Goal: Contribute content: Contribute content

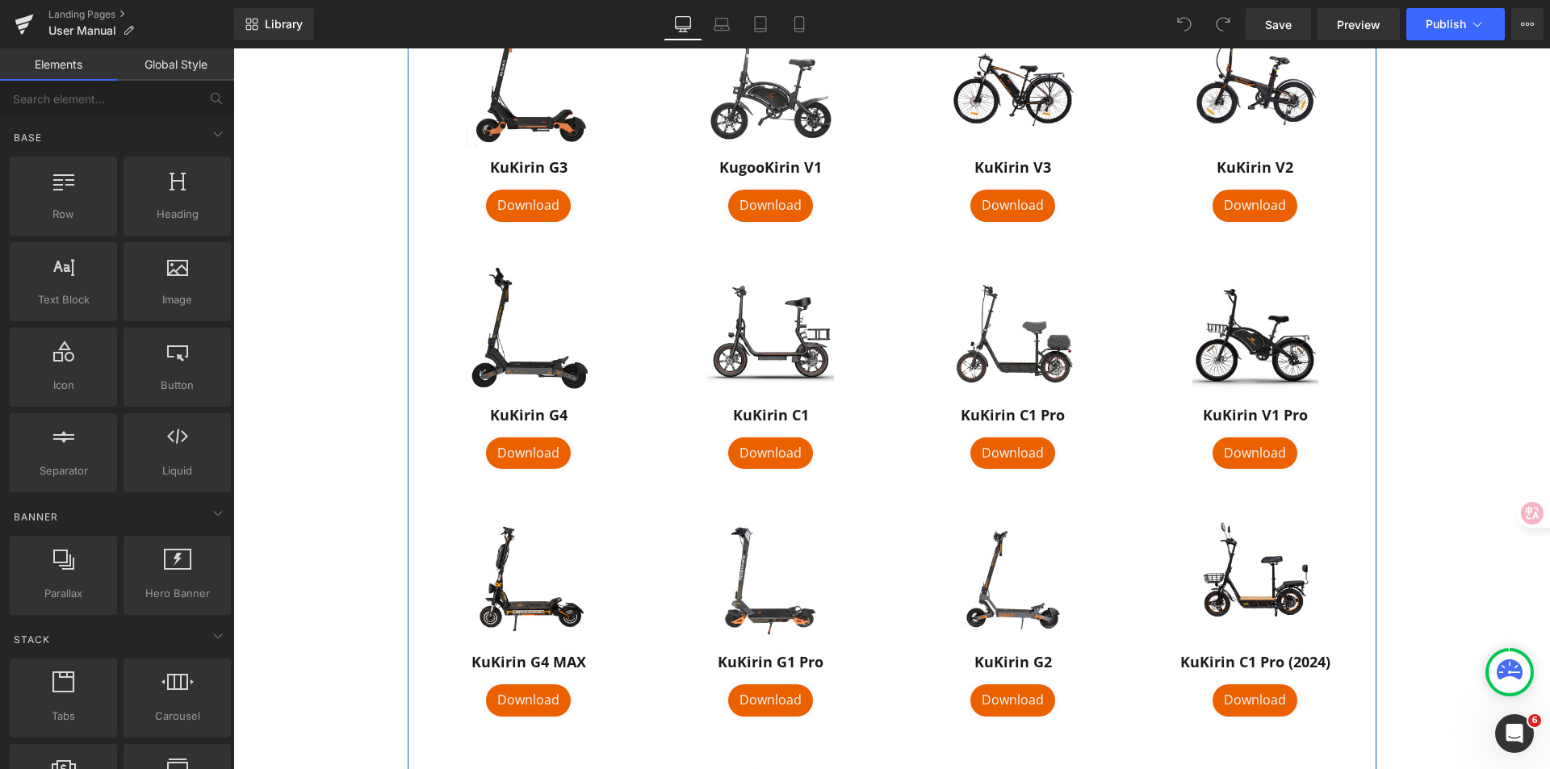
scroll to position [1115, 0]
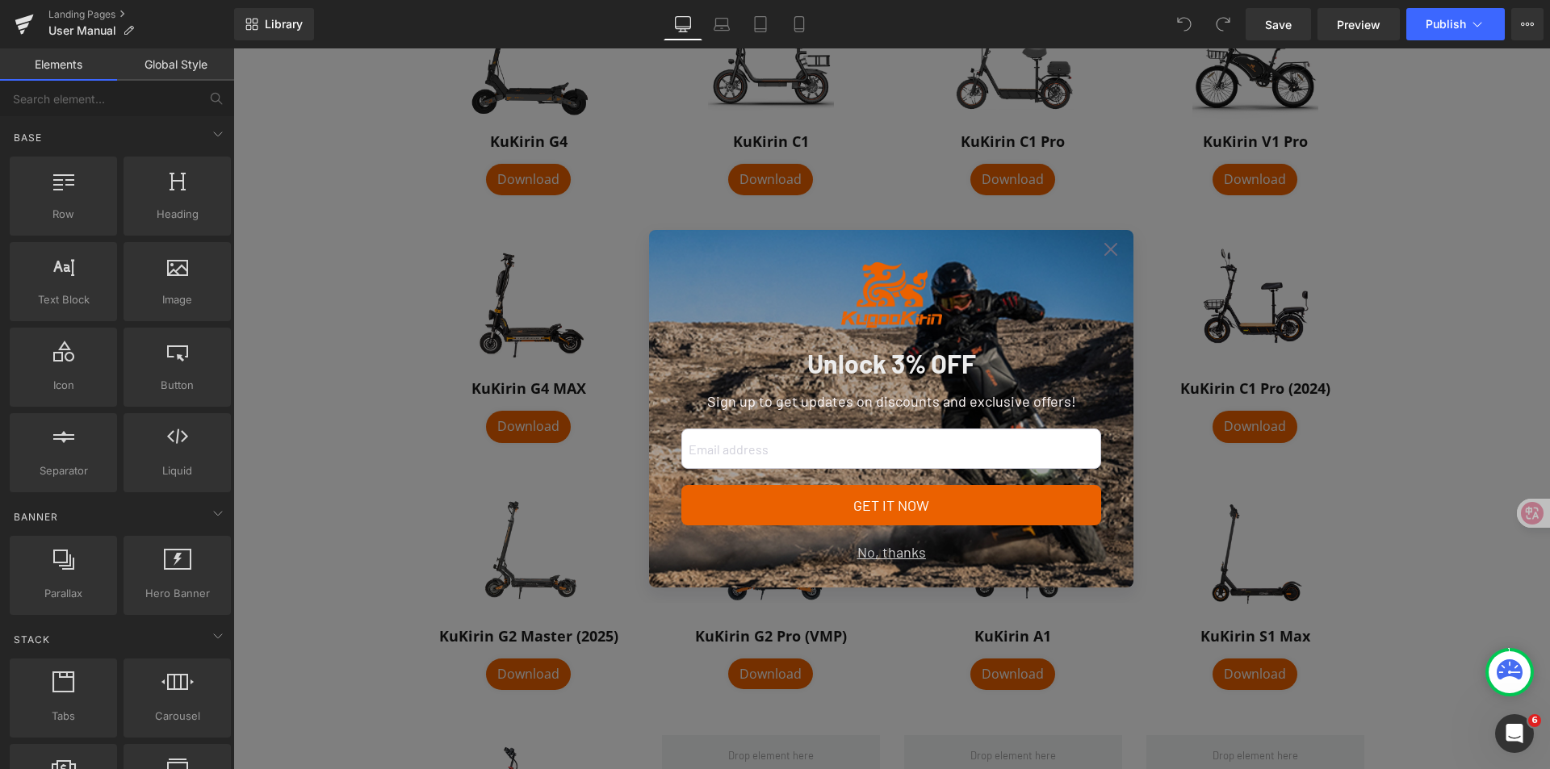
click at [874, 553] on div "No, thanks" at bounding box center [892, 553] width 420 height 22
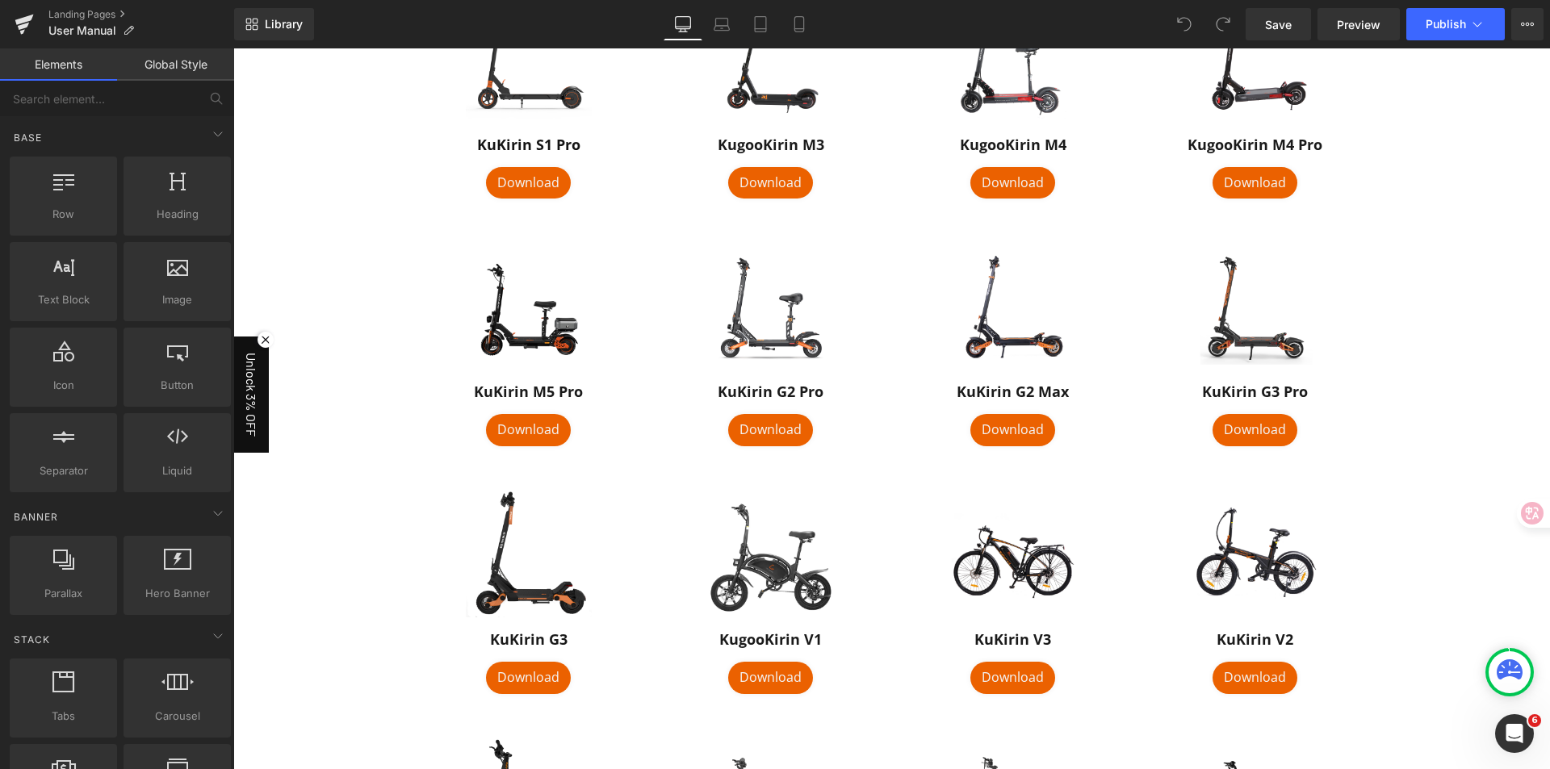
scroll to position [146, 0]
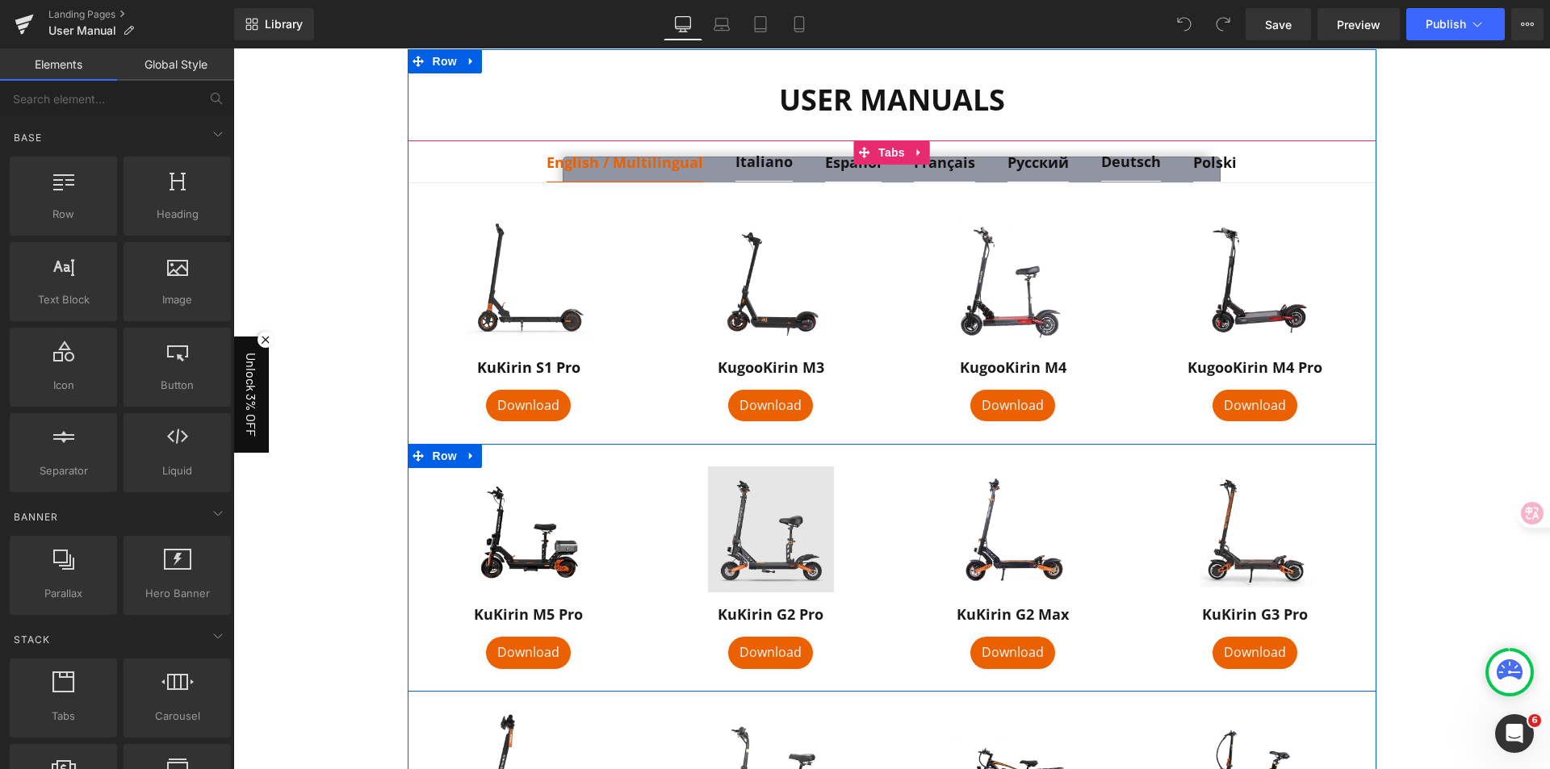
click at [795, 560] on img at bounding box center [771, 530] width 126 height 126
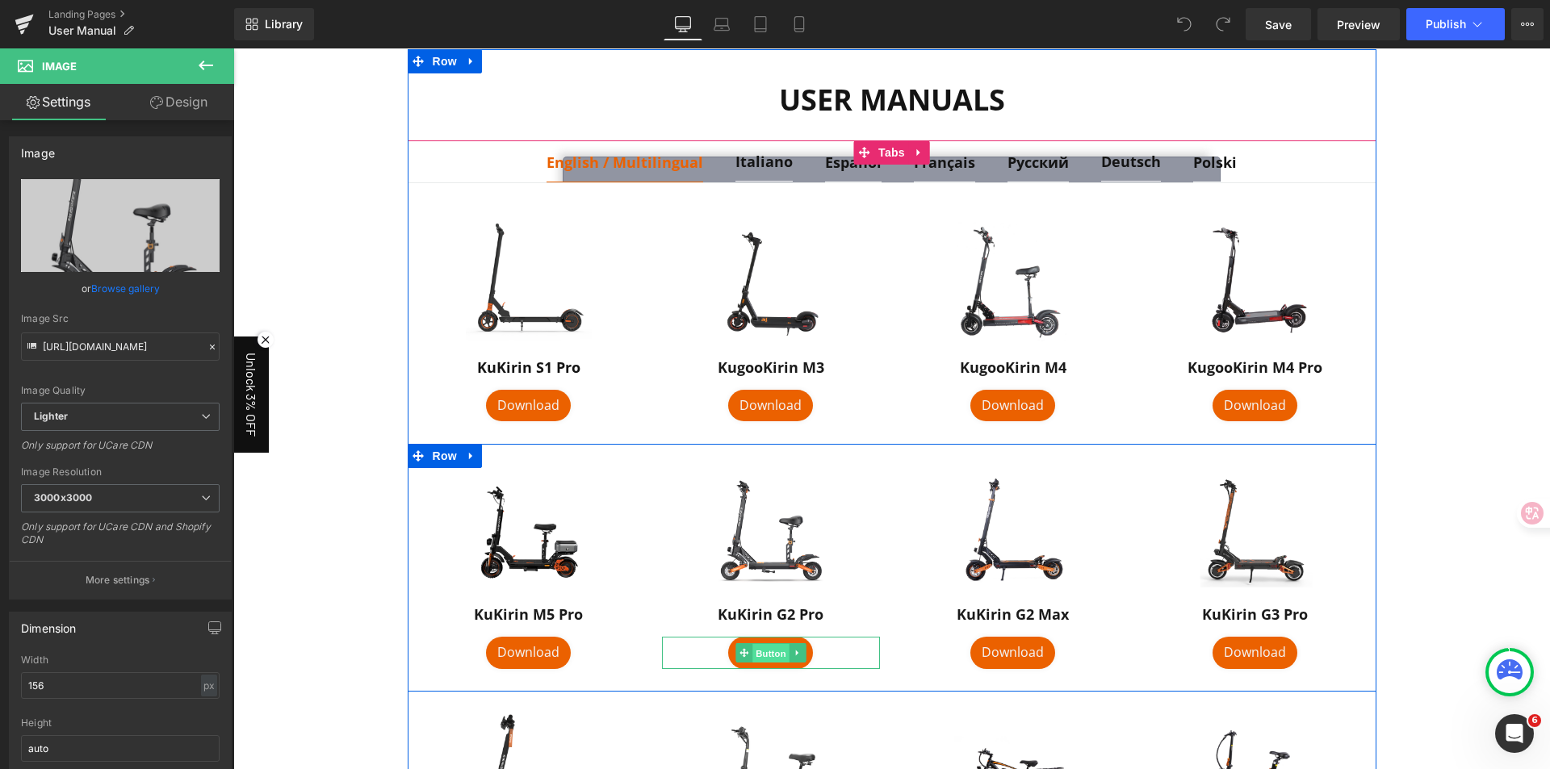
click at [767, 651] on span "Button" at bounding box center [770, 653] width 37 height 19
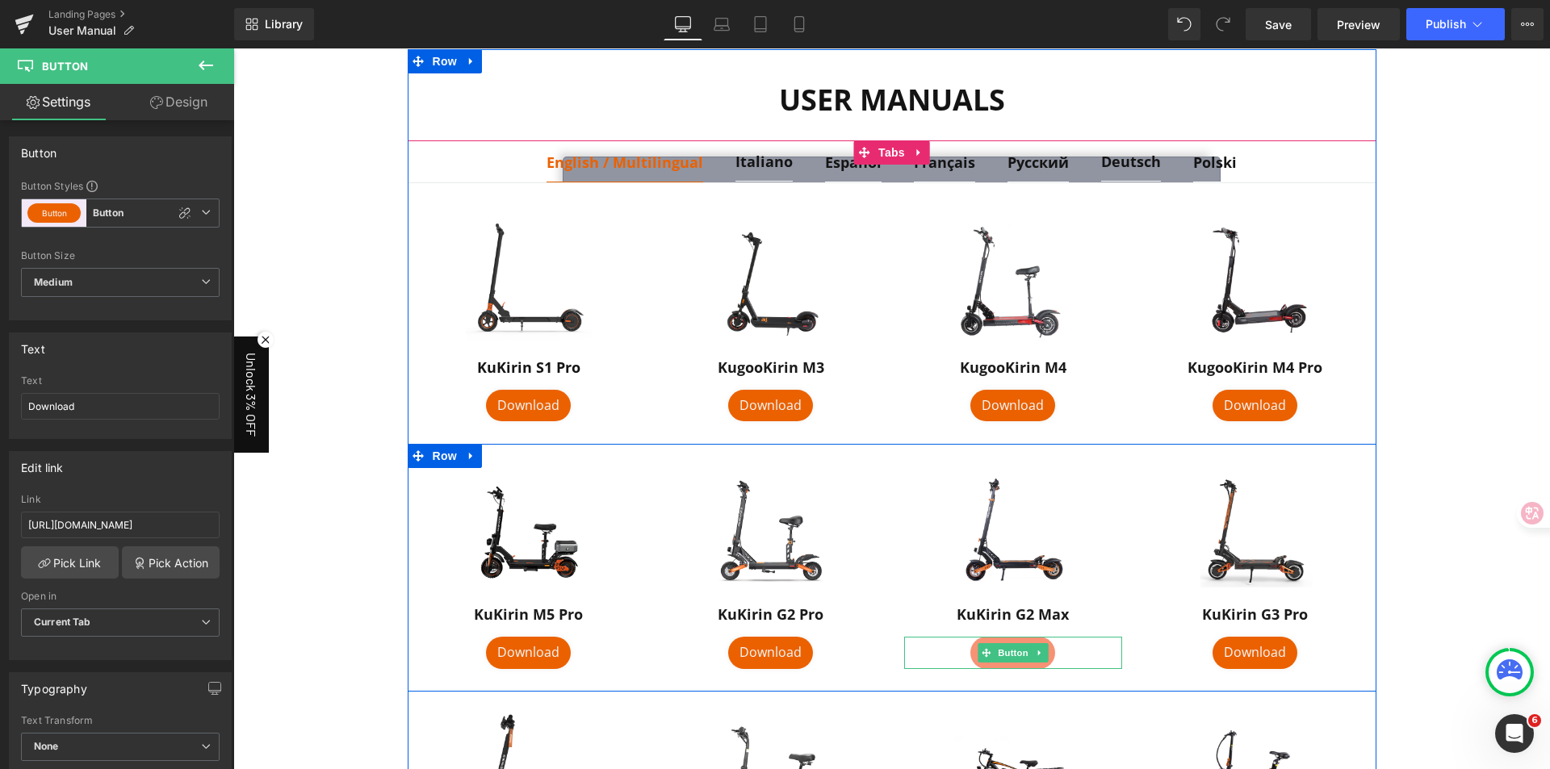
click at [1005, 653] on span "Button" at bounding box center [1012, 652] width 37 height 19
click at [1008, 647] on span "Button" at bounding box center [1012, 652] width 37 height 19
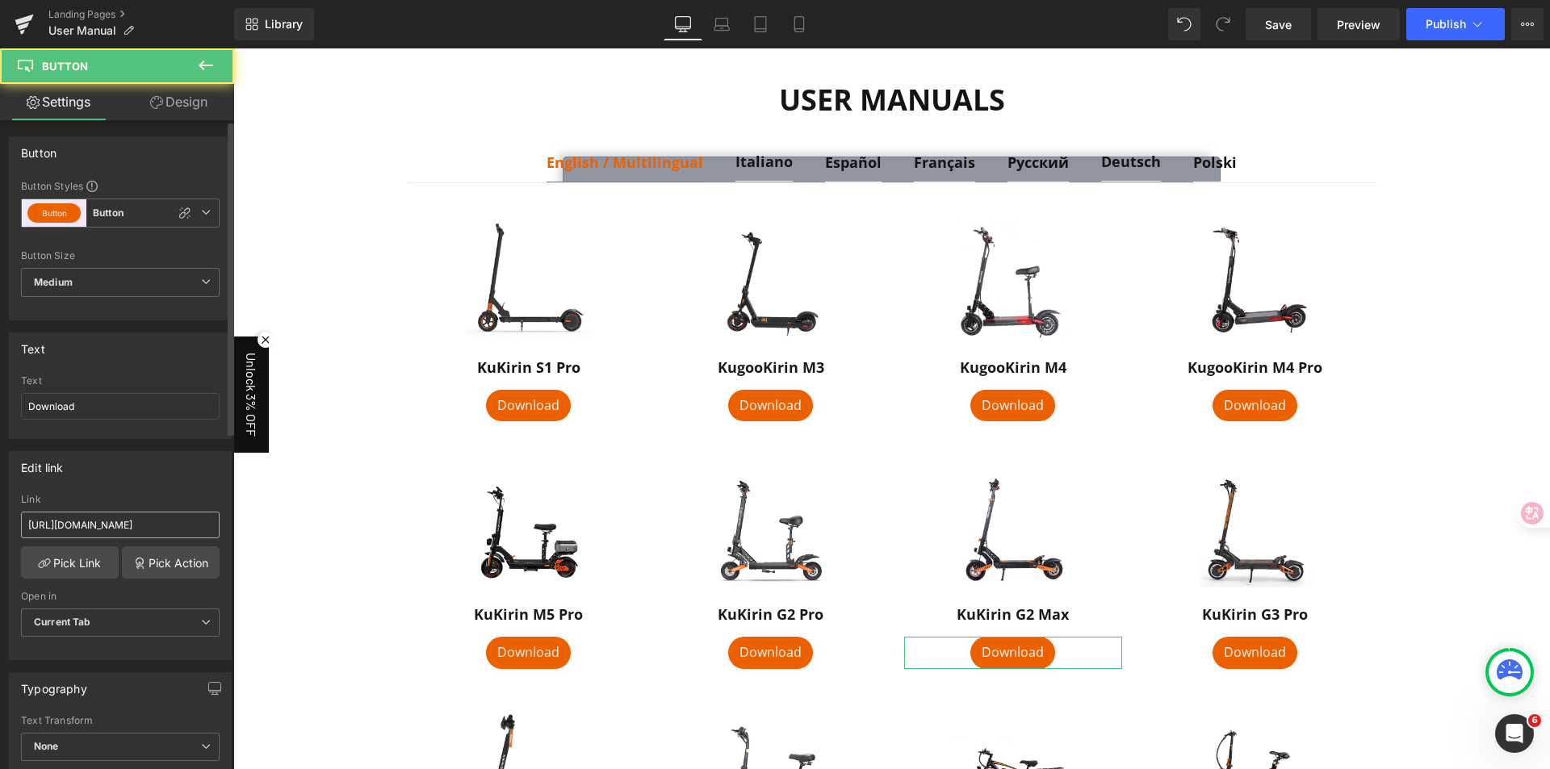
click at [160, 529] on input "https://drive.google.com/file/d/1P_iTksUP6KxfLcSh8gdTd5Ho36qQXKy-/view?usp=shar…" at bounding box center [120, 525] width 199 height 27
type input "https://drive.google.com/file/d/1Jyrxn27t0DE1MTlEGoX4FsiHnxohvhGR/view"
click at [149, 483] on div "Edit link https://drive.google.com/file/d/1P_iTksUP6KxfLcSh8gdTd5Ho36qQXKy-/vie…" at bounding box center [120, 555] width 223 height 209
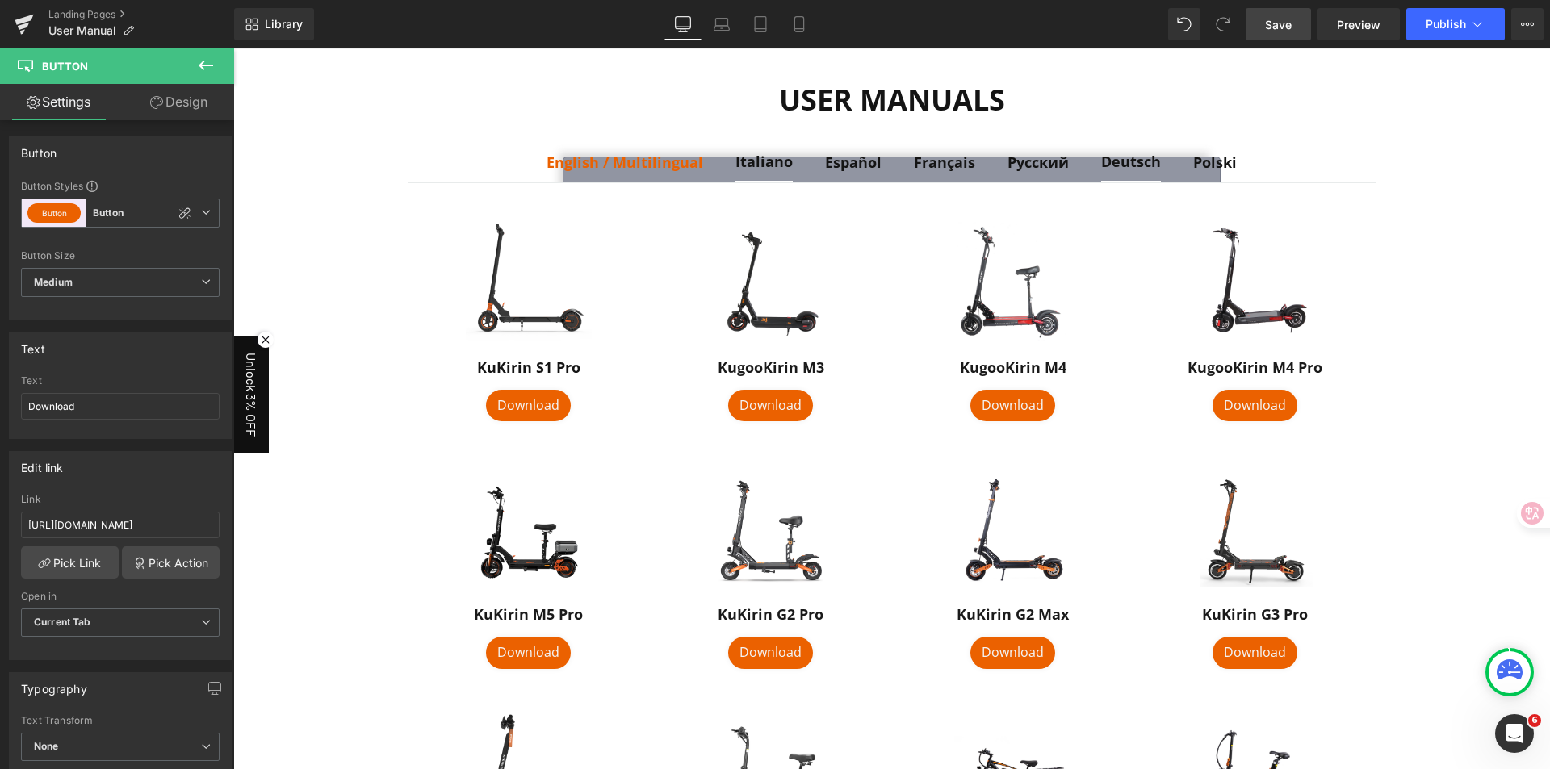
click at [1293, 26] on link "Save" at bounding box center [1277, 24] width 65 height 32
click at [702, 27] on icon at bounding box center [704, 24] width 16 height 16
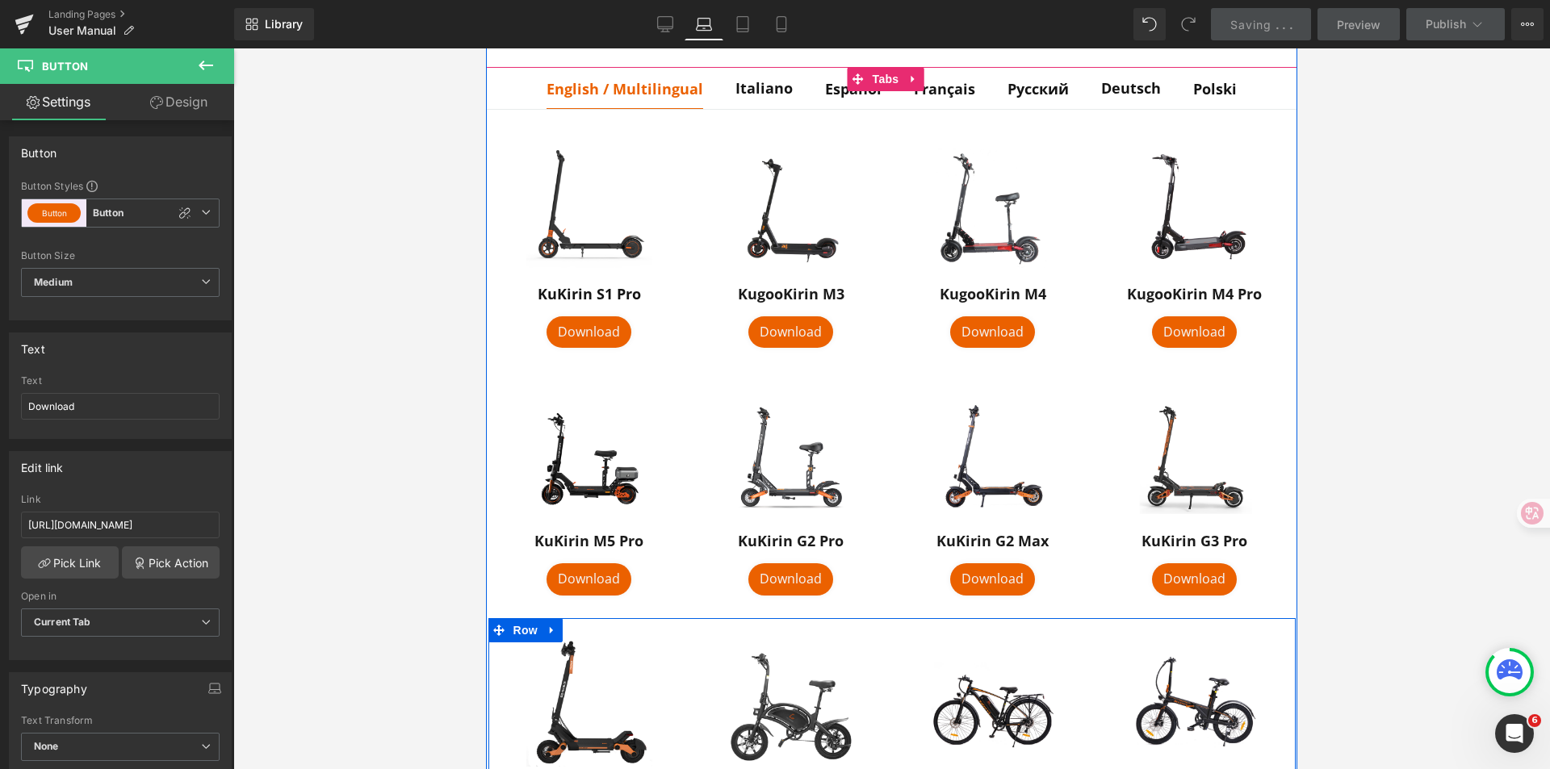
scroll to position [88, 0]
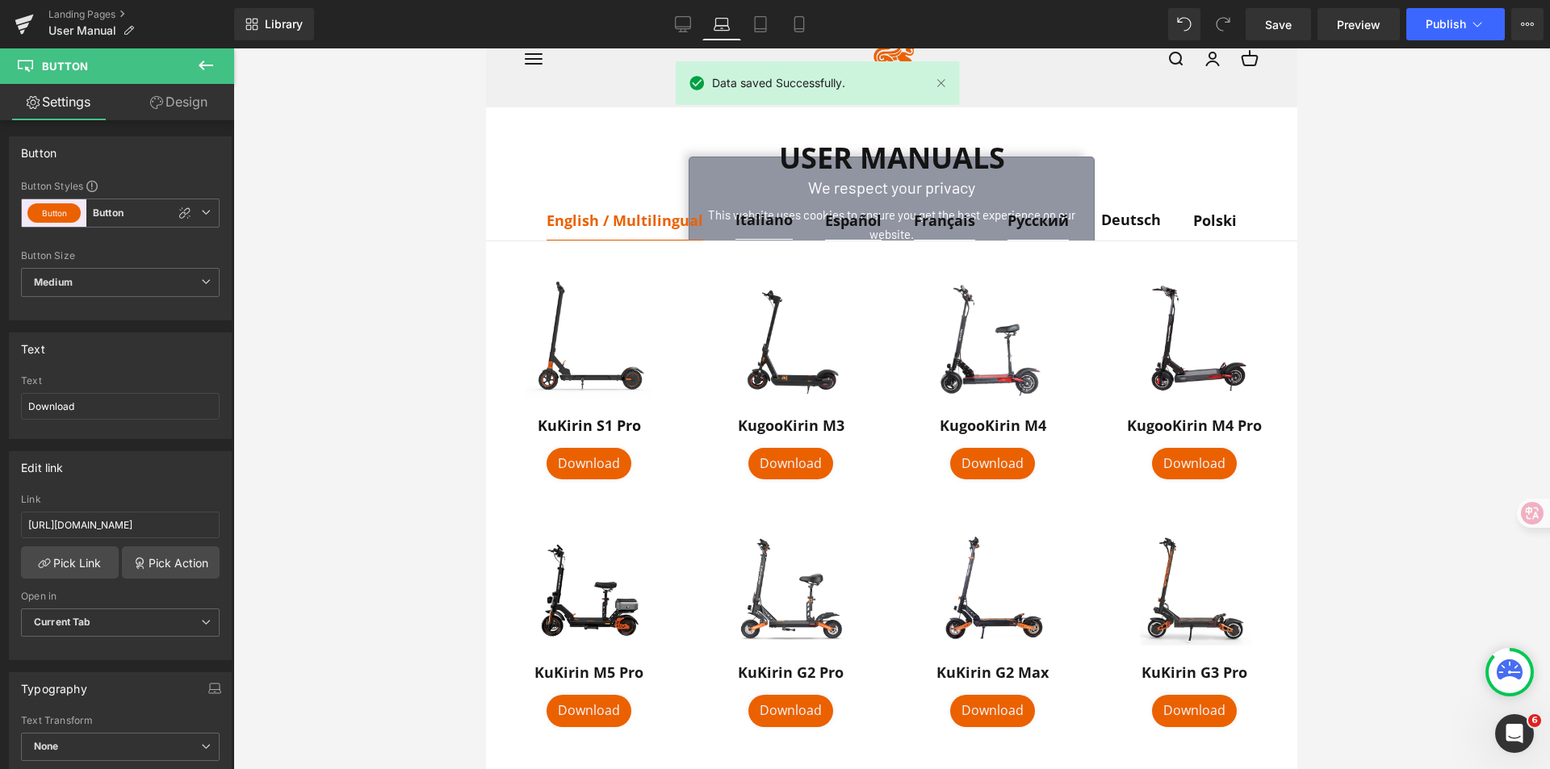
click at [1508, 380] on div at bounding box center [891, 408] width 1316 height 721
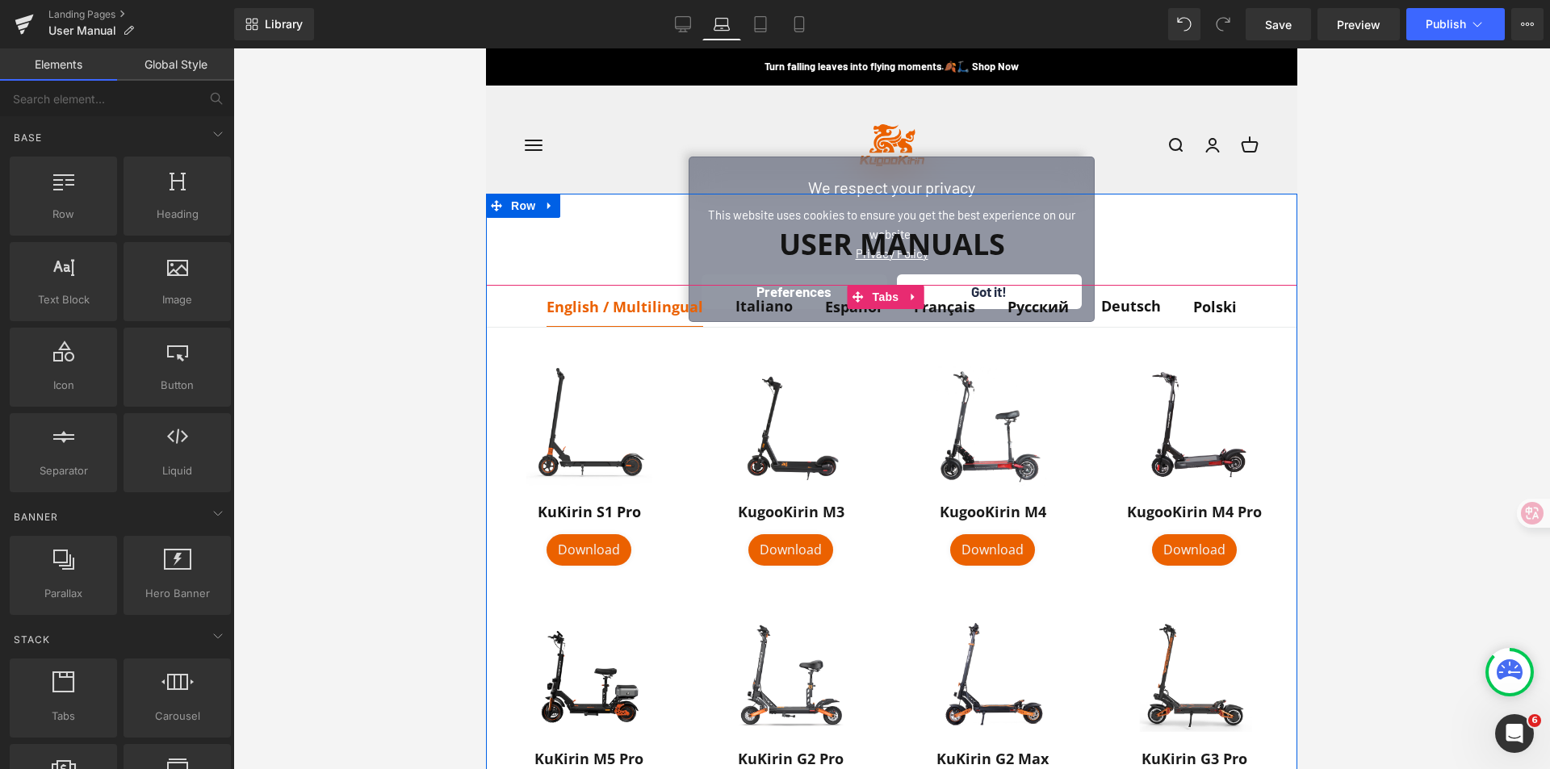
scroll to position [0, 0]
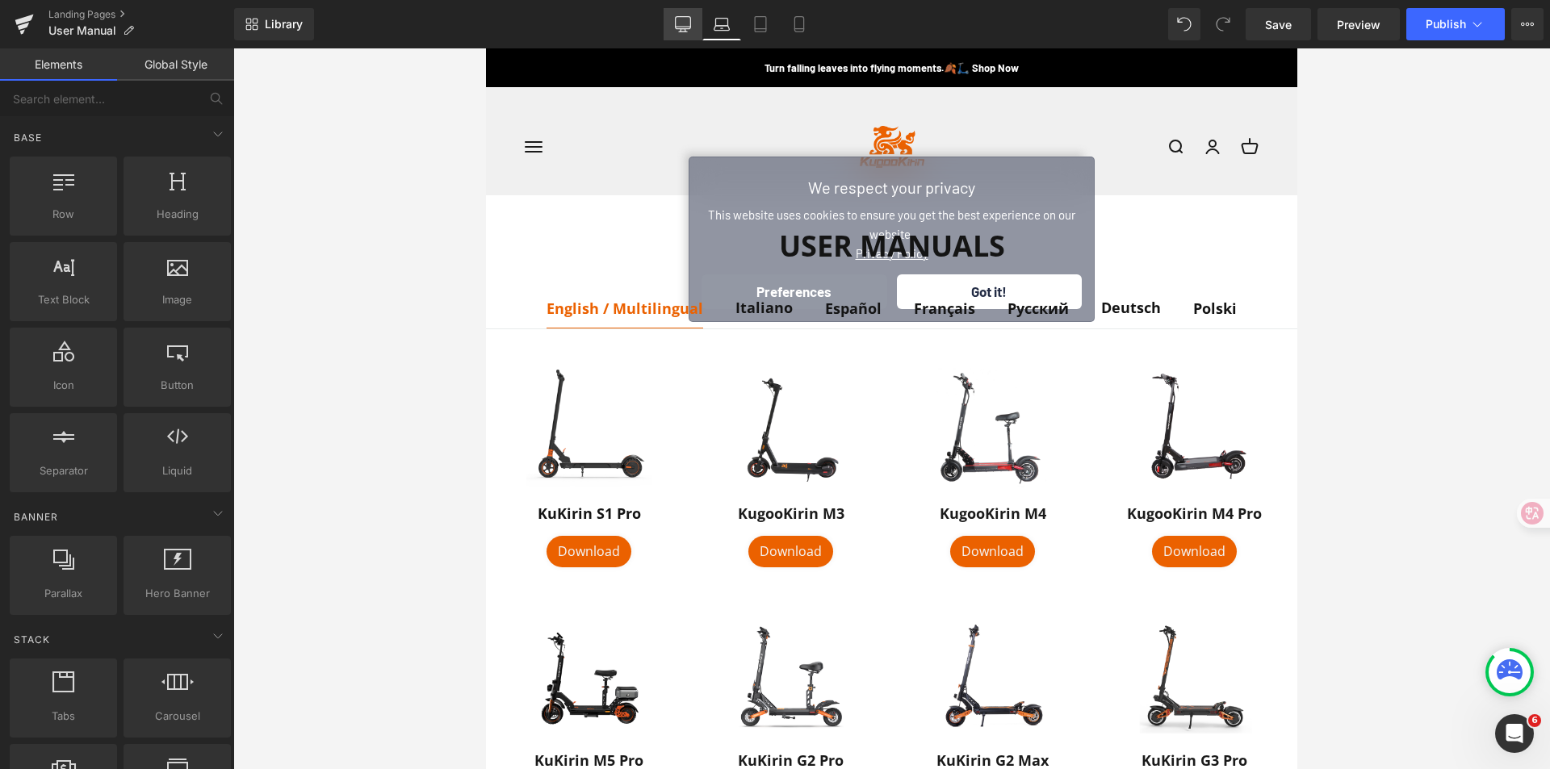
click at [691, 23] on icon at bounding box center [683, 23] width 15 height 12
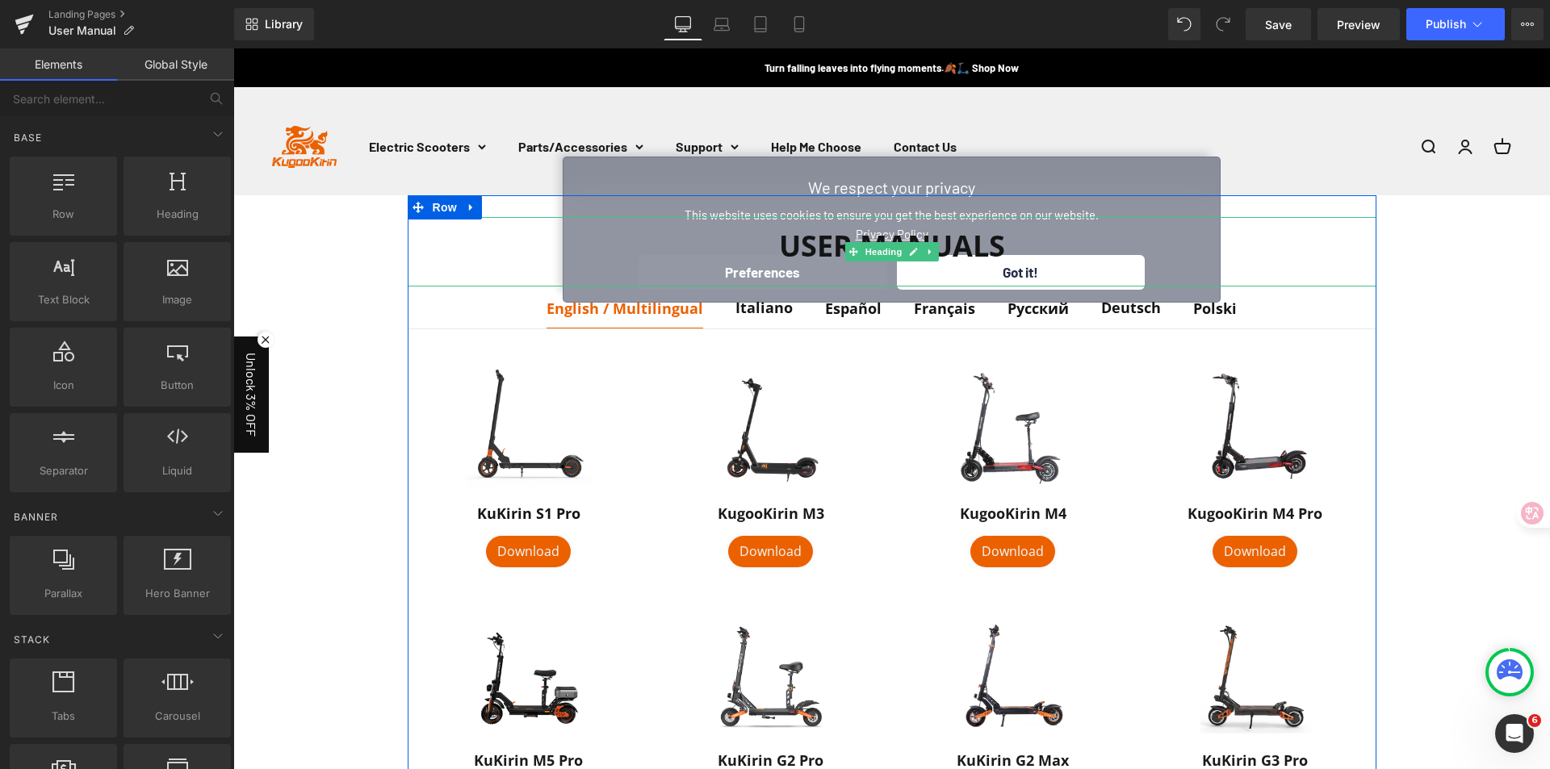
drag, startPoint x: 1086, startPoint y: 263, endPoint x: 1076, endPoint y: 270, distance: 11.6
click at [1086, 262] on h1 "User Manuals" at bounding box center [892, 245] width 969 height 35
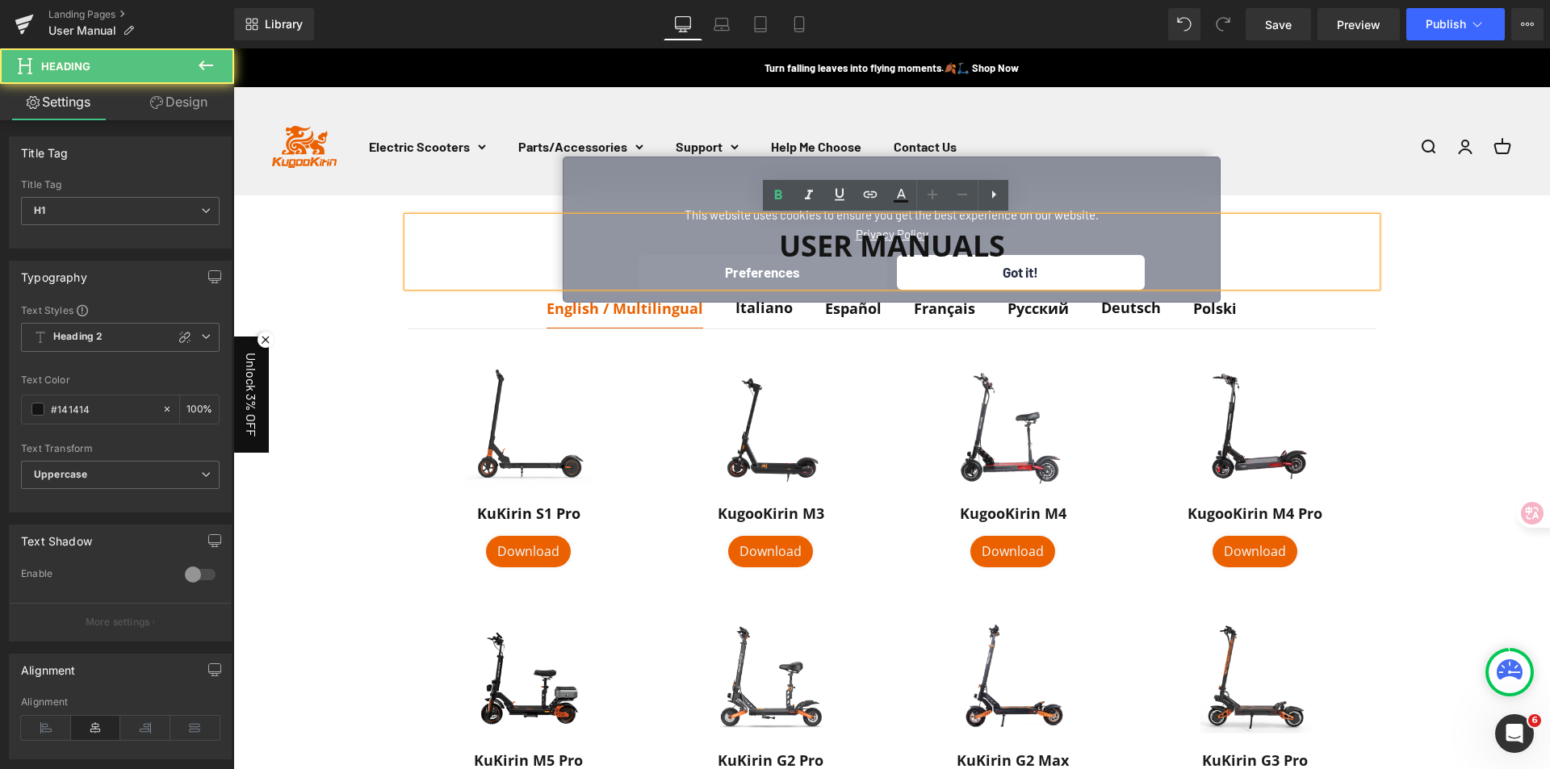
click at [1064, 272] on div "User Manuals" at bounding box center [892, 251] width 969 height 69
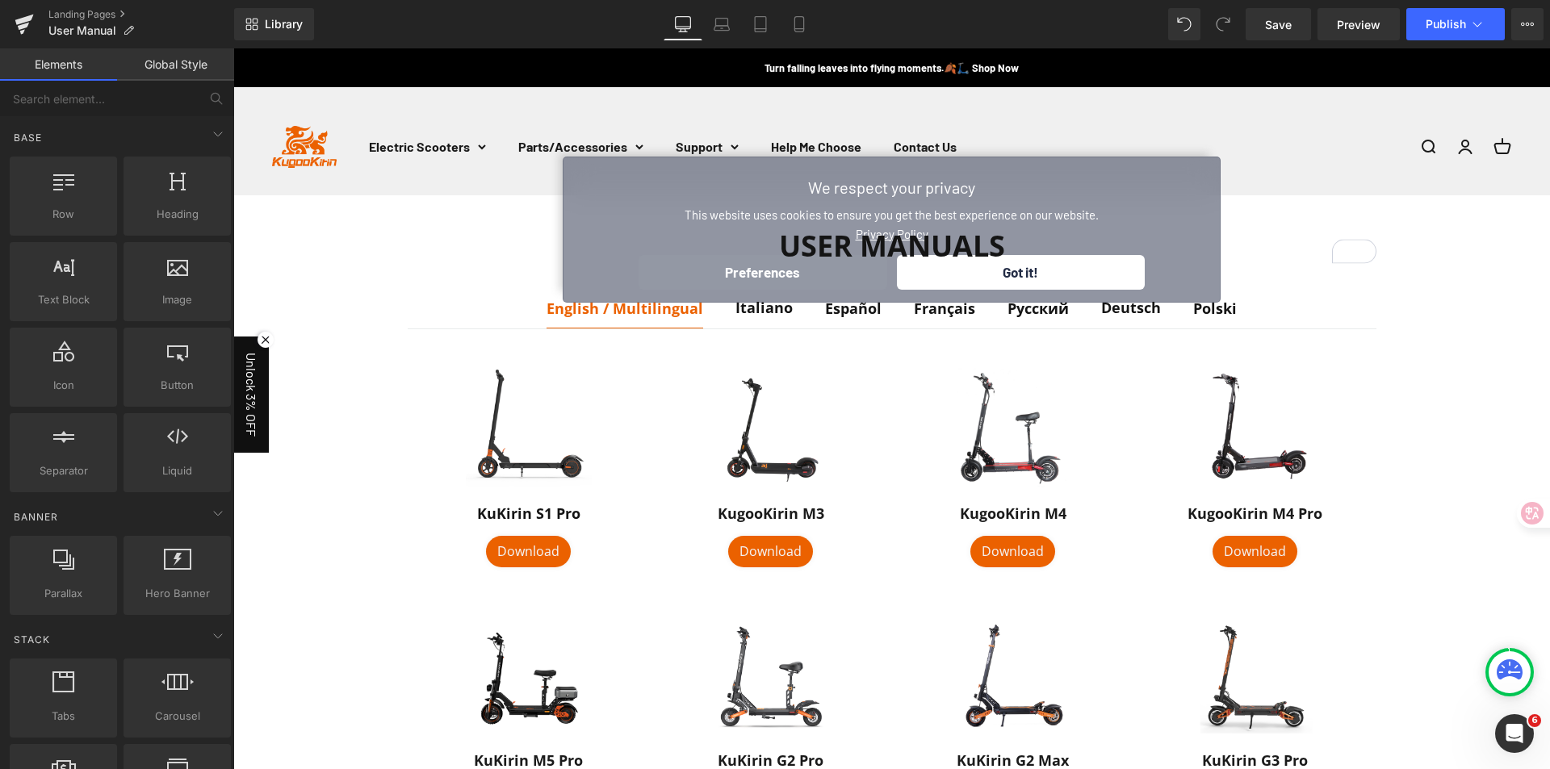
click at [1098, 171] on div "We respect your privacy" at bounding box center [891, 187] width 633 height 36
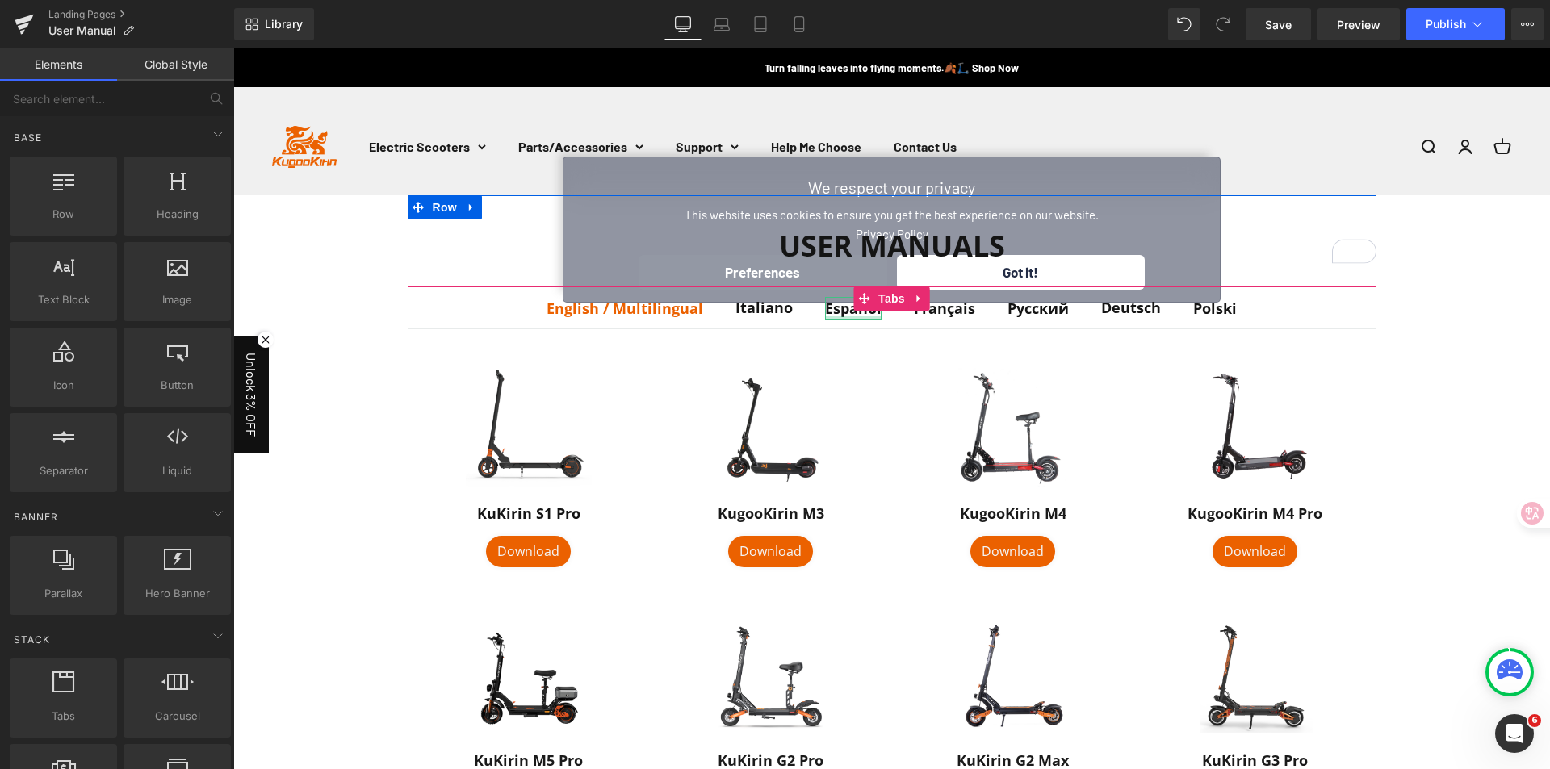
click at [835, 316] on div at bounding box center [853, 318] width 56 height 4
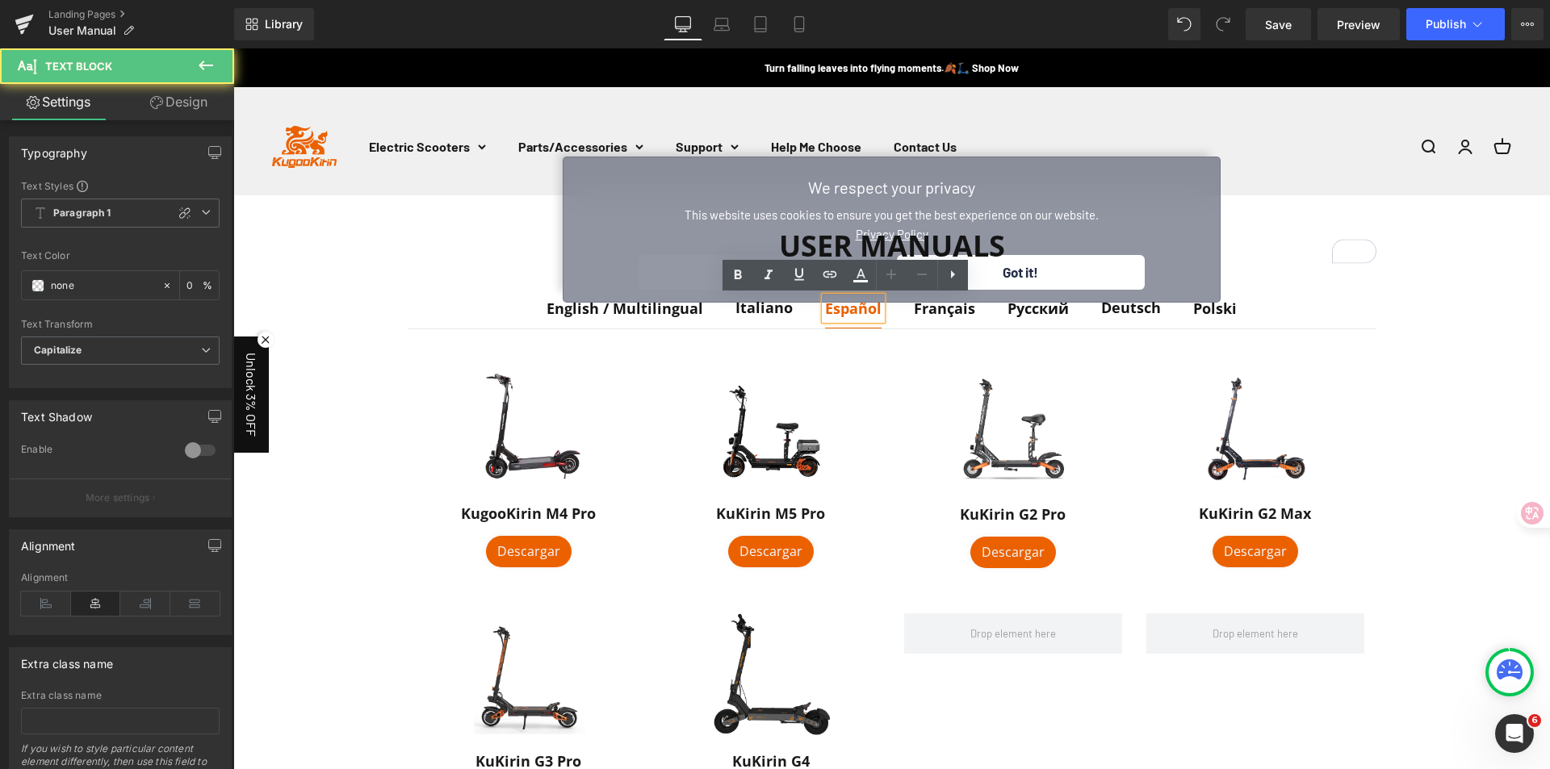
click at [233, 48] on div at bounding box center [233, 48] width 0 height 0
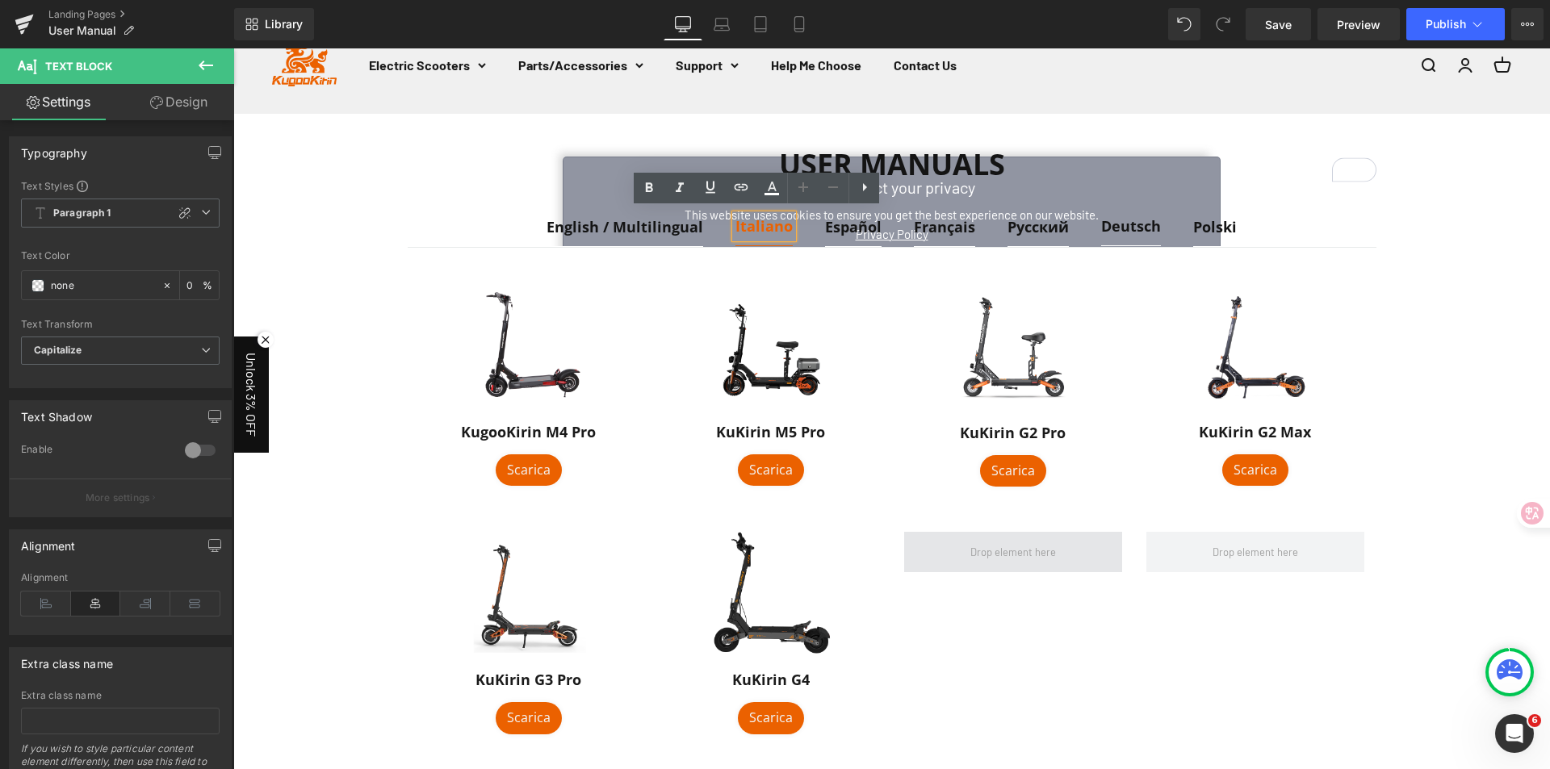
scroll to position [81, 0]
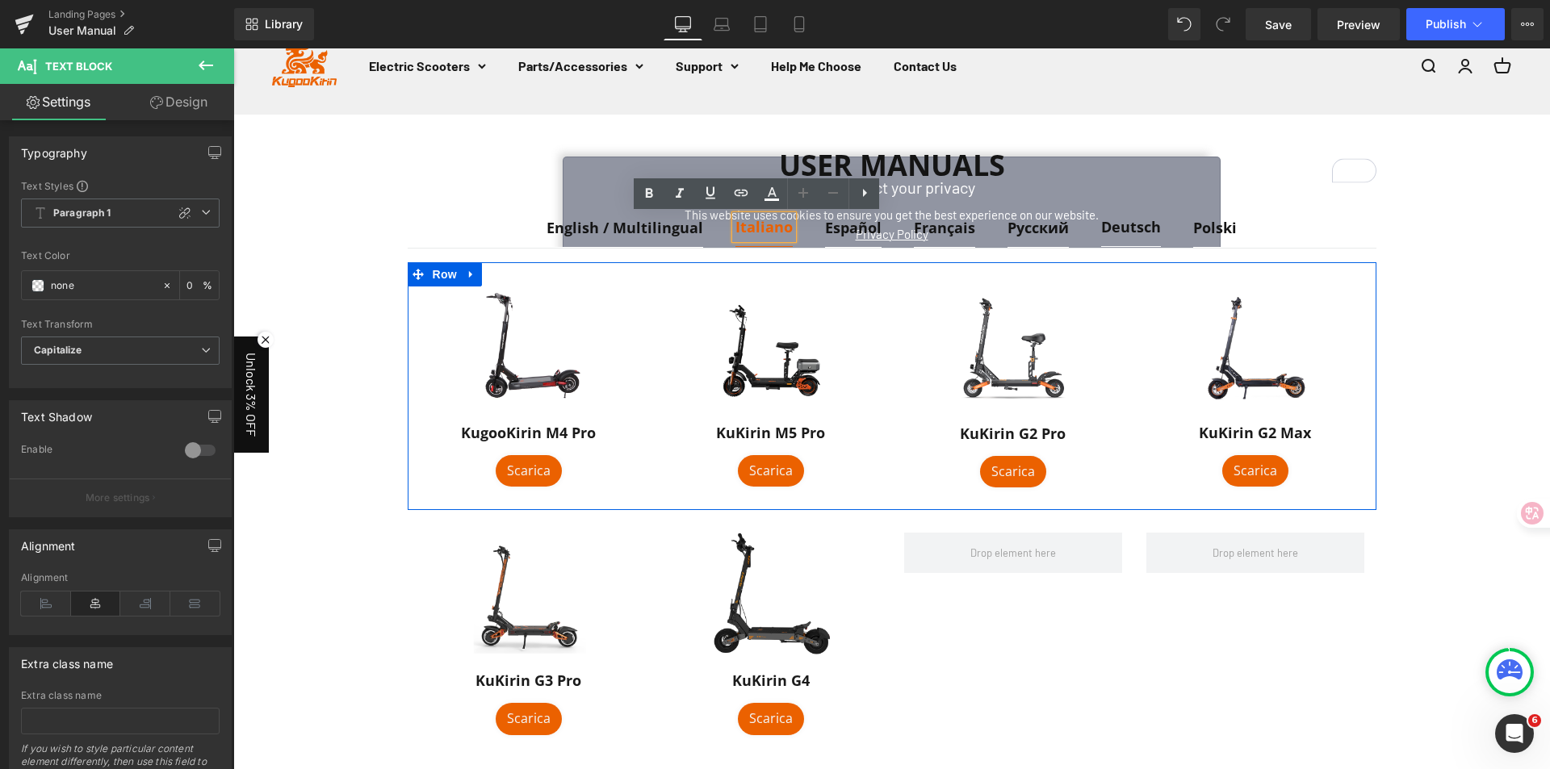
click at [1151, 449] on div "Image KuKirin G2 Max Heading Scarica Button" at bounding box center [1255, 386] width 242 height 203
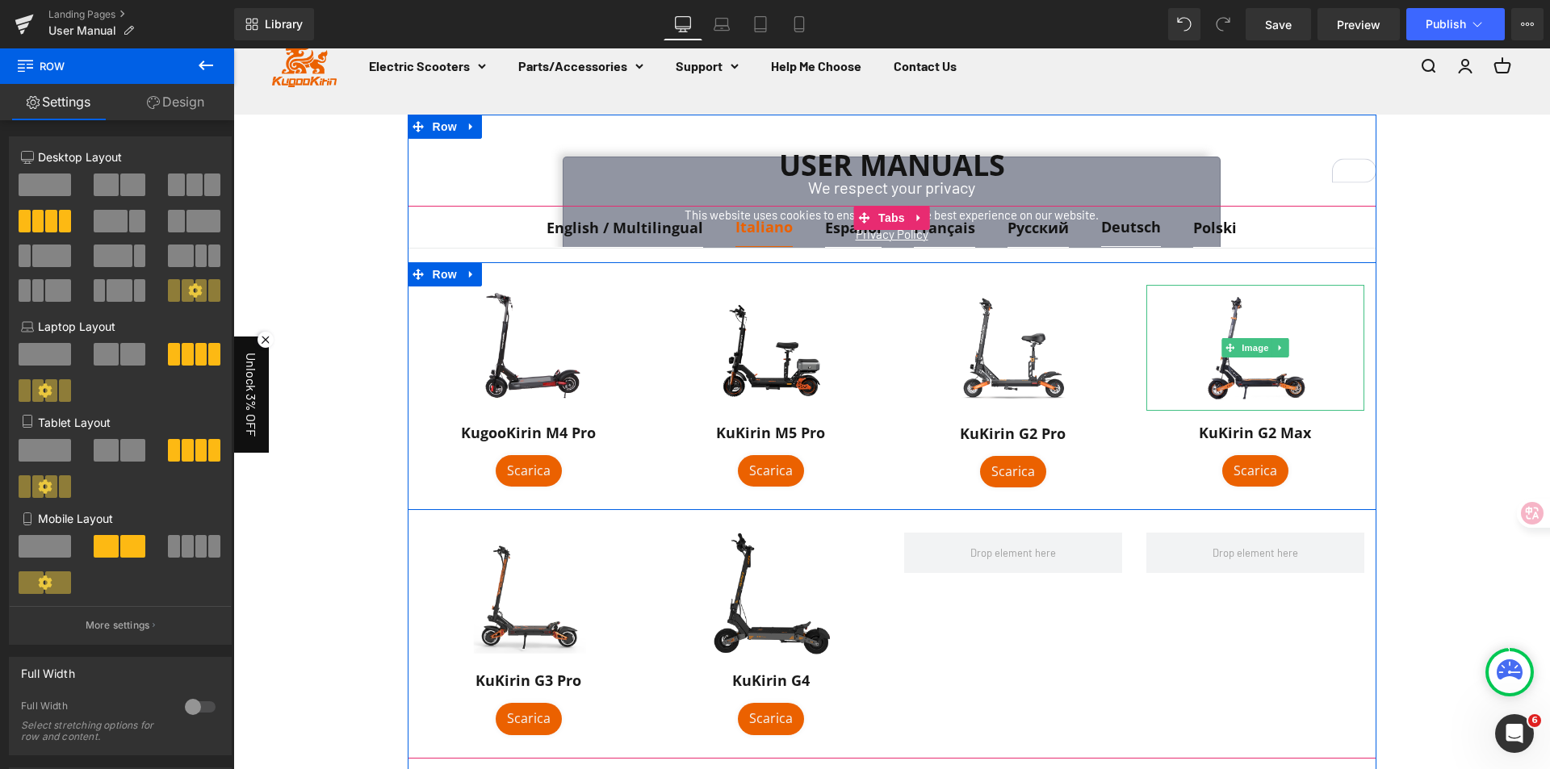
click at [1185, 354] on link at bounding box center [1255, 348] width 218 height 126
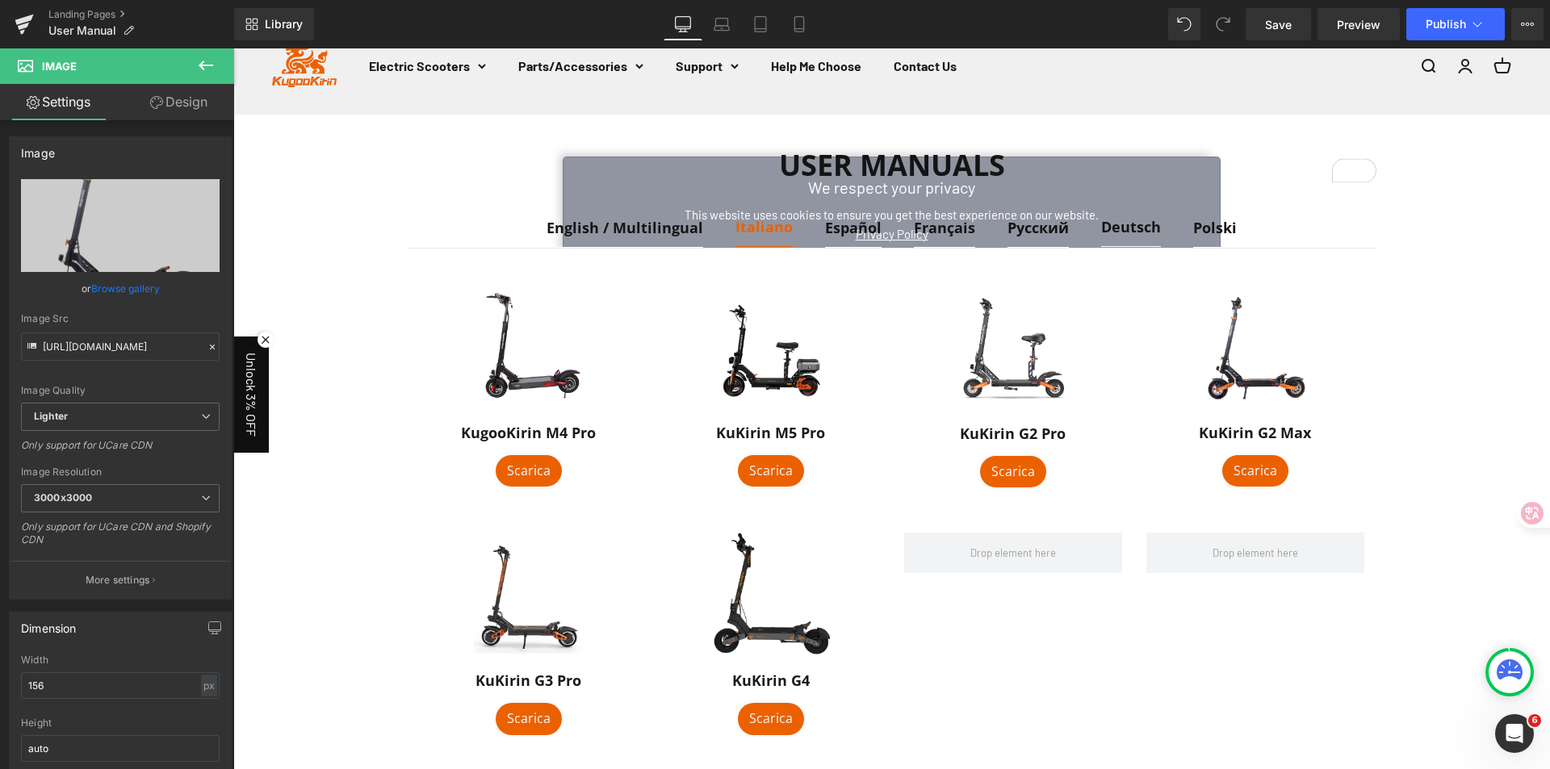
click at [206, 64] on icon at bounding box center [205, 65] width 19 height 19
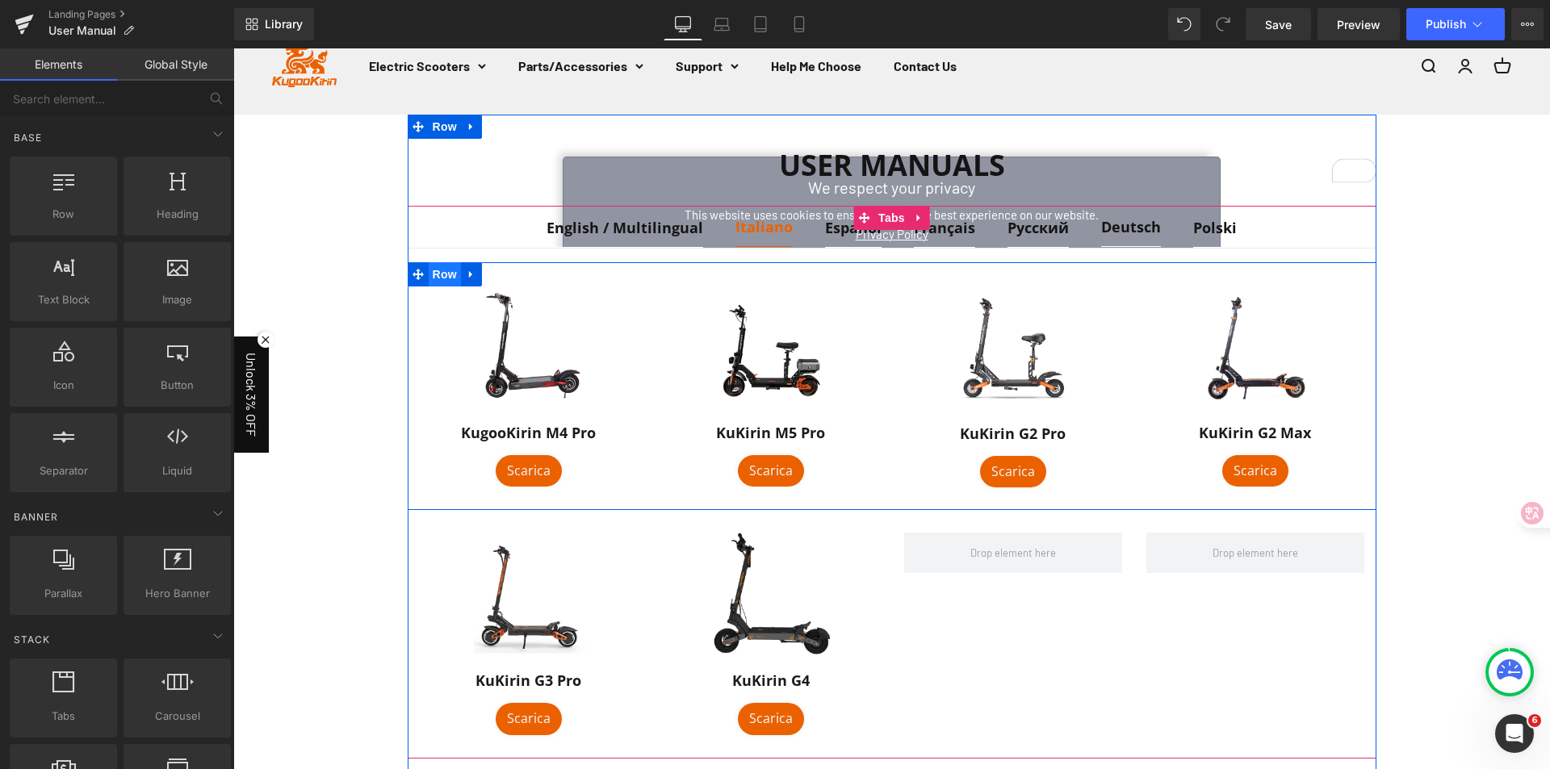
click at [433, 271] on span "Row" at bounding box center [445, 274] width 32 height 24
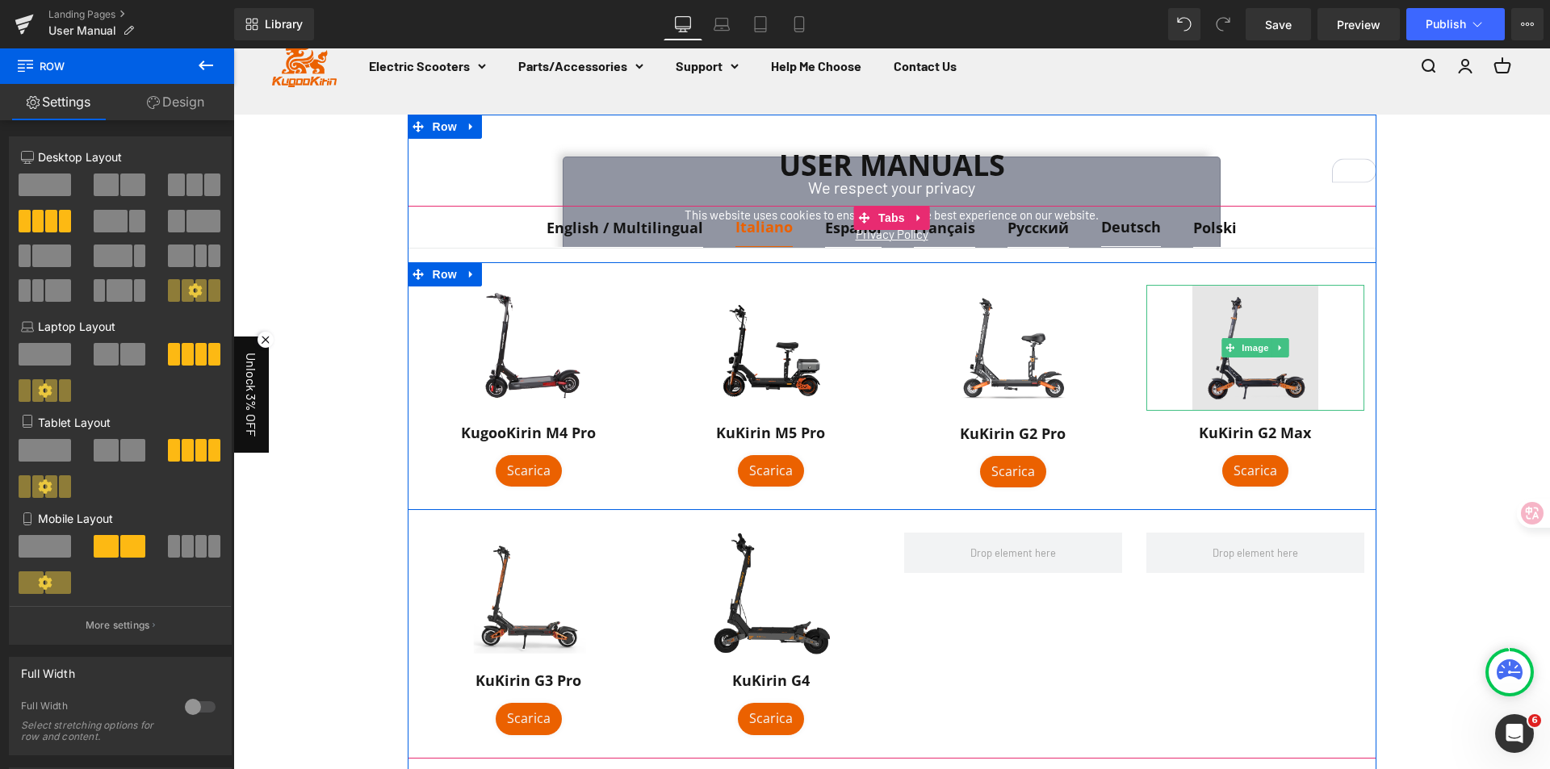
click at [1237, 370] on img at bounding box center [1255, 348] width 126 height 126
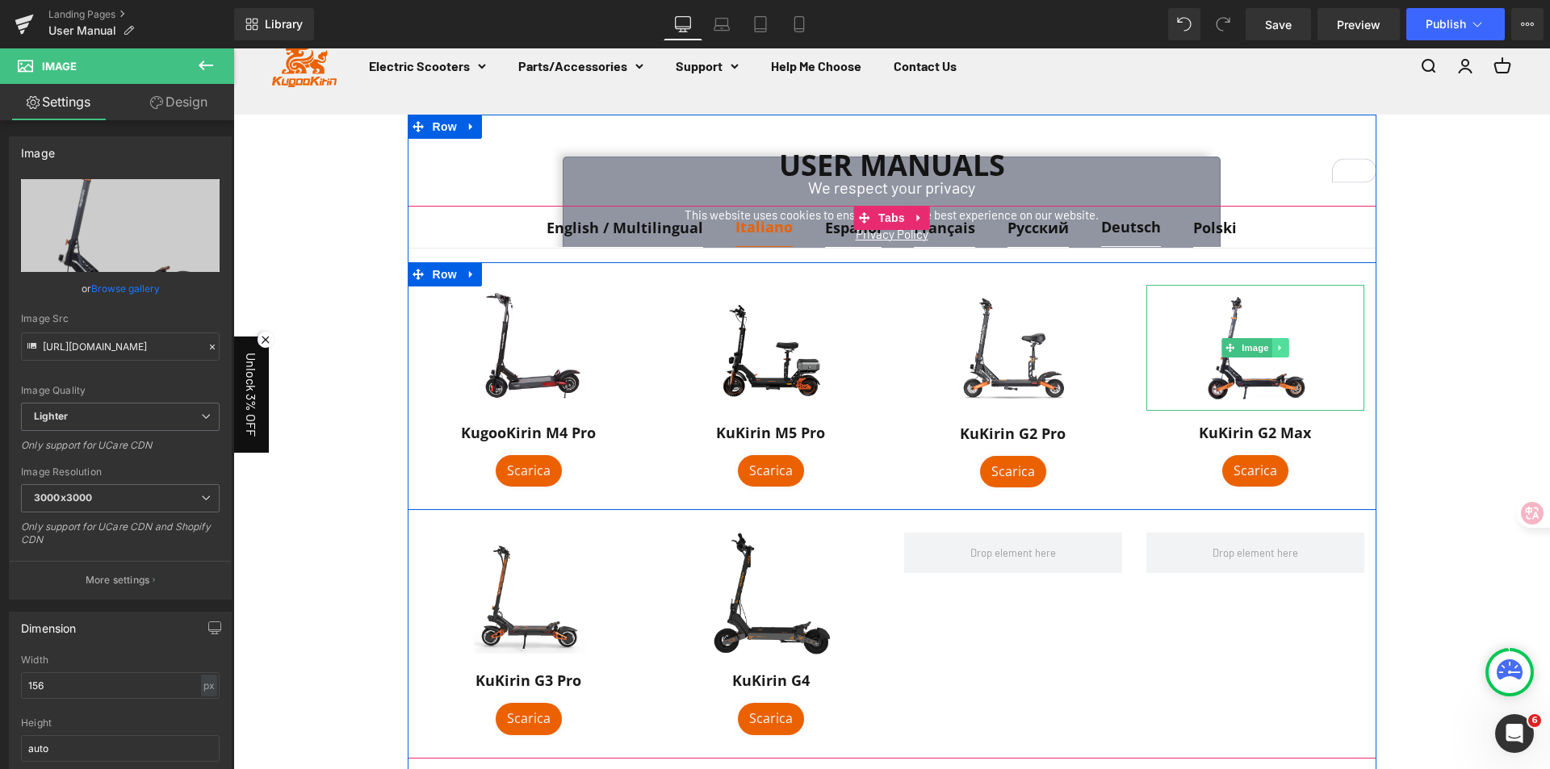
click at [1280, 347] on link at bounding box center [1279, 347] width 17 height 19
click at [1283, 346] on icon at bounding box center [1287, 347] width 9 height 9
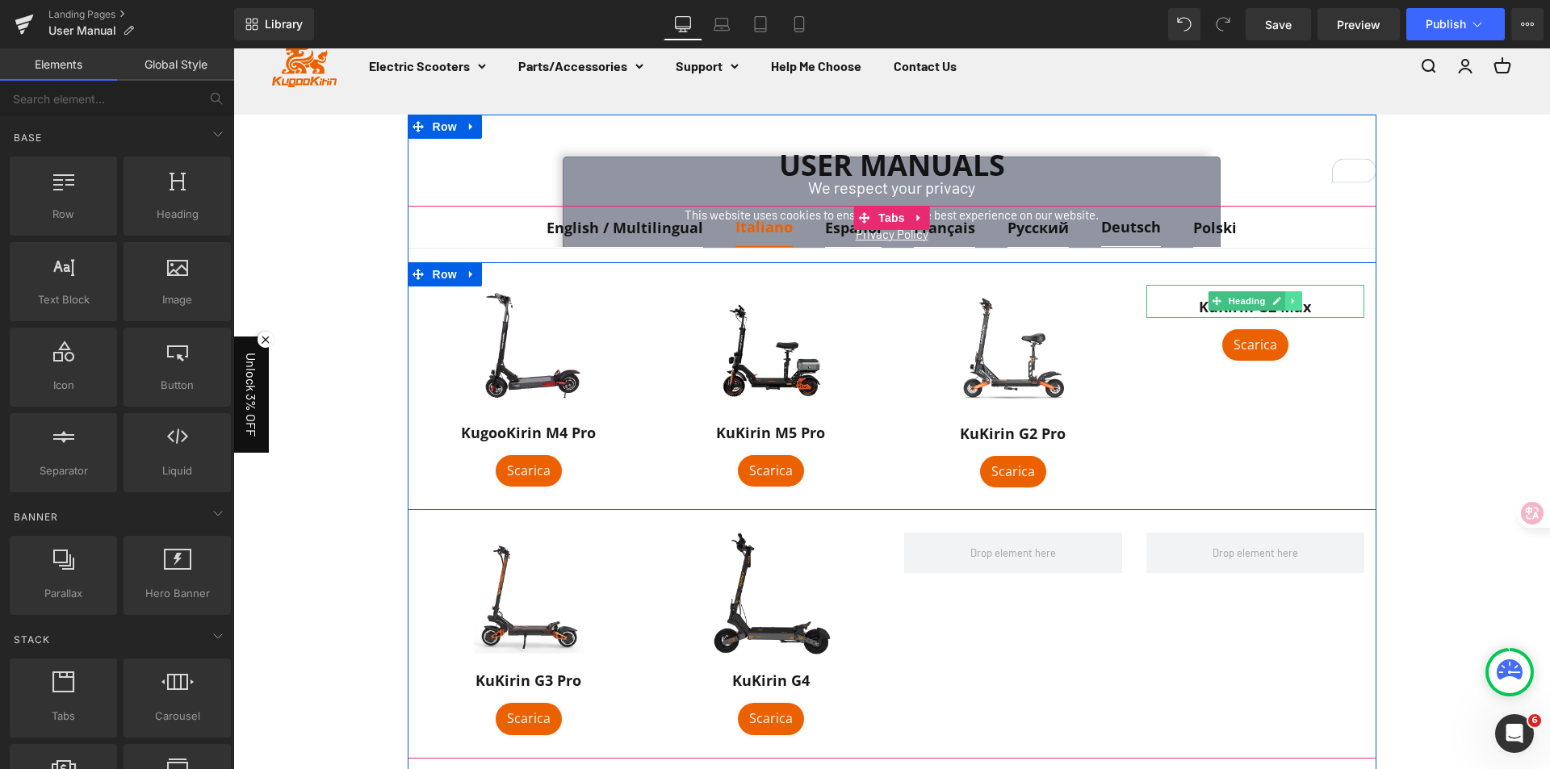
click at [1289, 304] on icon at bounding box center [1293, 301] width 9 height 10
click at [1299, 302] on icon at bounding box center [1301, 301] width 9 height 9
click at [1299, 325] on div "Scarica Button" at bounding box center [1255, 312] width 218 height 32
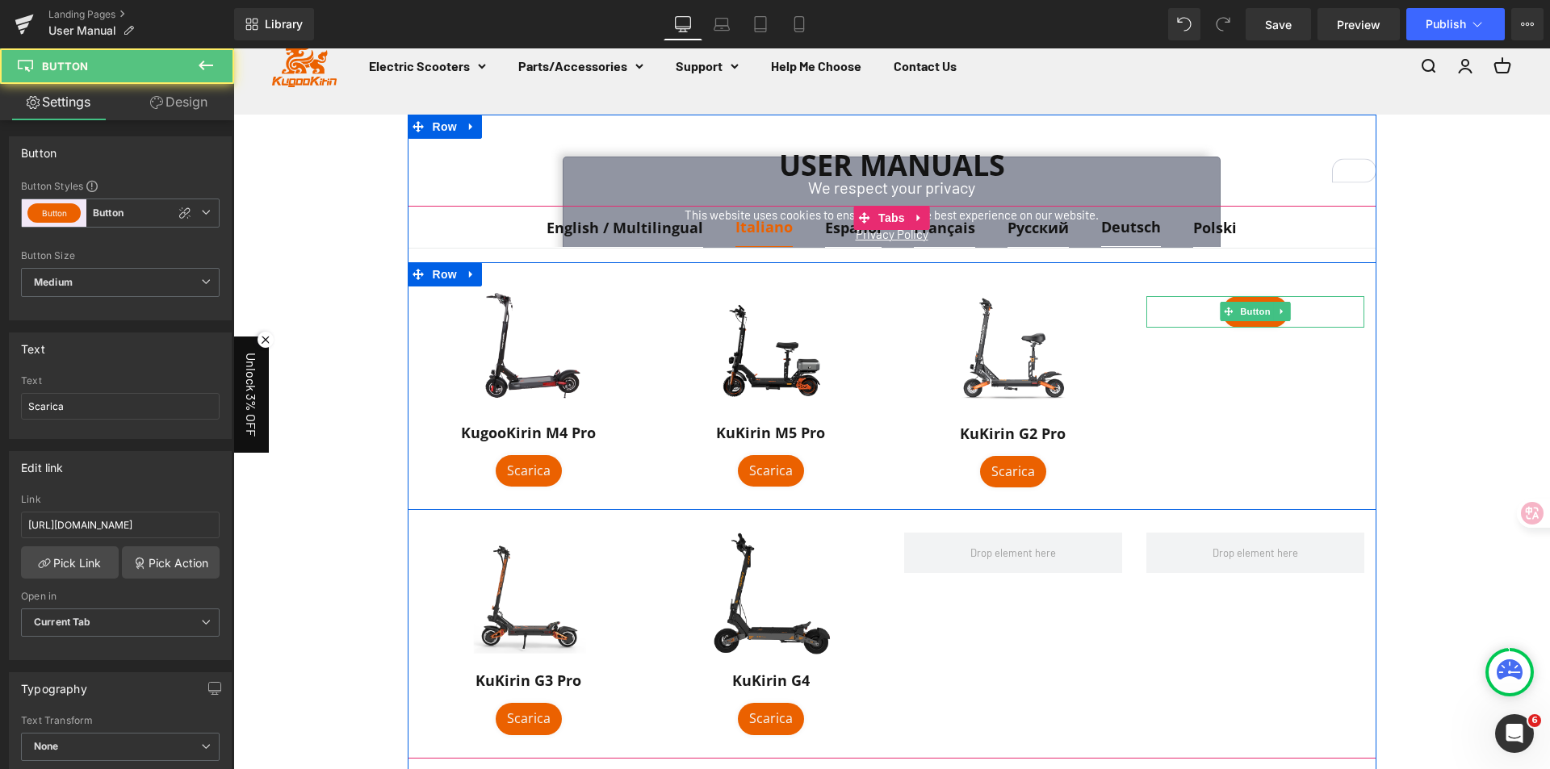
click at [1278, 315] on icon at bounding box center [1281, 312] width 9 height 10
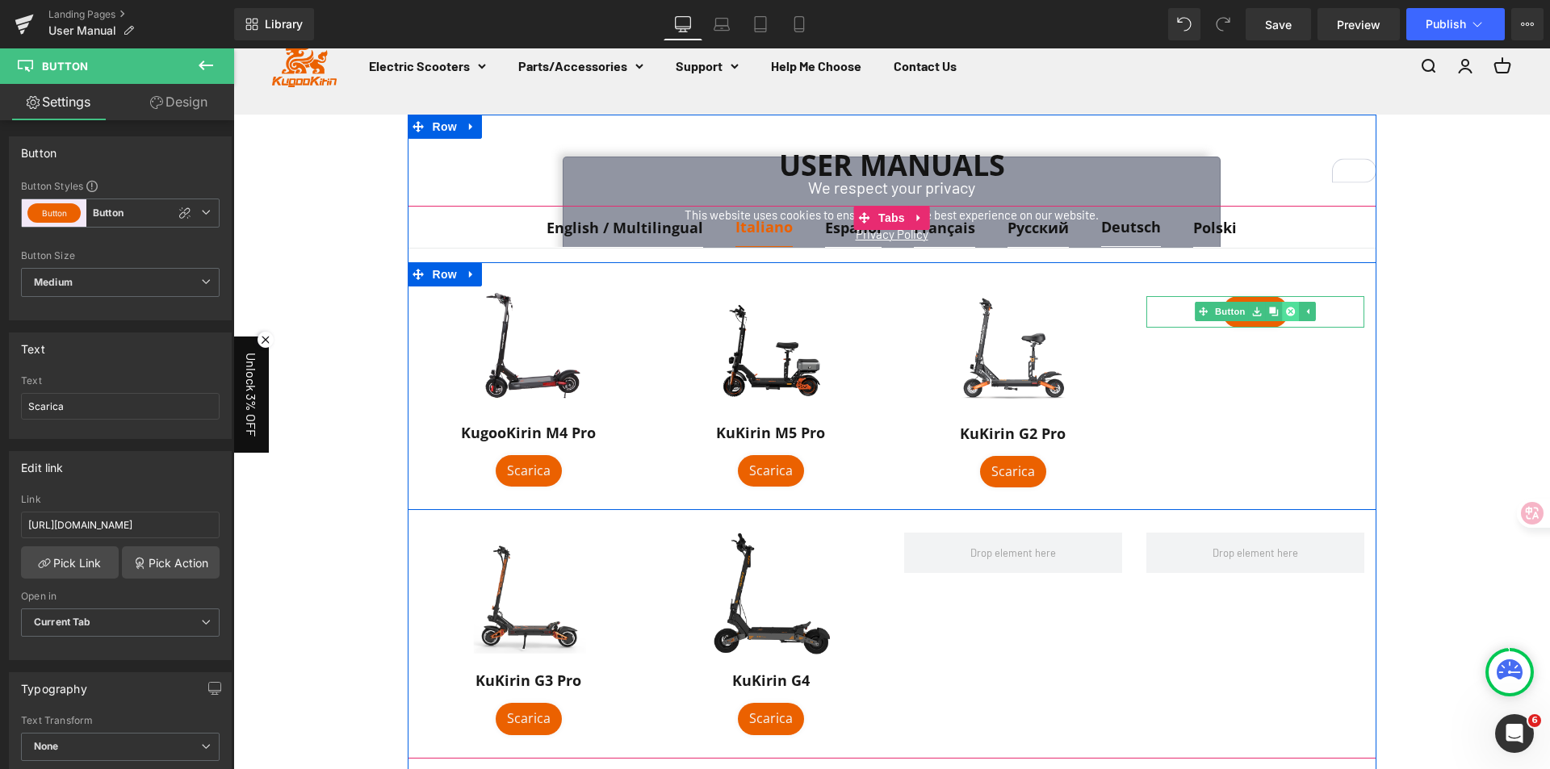
click at [1286, 314] on icon at bounding box center [1289, 312] width 9 height 9
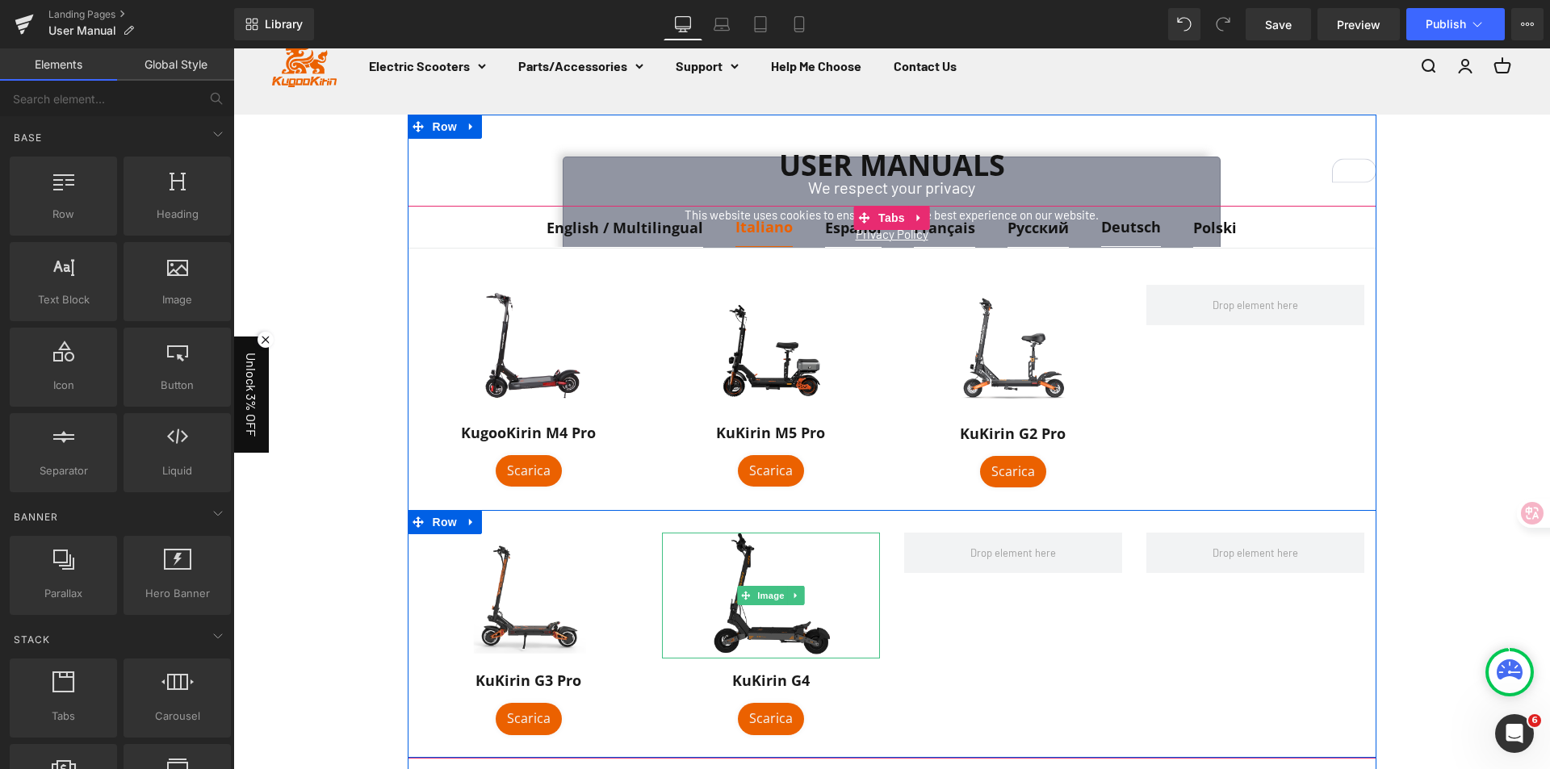
click at [757, 625] on img at bounding box center [771, 596] width 126 height 126
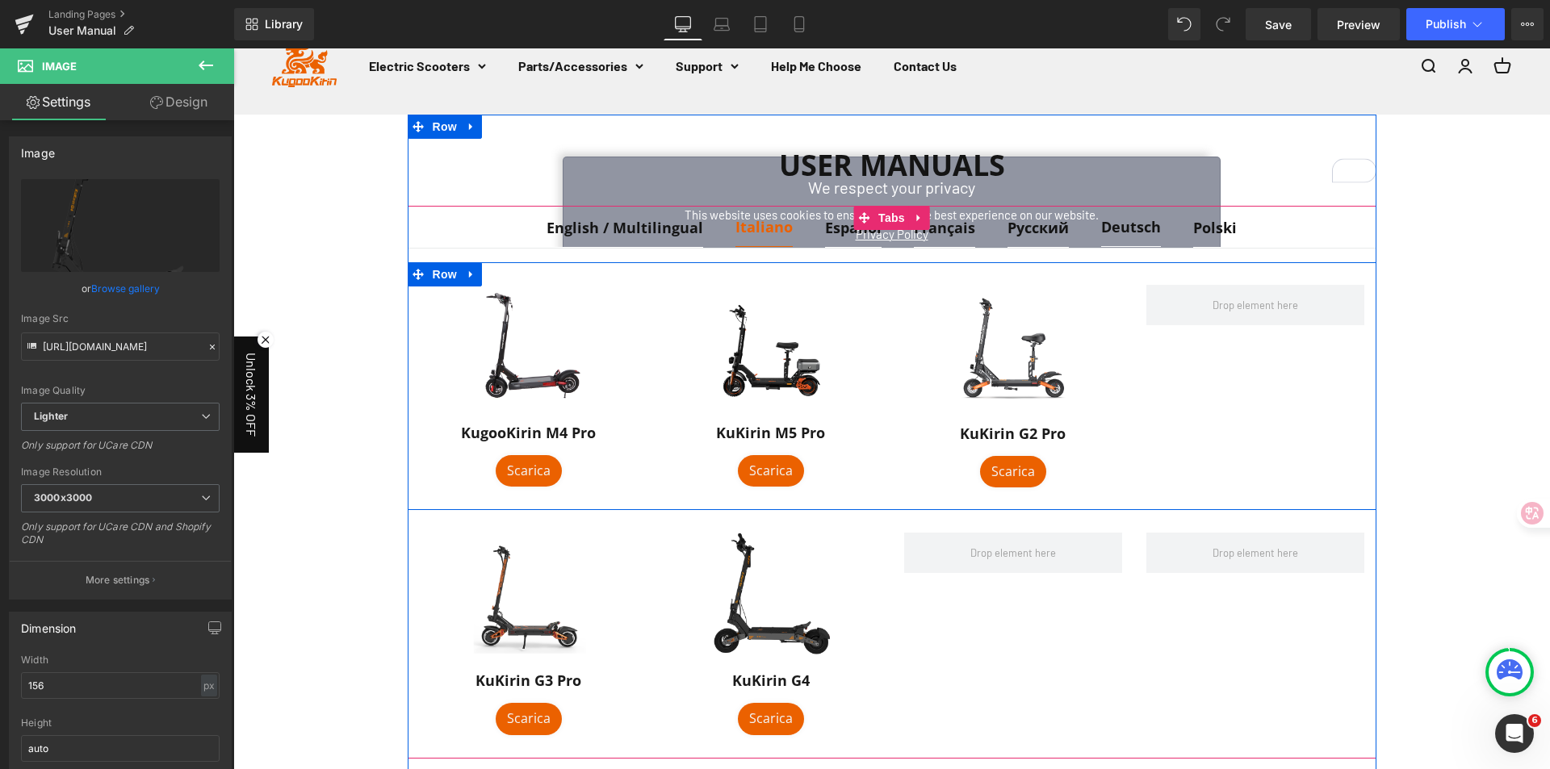
click at [1168, 401] on div "Image KugooKirin M4 Pro Heading Scarica Button Image KuKirin M5 Pro Heading Sca…" at bounding box center [892, 386] width 969 height 249
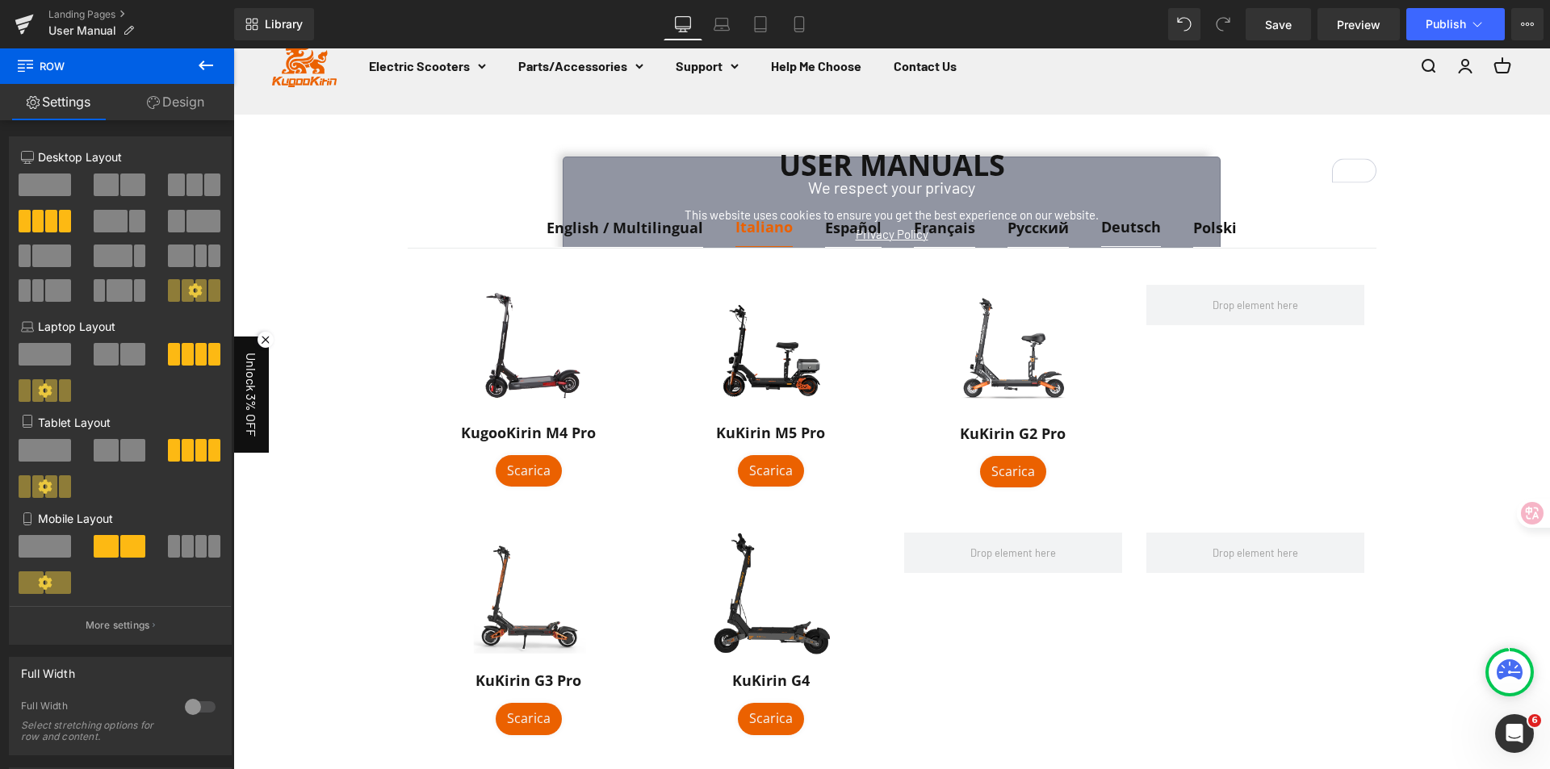
click at [1479, 429] on div "User Manuals Heading English / Multilingual Text Block Italiano Text Block Espa…" at bounding box center [891, 563] width 1316 height 896
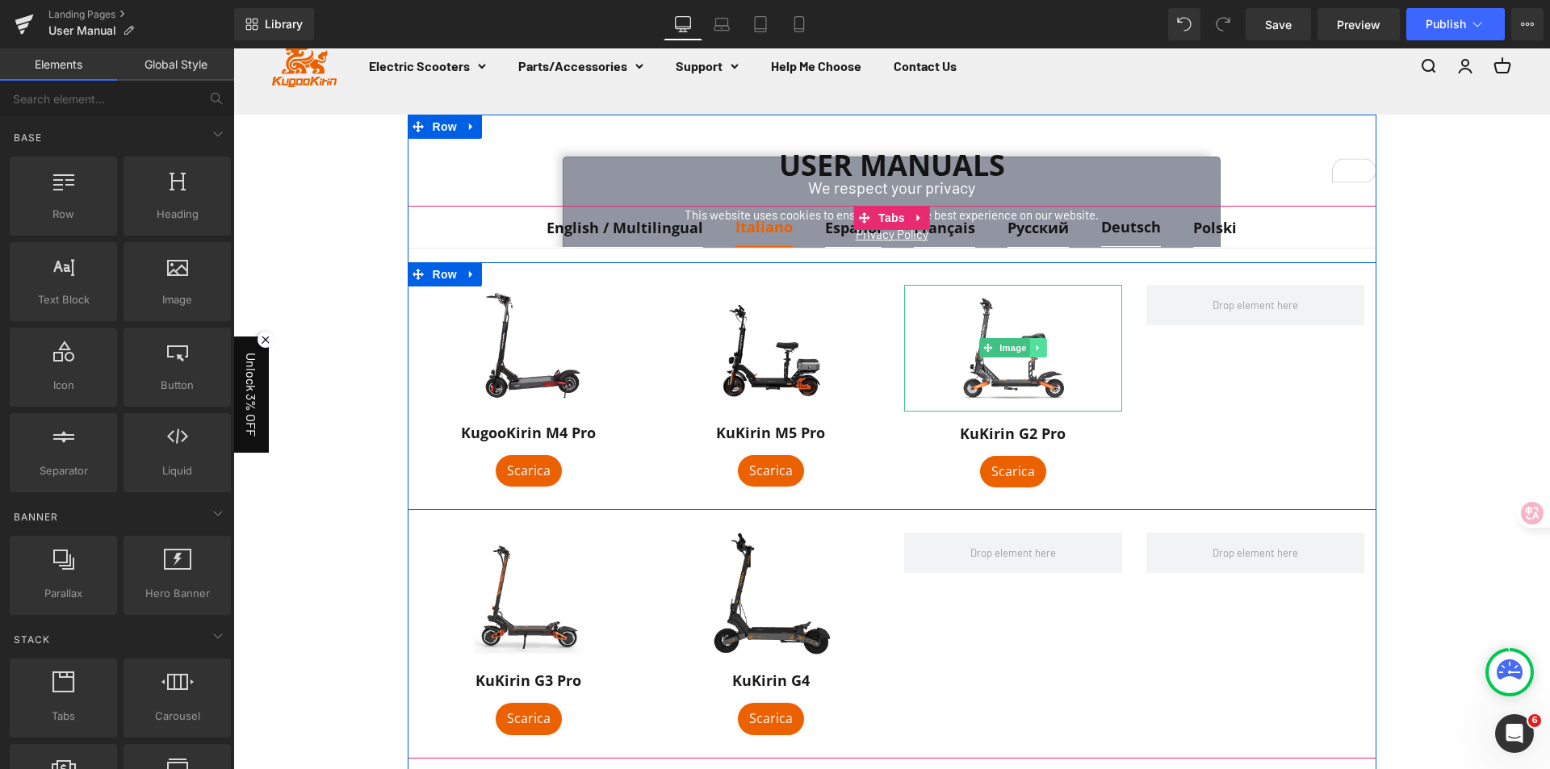
click at [1030, 353] on link at bounding box center [1037, 347] width 17 height 19
click at [1041, 350] on icon at bounding box center [1045, 348] width 9 height 9
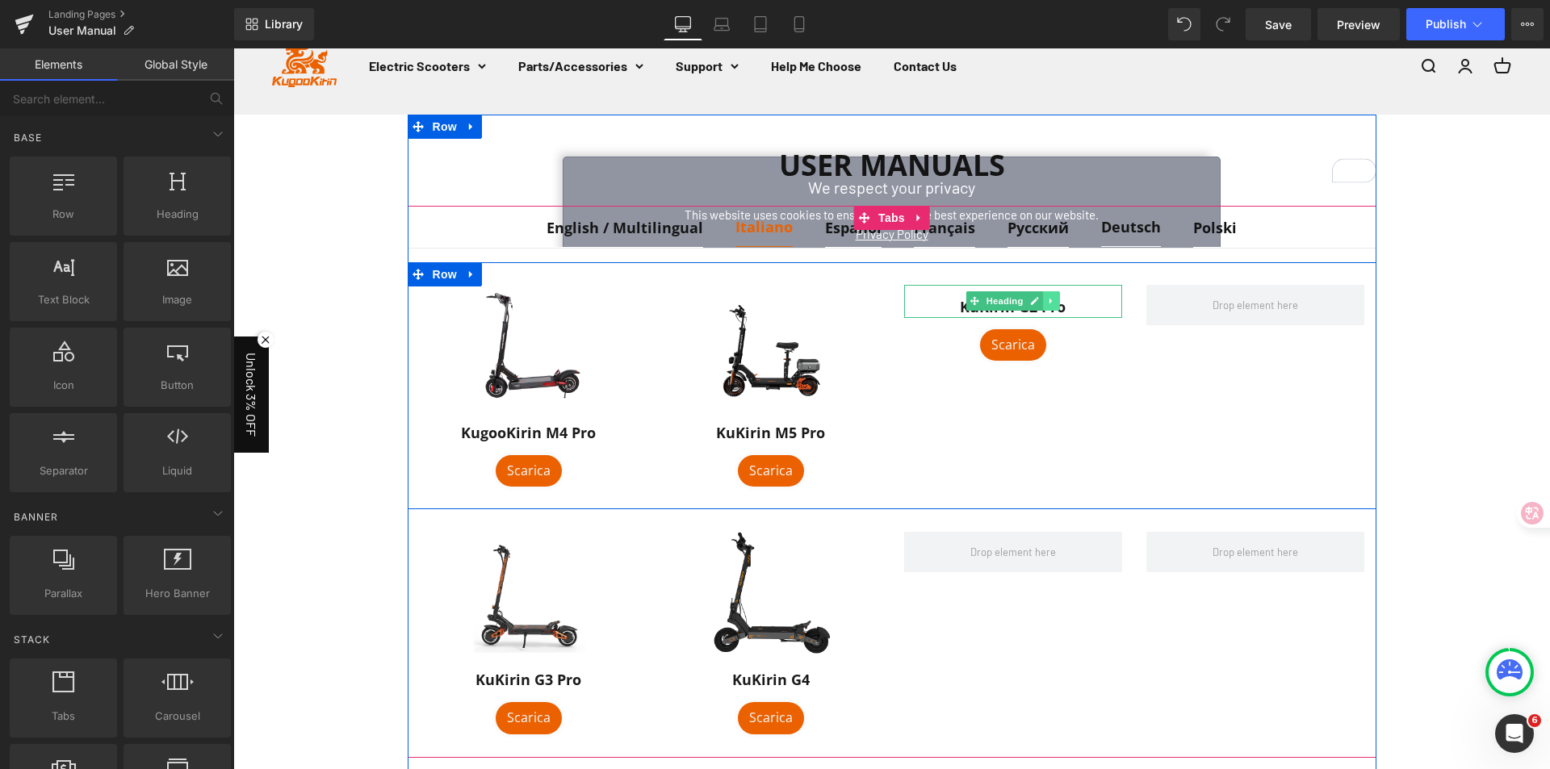
click at [1043, 308] on link at bounding box center [1051, 300] width 17 height 19
click at [1051, 302] on link at bounding box center [1059, 300] width 17 height 19
click at [1035, 315] on icon at bounding box center [1039, 312] width 9 height 10
click at [1044, 314] on icon at bounding box center [1047, 312] width 9 height 9
click at [1128, 443] on div "Image KugooKirin M4 Pro Heading Scarica Button Image KuKirin M5 Pro Heading Sca…" at bounding box center [892, 386] width 969 height 248
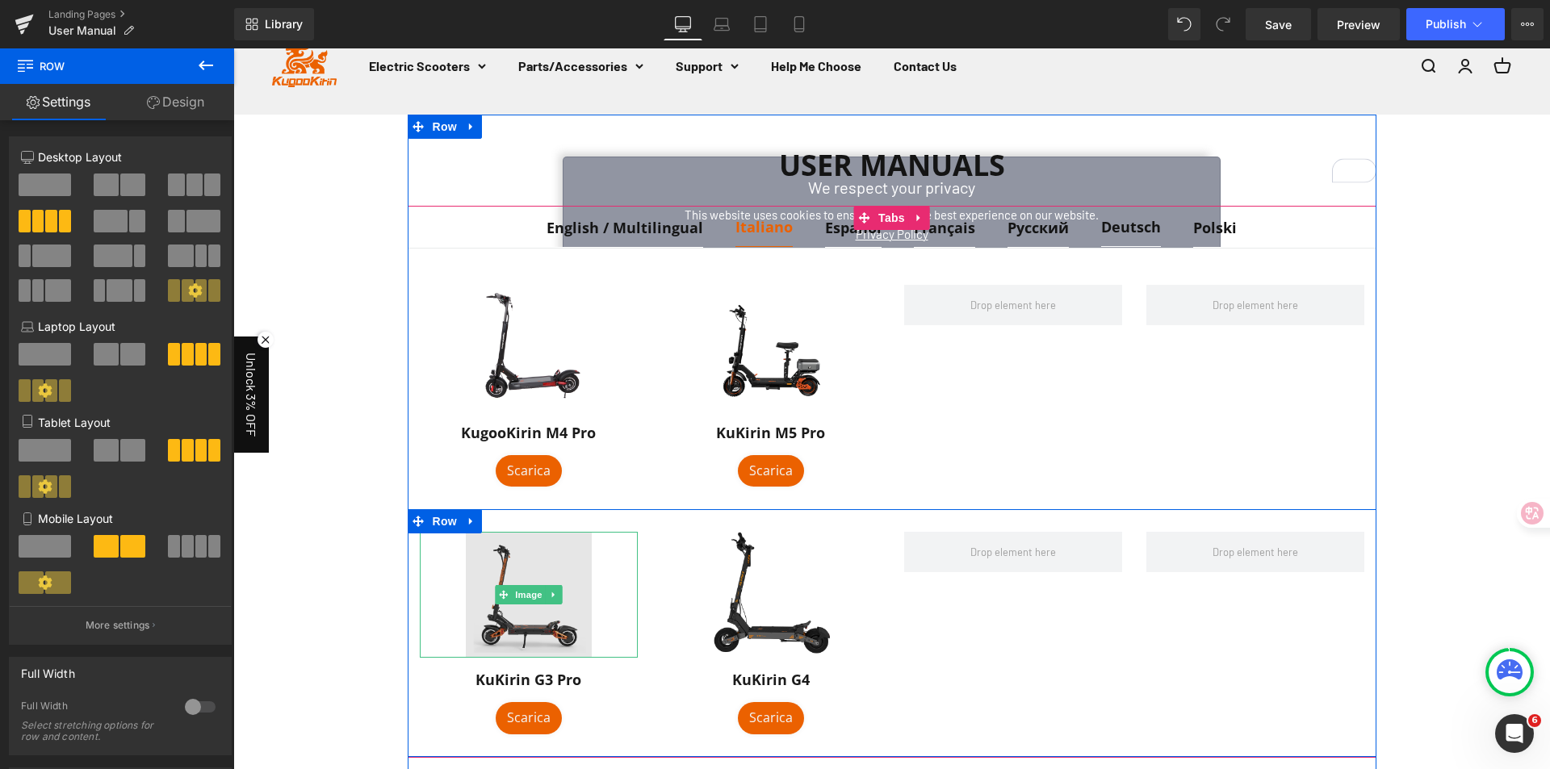
click at [504, 550] on img at bounding box center [529, 595] width 126 height 126
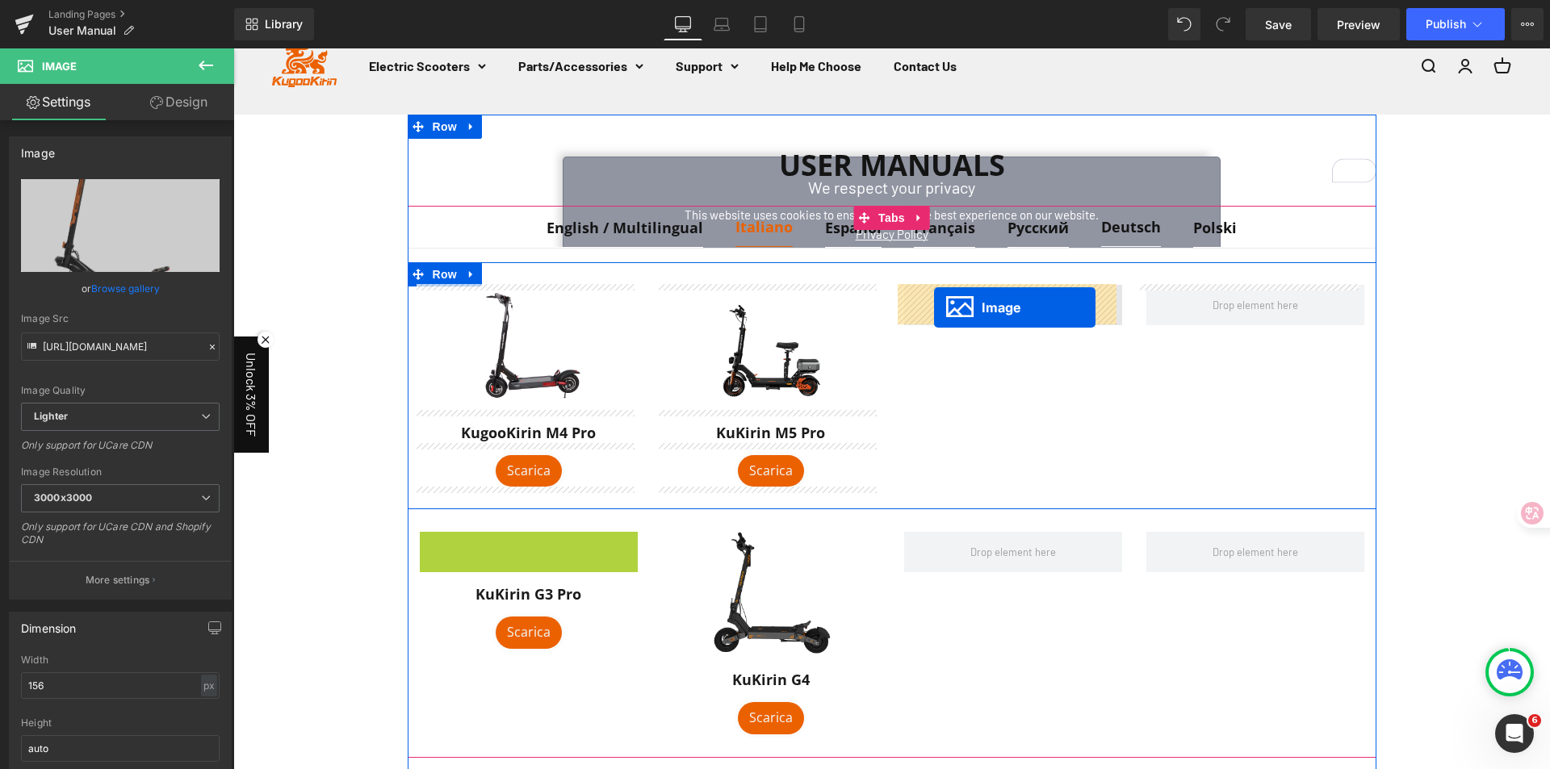
drag, startPoint x: 488, startPoint y: 595, endPoint x: 934, endPoint y: 308, distance: 530.1
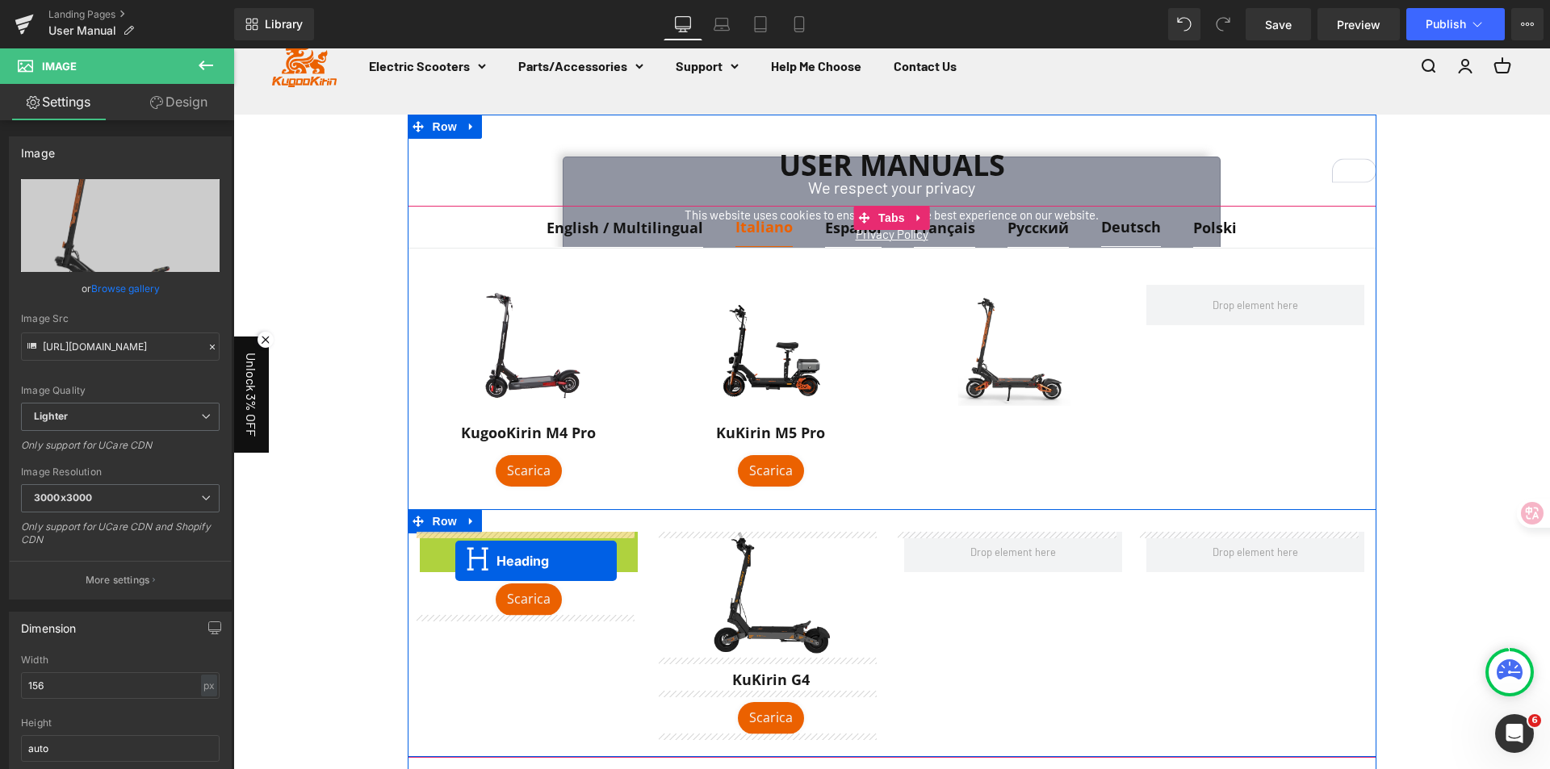
drag, startPoint x: 479, startPoint y: 550, endPoint x: 435, endPoint y: 555, distance: 44.7
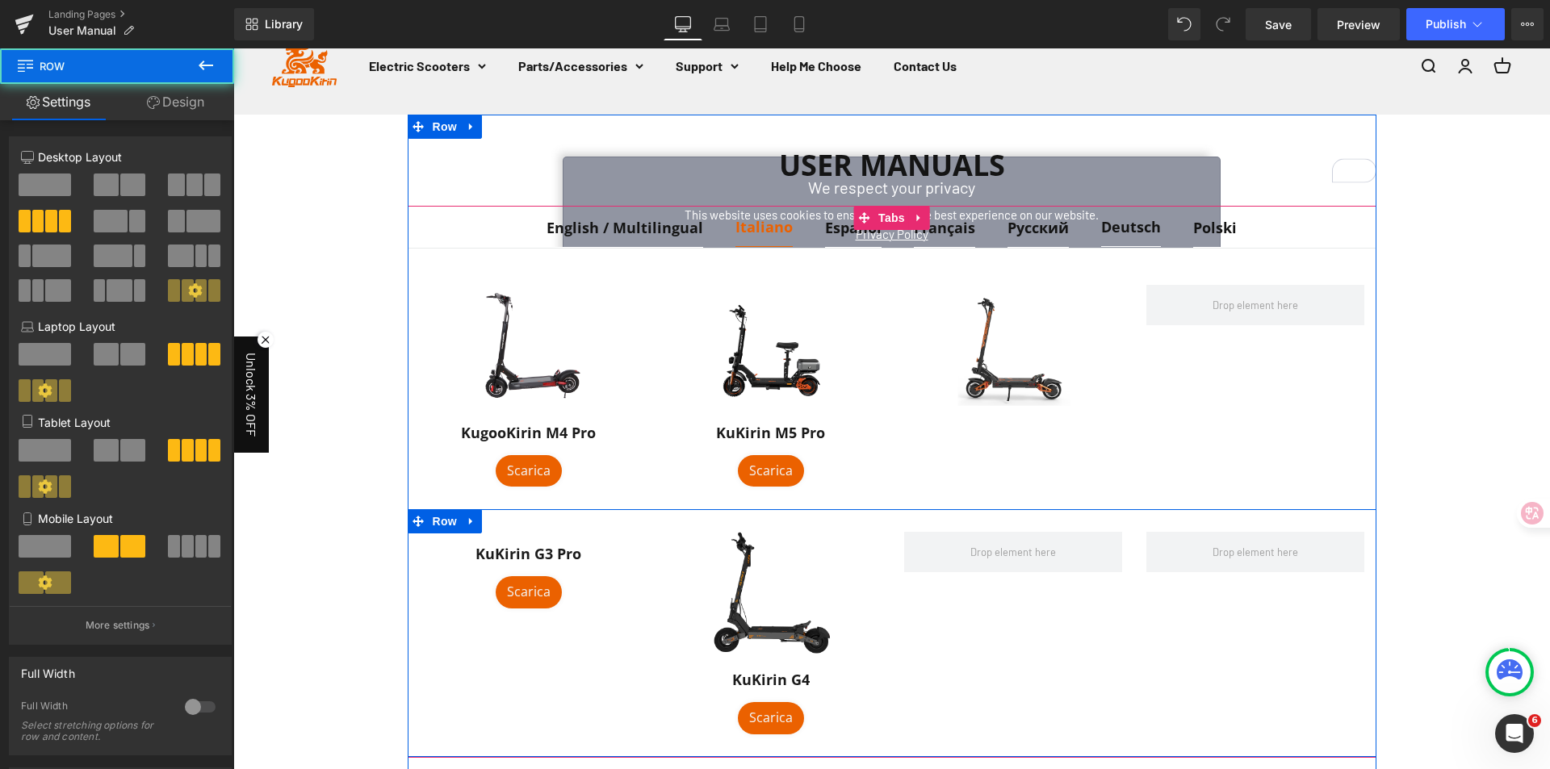
click at [1034, 656] on div "KuKirin G3 Pro Heading Scarica Button Image KuKirin G4 Heading Scarica Button R…" at bounding box center [892, 633] width 969 height 248
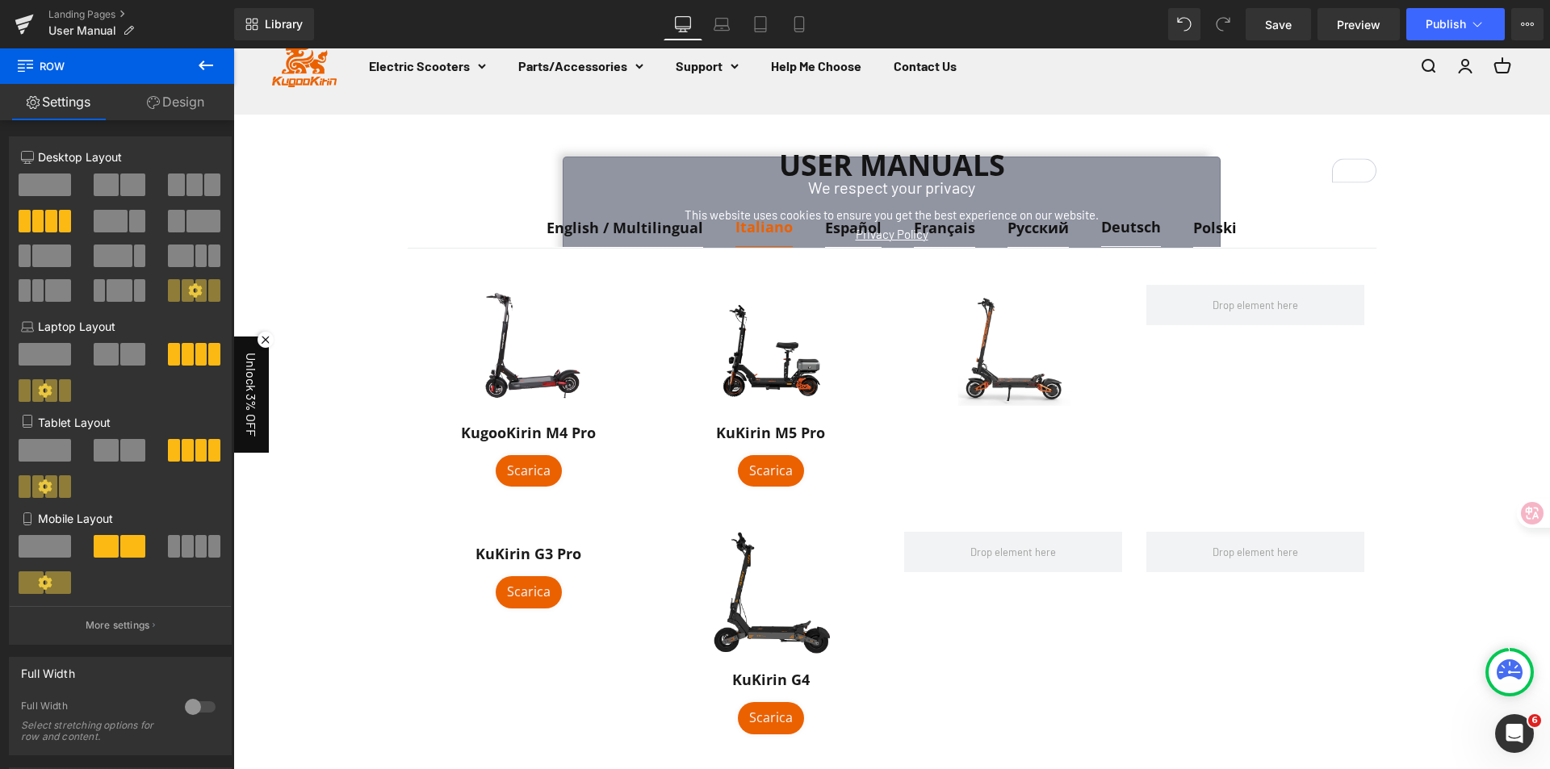
click at [1429, 451] on div "User Manuals Heading English / Multilingual Text Block Italiano Text Block Espa…" at bounding box center [891, 562] width 1316 height 895
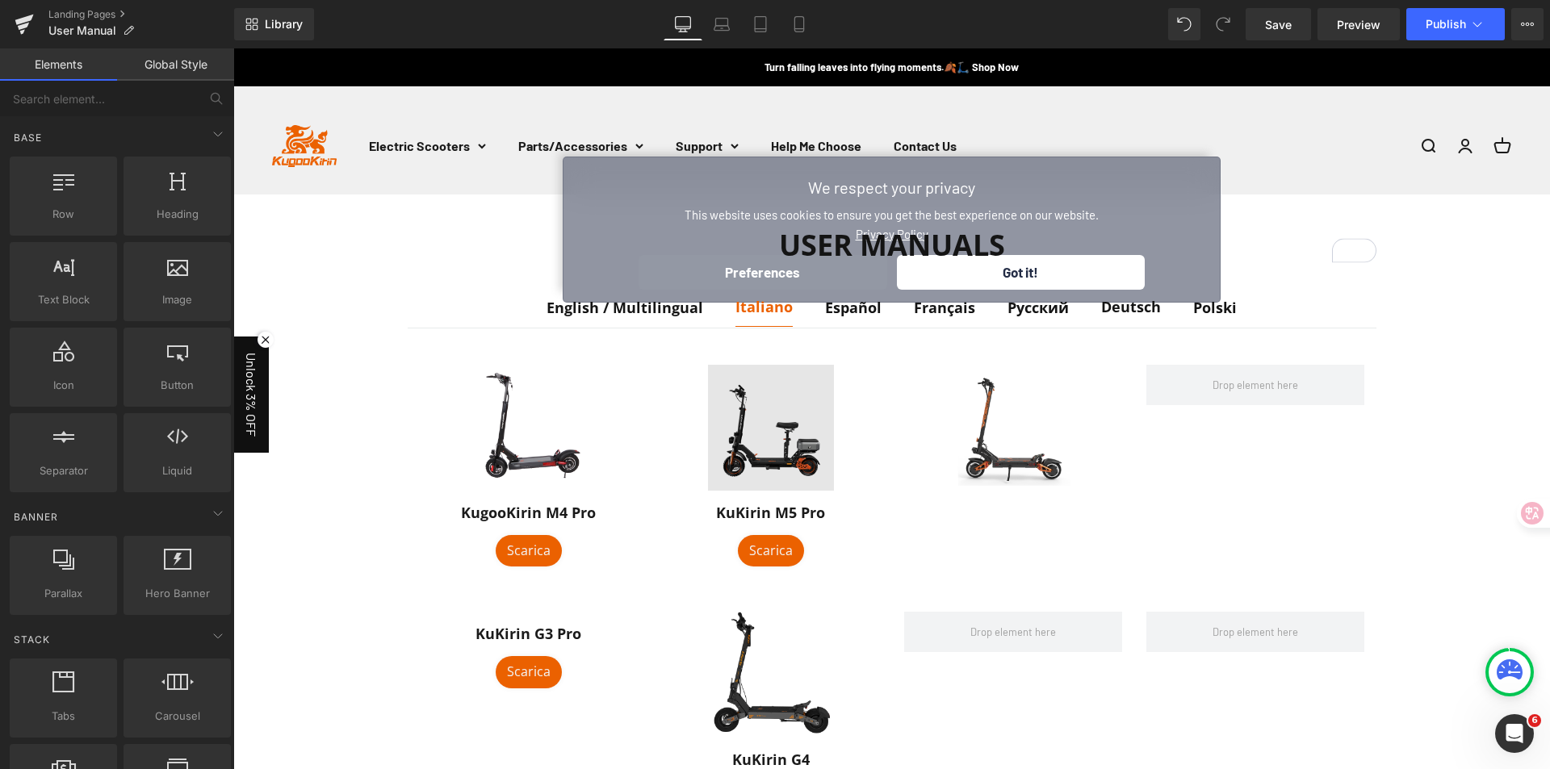
scroll to position [0, 0]
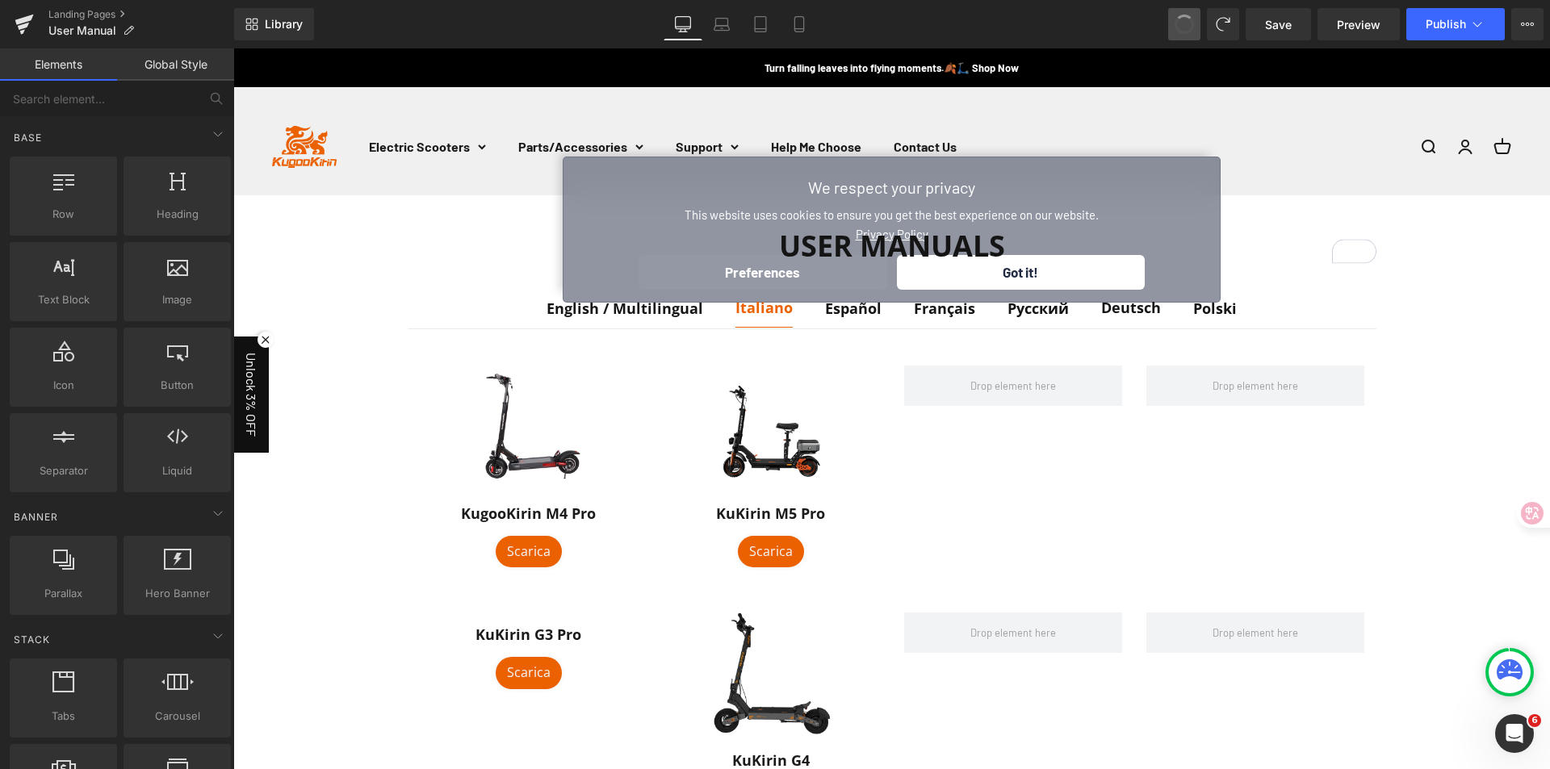
click at [1177, 19] on span at bounding box center [1184, 24] width 23 height 23
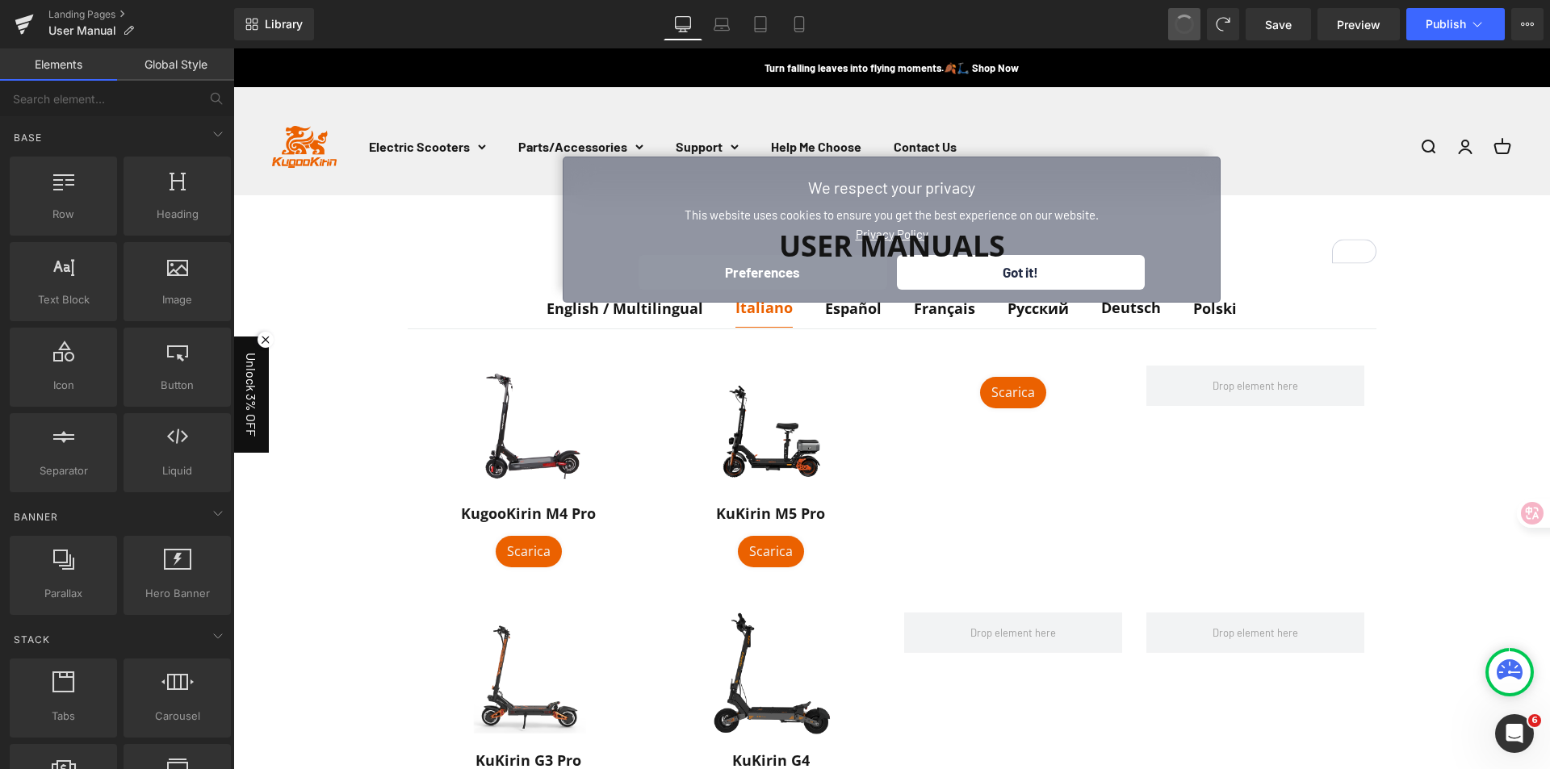
click at [1177, 19] on span at bounding box center [1183, 24] width 19 height 19
click at [1177, 19] on span at bounding box center [1183, 23] width 27 height 27
click at [1177, 19] on span at bounding box center [1183, 24] width 19 height 19
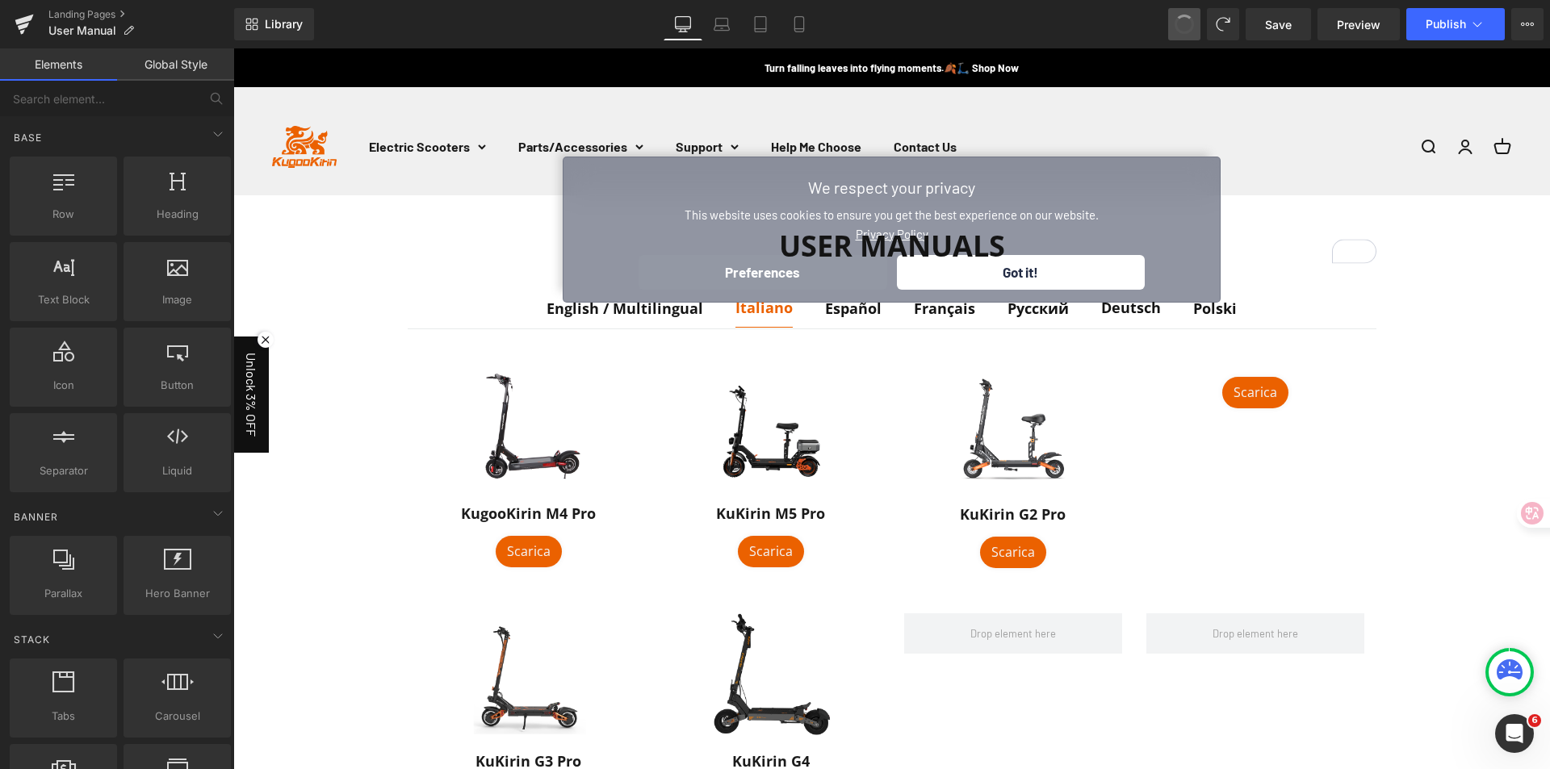
click at [1177, 19] on span at bounding box center [1184, 24] width 23 height 23
click at [1177, 19] on span at bounding box center [1184, 24] width 24 height 24
click at [1177, 19] on span at bounding box center [1183, 23] width 27 height 27
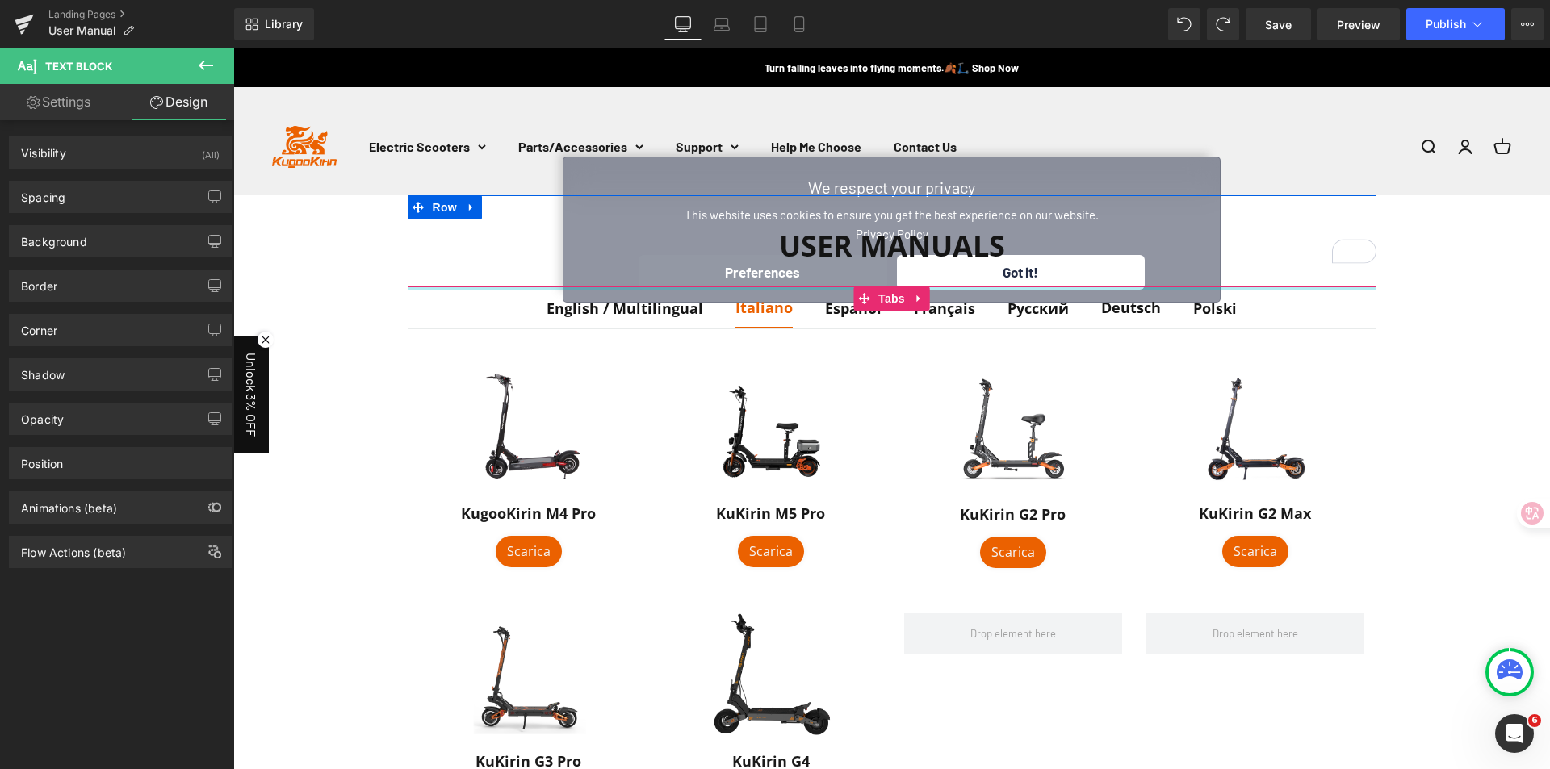
click at [1010, 283] on div "User Manuals Heading" at bounding box center [892, 251] width 969 height 69
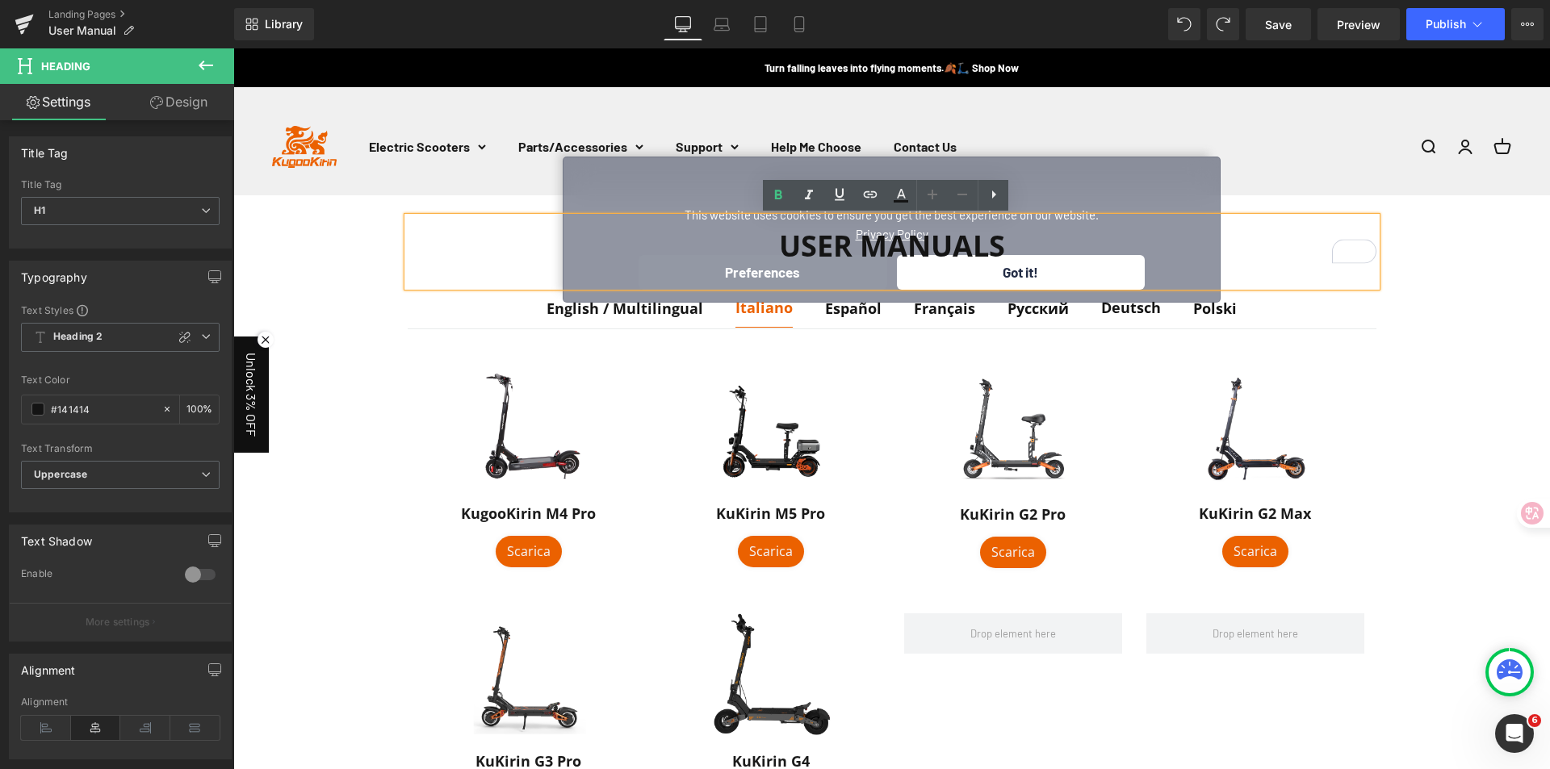
click at [960, 272] on div "User Manuals" at bounding box center [892, 251] width 969 height 69
click at [1031, 274] on div "User Manuals" at bounding box center [892, 251] width 969 height 69
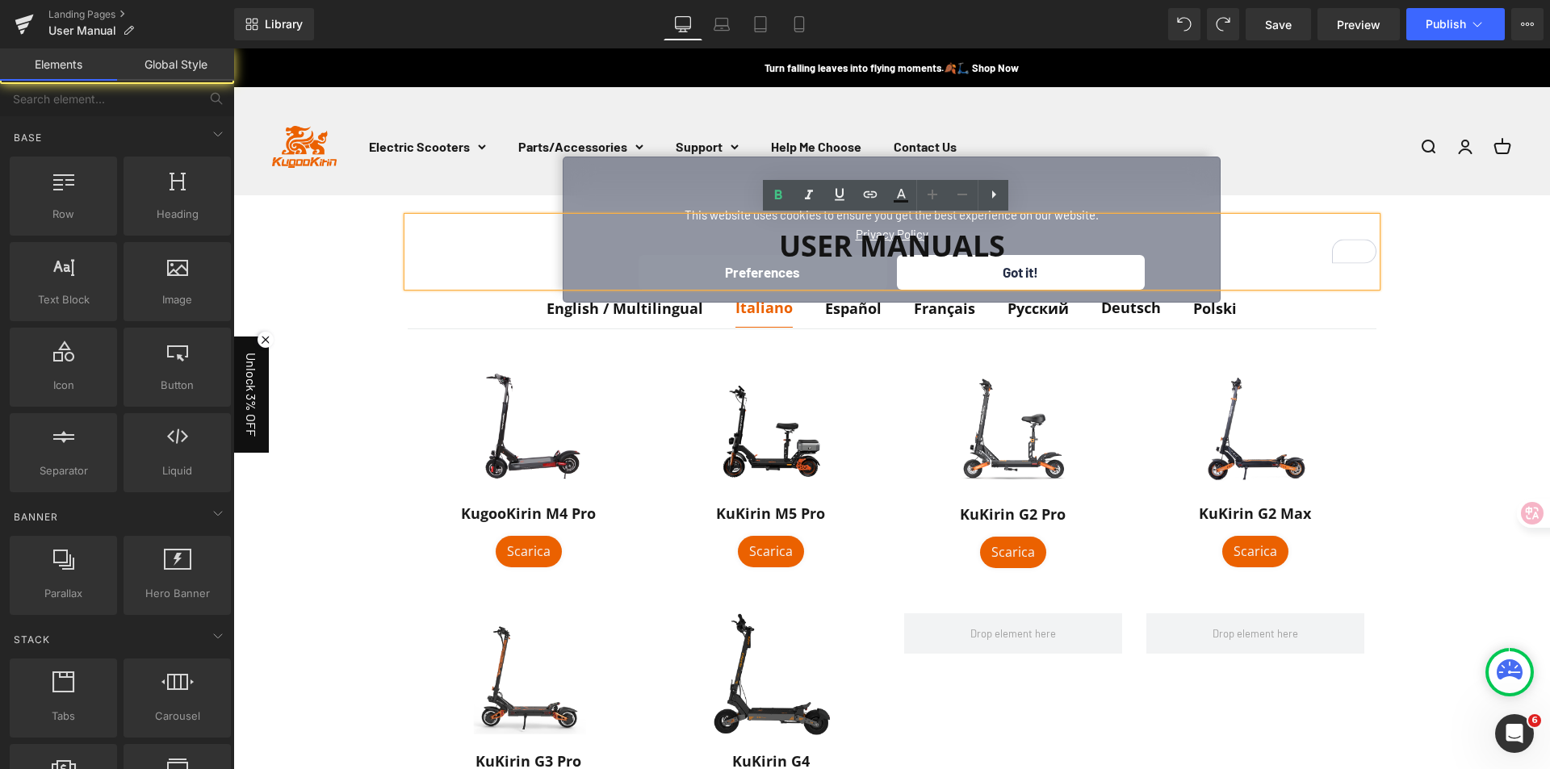
click at [1427, 362] on div "User Manuals Heading English / Multilingual Text Block Italiano Text Block Espa…" at bounding box center [891, 643] width 1316 height 896
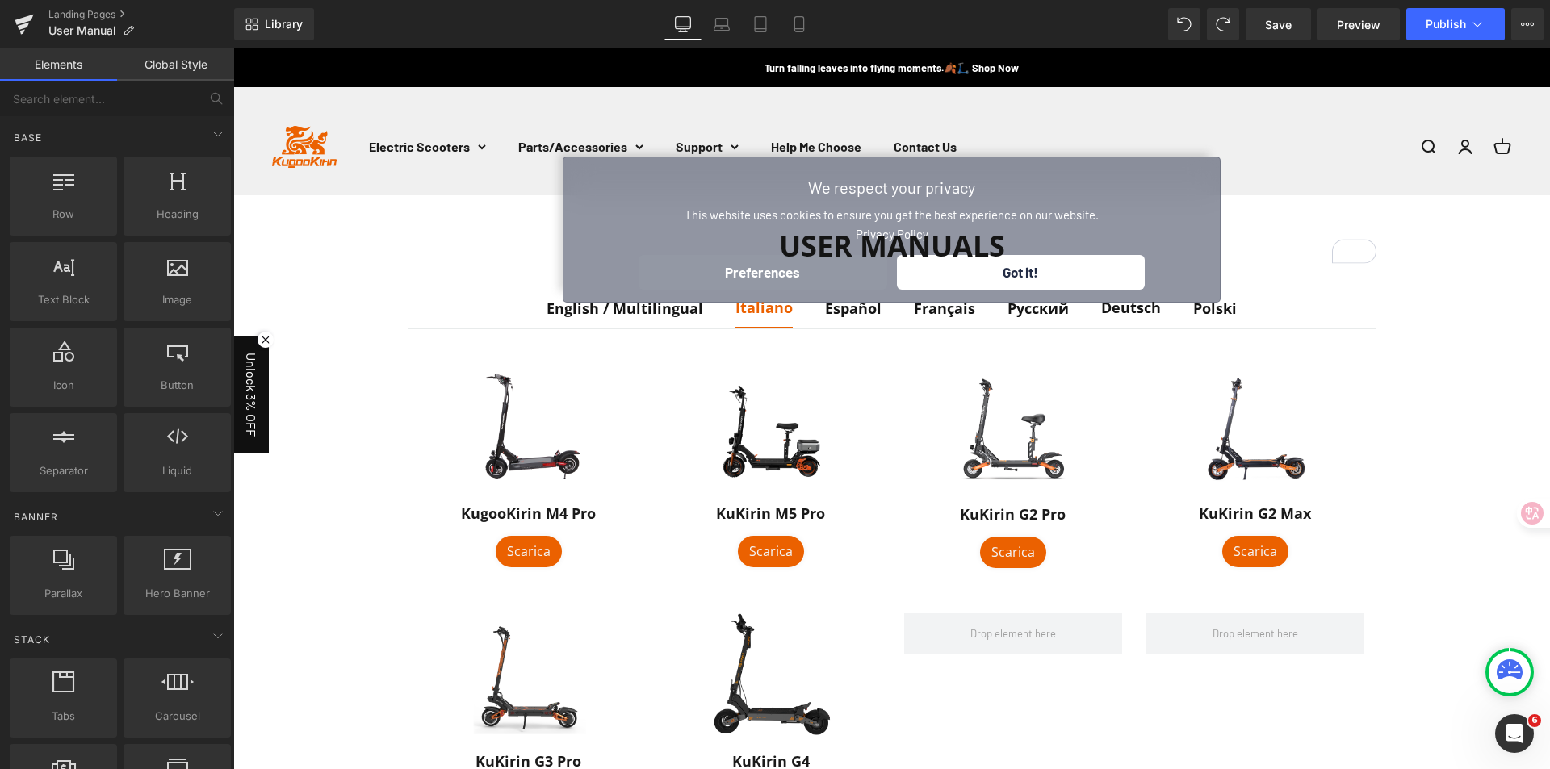
click at [596, 314] on strong "English / Multilingual" at bounding box center [624, 308] width 157 height 19
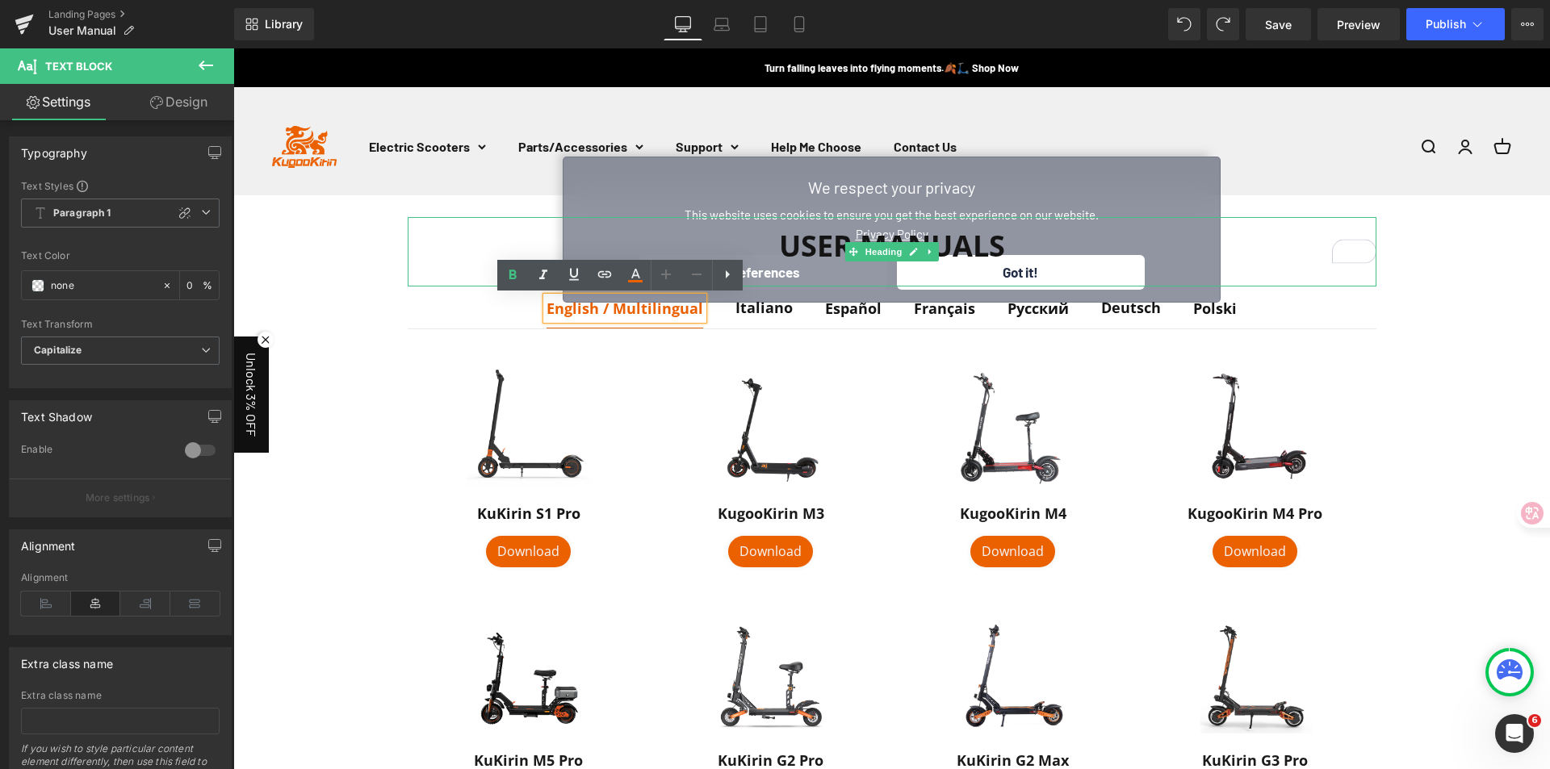
click at [954, 274] on div "User Manuals" at bounding box center [892, 251] width 969 height 69
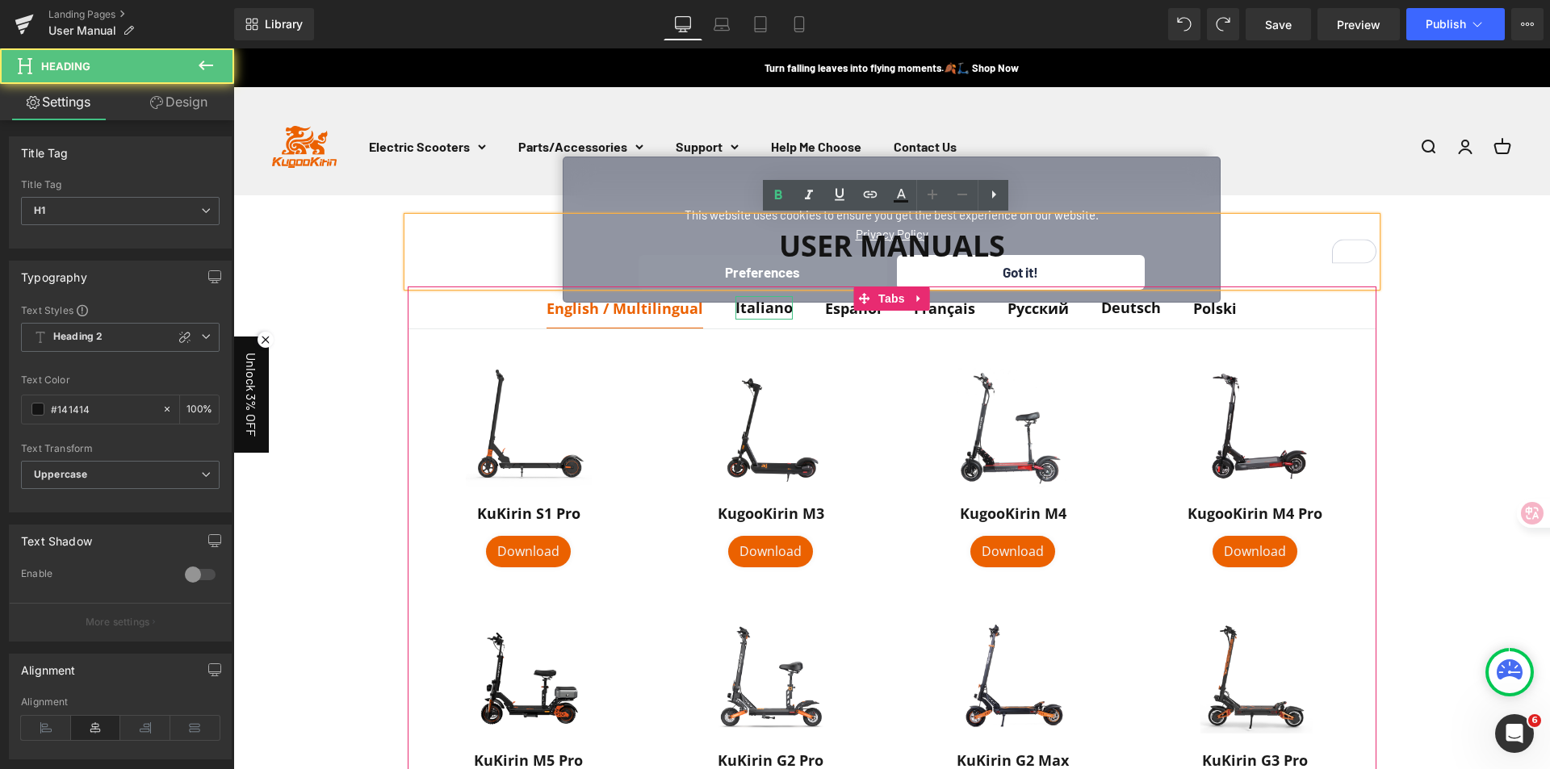
click at [754, 313] on strong "Italiano" at bounding box center [763, 307] width 57 height 19
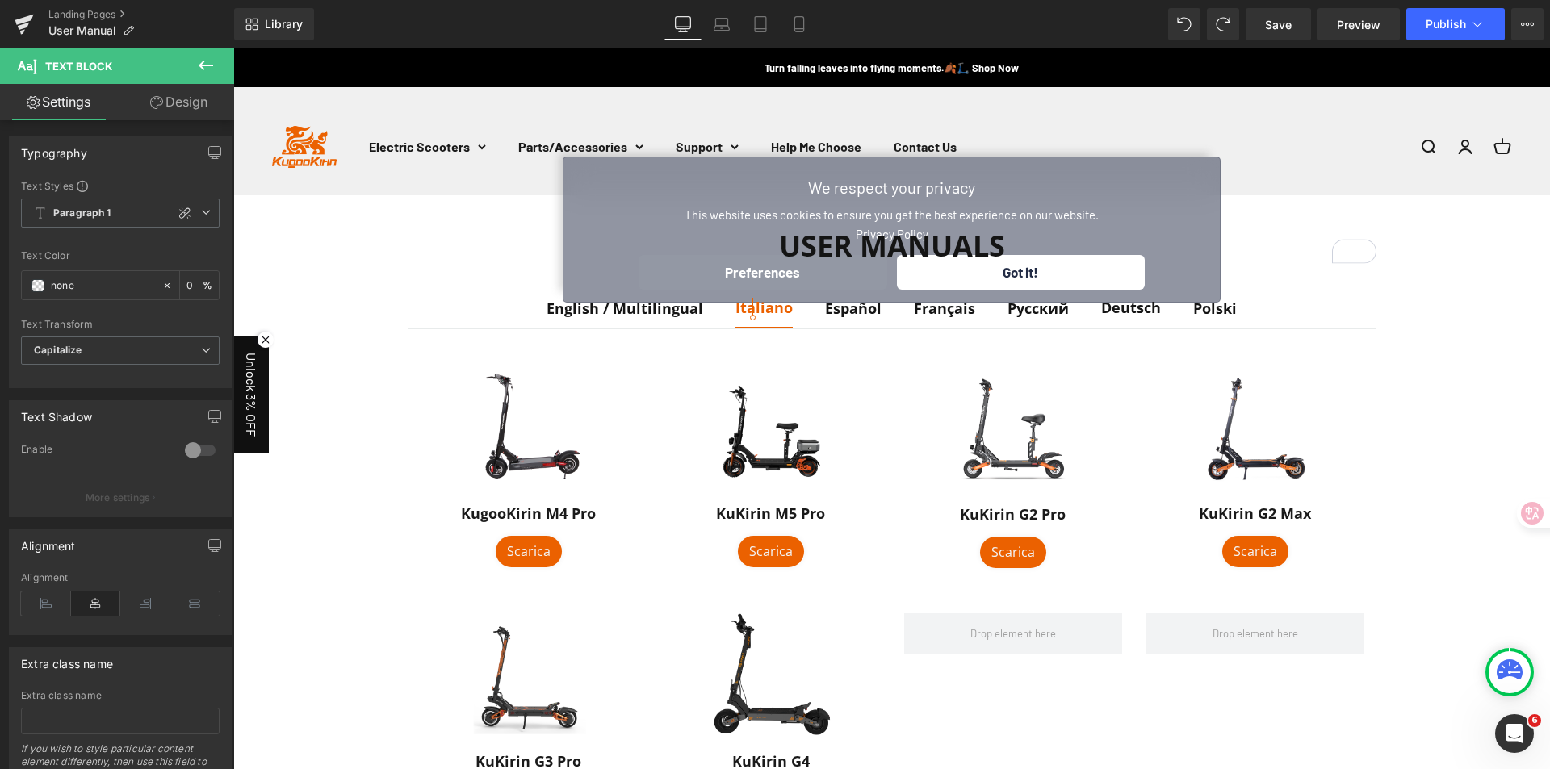
click at [196, 65] on icon at bounding box center [205, 65] width 19 height 19
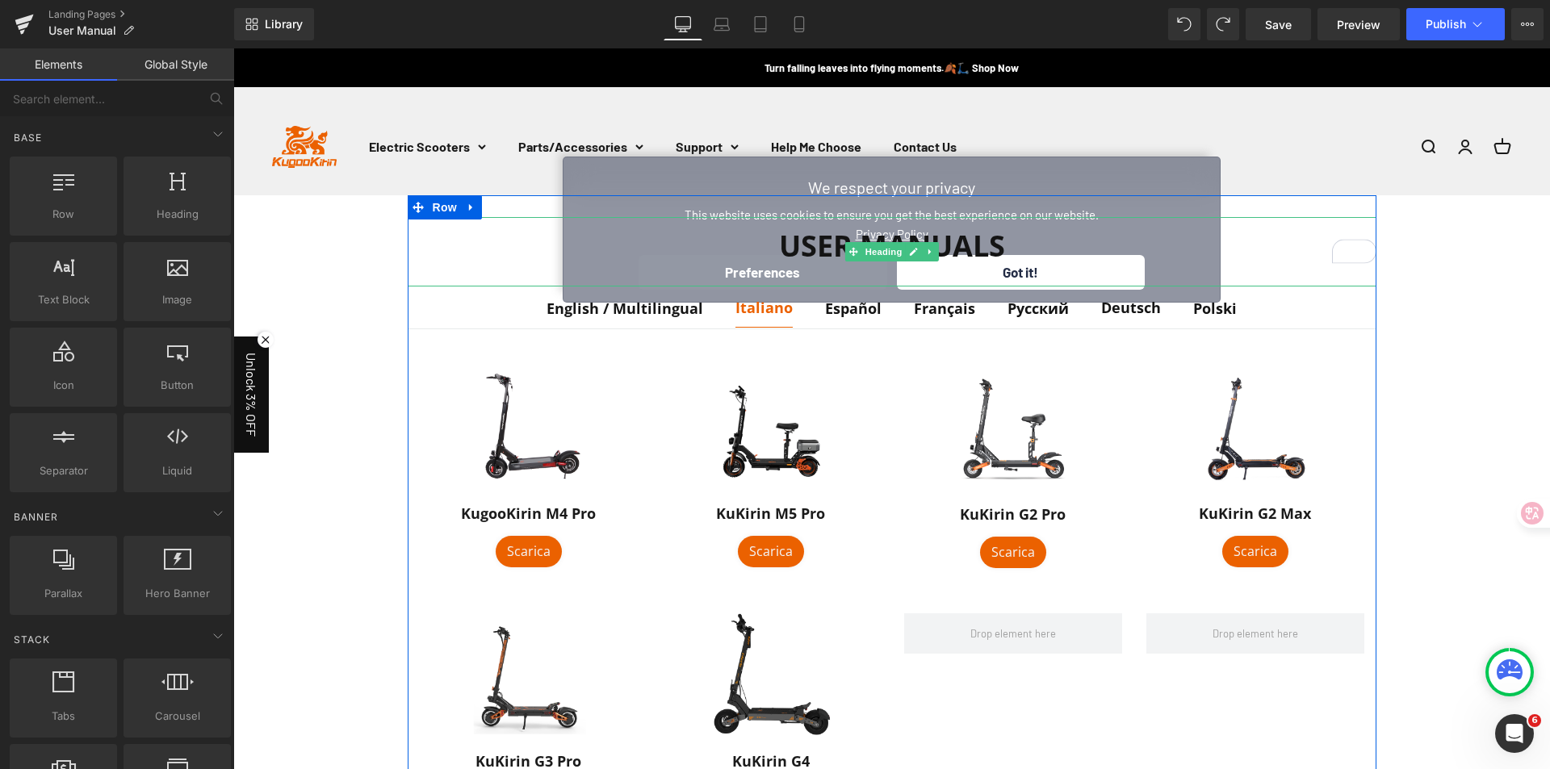
click at [995, 270] on div "User Manuals" at bounding box center [892, 251] width 969 height 69
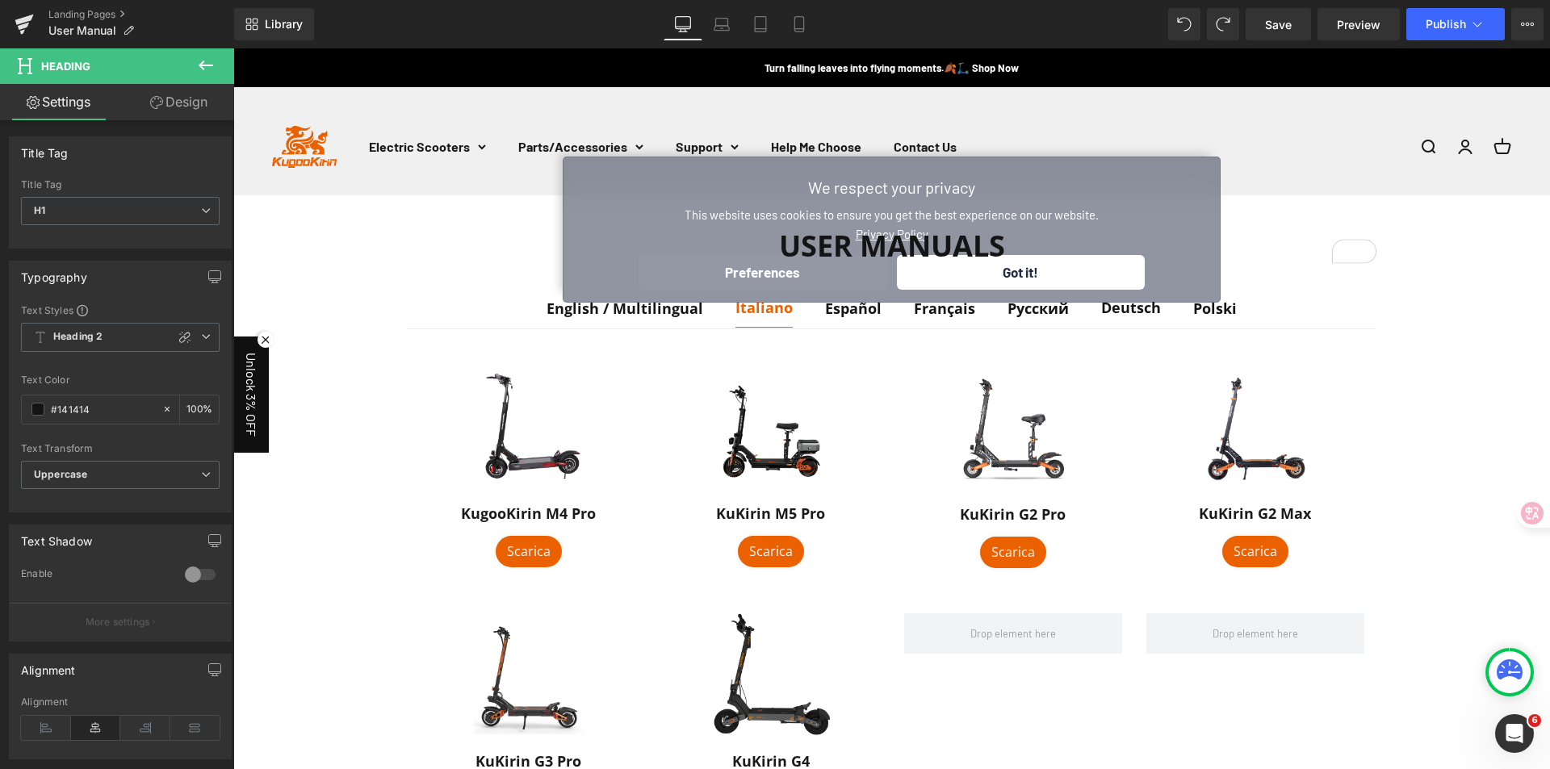
click at [206, 65] on icon at bounding box center [206, 66] width 15 height 10
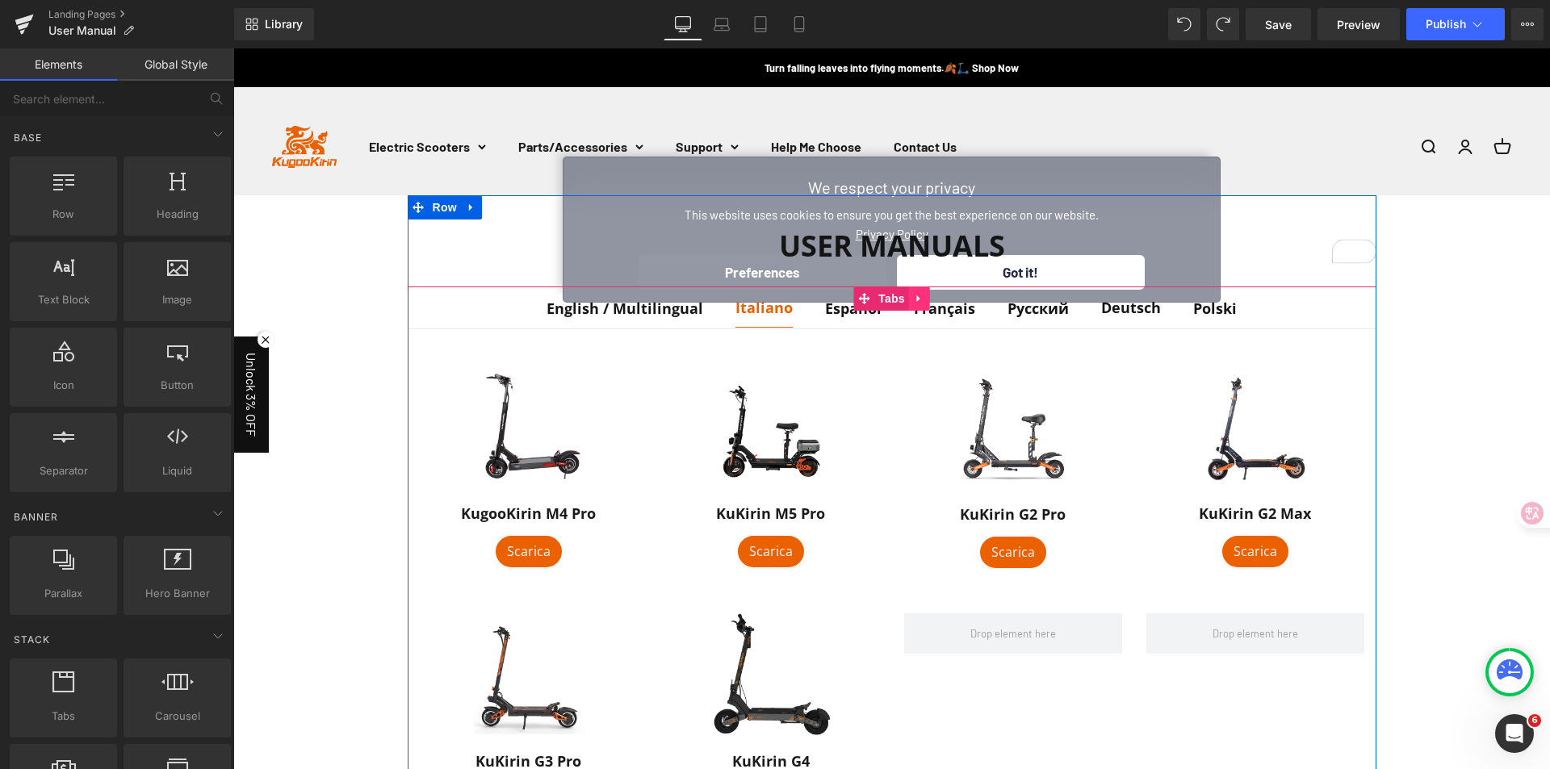
click at [914, 302] on icon at bounding box center [919, 298] width 11 height 12
click at [859, 301] on link "Tabs" at bounding box center [881, 299] width 56 height 24
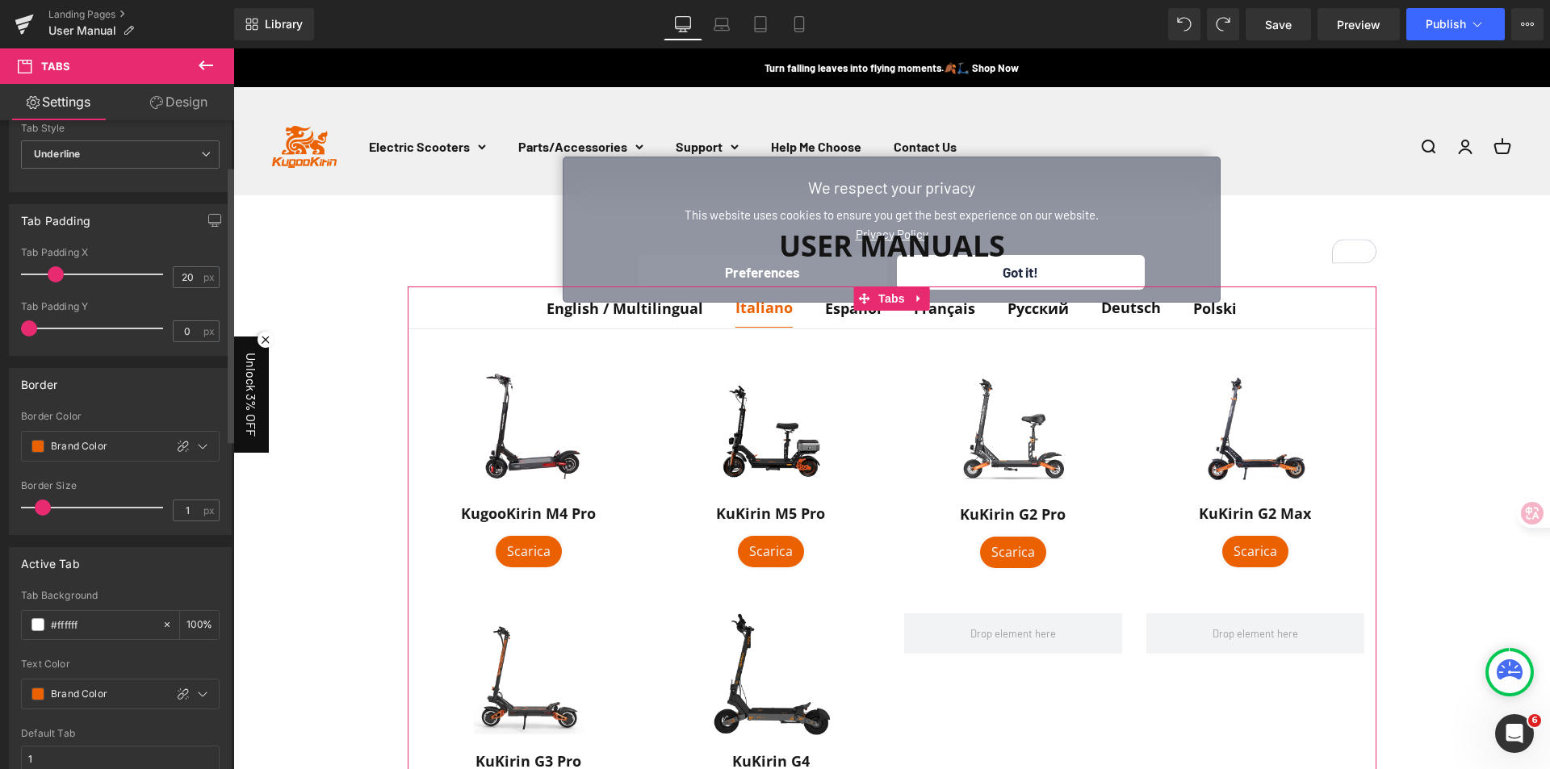
scroll to position [81, 0]
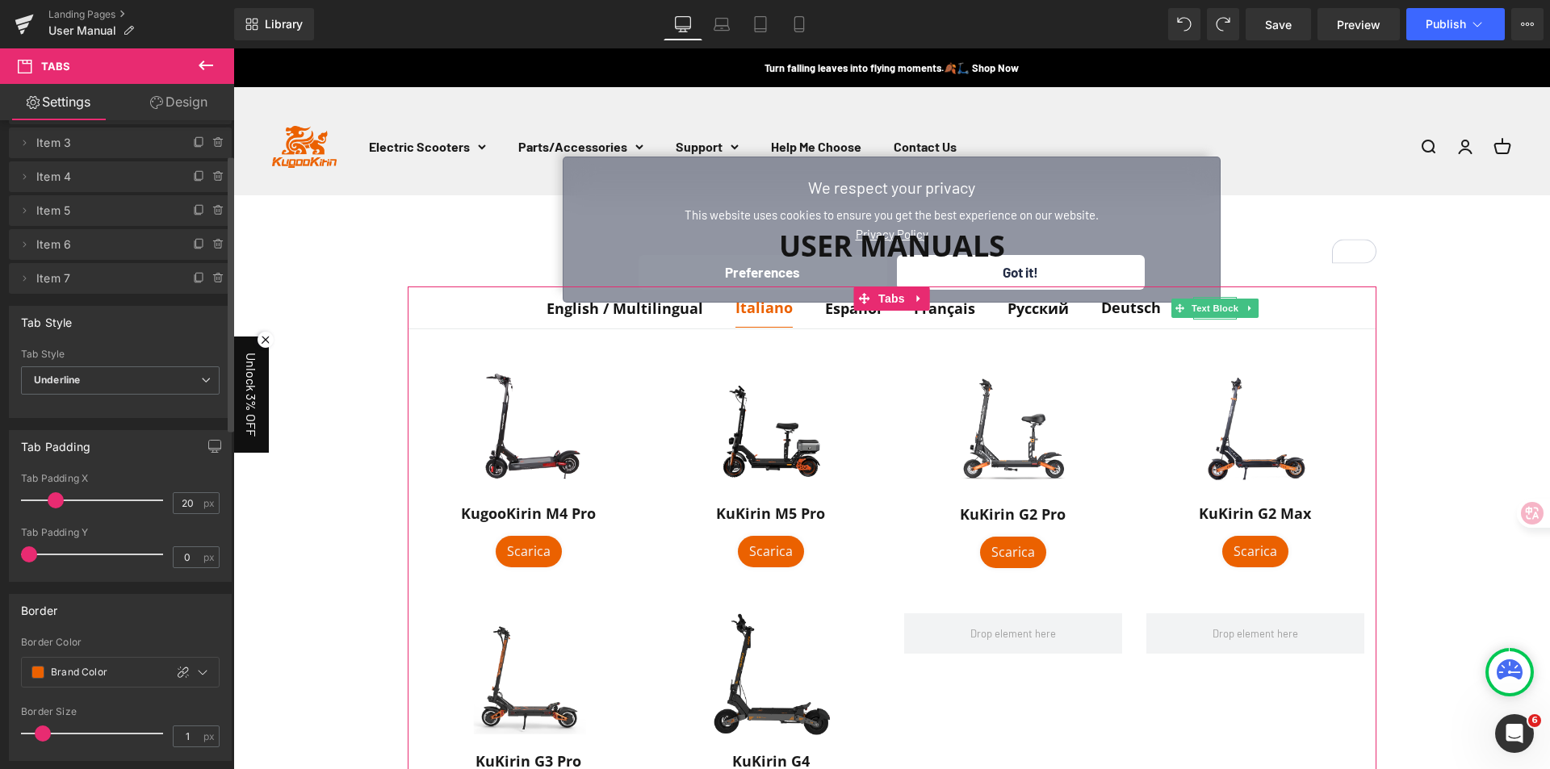
click at [132, 284] on span "Item 7" at bounding box center [104, 278] width 136 height 31
click at [212, 278] on icon at bounding box center [218, 278] width 13 height 13
click at [207, 278] on button "Delete" at bounding box center [201, 279] width 51 height 21
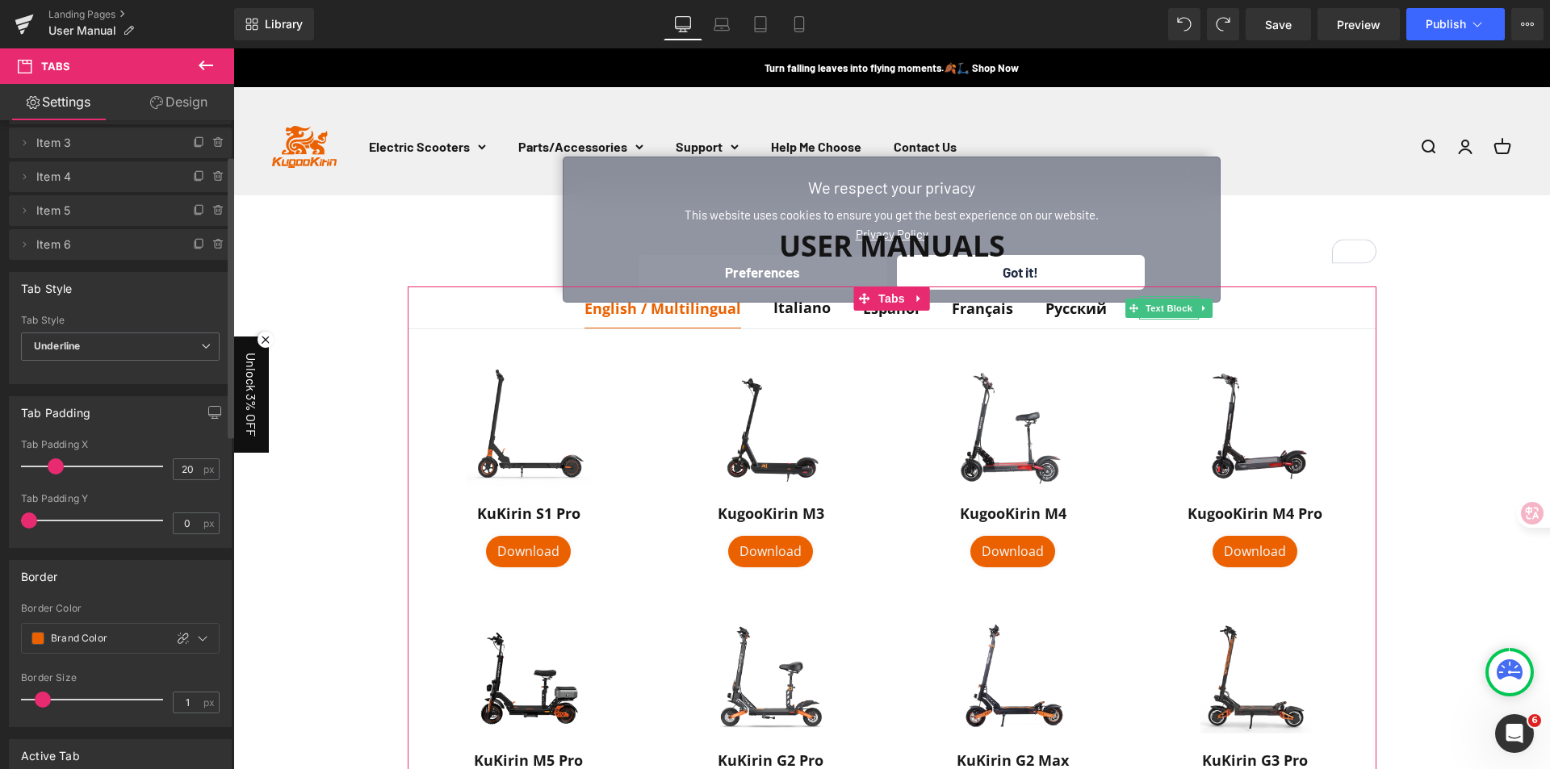
click at [215, 248] on icon at bounding box center [218, 244] width 6 height 7
click at [182, 242] on button "Delete" at bounding box center [201, 245] width 51 height 21
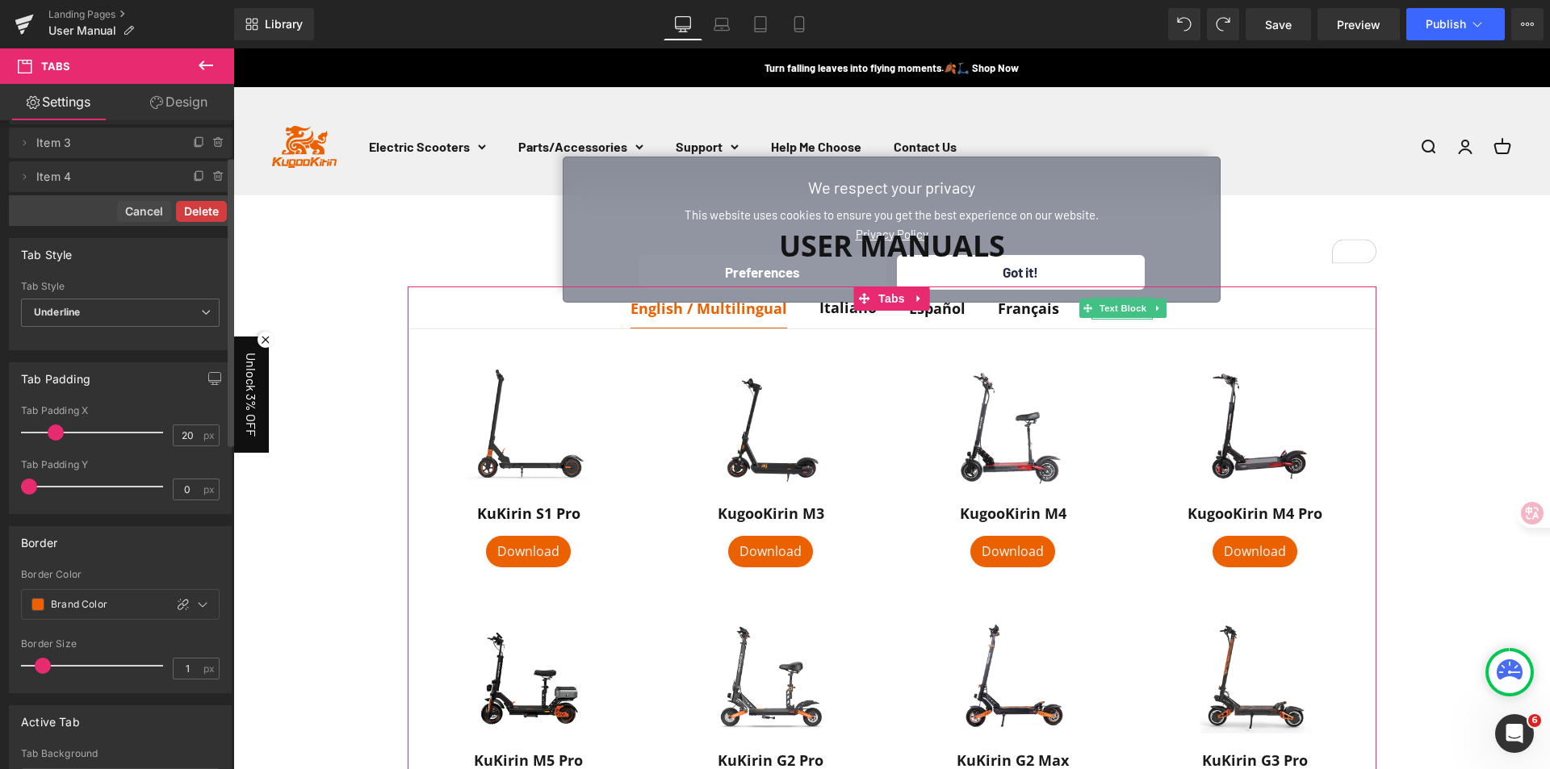
click at [207, 213] on button "Delete" at bounding box center [201, 211] width 51 height 21
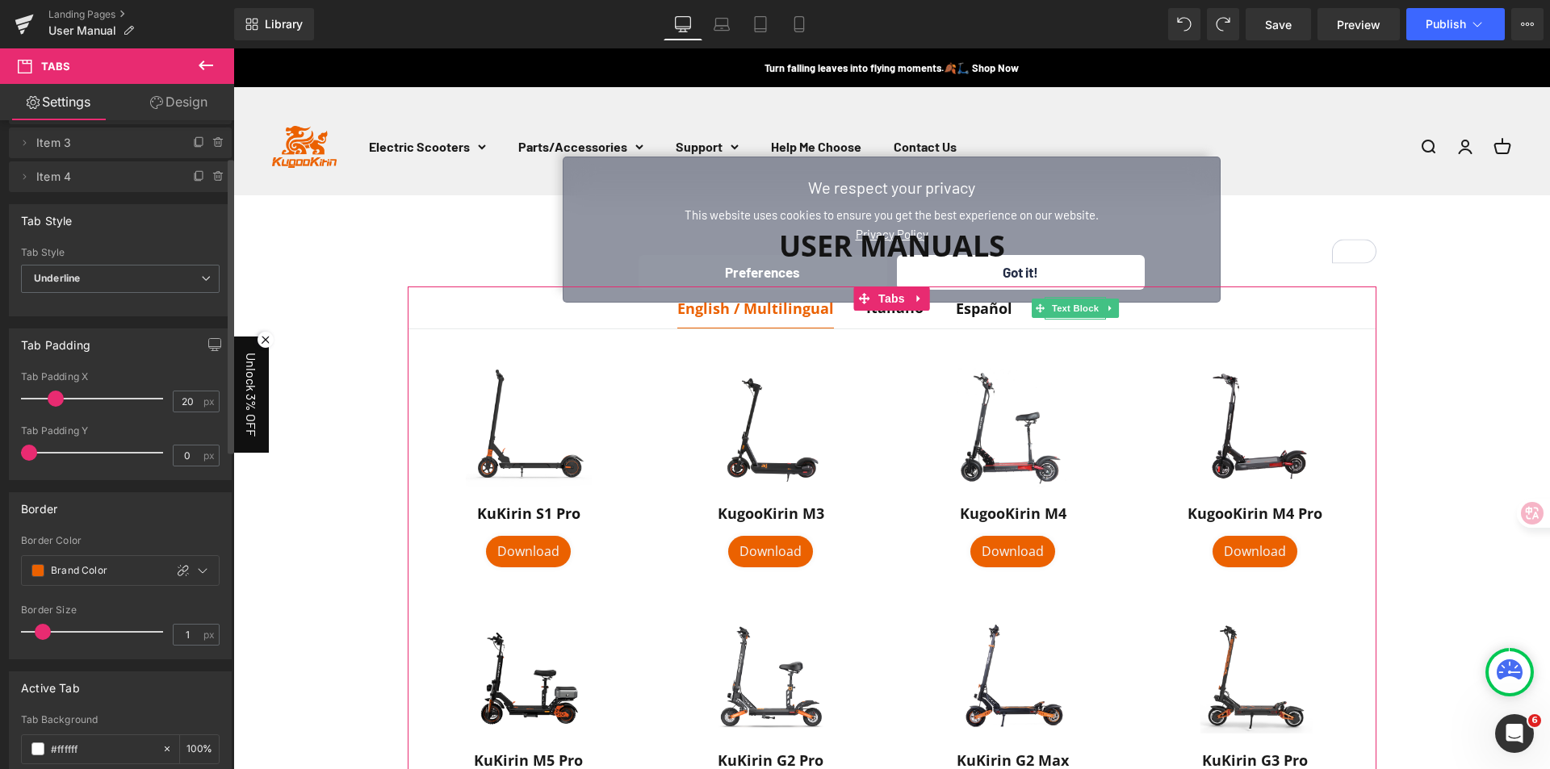
click at [216, 178] on icon at bounding box center [218, 176] width 13 height 13
click at [205, 182] on button "Delete" at bounding box center [201, 177] width 51 height 21
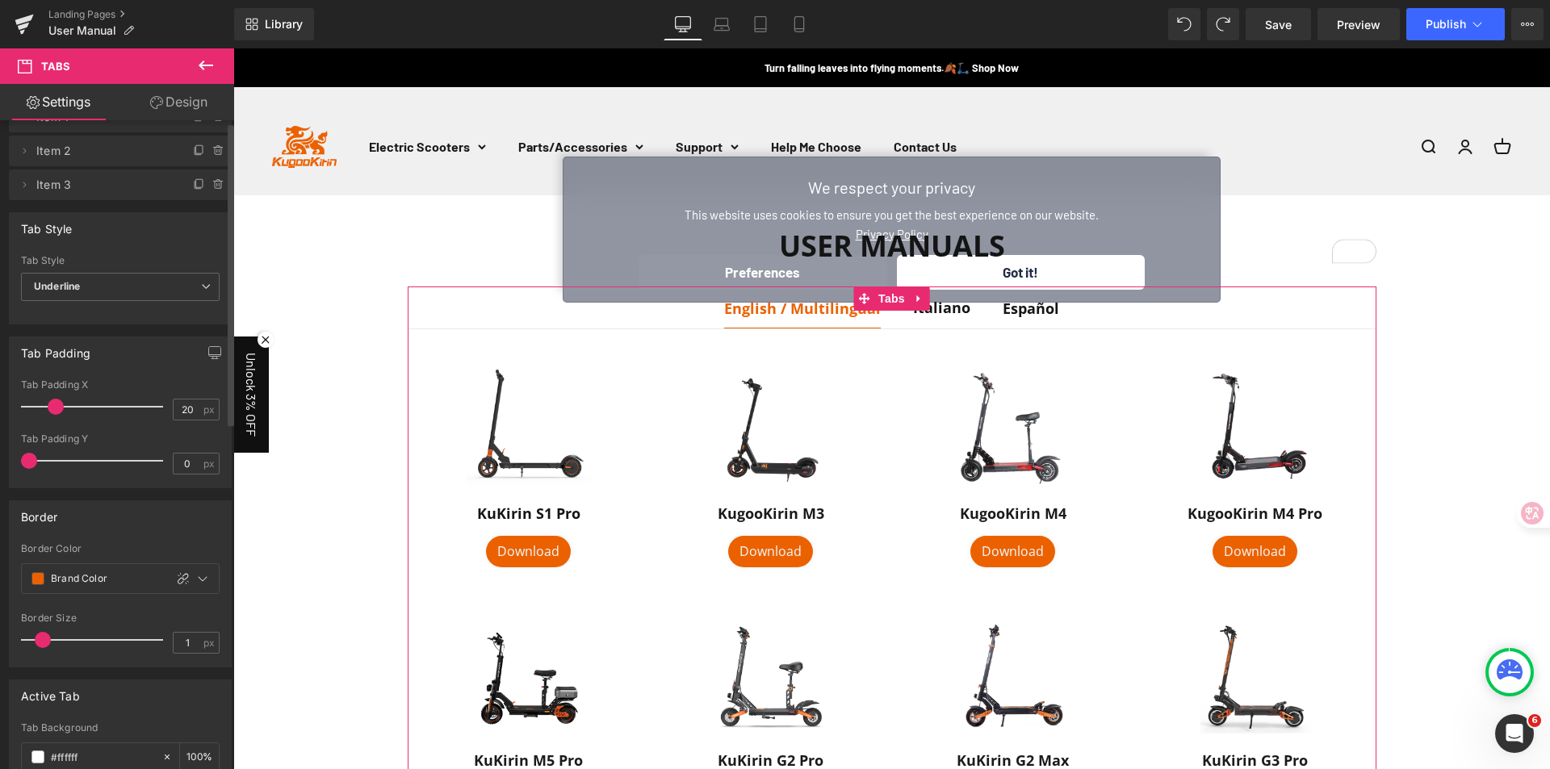
scroll to position [0, 0]
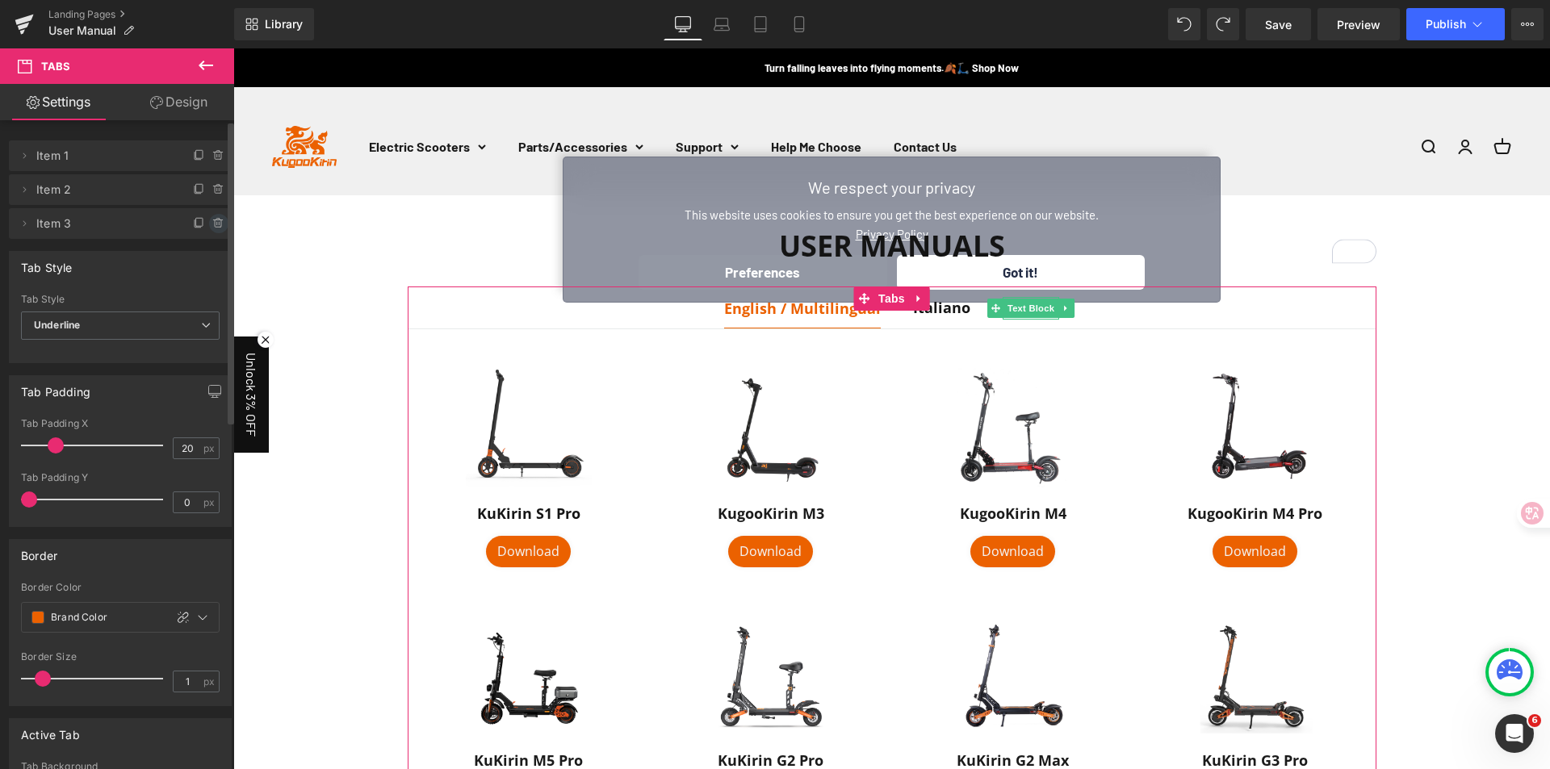
click at [216, 220] on icon at bounding box center [217, 220] width 3 height 2
click at [200, 226] on button "Delete" at bounding box center [201, 224] width 51 height 21
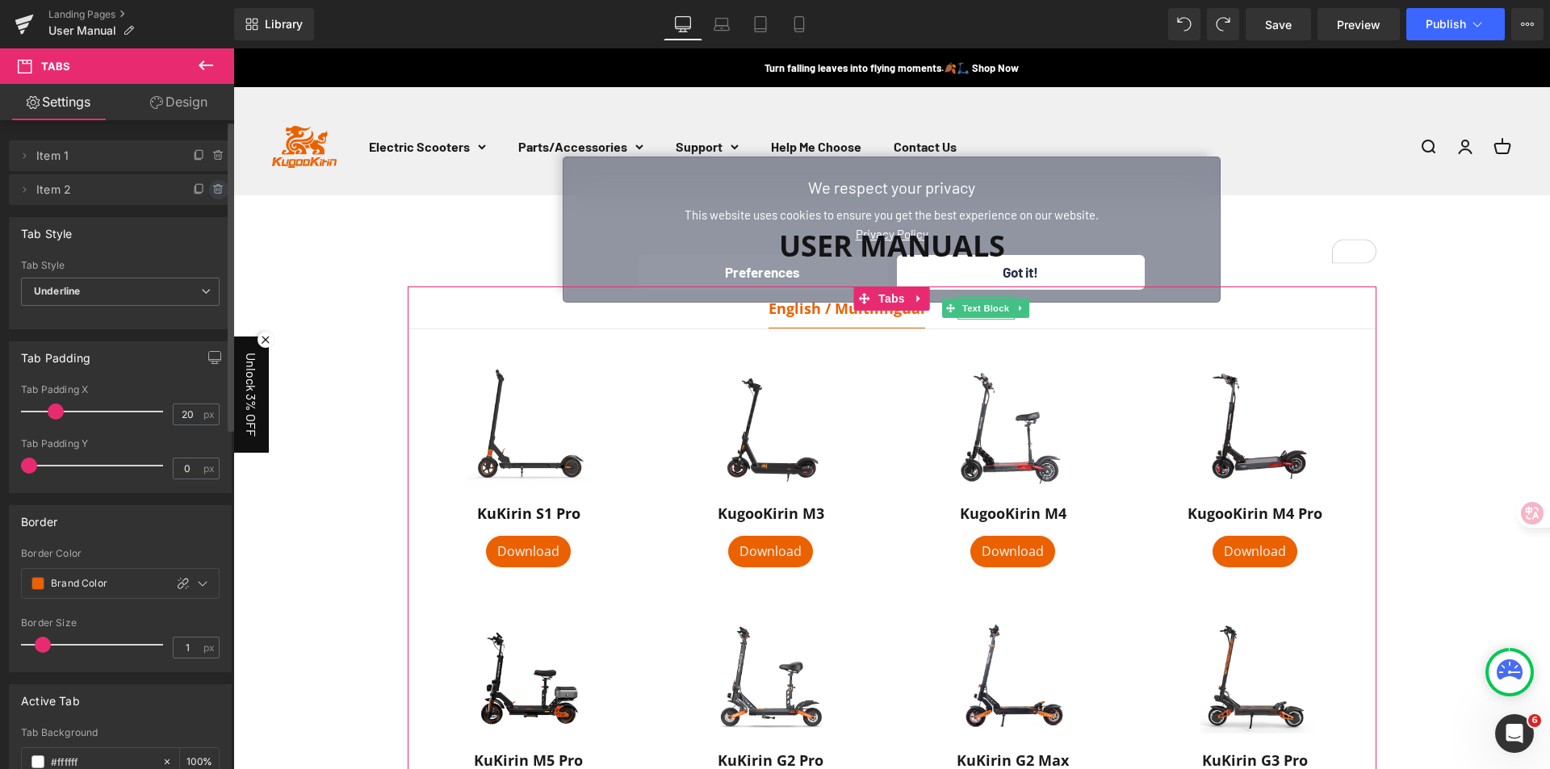
click at [212, 190] on icon at bounding box center [218, 189] width 13 height 13
click at [203, 188] on button "Delete" at bounding box center [201, 190] width 51 height 21
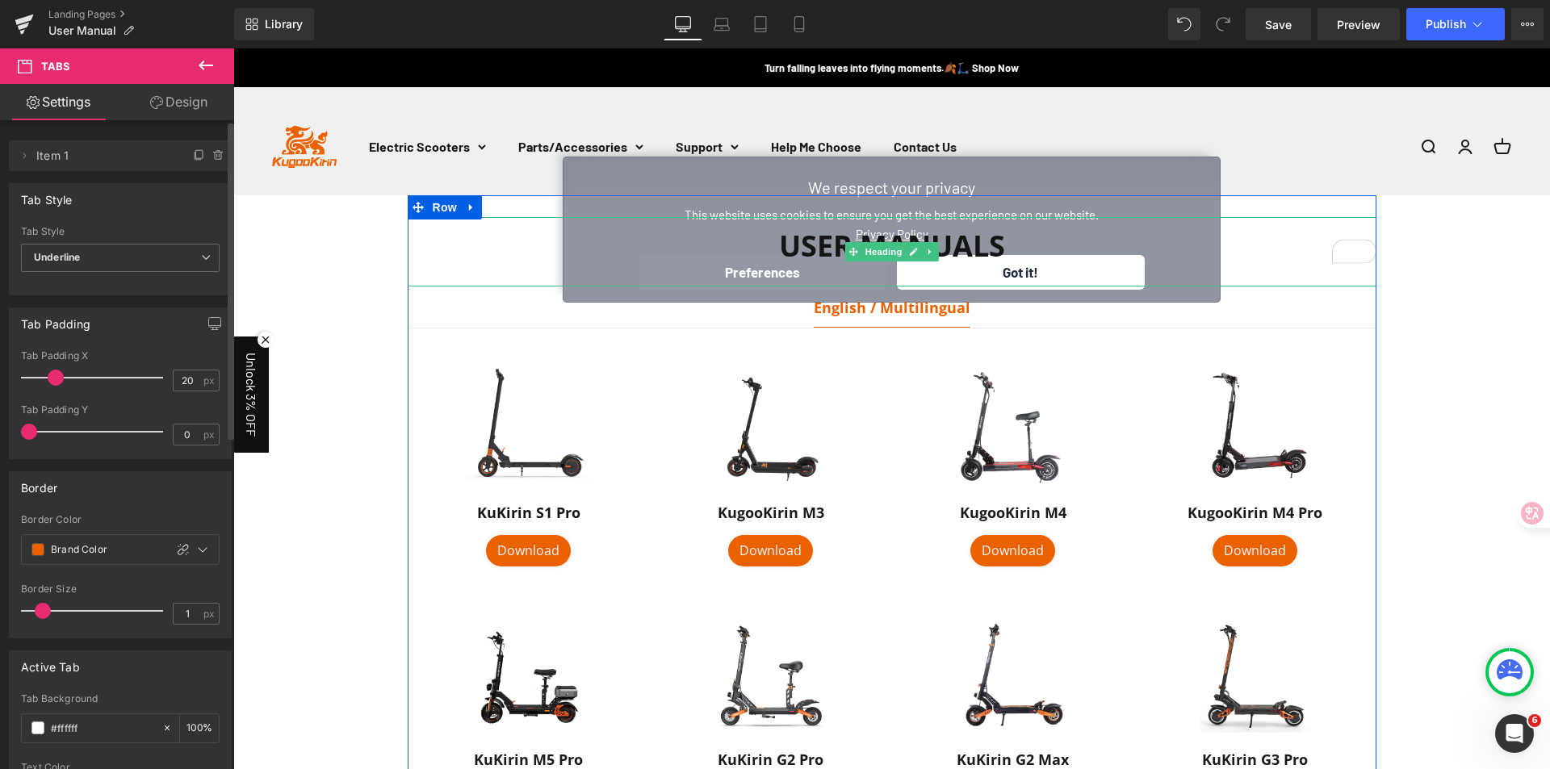
click at [1024, 266] on div "User Manuals" at bounding box center [892, 251] width 969 height 69
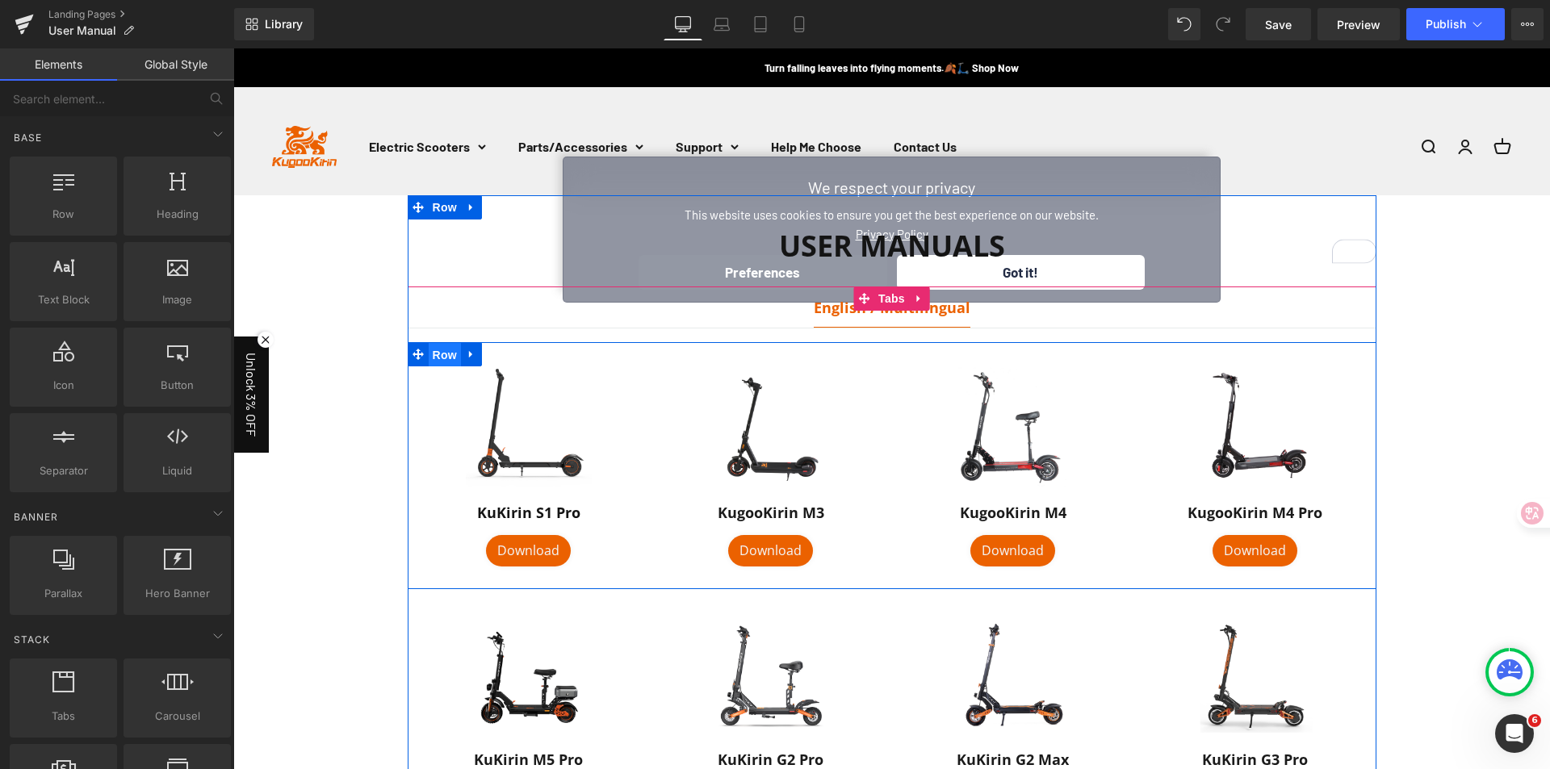
click at [448, 354] on span "Row" at bounding box center [445, 355] width 32 height 24
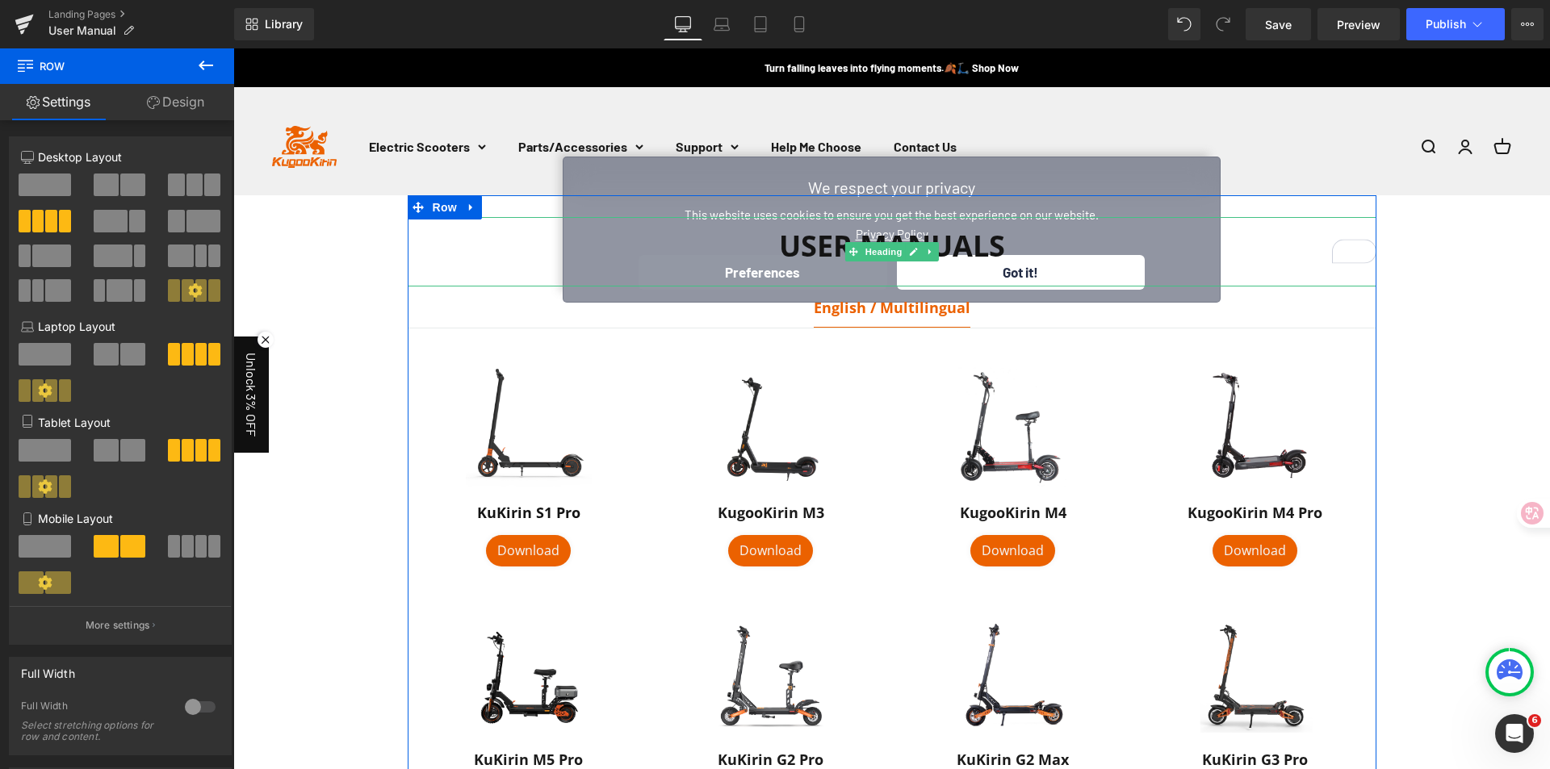
click at [1087, 274] on div "User Manuals" at bounding box center [892, 251] width 969 height 69
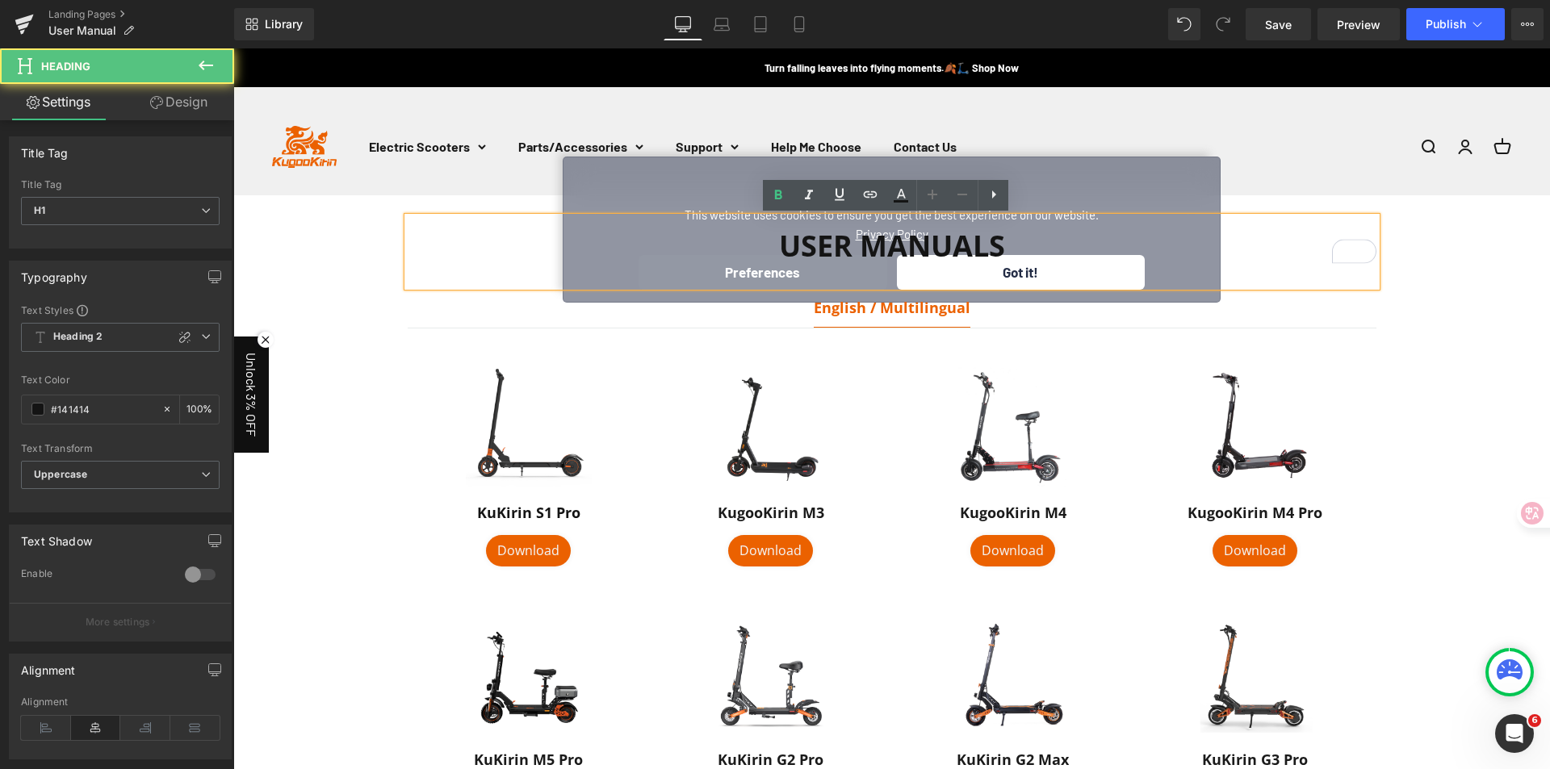
click at [1350, 377] on link at bounding box center [1255, 428] width 218 height 126
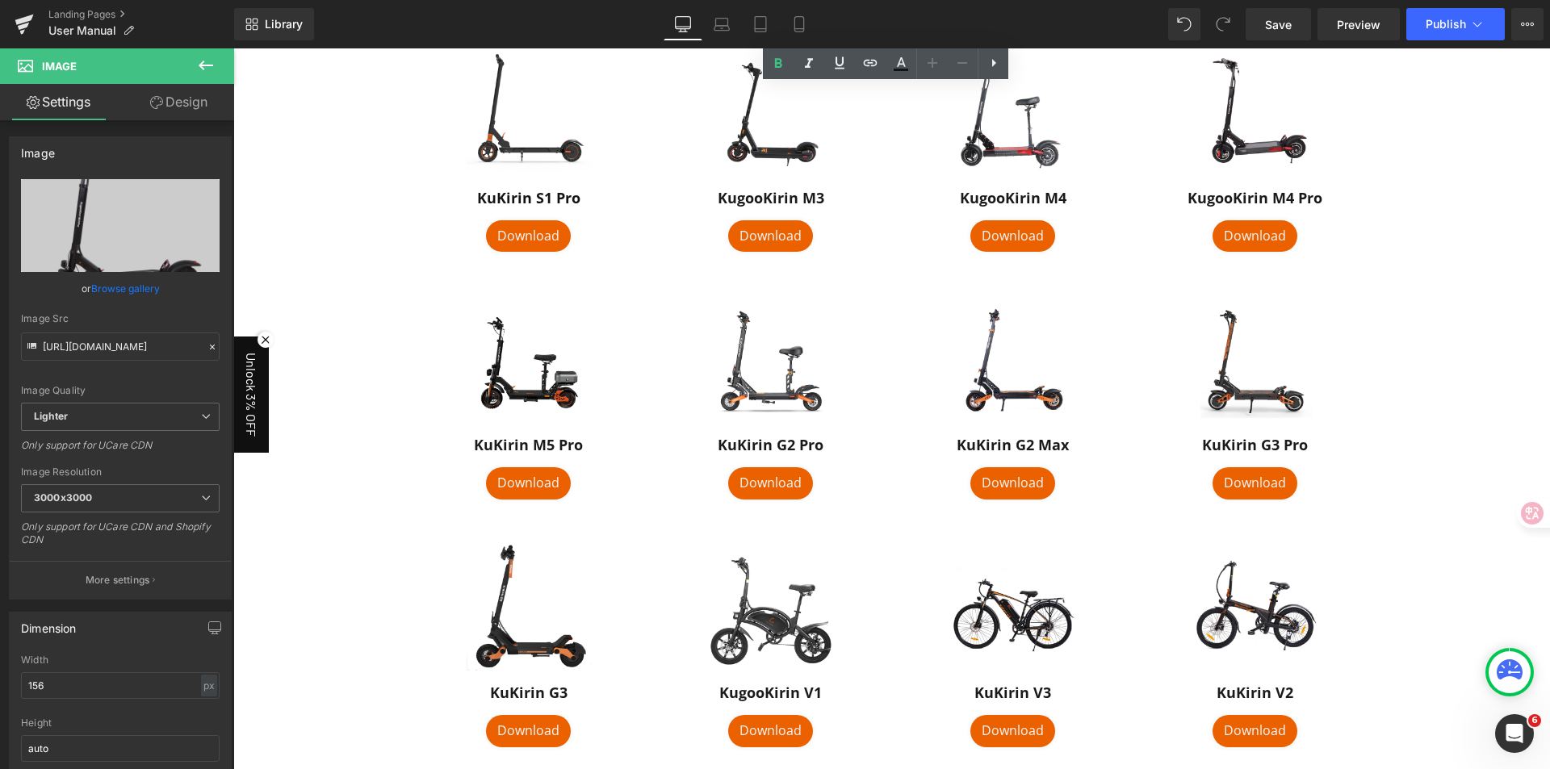
scroll to position [404, 0]
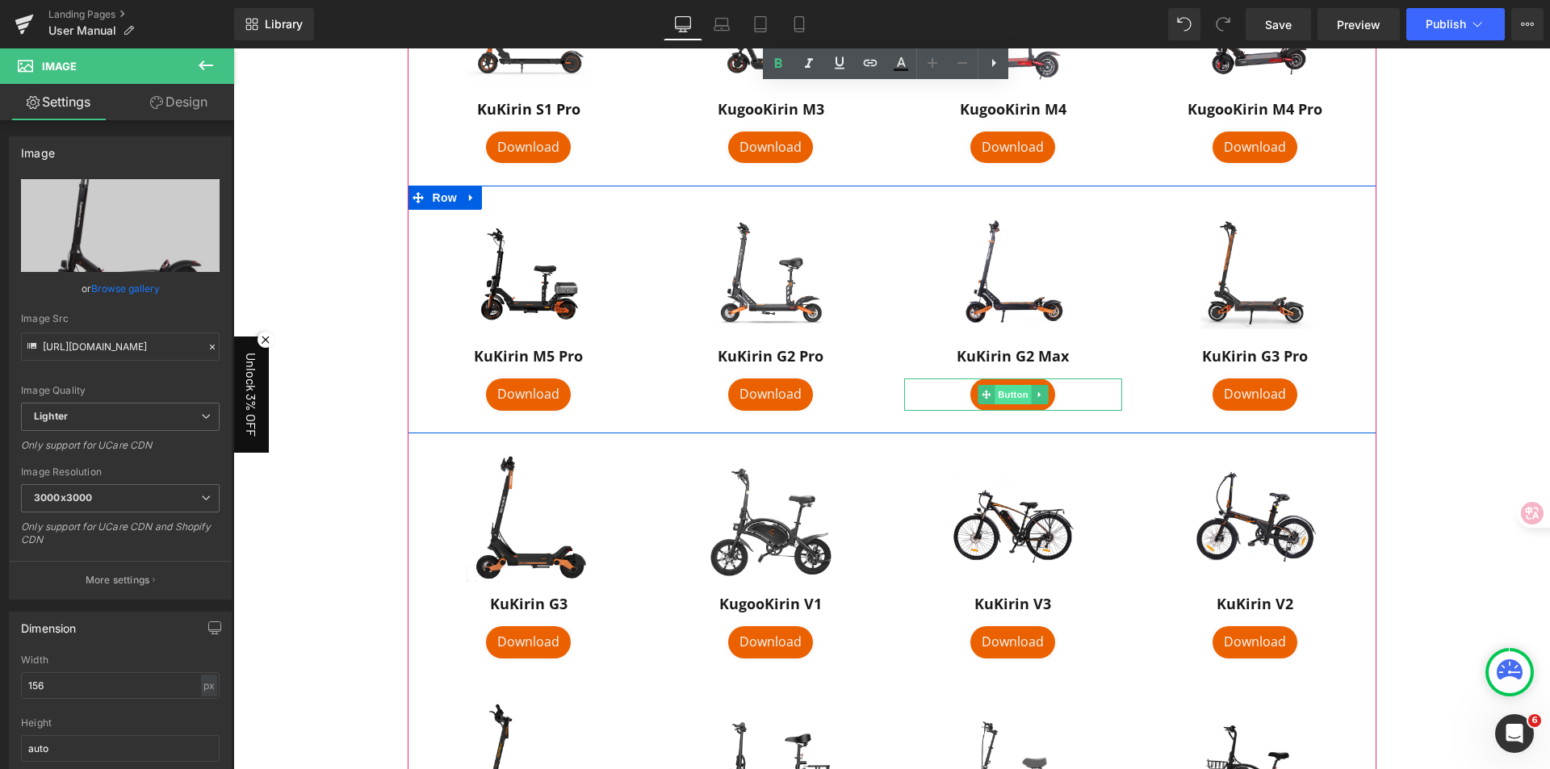
click at [1020, 399] on span "Button" at bounding box center [1012, 394] width 37 height 19
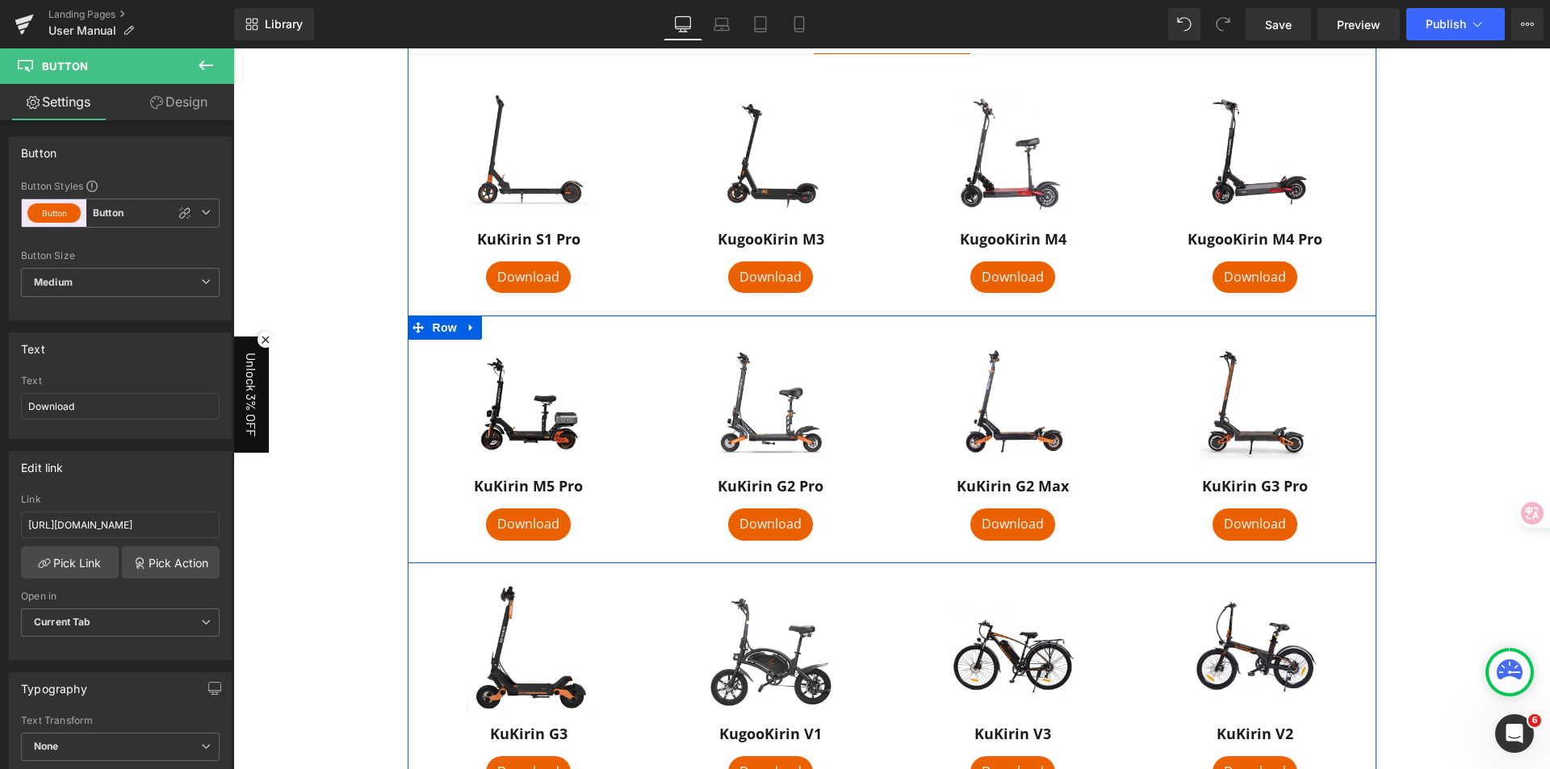
scroll to position [323, 0]
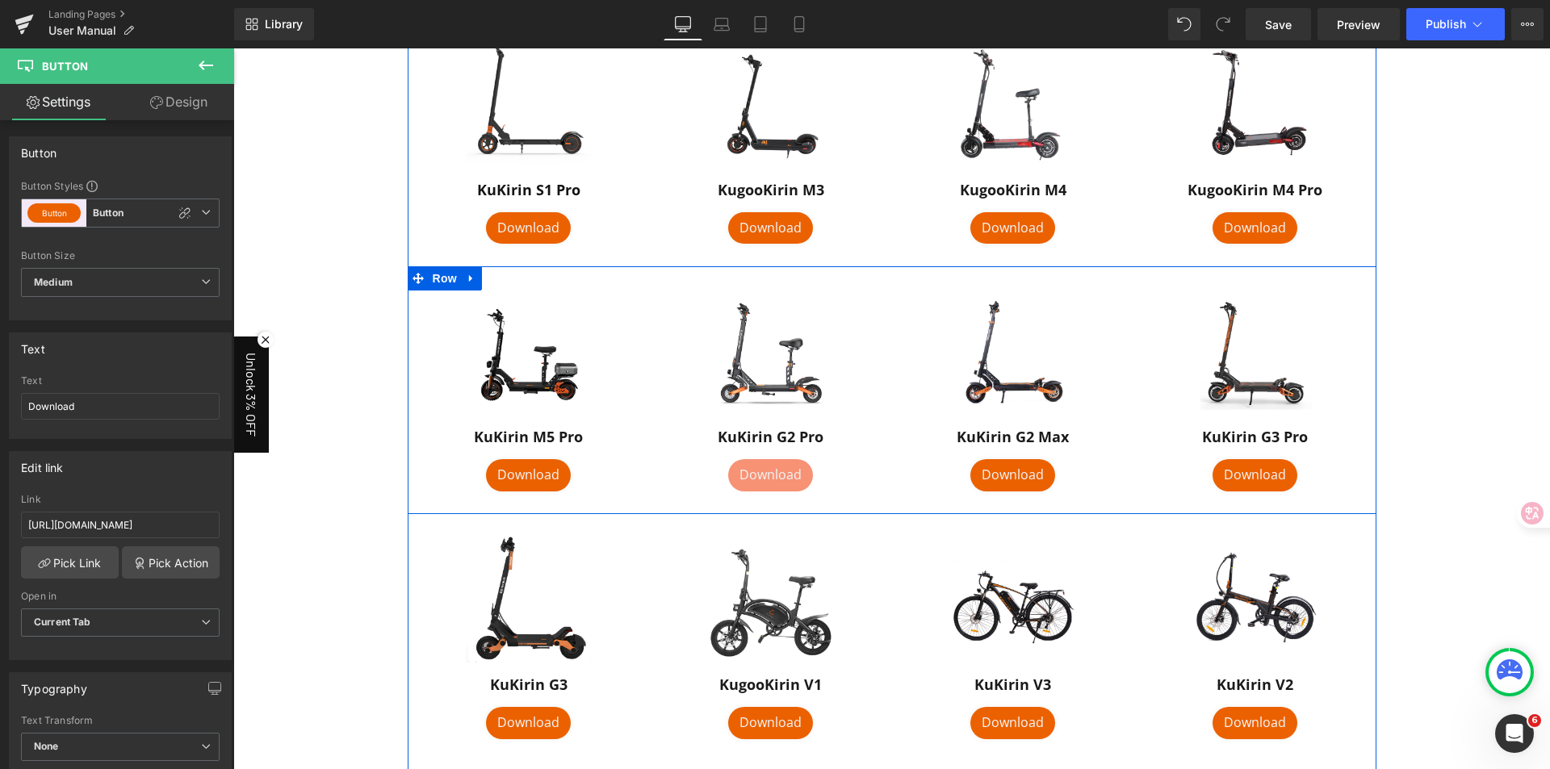
click at [758, 487] on div "Download Button" at bounding box center [771, 475] width 218 height 32
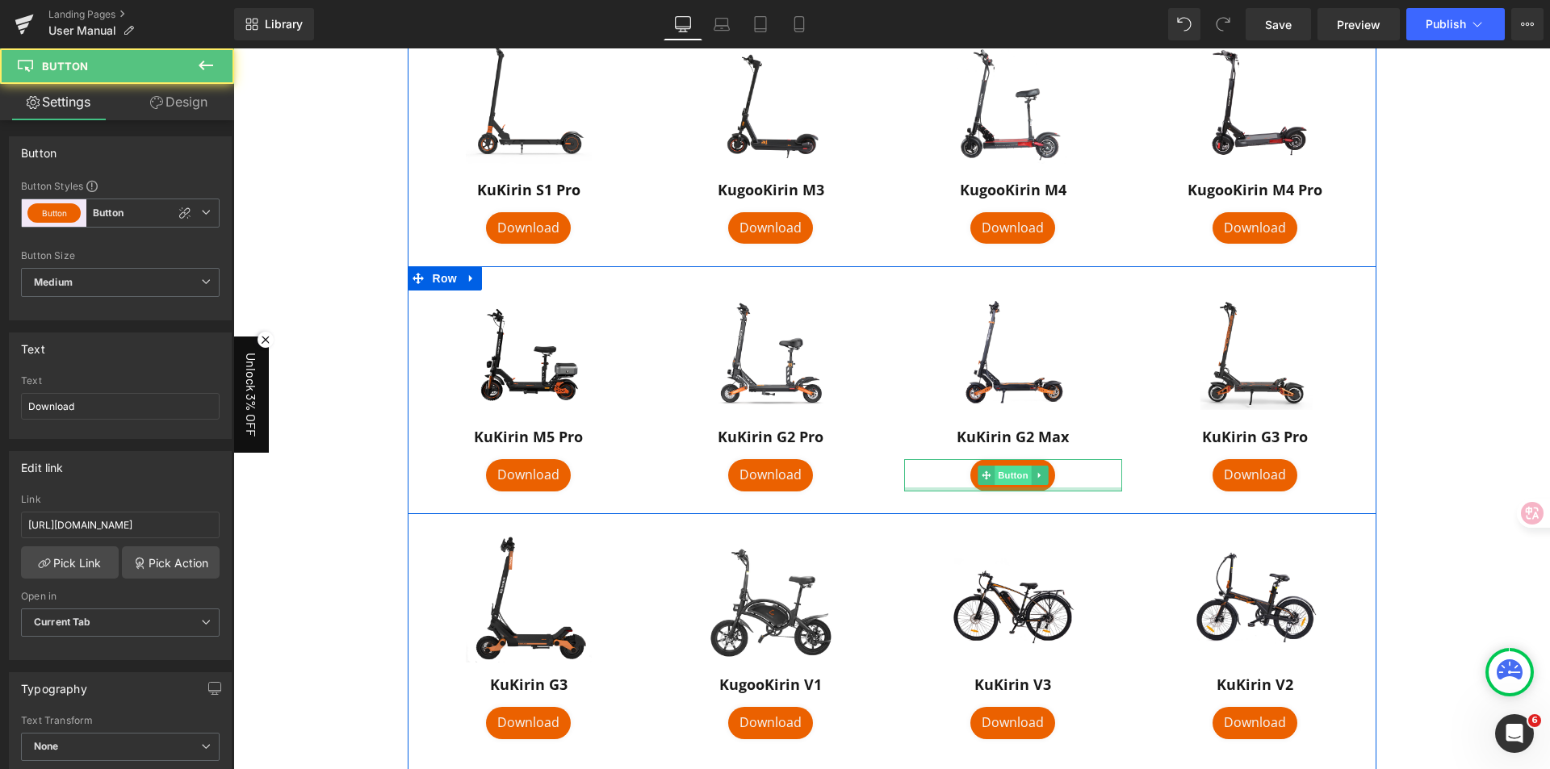
click at [1001, 475] on span "Button" at bounding box center [1012, 475] width 37 height 19
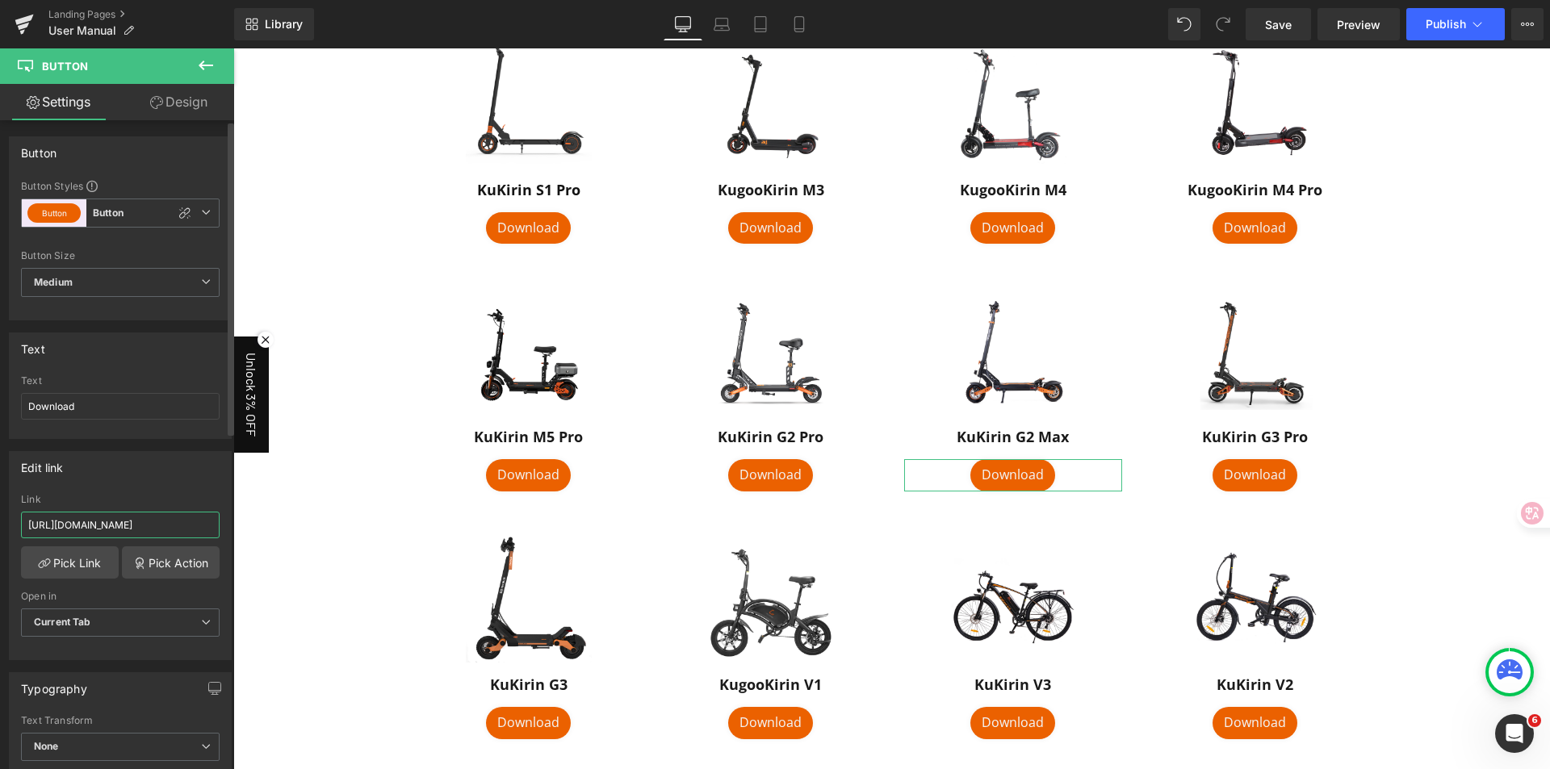
click at [73, 531] on input "https://drive.google.com/file/d/1Jyrxn27t0DE1MTlEGoX4FsiHnxohvhGR/view" at bounding box center [120, 525] width 199 height 27
click at [157, 495] on div "Link" at bounding box center [120, 499] width 199 height 11
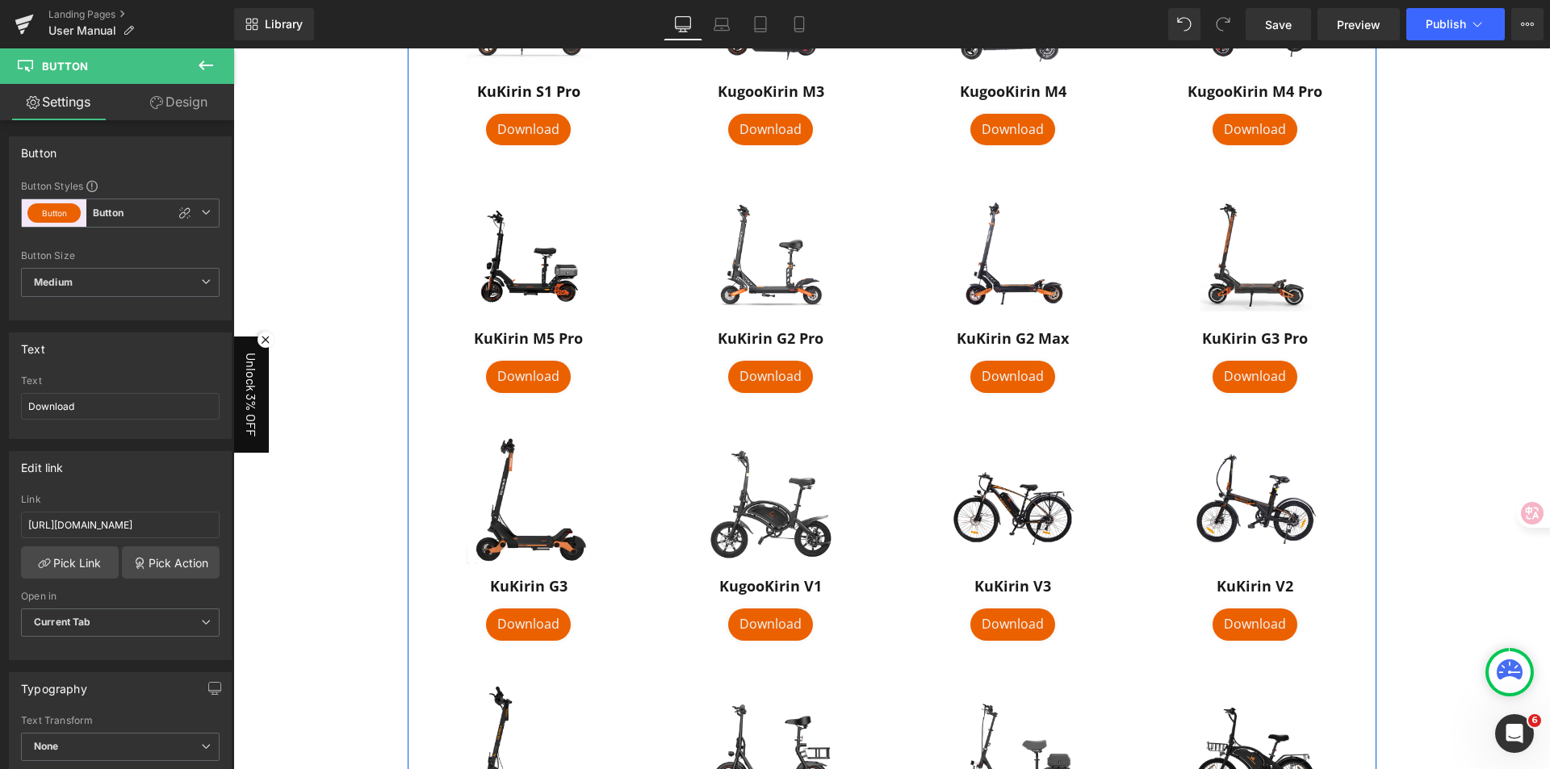
scroll to position [404, 0]
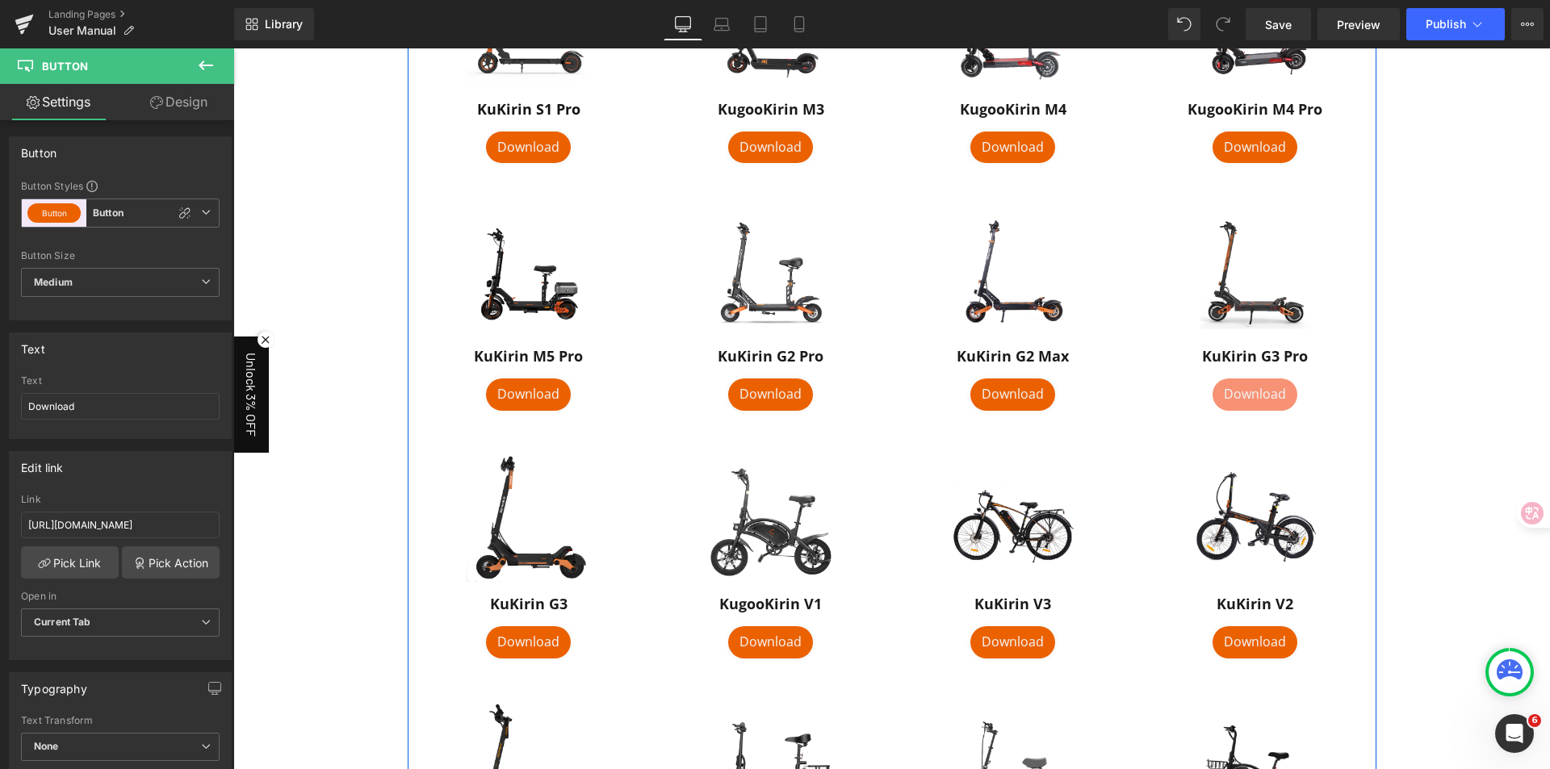
click at [1262, 395] on div "Download Button" at bounding box center [1255, 395] width 218 height 32
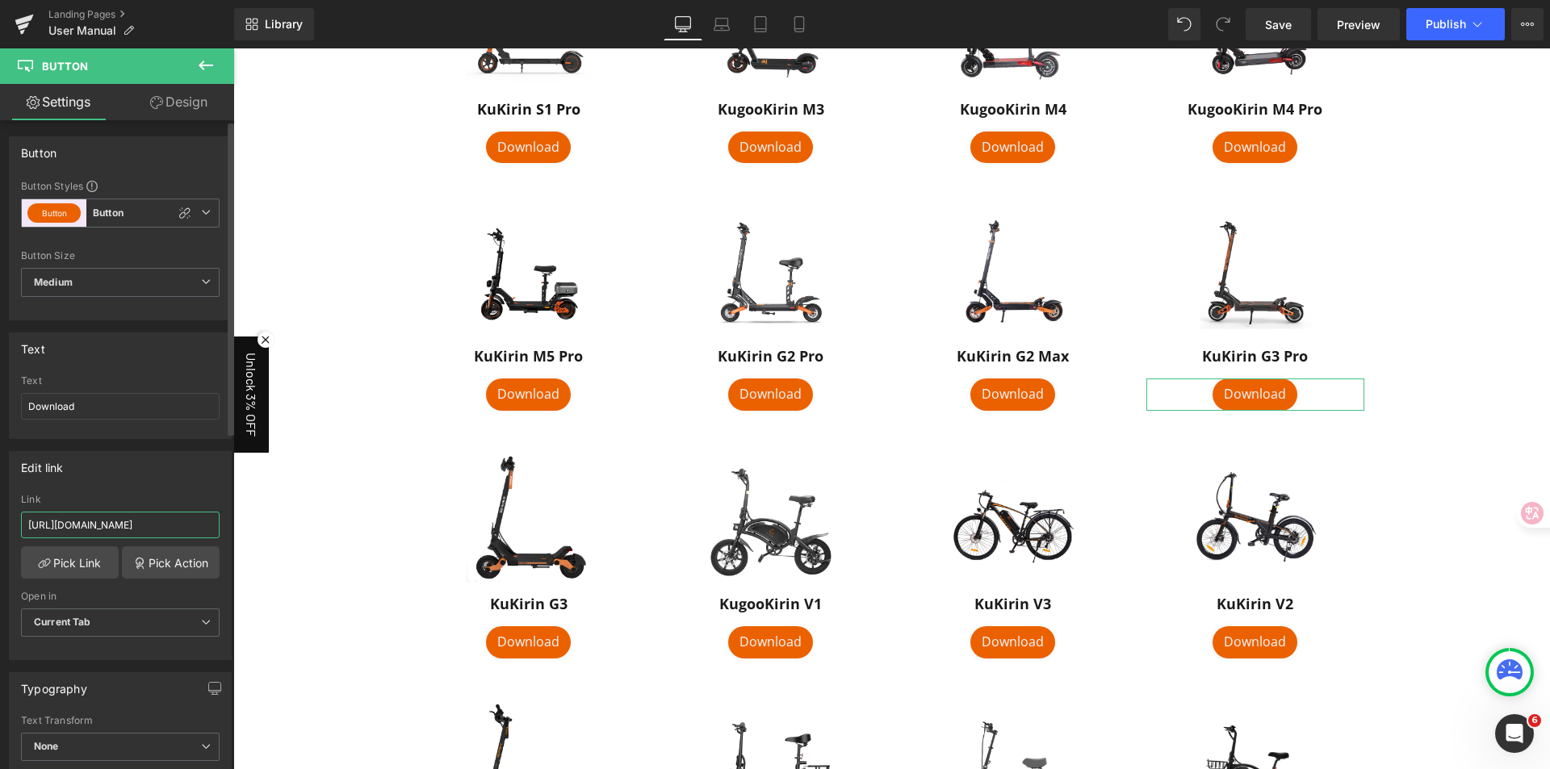
click at [105, 525] on input "https://drive.google.com/file/d/1VwiIDDZclUtoViwZaoAAzntX34blpjI_/view?usp=shar…" at bounding box center [120, 525] width 199 height 27
type input "https://drive.google.com/file/d/1K7kW3snv1XFkvQaIMgMmdTJ9MdzSAuE6/view"
click at [124, 506] on div "Link https://drive.google.com/file/d/1K7kW3snv1XFkvQaIMgMmdTJ9MdzSAuE6/view" at bounding box center [120, 520] width 199 height 52
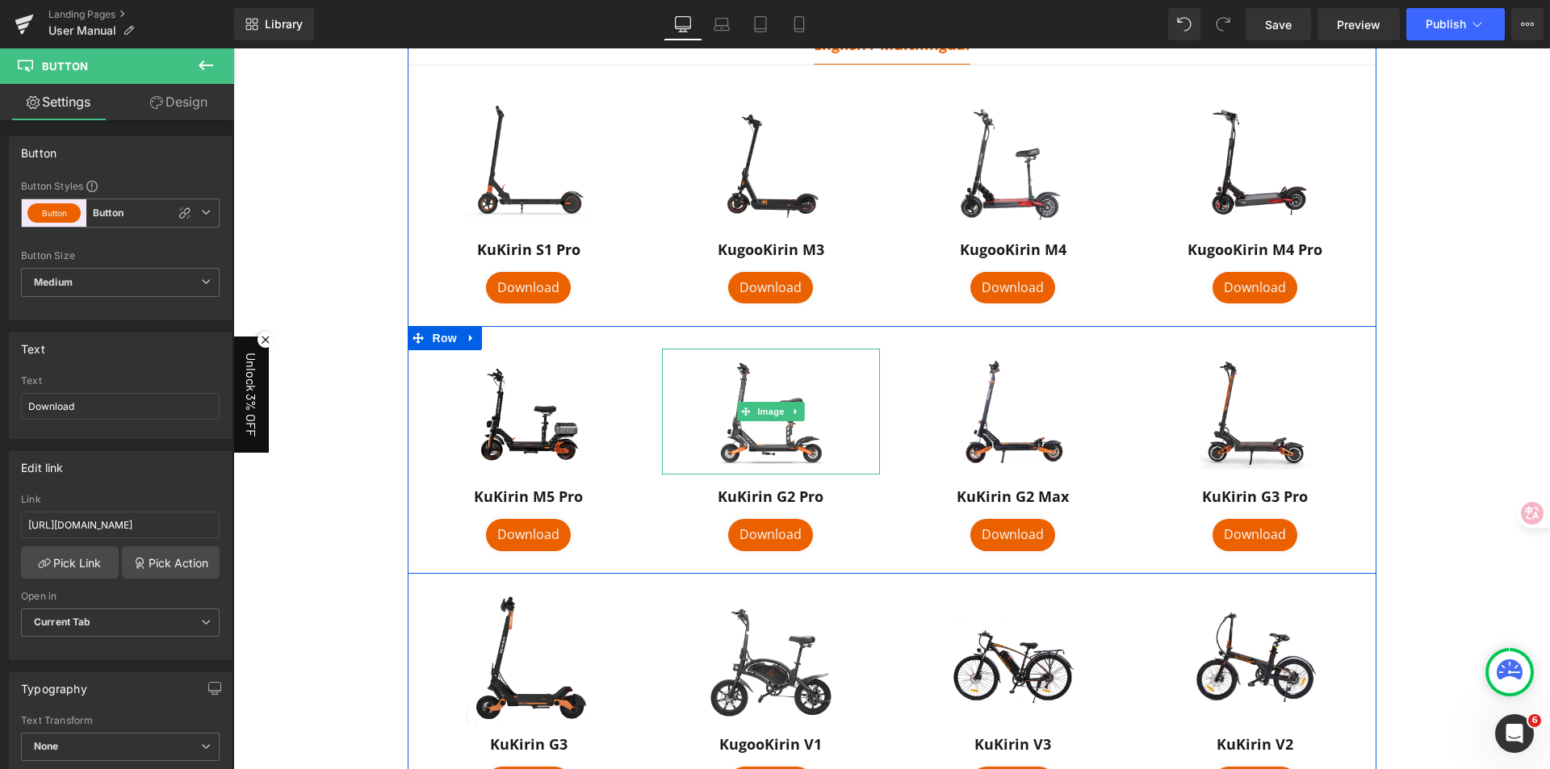
scroll to position [323, 0]
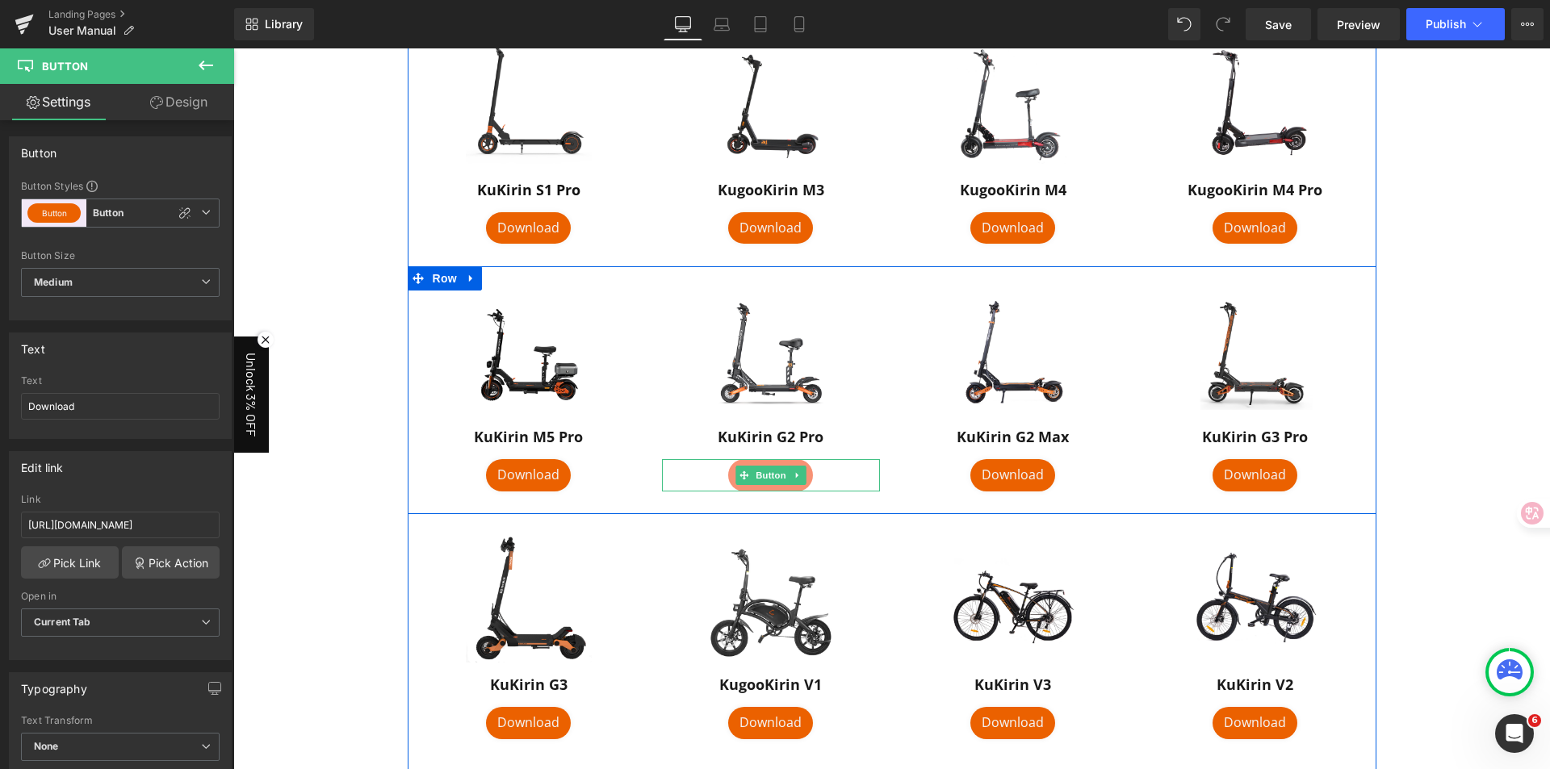
click at [760, 479] on span "Button" at bounding box center [770, 475] width 37 height 19
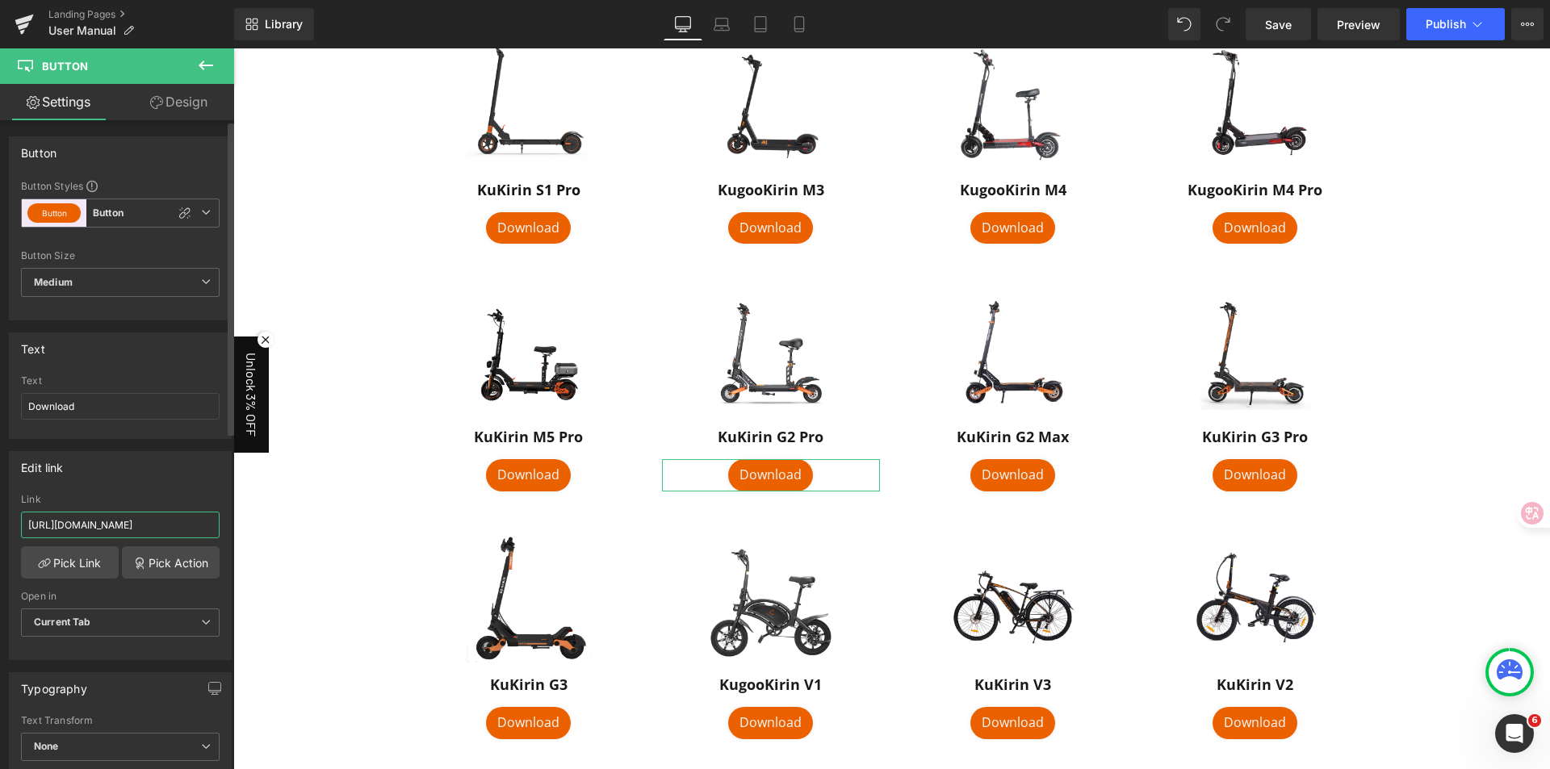
click at [116, 526] on input "https://drive.google.com/file/d/1KQIItY2fBinXgRyQlbG2Vsy2pp1-9jPP/view?usp=shar…" at bounding box center [120, 525] width 199 height 27
paste input "CGUEvxyeHyLE6YSe6HjvN02vPPKoyLwI/view"
type input "https://drive.google.com/file/d/1CGUEvxyeHyLE6YSe6HjvN02vPPKoyLwI/view"
click at [154, 491] on div "Edit link https://drive.google.com/file/d/1KQIItY2fBinXgRyQlbG2Vsy2pp1-9jPP/vie…" at bounding box center [120, 555] width 223 height 209
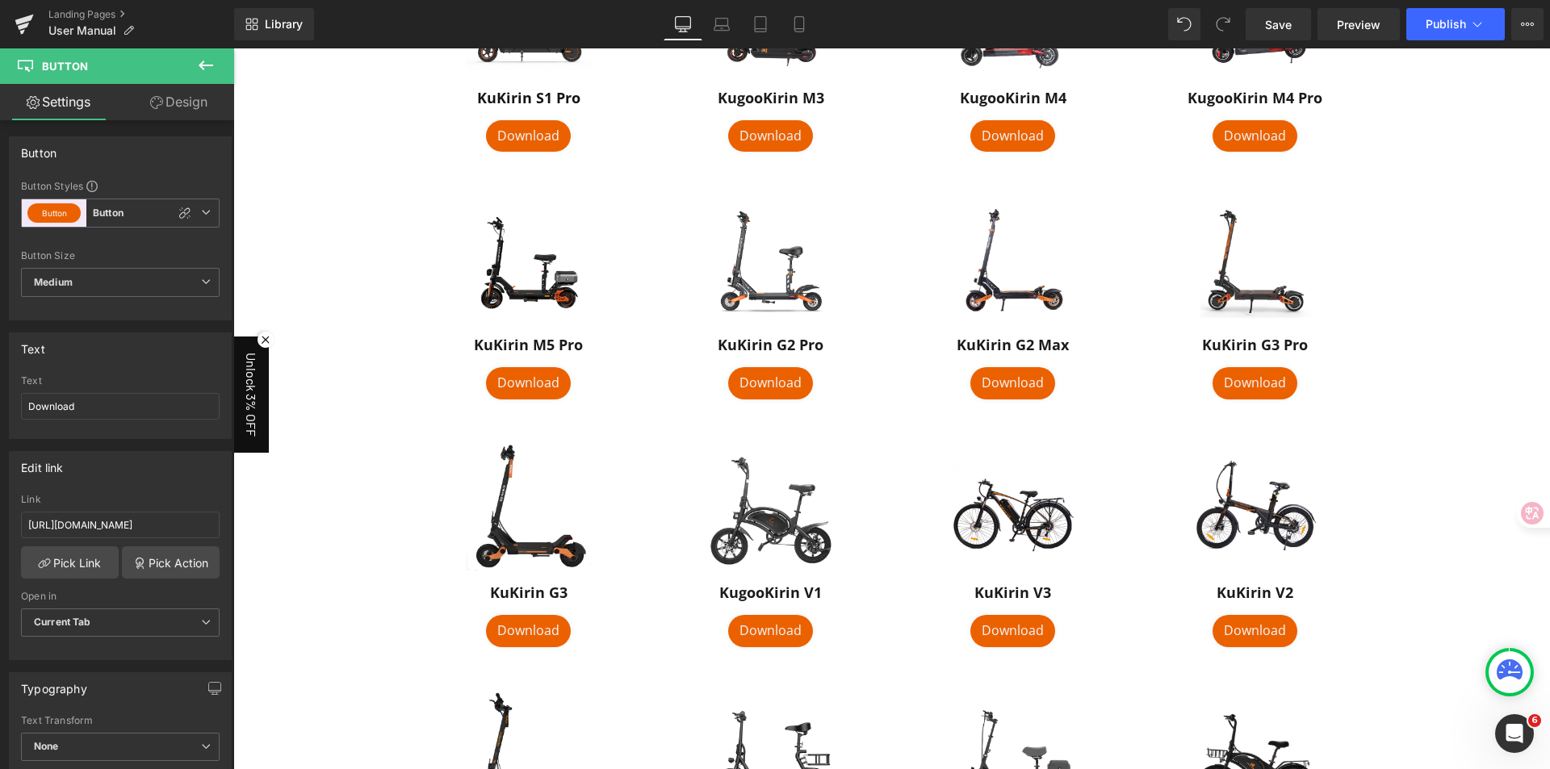
scroll to position [484, 0]
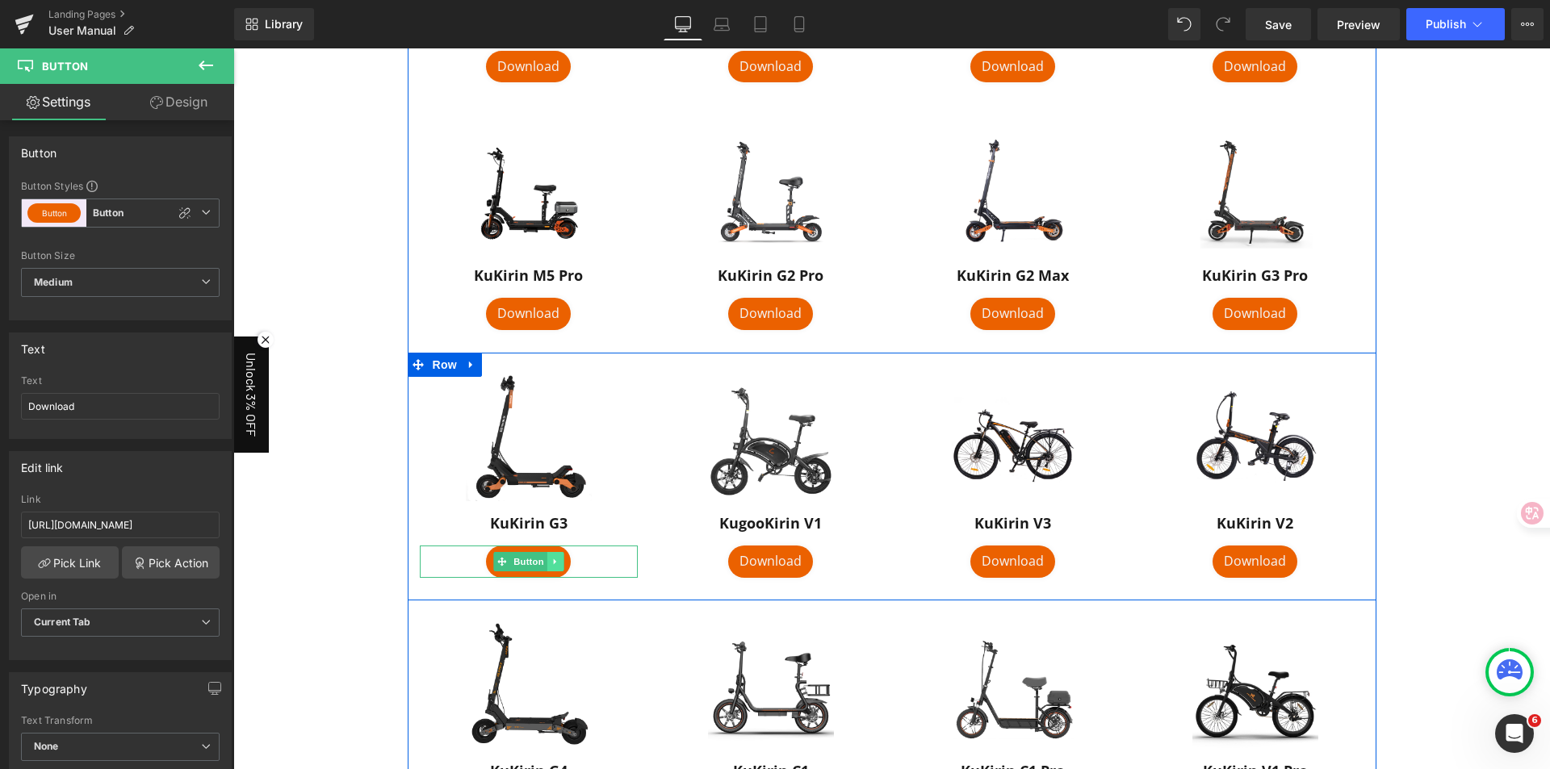
click at [551, 560] on icon at bounding box center [554, 562] width 9 height 10
click at [511, 559] on span "Button" at bounding box center [528, 562] width 37 height 19
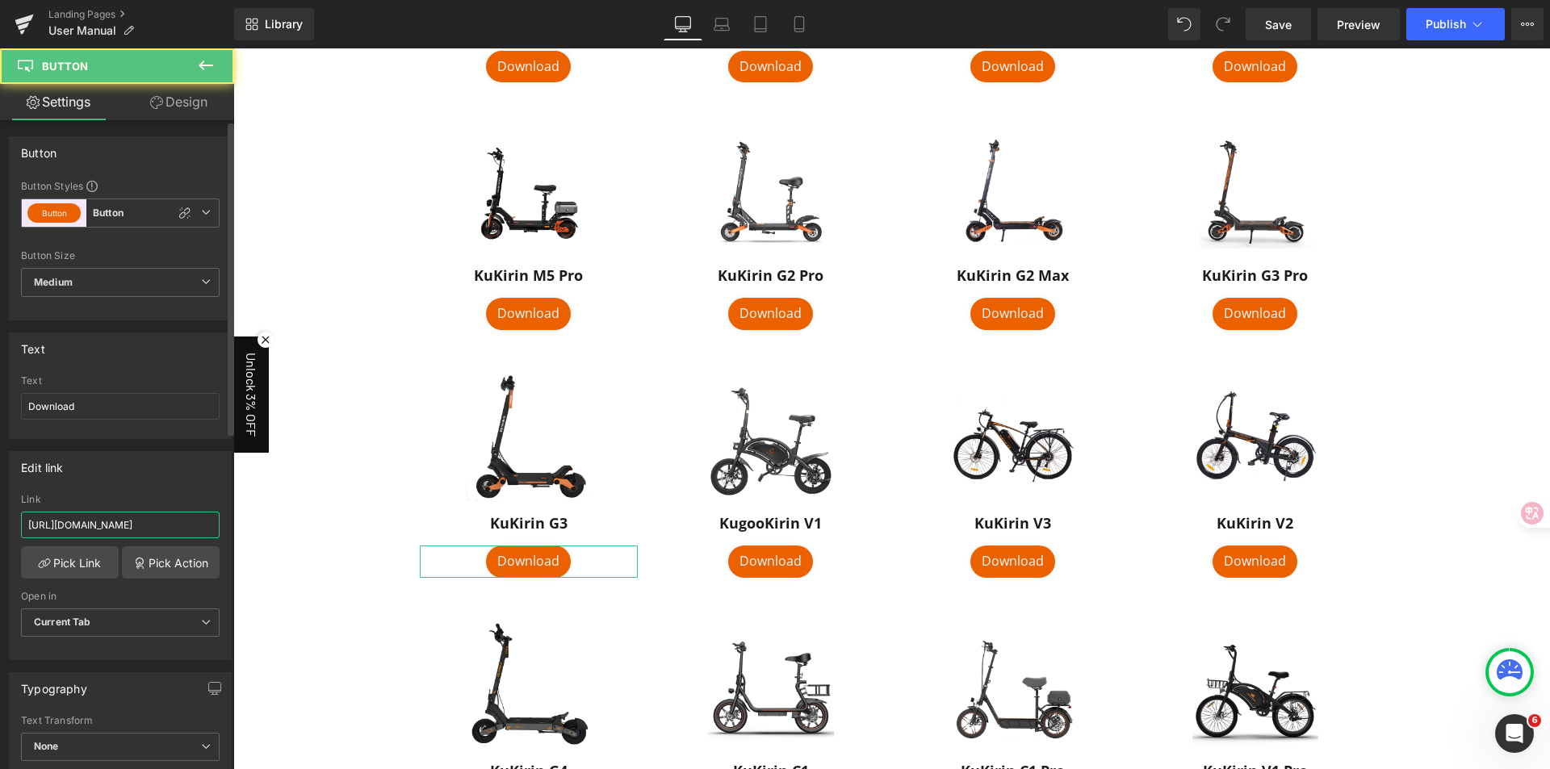
click at [153, 525] on input "https://drive.google.com/file/d/19_-dA18nRD9Nz4rS0JuAX1gHvVbgwOi8/view" at bounding box center [120, 525] width 199 height 27
paste input "472hYTgx0rcq_wiEArkO8gLafVT6Tpez"
type input "https://drive.google.com/file/d/1472hYTgx0rcq_wiEArkO8gLafVT6Tpez/view"
click at [160, 491] on div "Edit link https://drive.google.com/file/d/19_-dA18nRD9Nz4rS0JuAX1gHvVbgwOi8/vie…" at bounding box center [120, 555] width 223 height 209
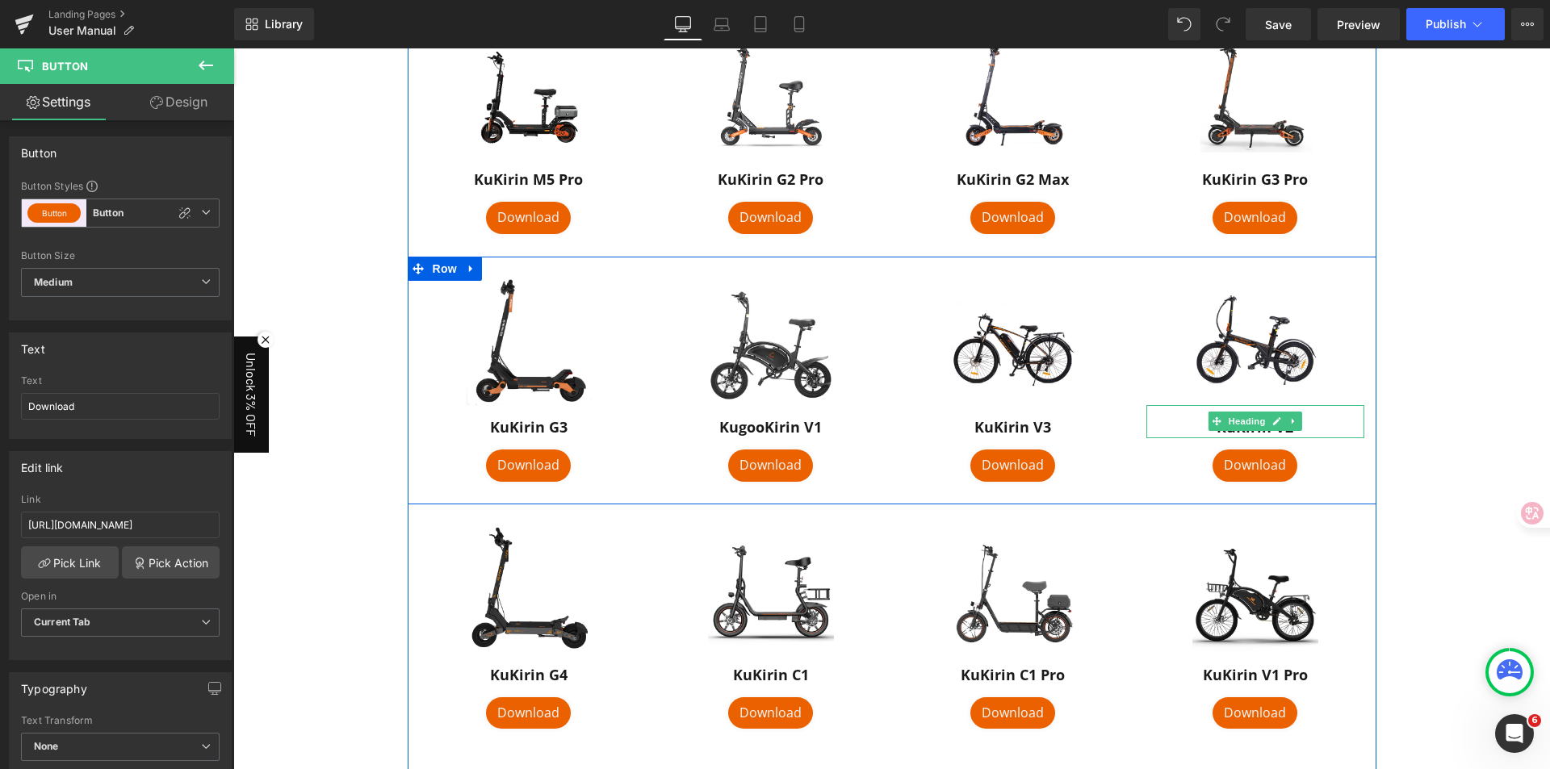
scroll to position [726, 0]
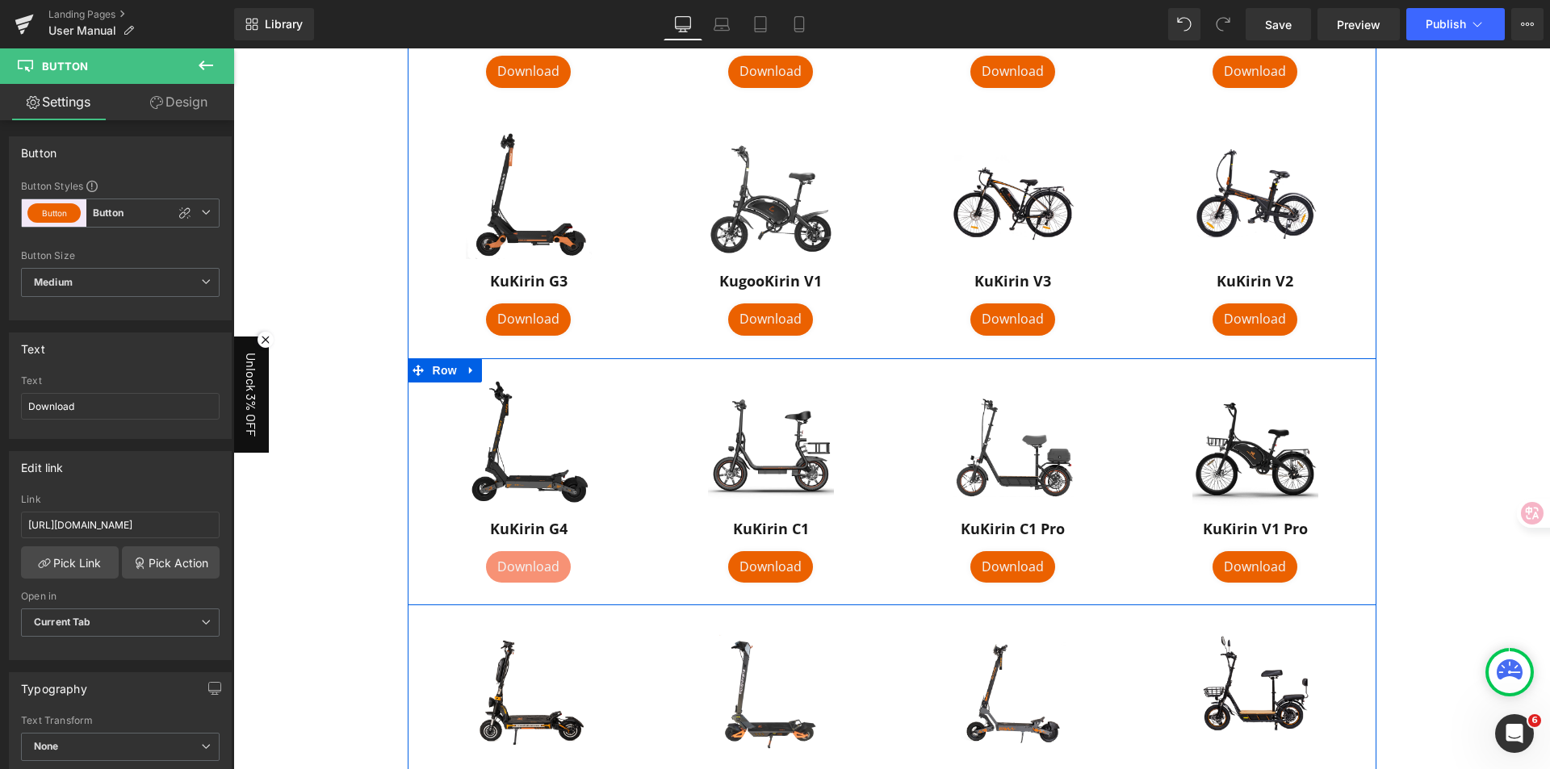
click at [517, 572] on div "Download Button" at bounding box center [529, 567] width 218 height 32
click at [517, 562] on span "Button" at bounding box center [528, 566] width 37 height 19
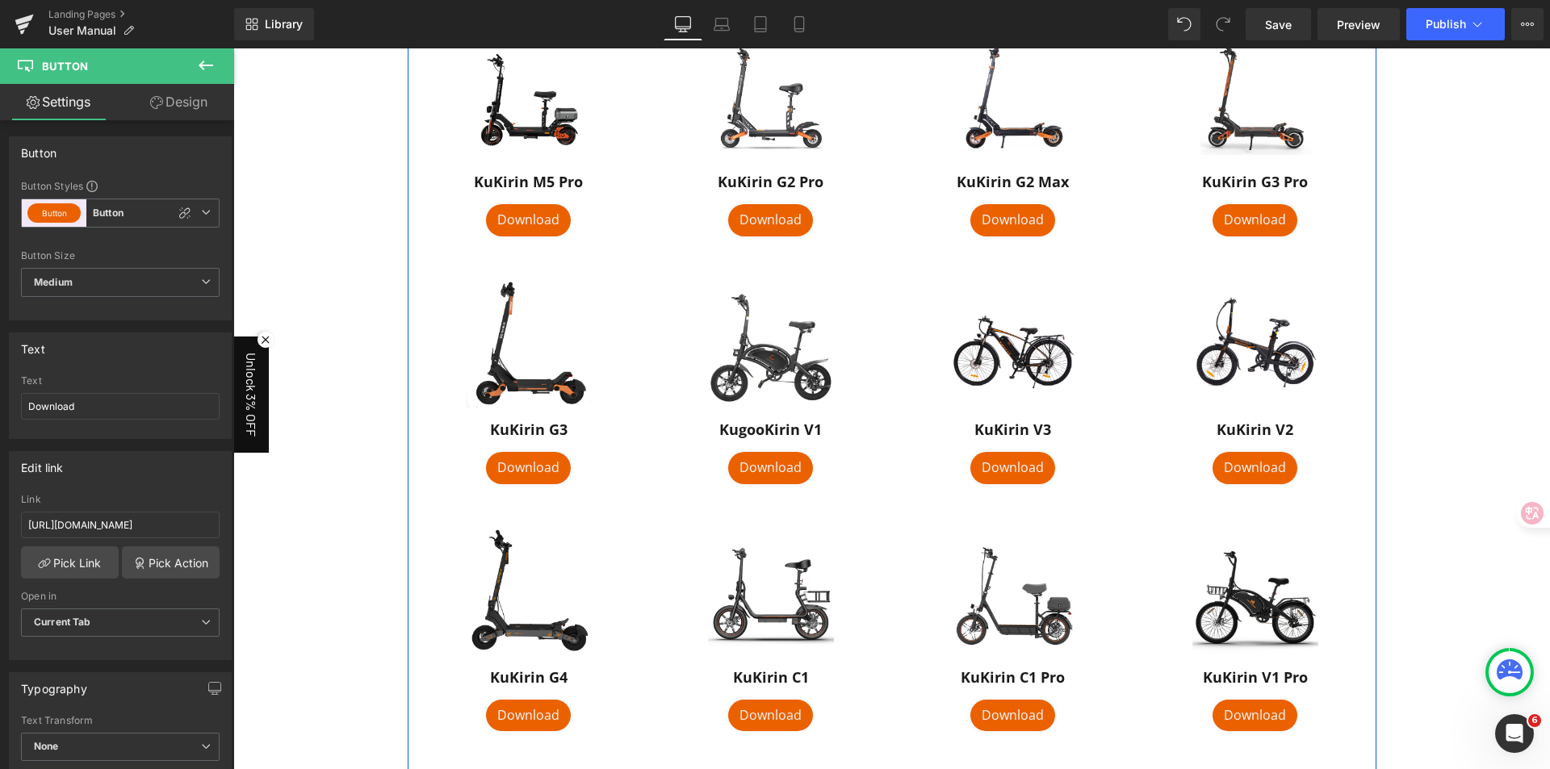
scroll to position [565, 0]
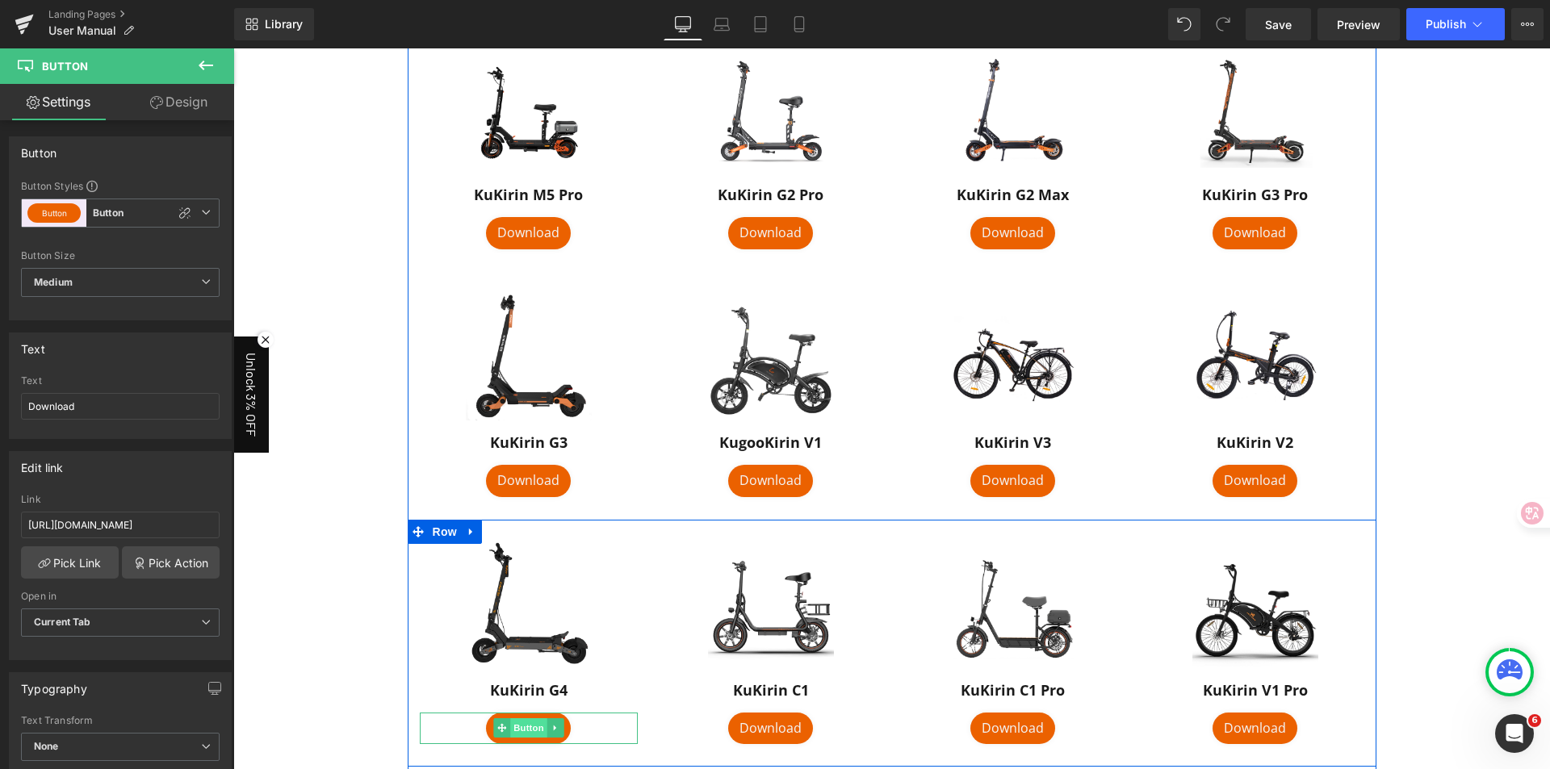
click at [519, 726] on span "Button" at bounding box center [528, 727] width 37 height 19
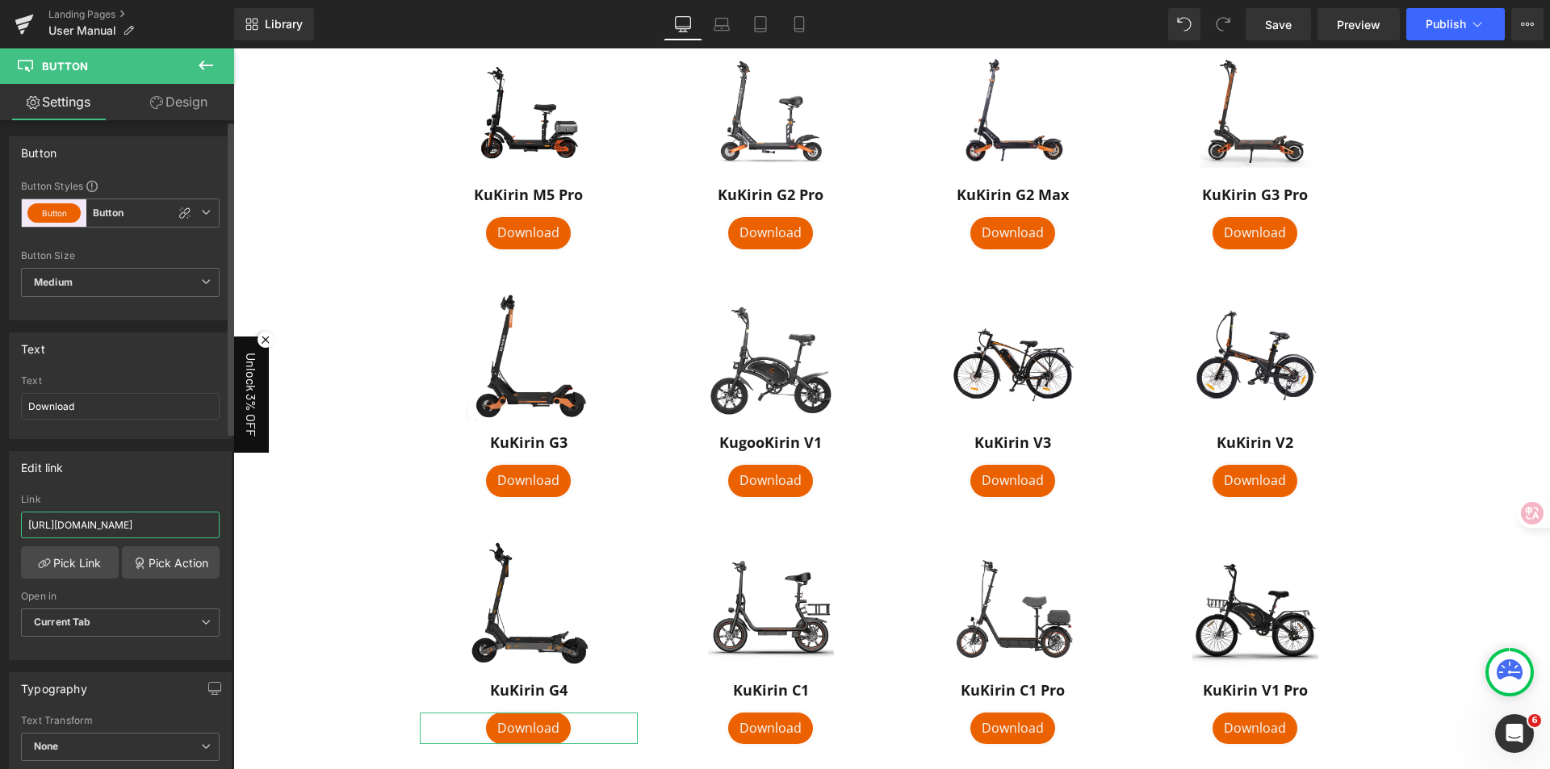
click at [93, 524] on input "https://drive.google.com/file/d/1mC6mda70lBJjp5YtPQDIL9xALGjdGwmp/view" at bounding box center [120, 525] width 199 height 27
click at [141, 491] on div "Edit link https://drive.google.com/file/d/1mC6mda70lBJjp5YtPQDIL9xALGjdGwmp/vie…" at bounding box center [120, 555] width 223 height 209
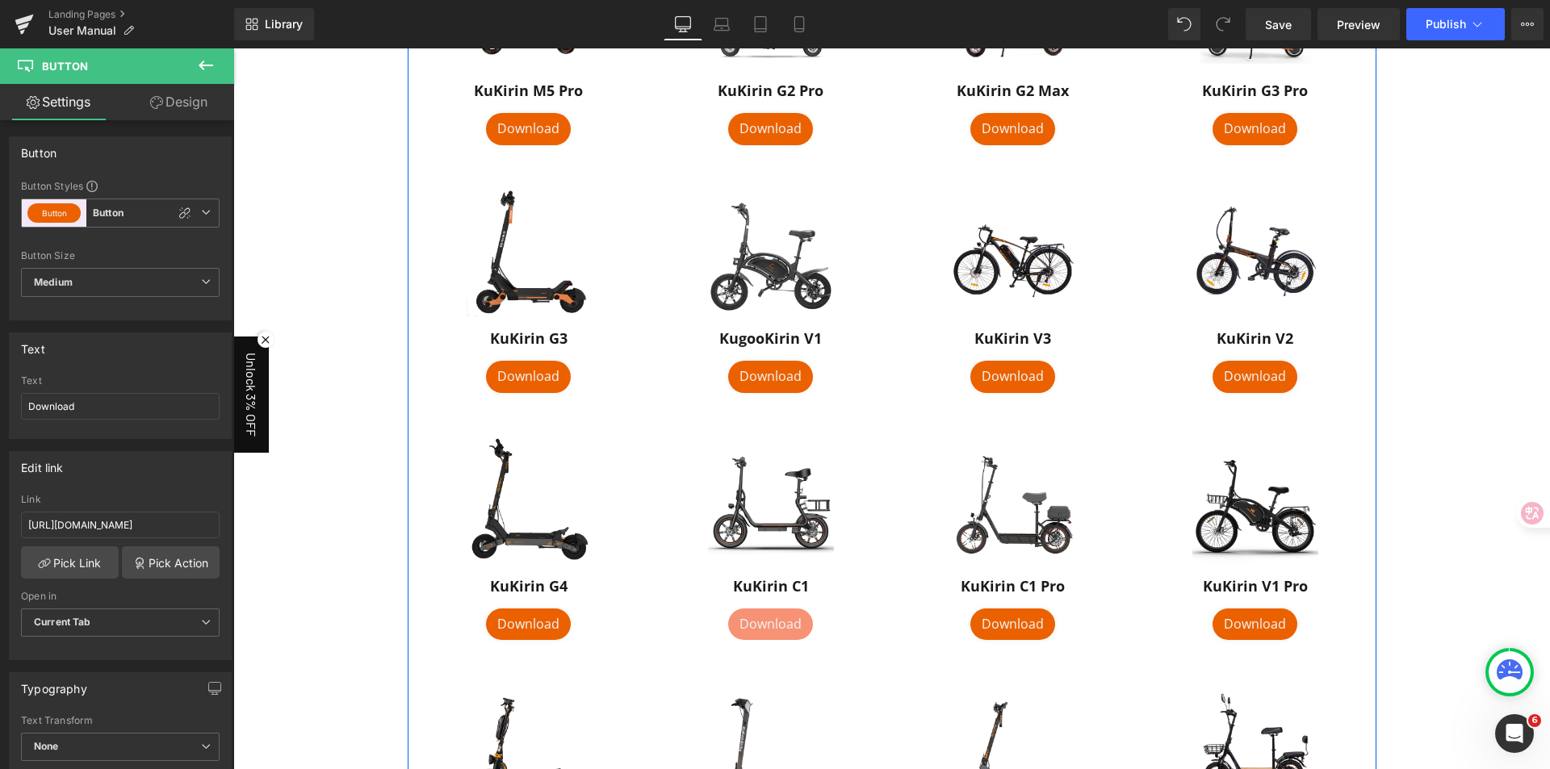
scroll to position [807, 0]
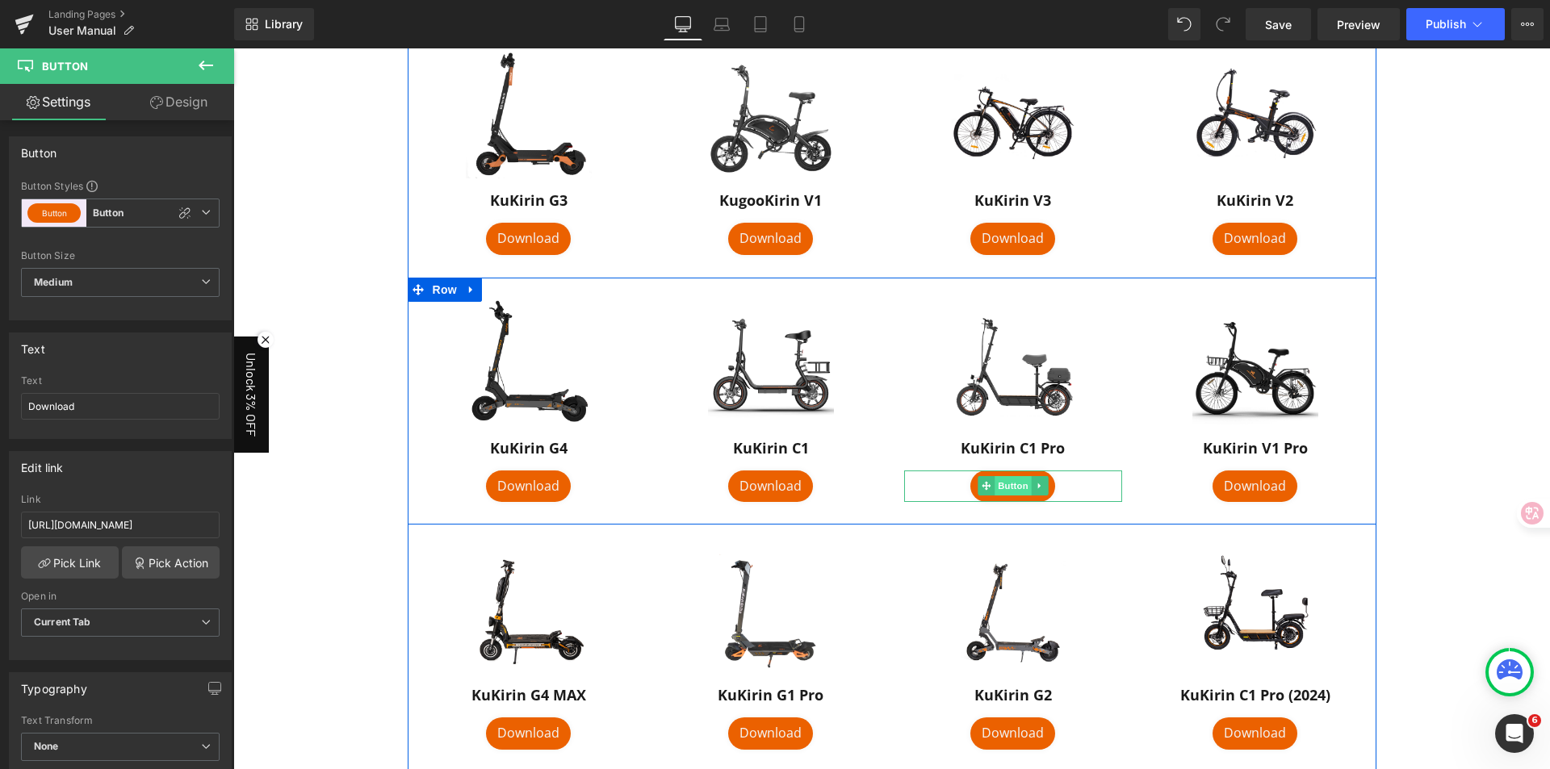
click at [994, 492] on span "Button" at bounding box center [1012, 485] width 37 height 19
click at [1010, 488] on span "Button" at bounding box center [1012, 485] width 37 height 19
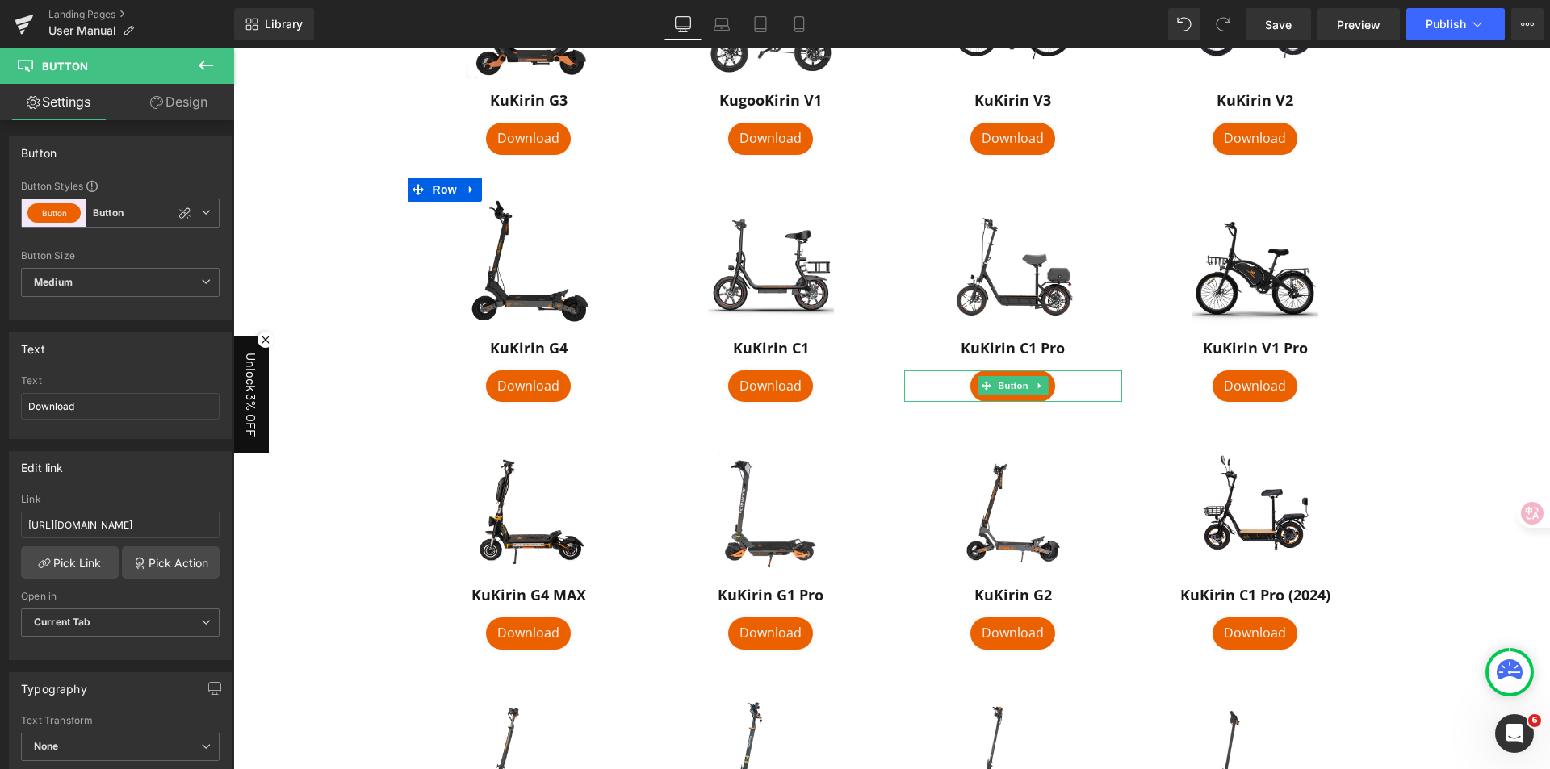
scroll to position [969, 0]
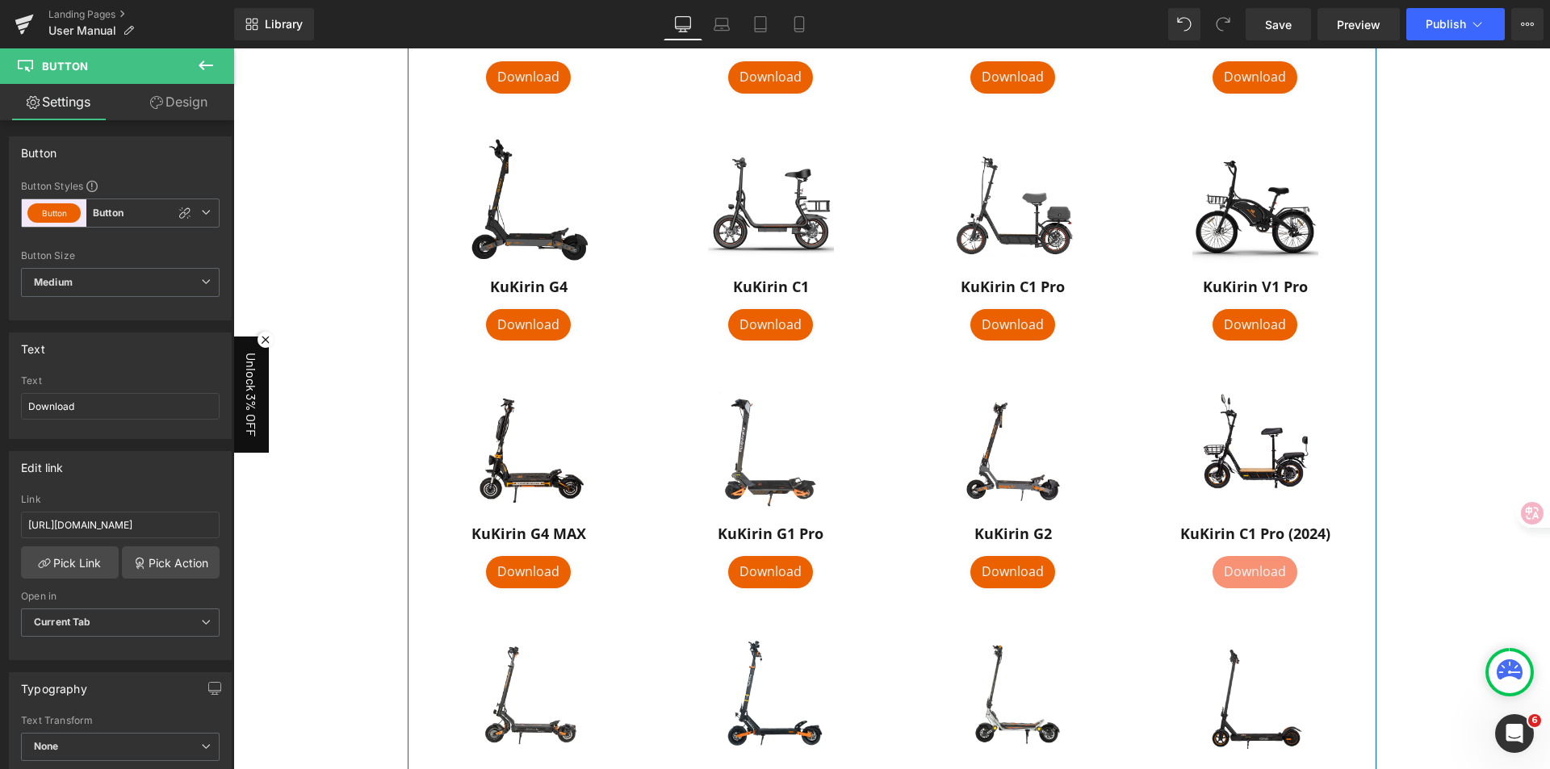
click at [1253, 575] on div "Download Button" at bounding box center [1255, 572] width 218 height 32
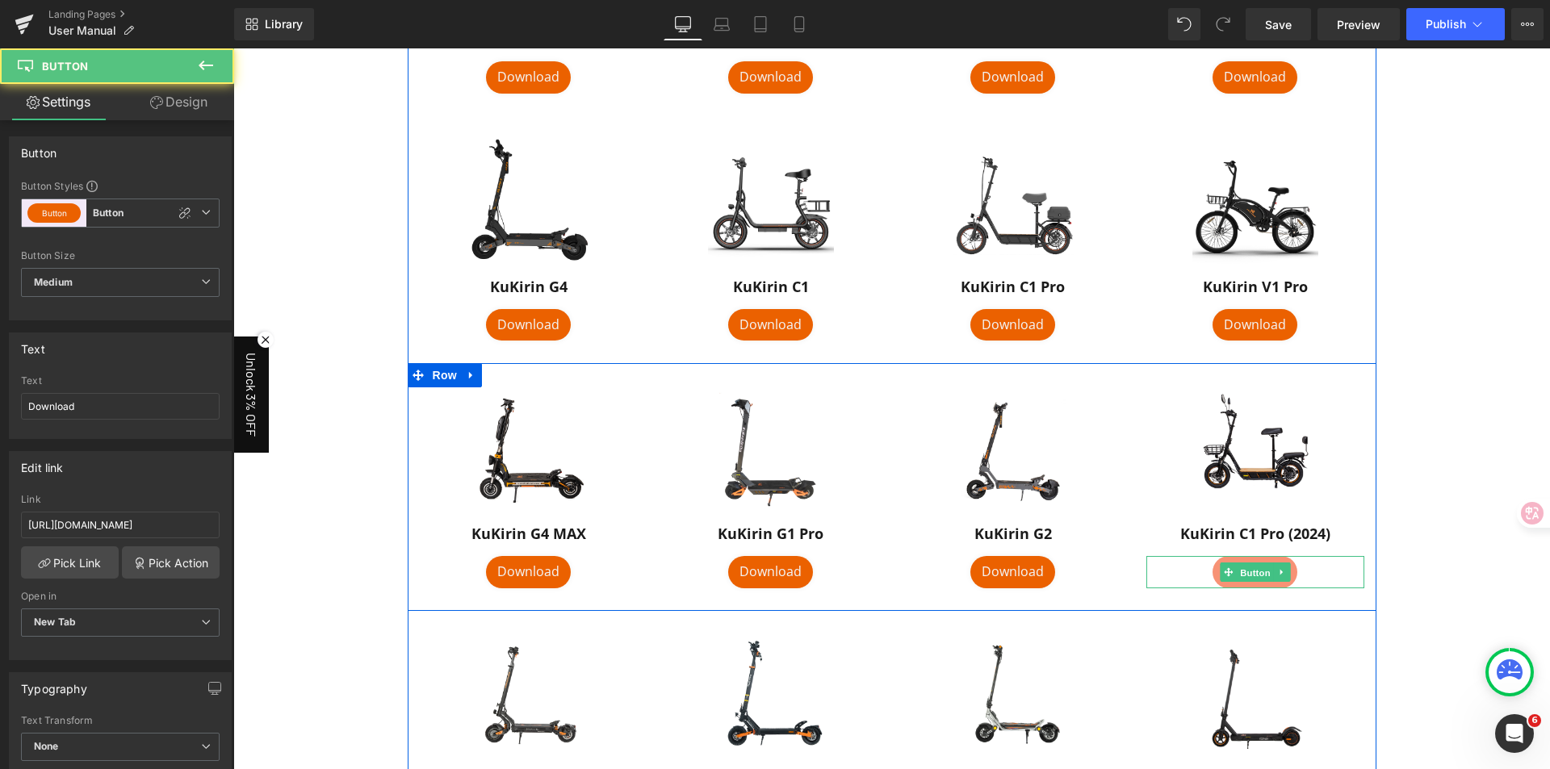
click at [1253, 575] on span "Button" at bounding box center [1255, 572] width 37 height 19
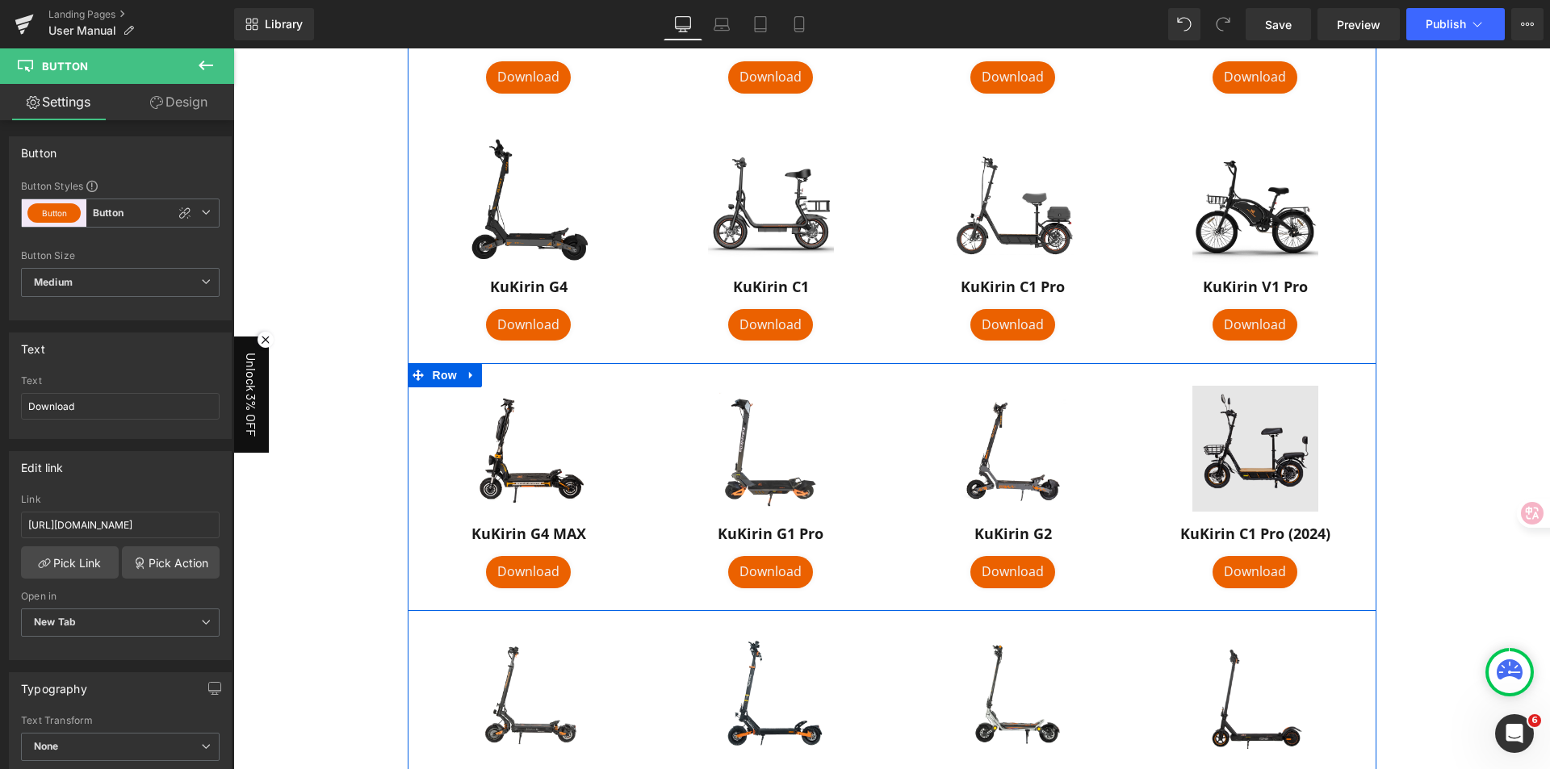
click at [1207, 478] on img at bounding box center [1255, 449] width 126 height 126
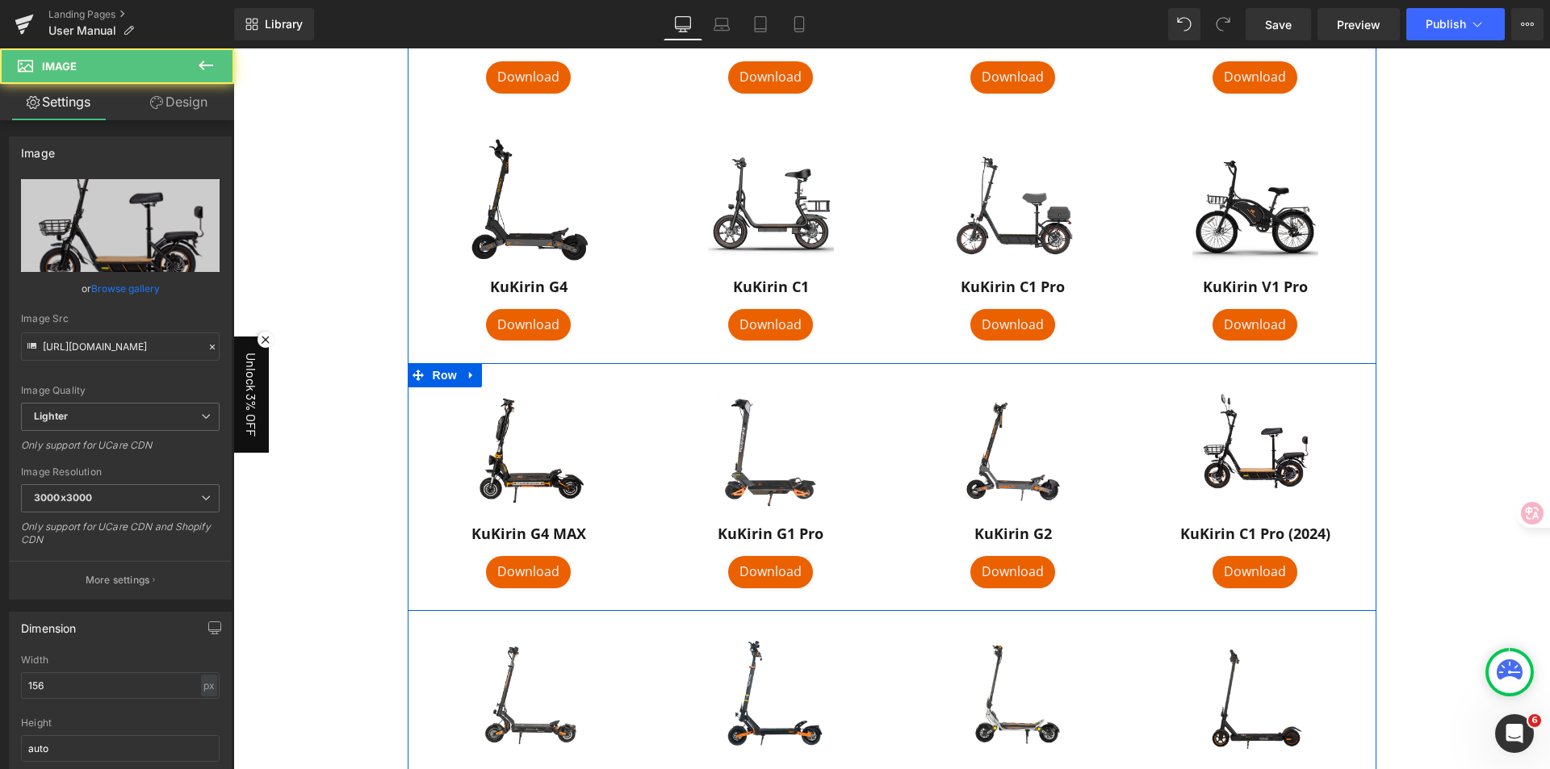
click at [1243, 576] on span "Button" at bounding box center [1255, 572] width 37 height 19
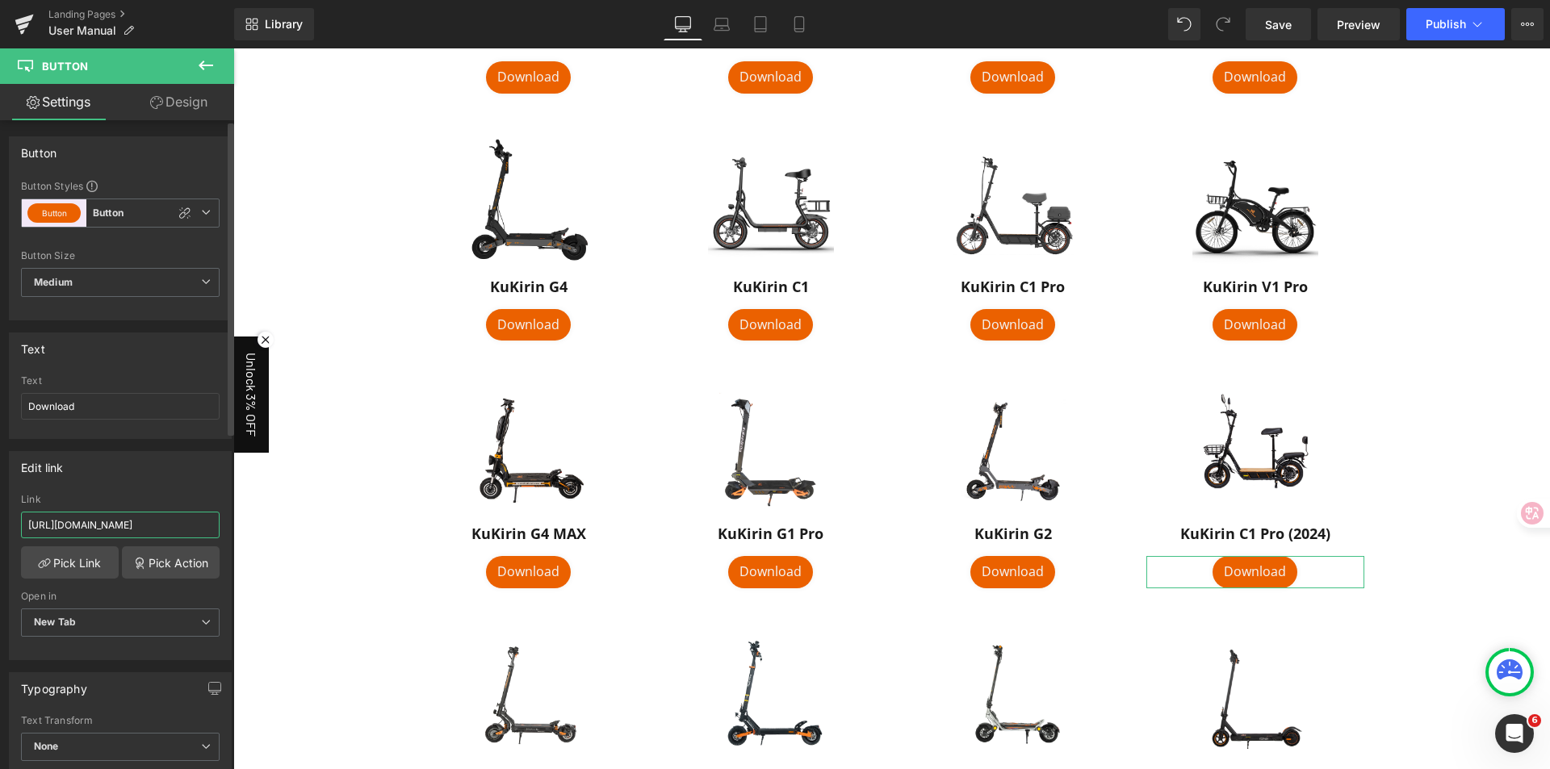
click at [136, 529] on input "https://drive.google.com/file/d/1CRth16_-Gs_mzZv3DgfA5HIaiZv8MrRb/view?usp=shar…" at bounding box center [120, 525] width 199 height 27
paste input "text"
type input "https://drive.google.com/file/d/1CRth16_-Gs_mzZv3DgfA5HIaiZv8MrRb/view"
click at [150, 493] on div "Edit link https://drive.google.com/file/d/1CRth16_-Gs_mzZv3DgfA5HIaiZv8MrRb/vie…" at bounding box center [120, 555] width 223 height 209
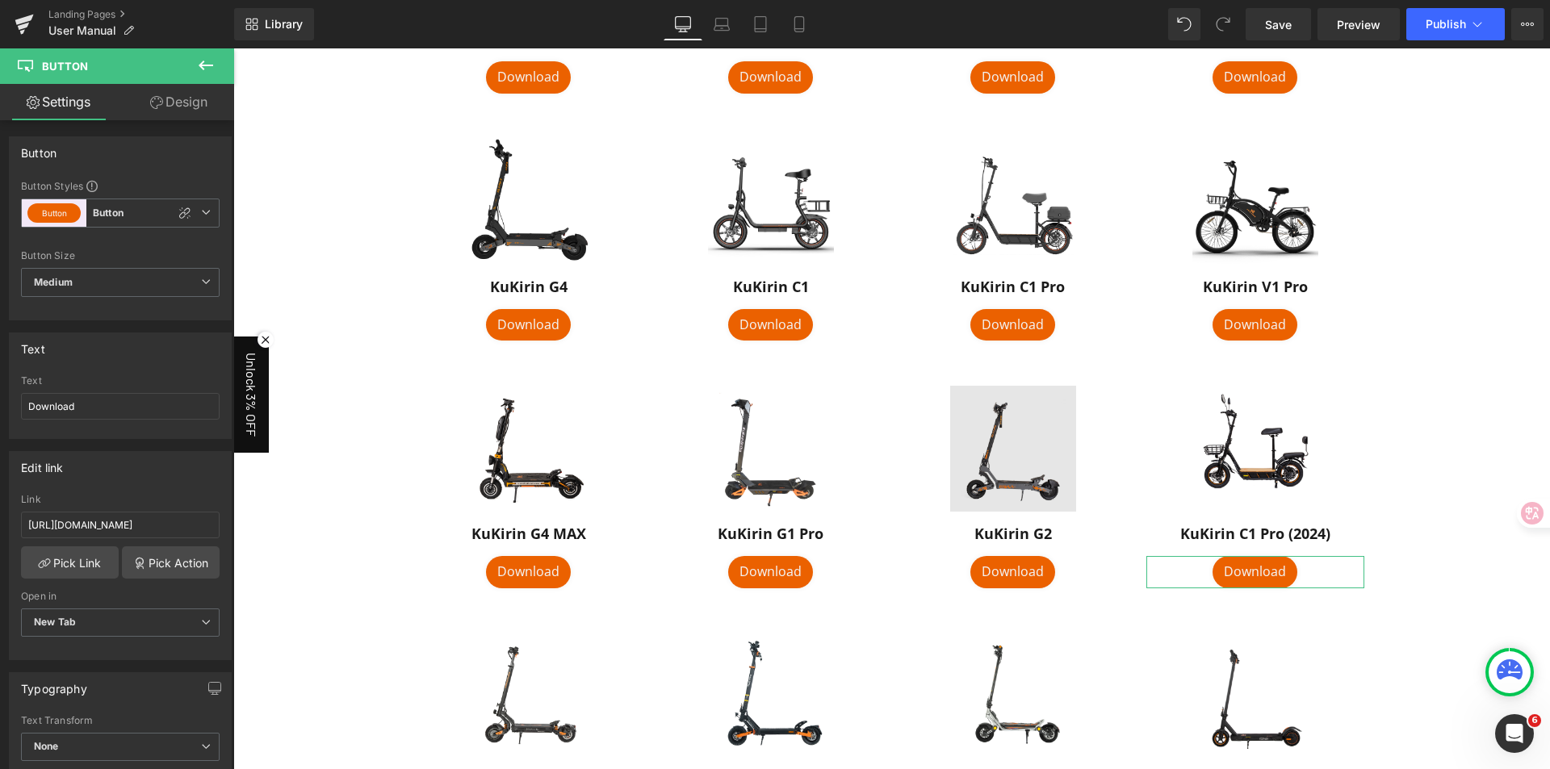
scroll to position [0, 0]
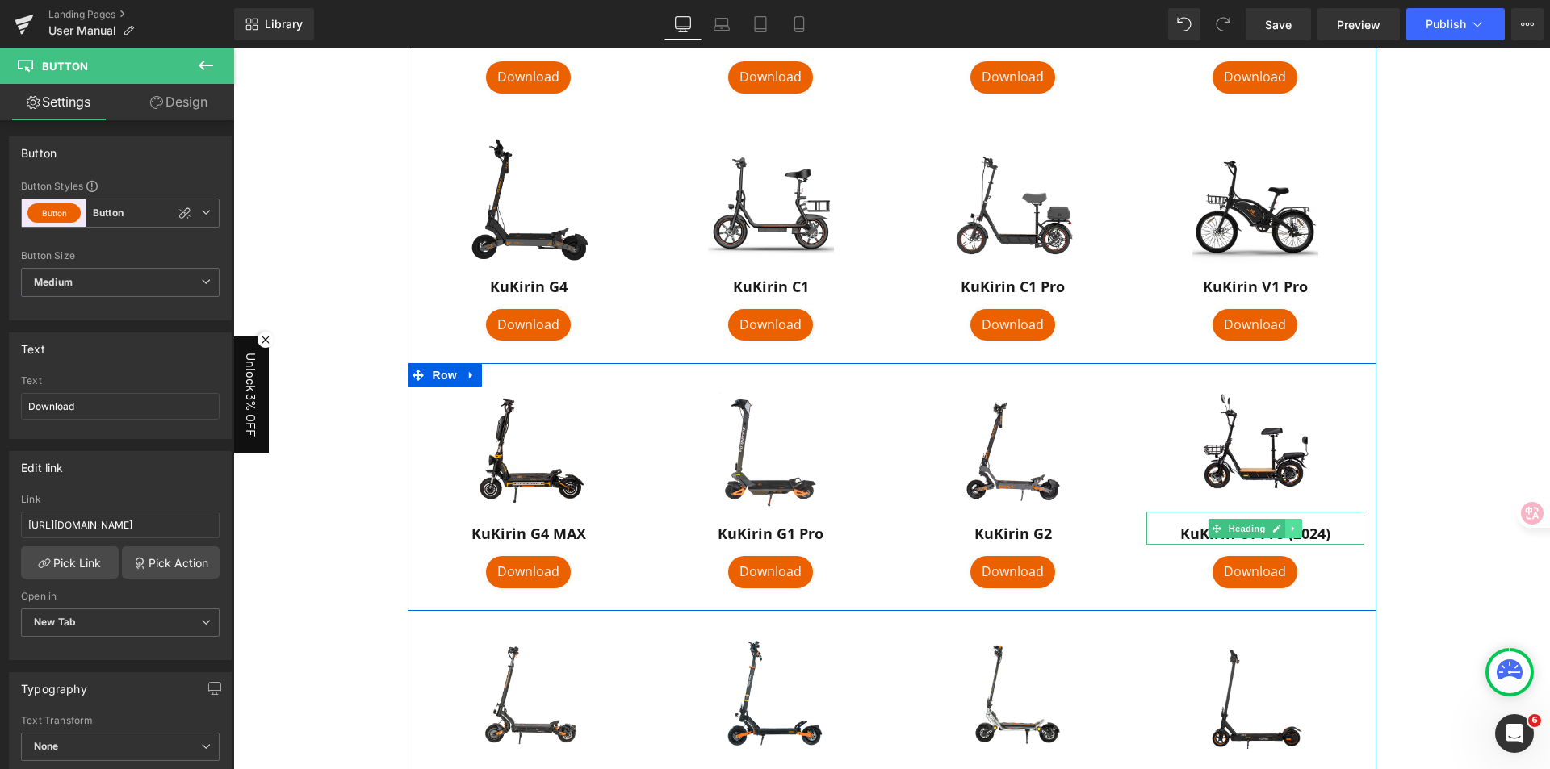
click at [1285, 534] on link at bounding box center [1293, 528] width 17 height 19
click at [1353, 533] on h1 "KuKirin C1 Pro (2024)" at bounding box center [1255, 534] width 218 height 22
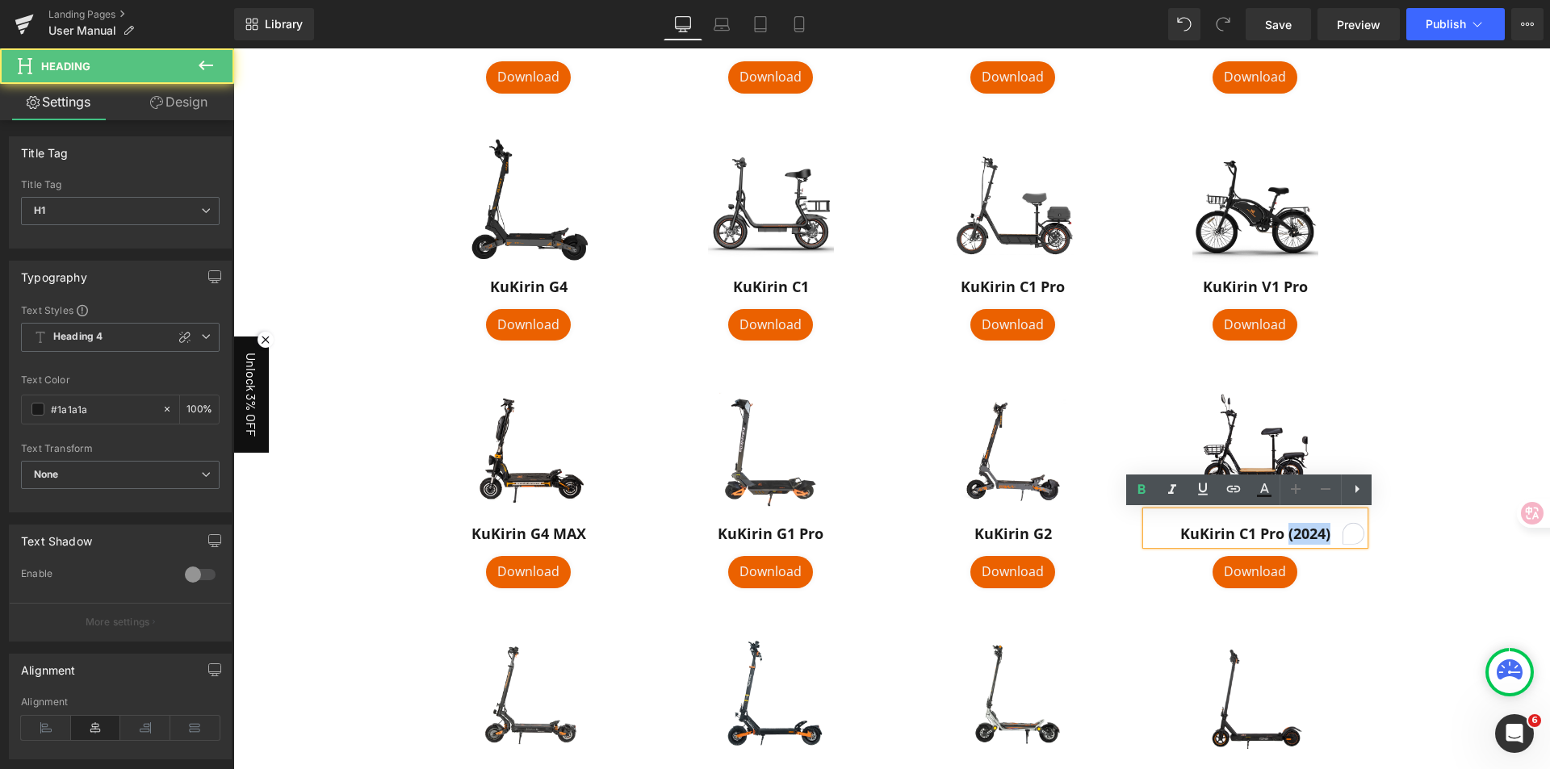
drag, startPoint x: 1280, startPoint y: 534, endPoint x: 1333, endPoint y: 534, distance: 53.3
click at [1333, 534] on h1 "KuKirin C1 Pro (2024)" at bounding box center [1255, 534] width 218 height 22
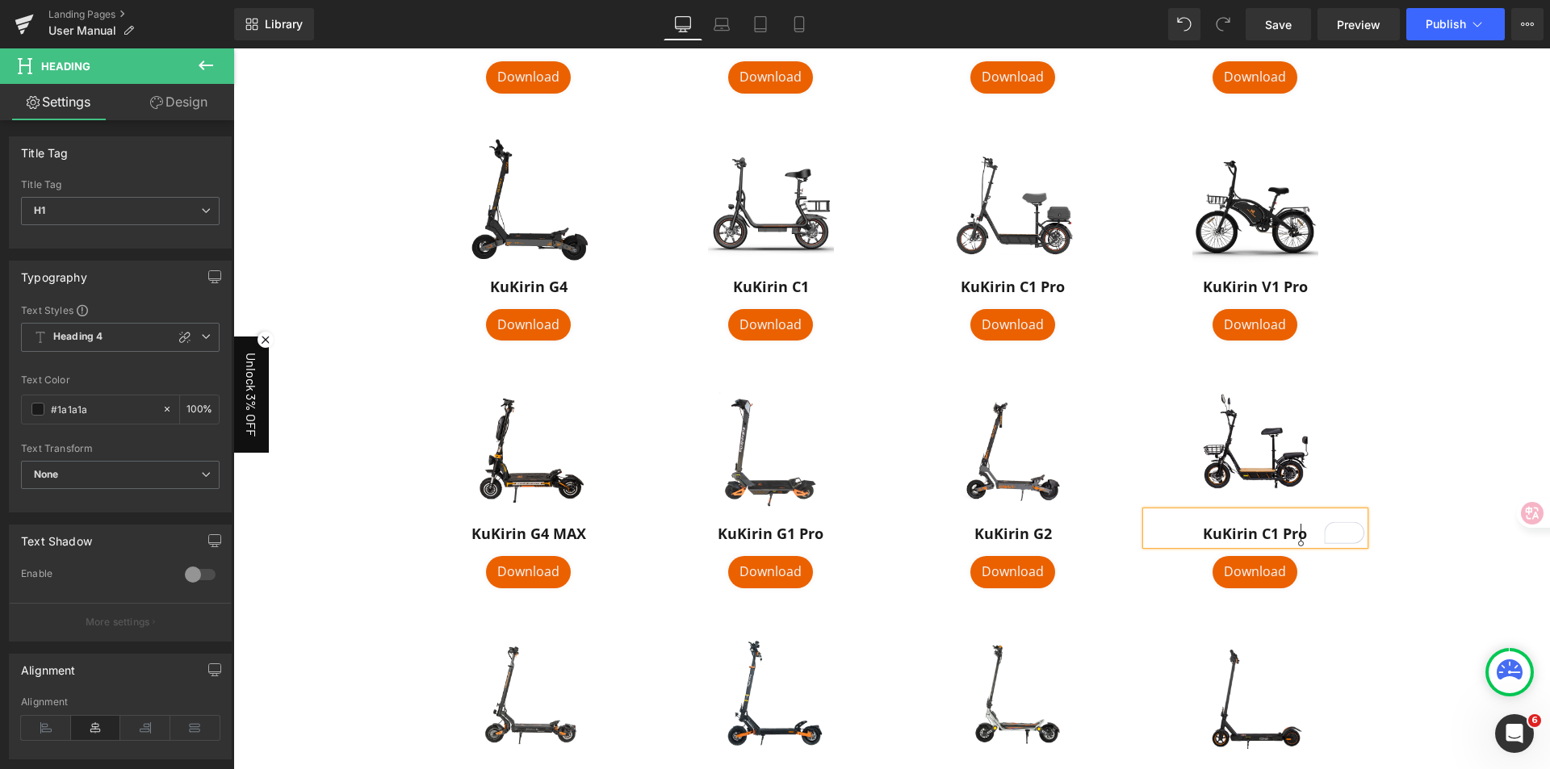
click at [1402, 464] on div "User Manuals Heading English / Multilingual Text Block Image KuKirin S1 Pro Hea…" at bounding box center [891, 293] width 1316 height 2132
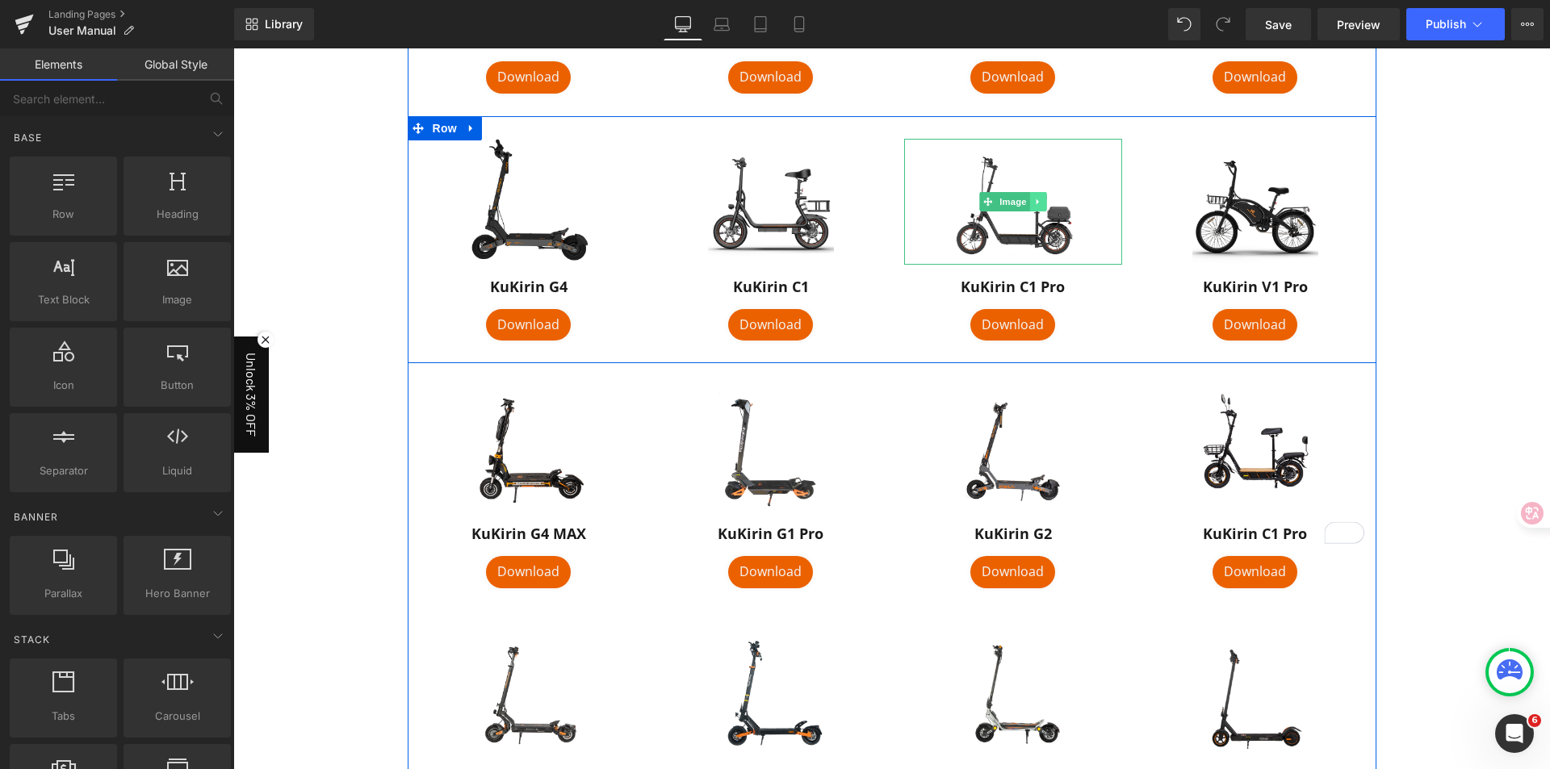
click at [1033, 201] on icon at bounding box center [1037, 202] width 9 height 10
click at [1043, 204] on icon at bounding box center [1045, 201] width 9 height 9
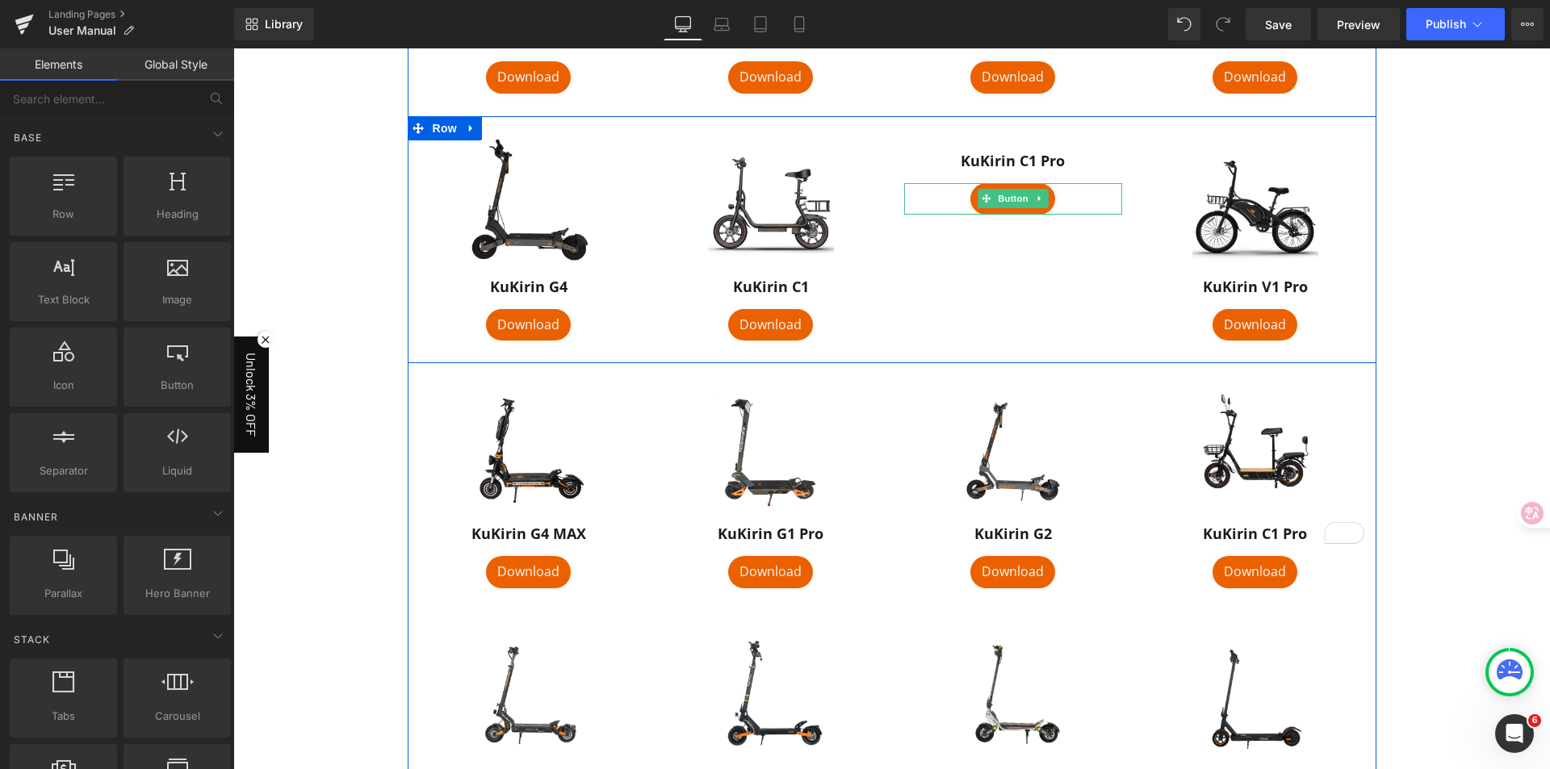
click at [1073, 202] on div "Download" at bounding box center [1013, 199] width 218 height 32
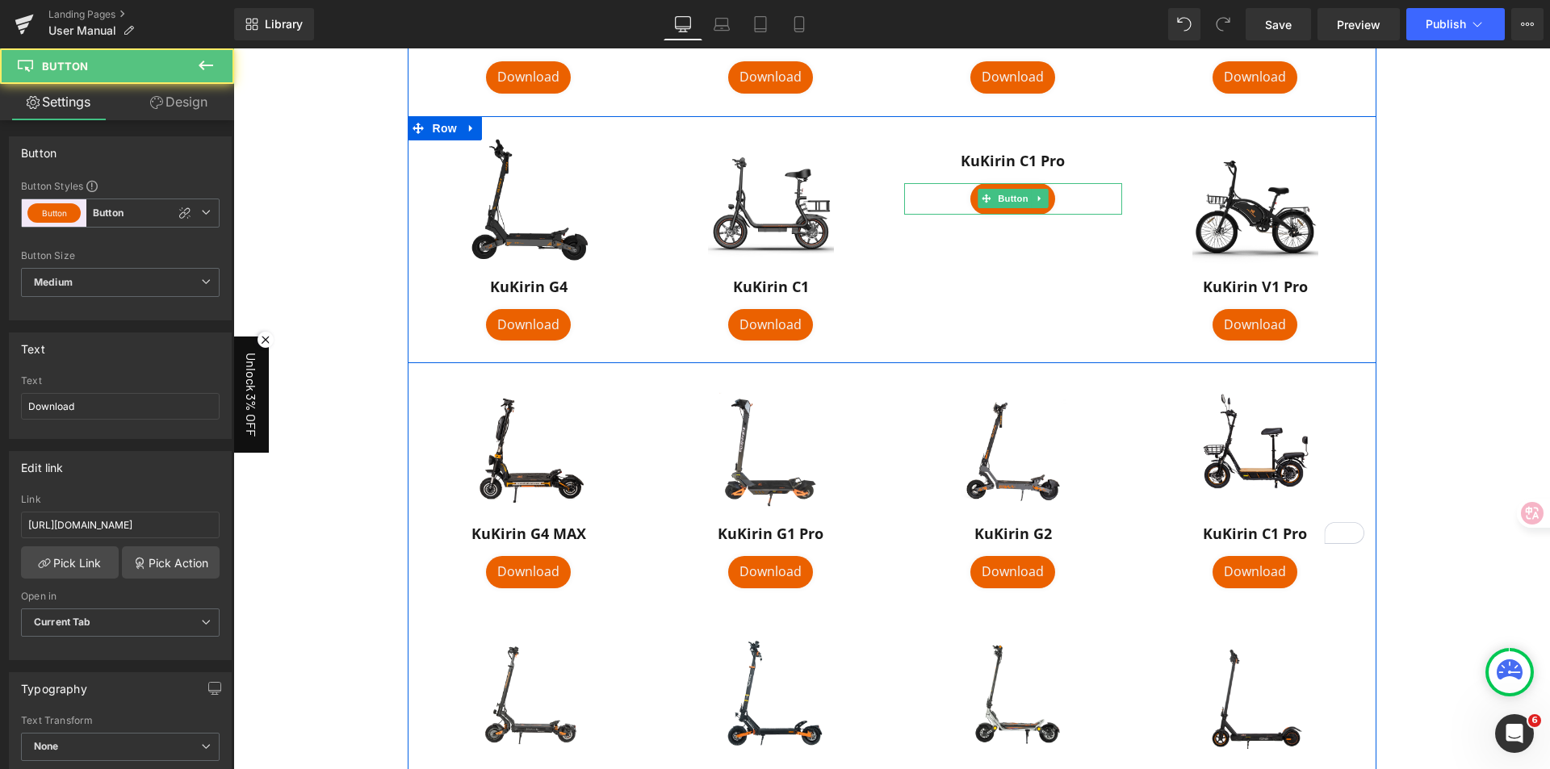
click at [1034, 193] on link at bounding box center [1039, 198] width 17 height 19
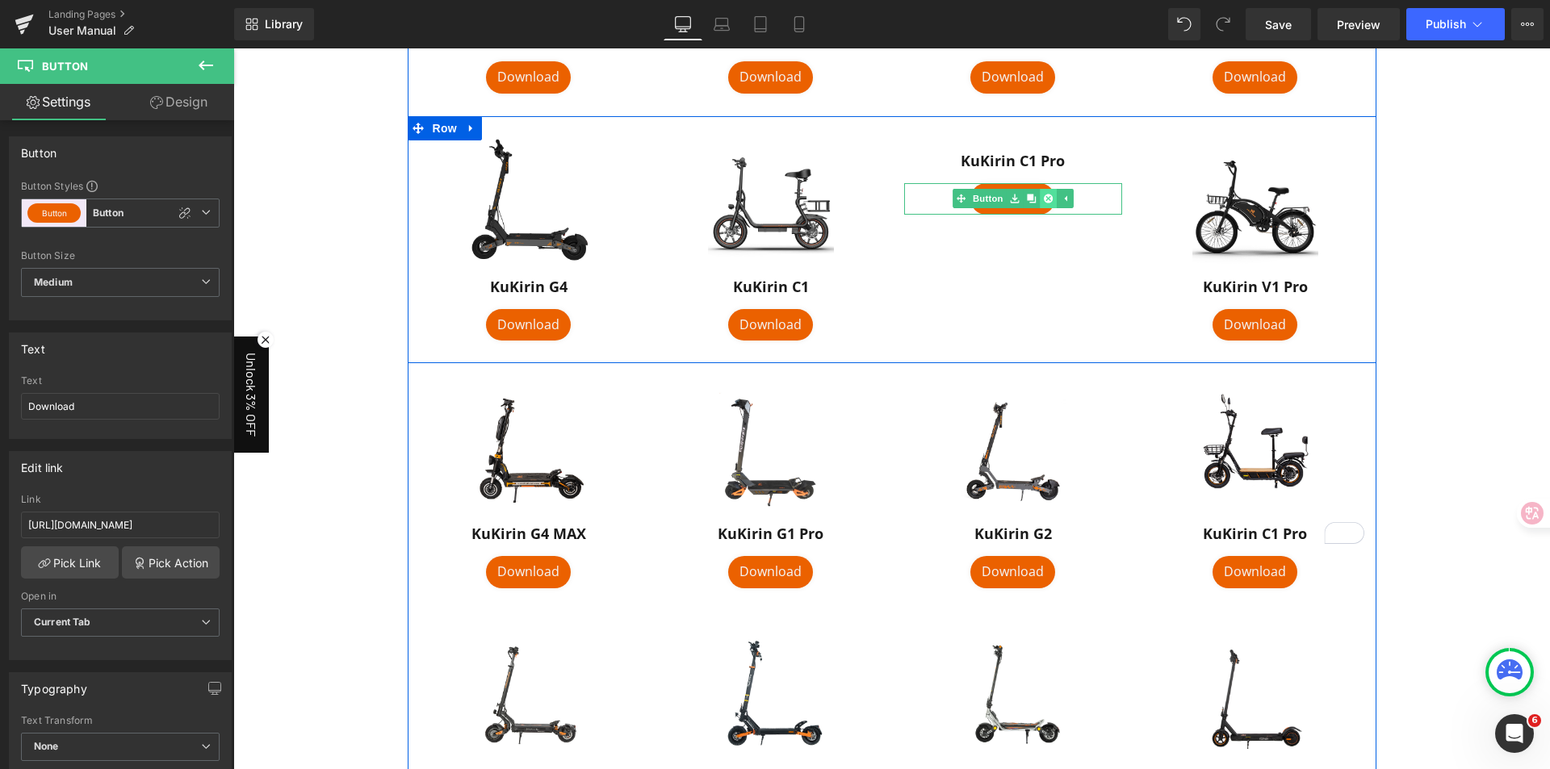
click at [1043, 195] on icon at bounding box center [1047, 199] width 9 height 9
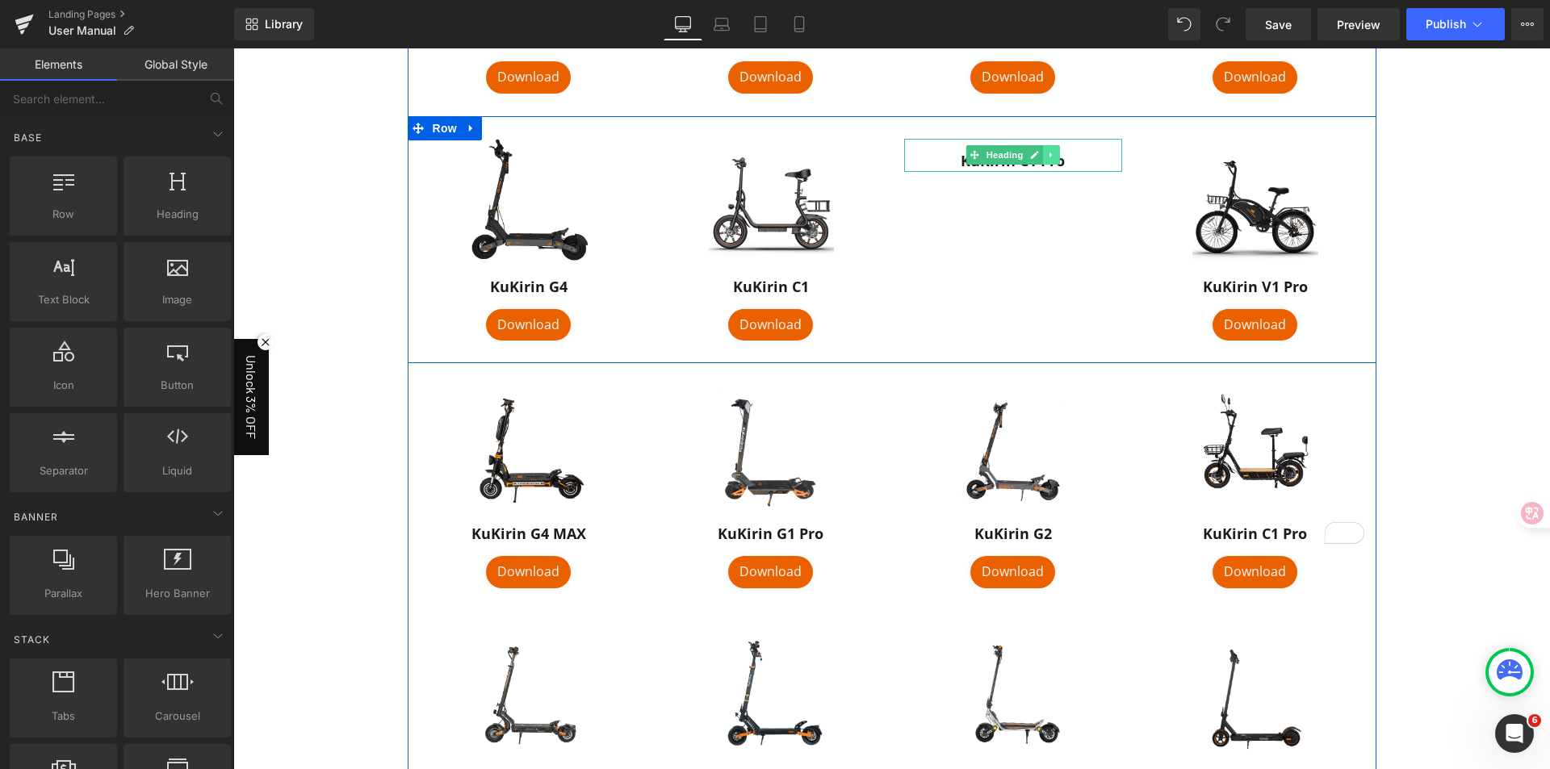
click at [1047, 159] on icon at bounding box center [1051, 155] width 9 height 10
click at [1057, 159] on icon at bounding box center [1059, 155] width 9 height 10
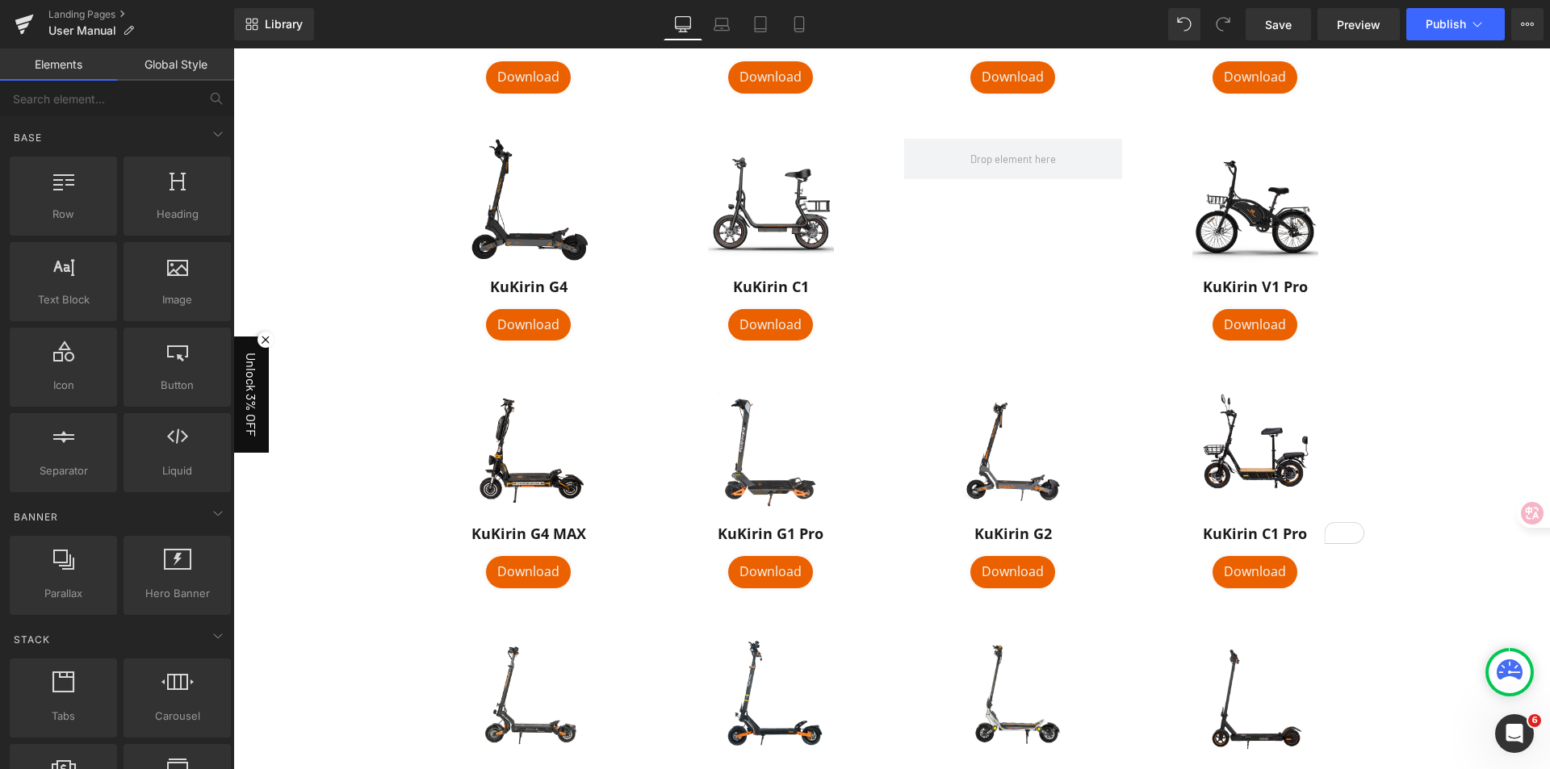
click at [1485, 338] on div "User Manuals Heading English / Multilingual Text Block Image KuKirin S1 Pro Hea…" at bounding box center [891, 293] width 1316 height 2132
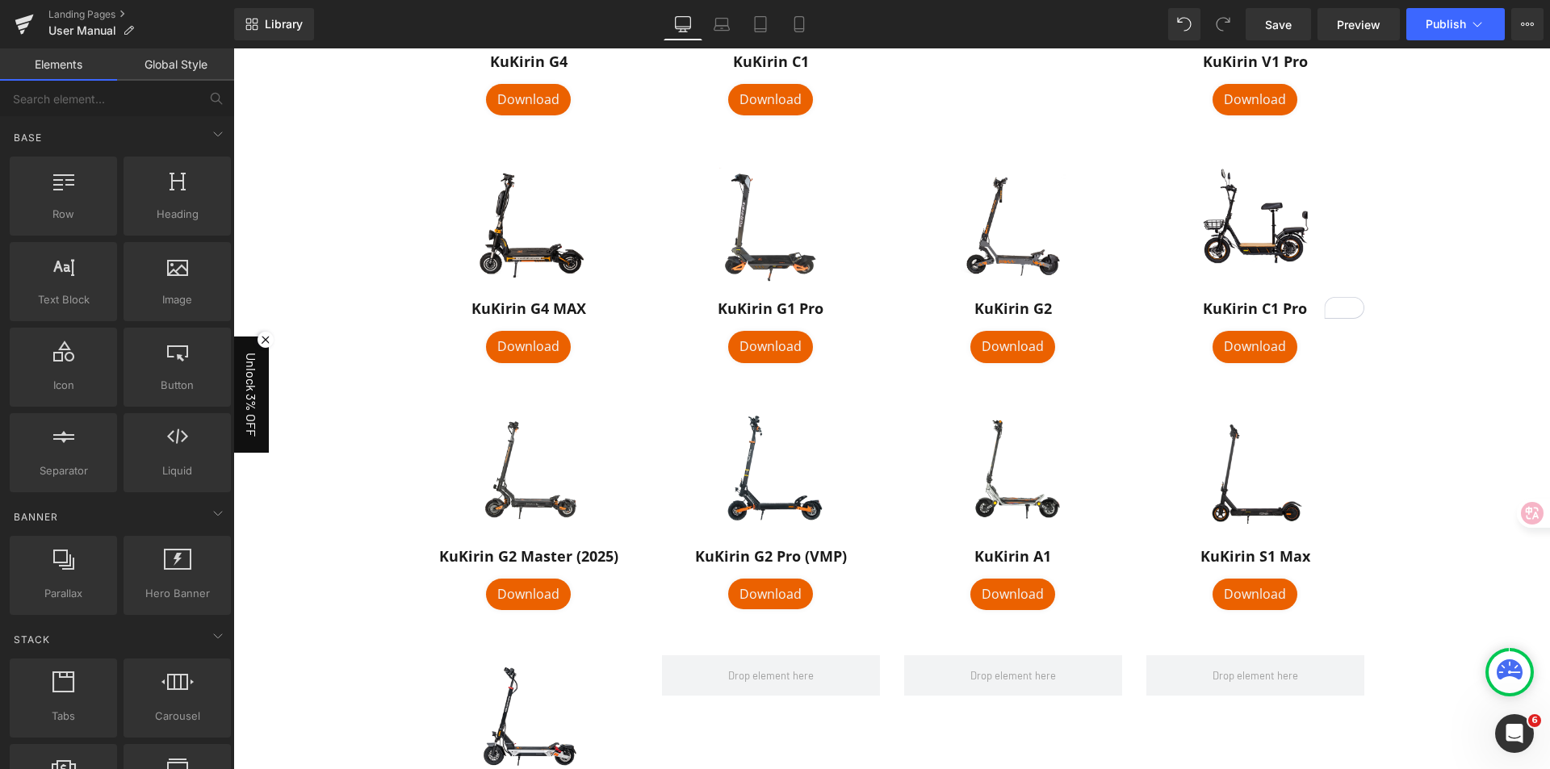
scroll to position [1291, 0]
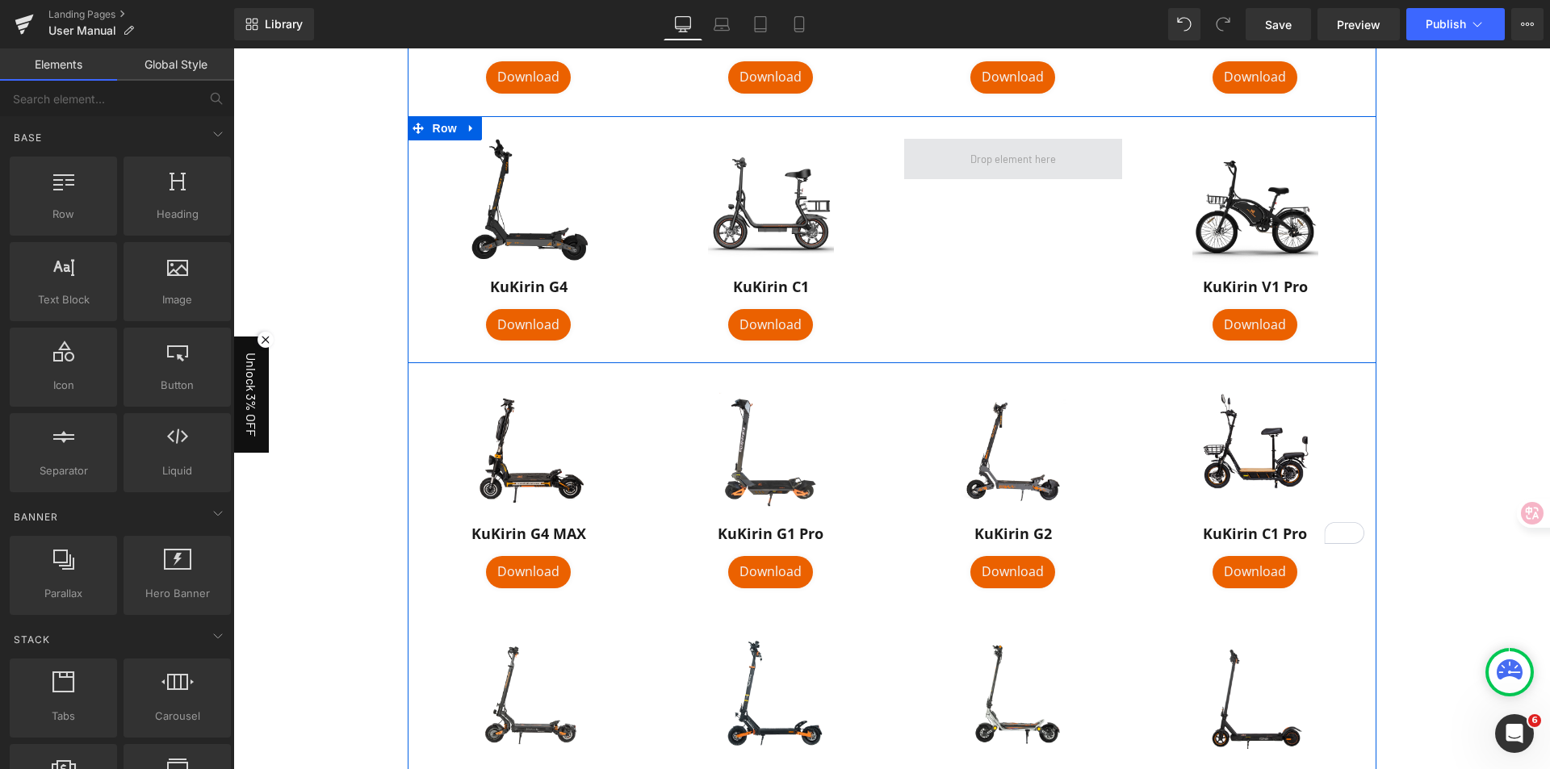
scroll to position [969, 0]
click at [990, 165] on span at bounding box center [1013, 158] width 97 height 25
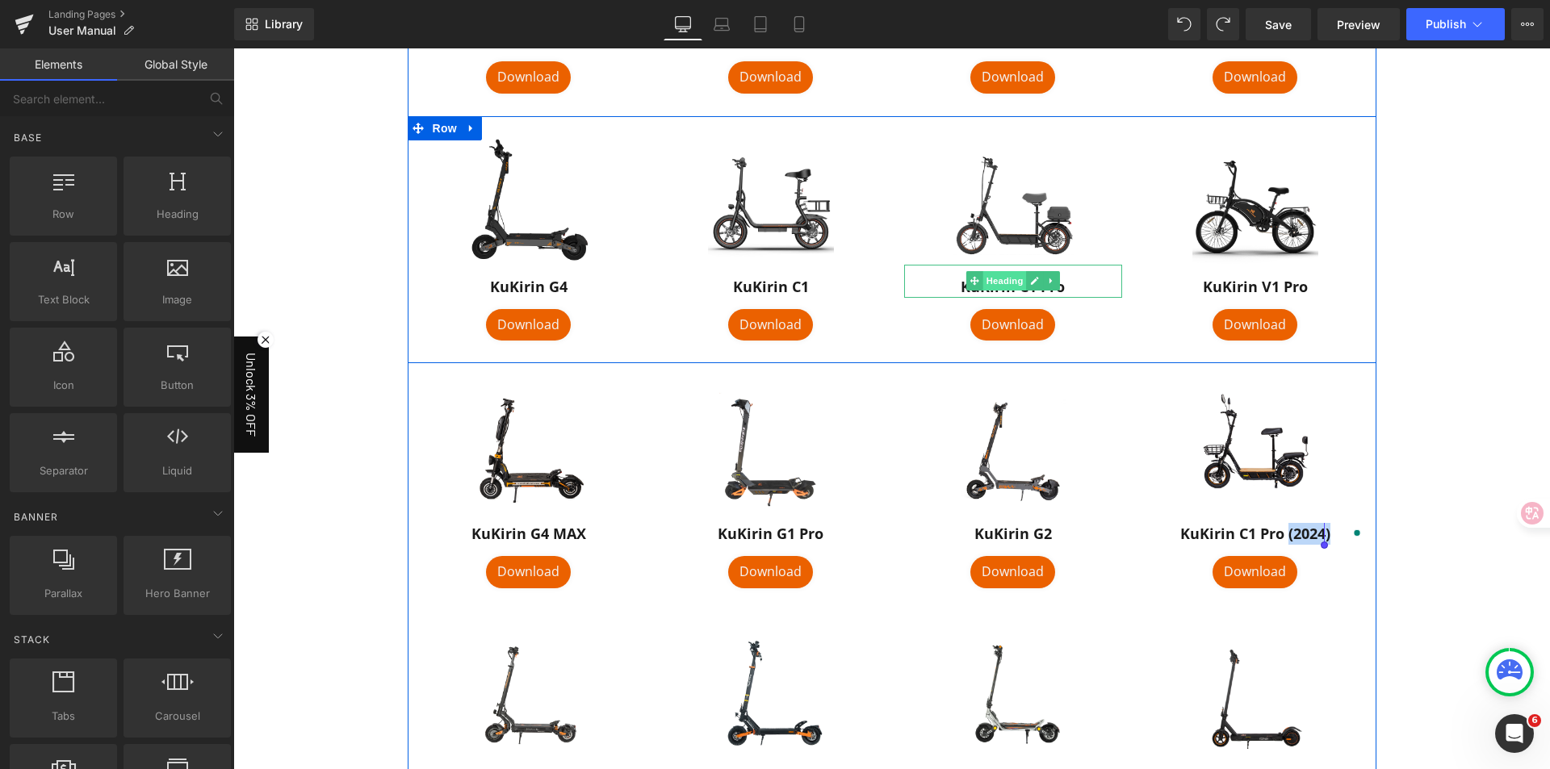
click at [994, 285] on span "Heading" at bounding box center [1004, 280] width 44 height 19
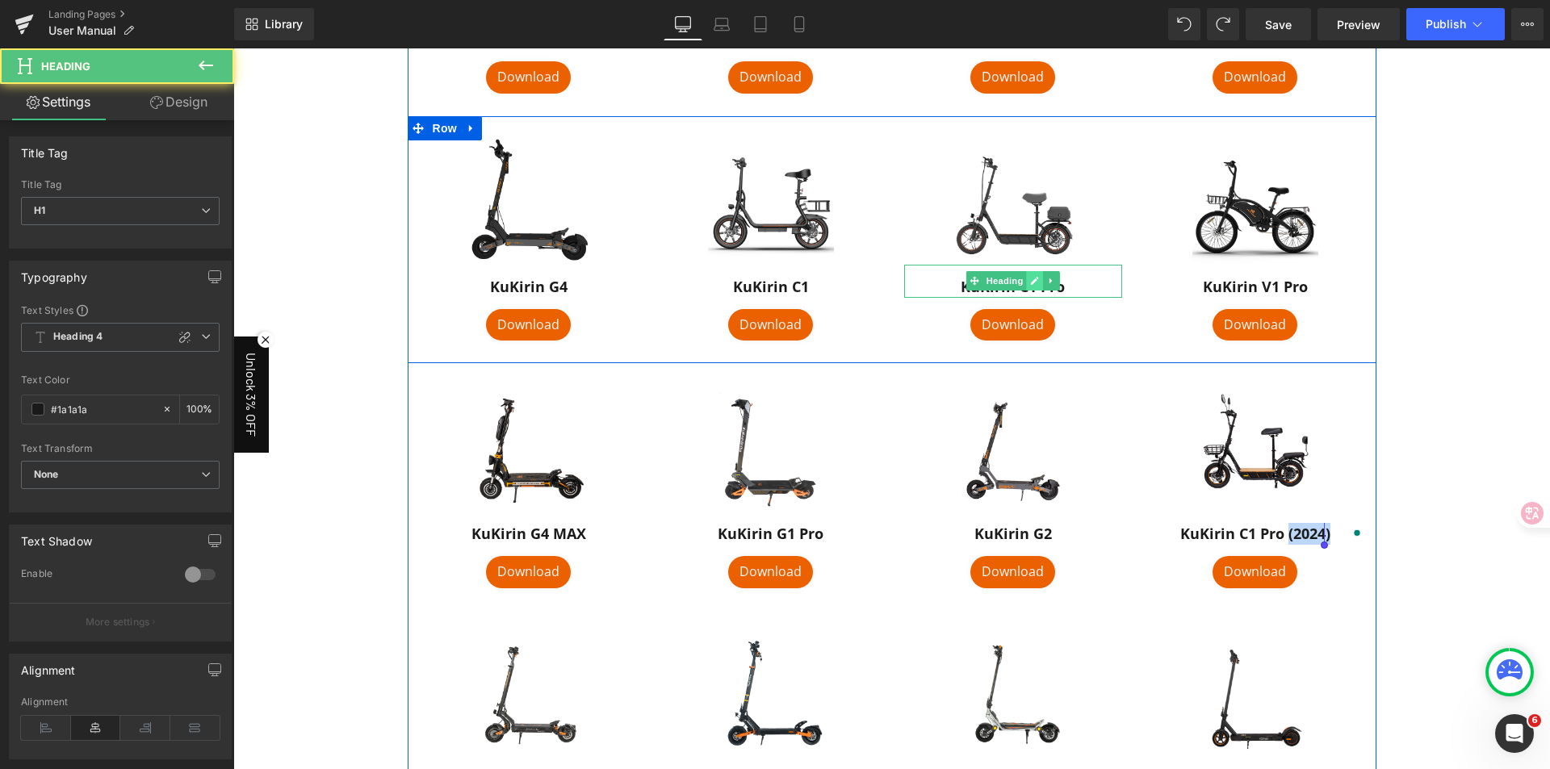
click at [1026, 276] on link at bounding box center [1034, 280] width 17 height 19
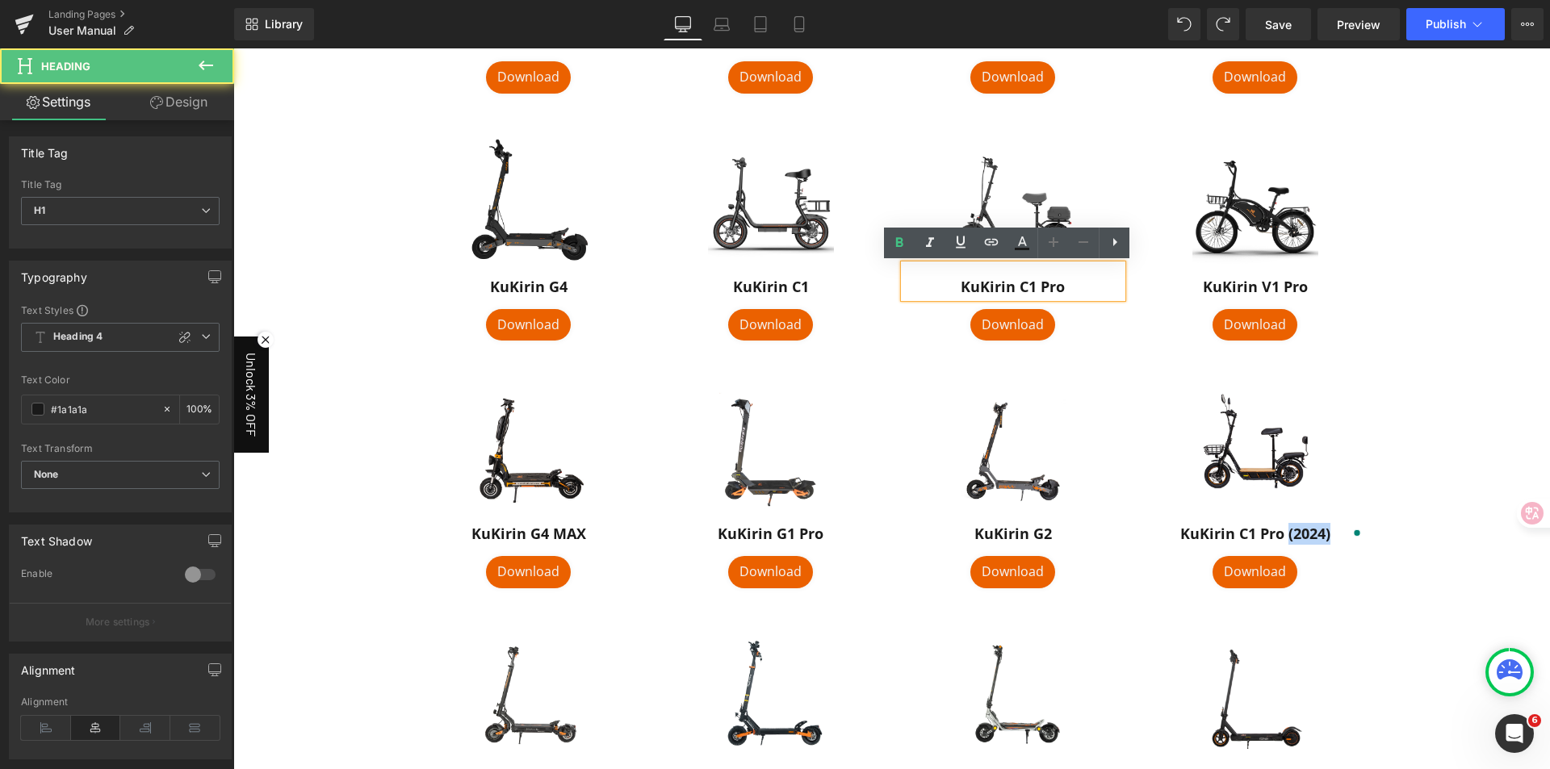
click at [1023, 283] on h1 "KuKirin C1 Pro" at bounding box center [1013, 287] width 218 height 22
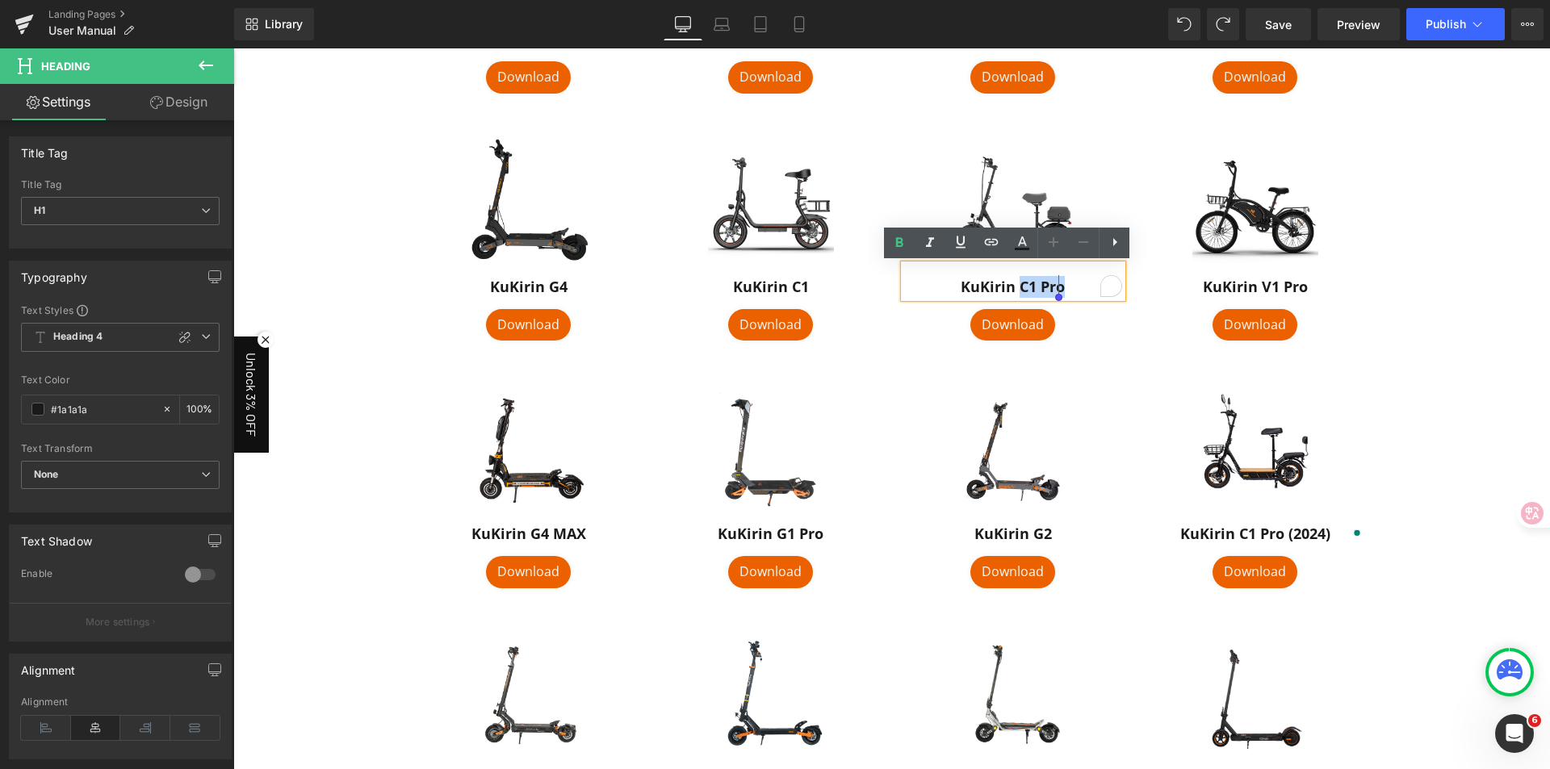
drag, startPoint x: 1012, startPoint y: 285, endPoint x: 1088, endPoint y: 291, distance: 76.1
click at [1088, 291] on h1 "KuKirin C1 Pro" at bounding box center [1013, 287] width 218 height 22
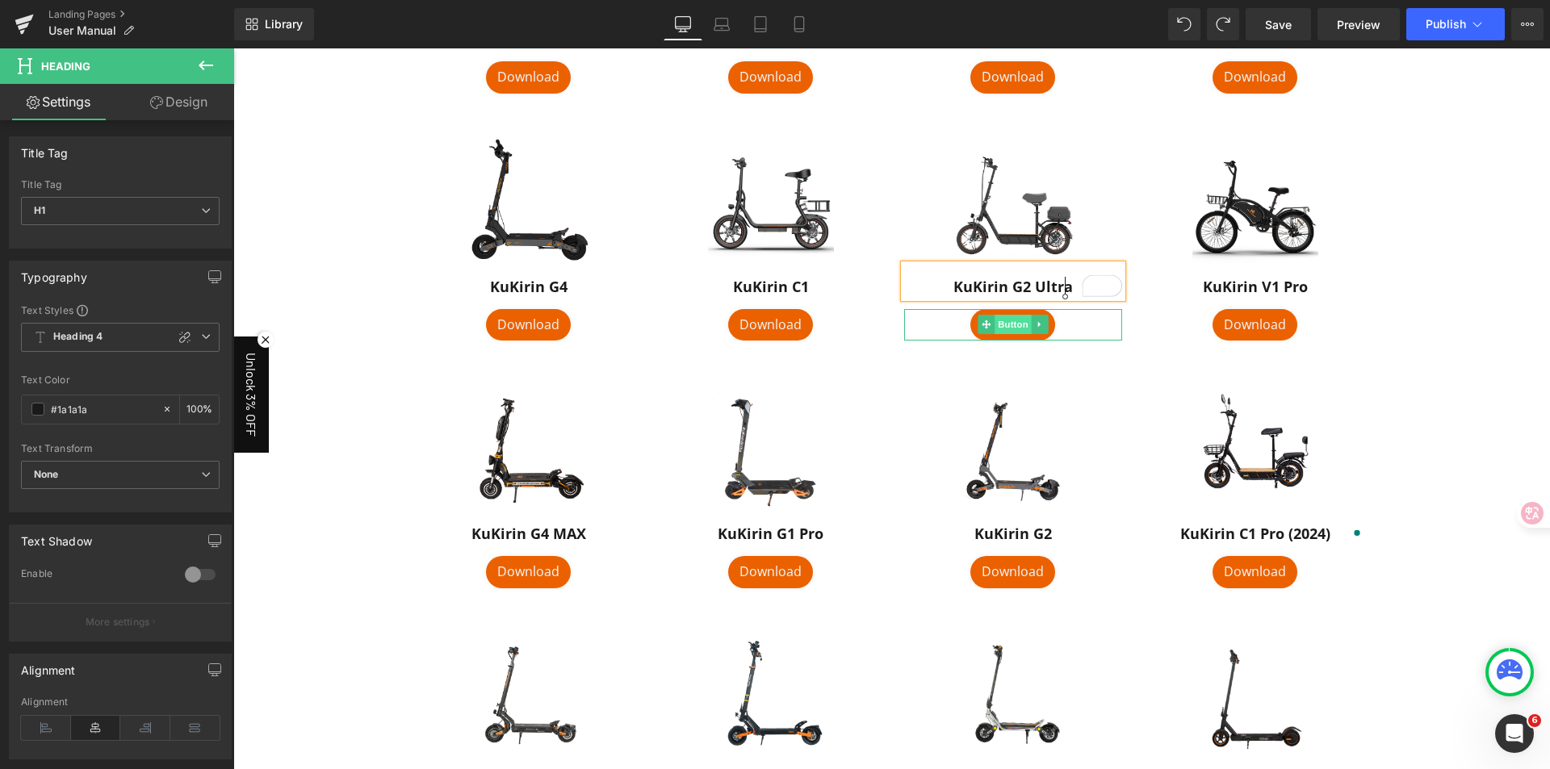
click at [998, 319] on span "Button" at bounding box center [1012, 324] width 37 height 19
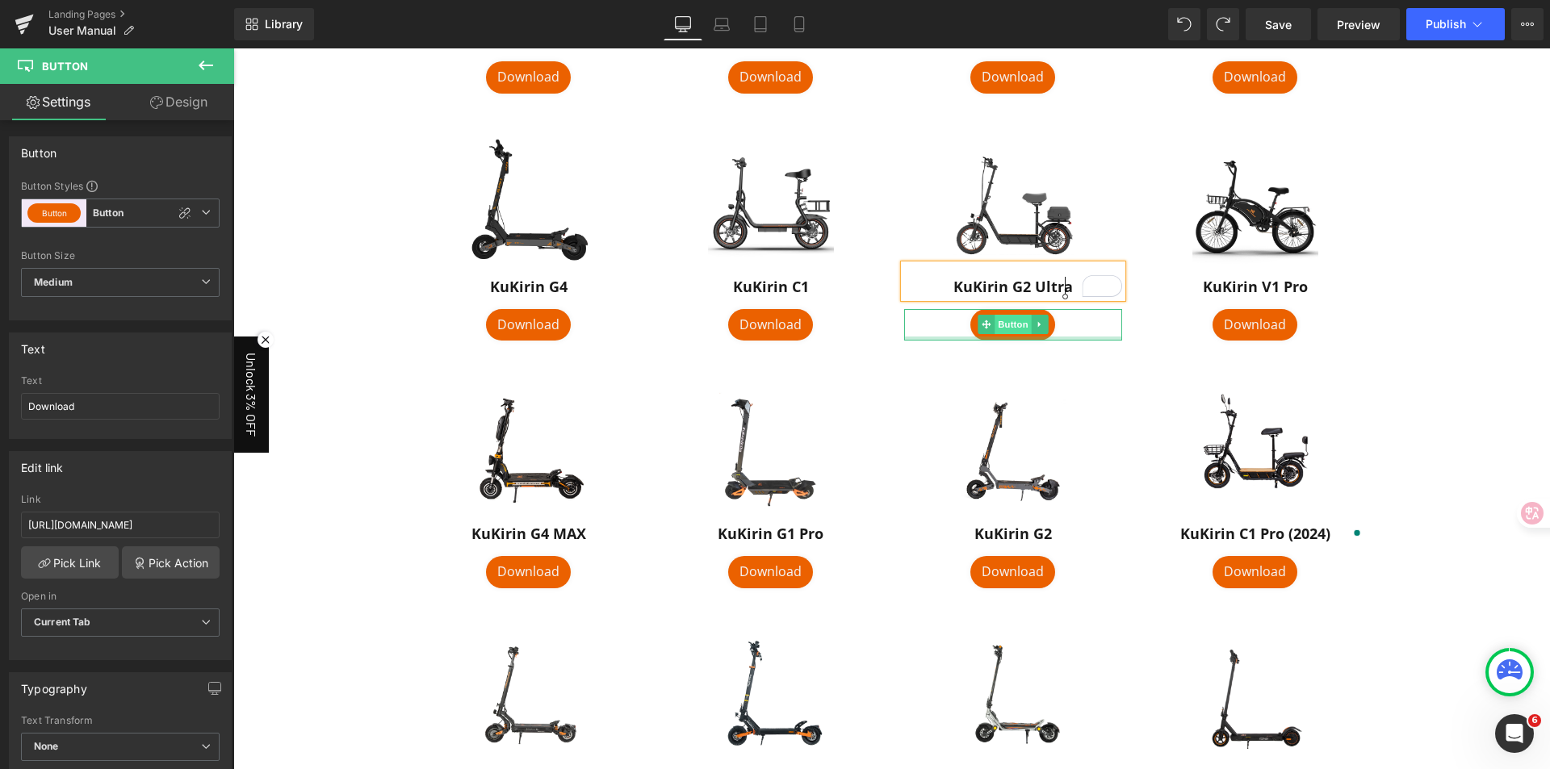
click at [1017, 325] on span "Button" at bounding box center [1012, 324] width 37 height 19
click at [106, 528] on input "[URL][DOMAIN_NAME]" at bounding box center [120, 525] width 199 height 27
paste input "no6r6PZA4UwRdwu2AGp8jxAd9s4j0kg"
type input "[URL][DOMAIN_NAME]"
click at [132, 497] on div "Link" at bounding box center [120, 499] width 199 height 11
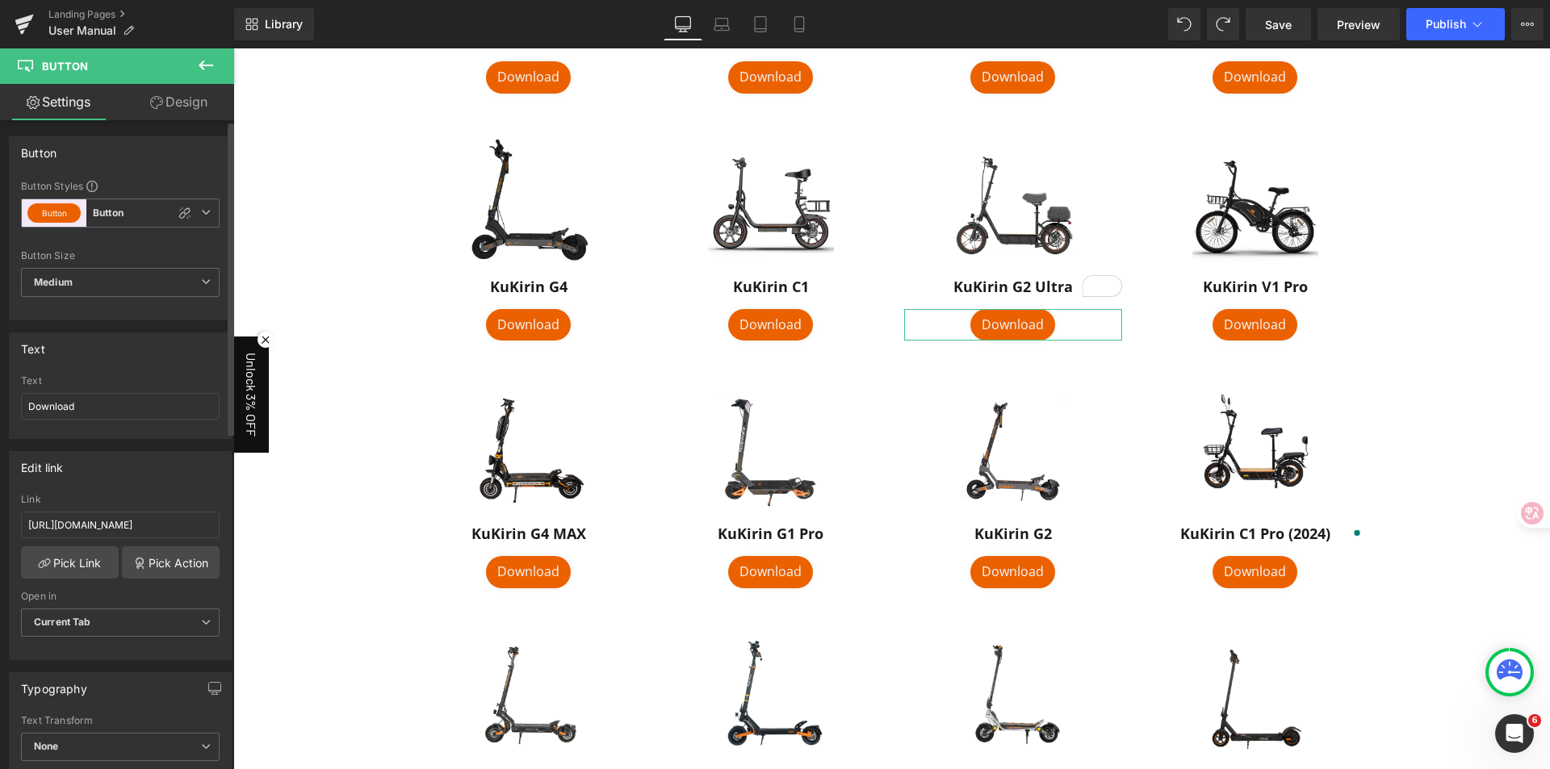
scroll to position [0, 0]
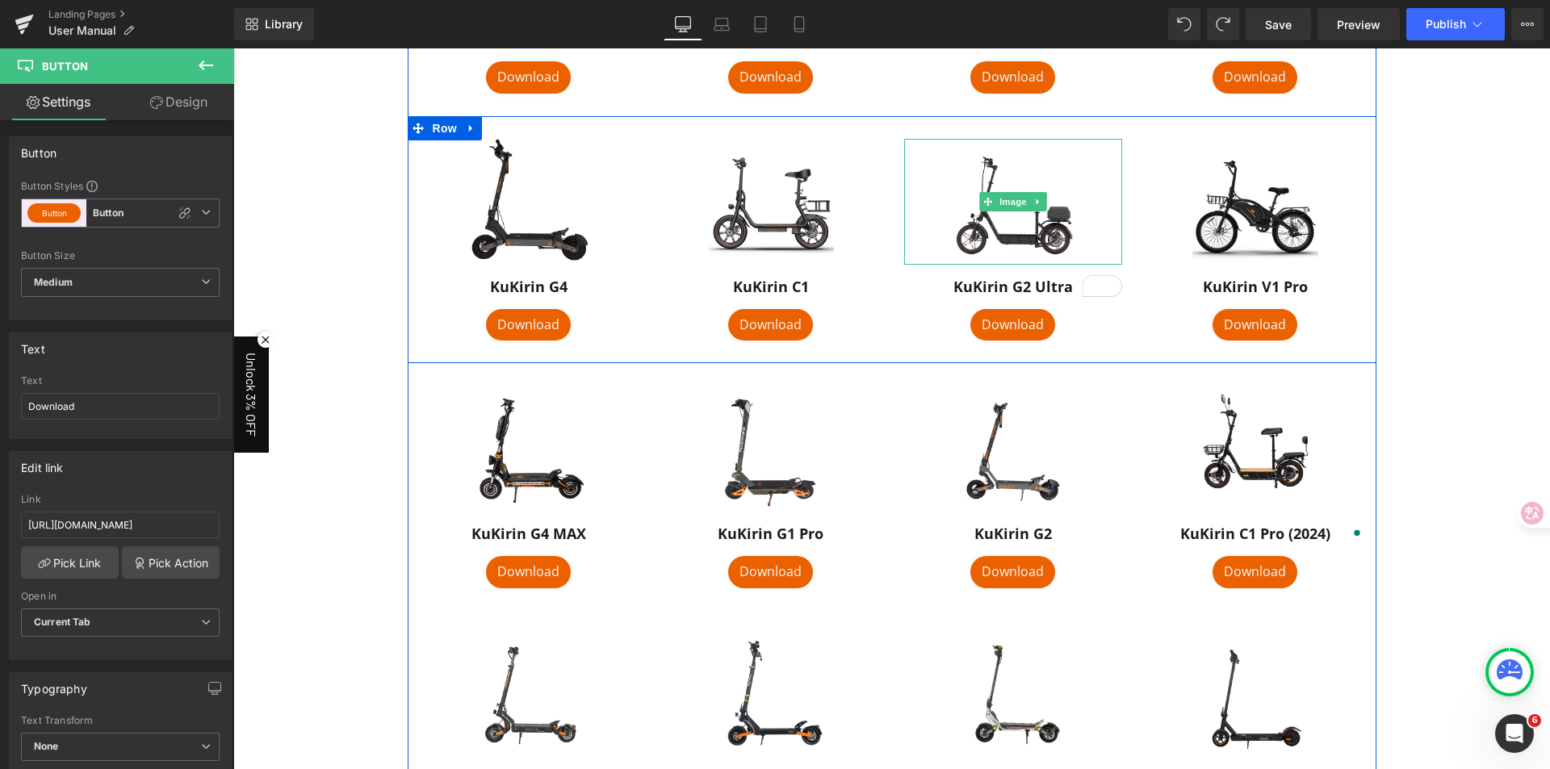
click at [1011, 222] on img at bounding box center [1013, 202] width 126 height 126
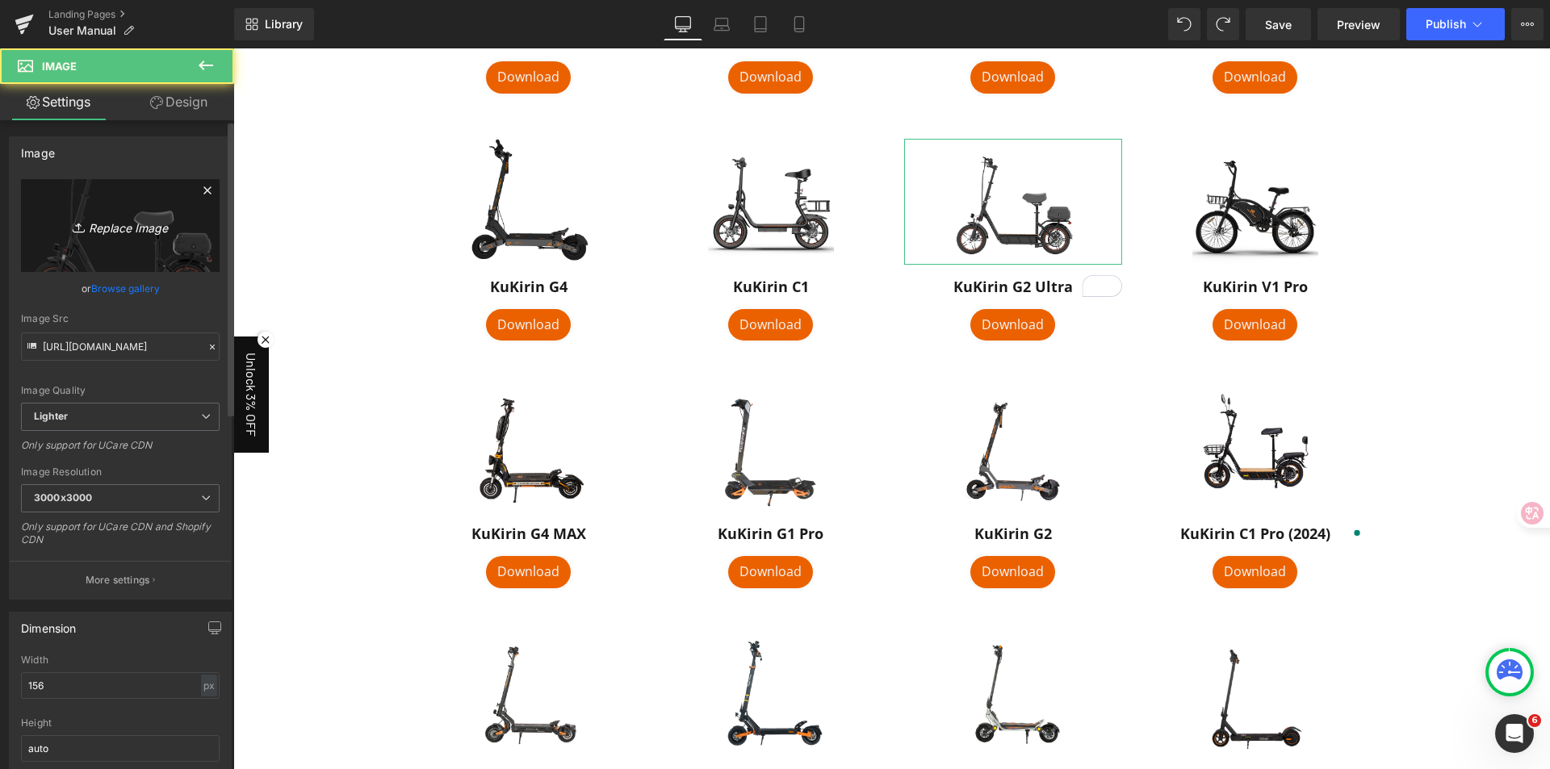
click at [116, 222] on icon "Replace Image" at bounding box center [120, 226] width 129 height 20
type input "C:\fakepath\01.jpg"
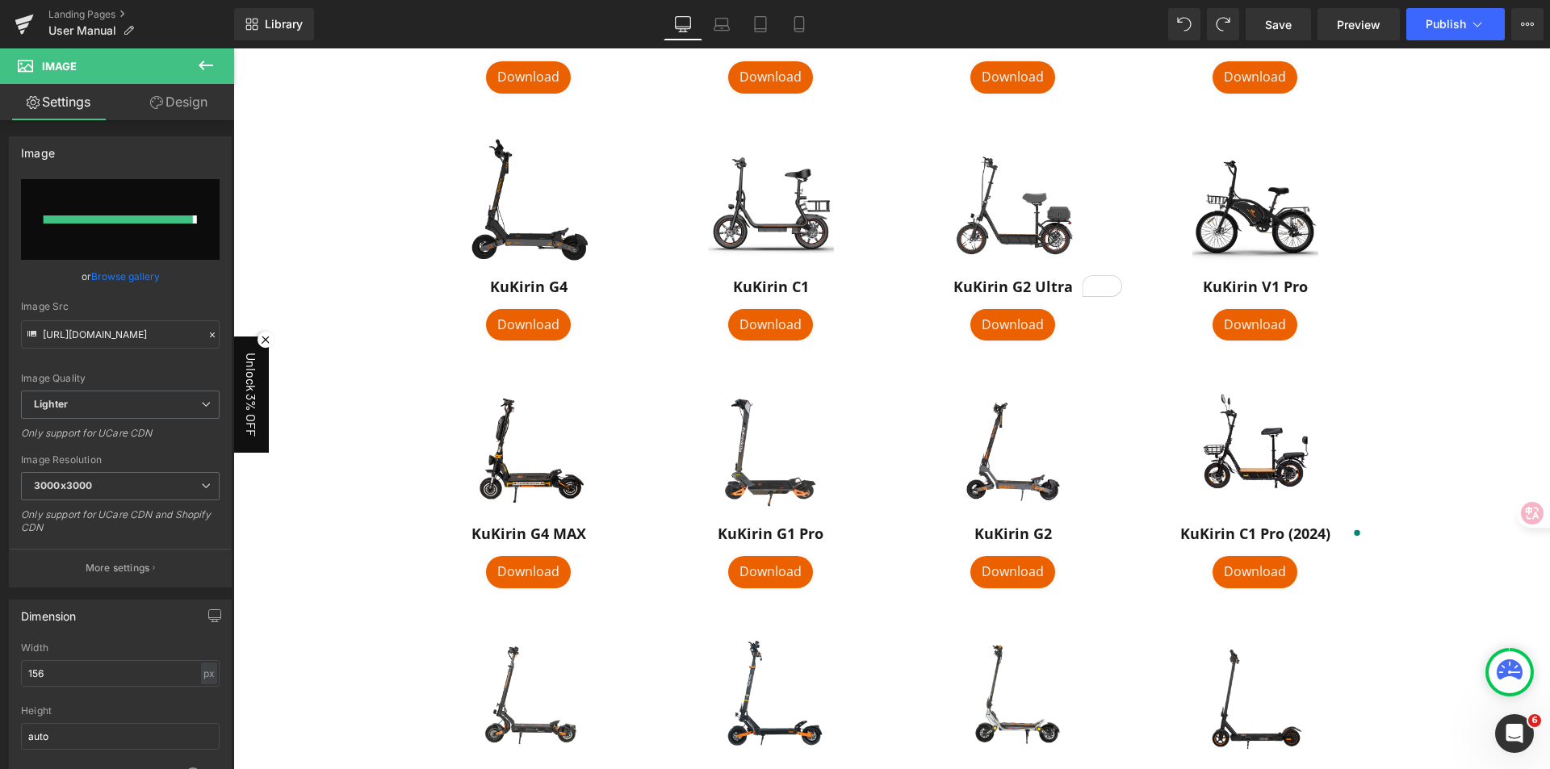
type input "[URL][DOMAIN_NAME]"
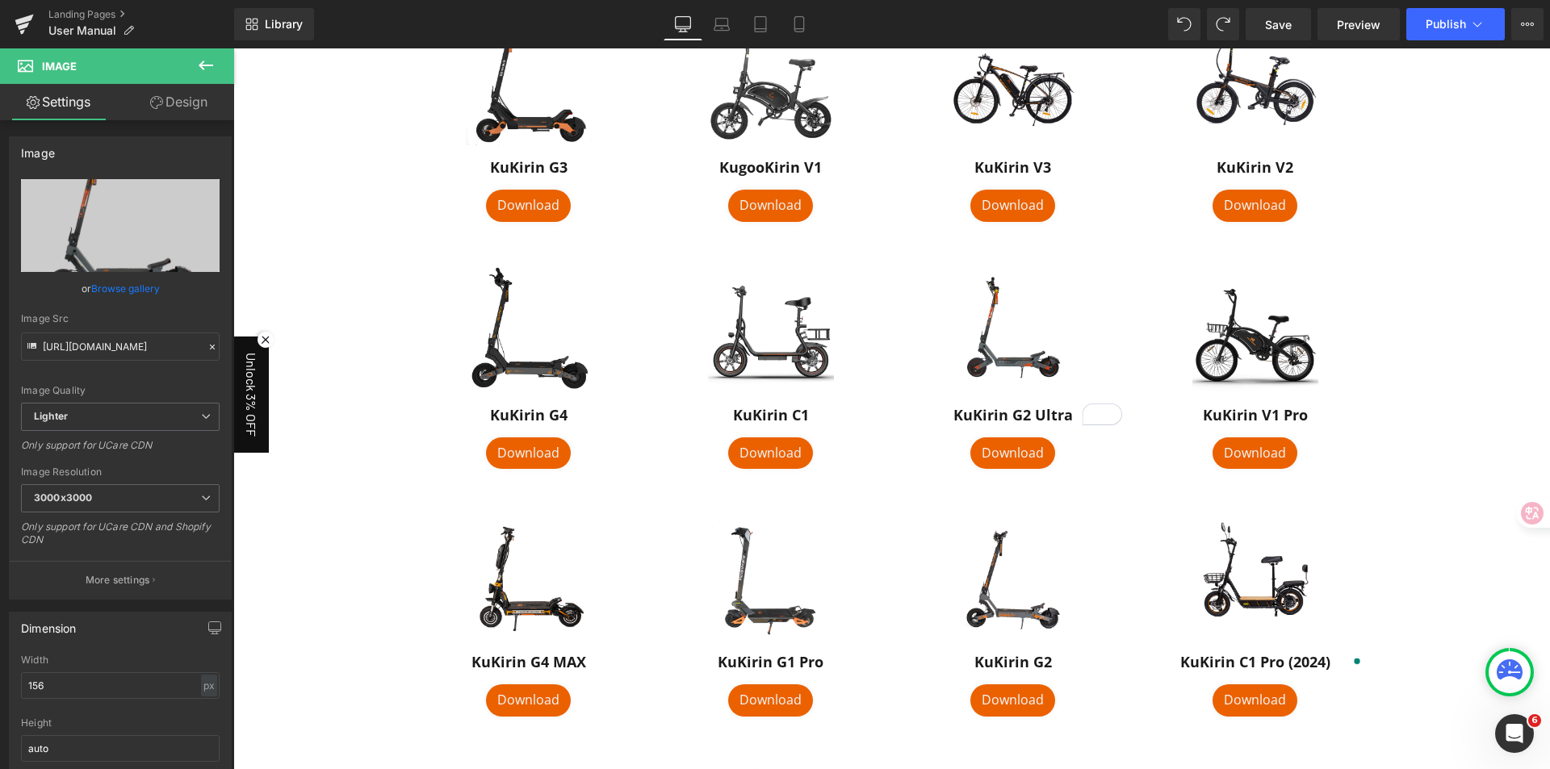
scroll to position [726, 0]
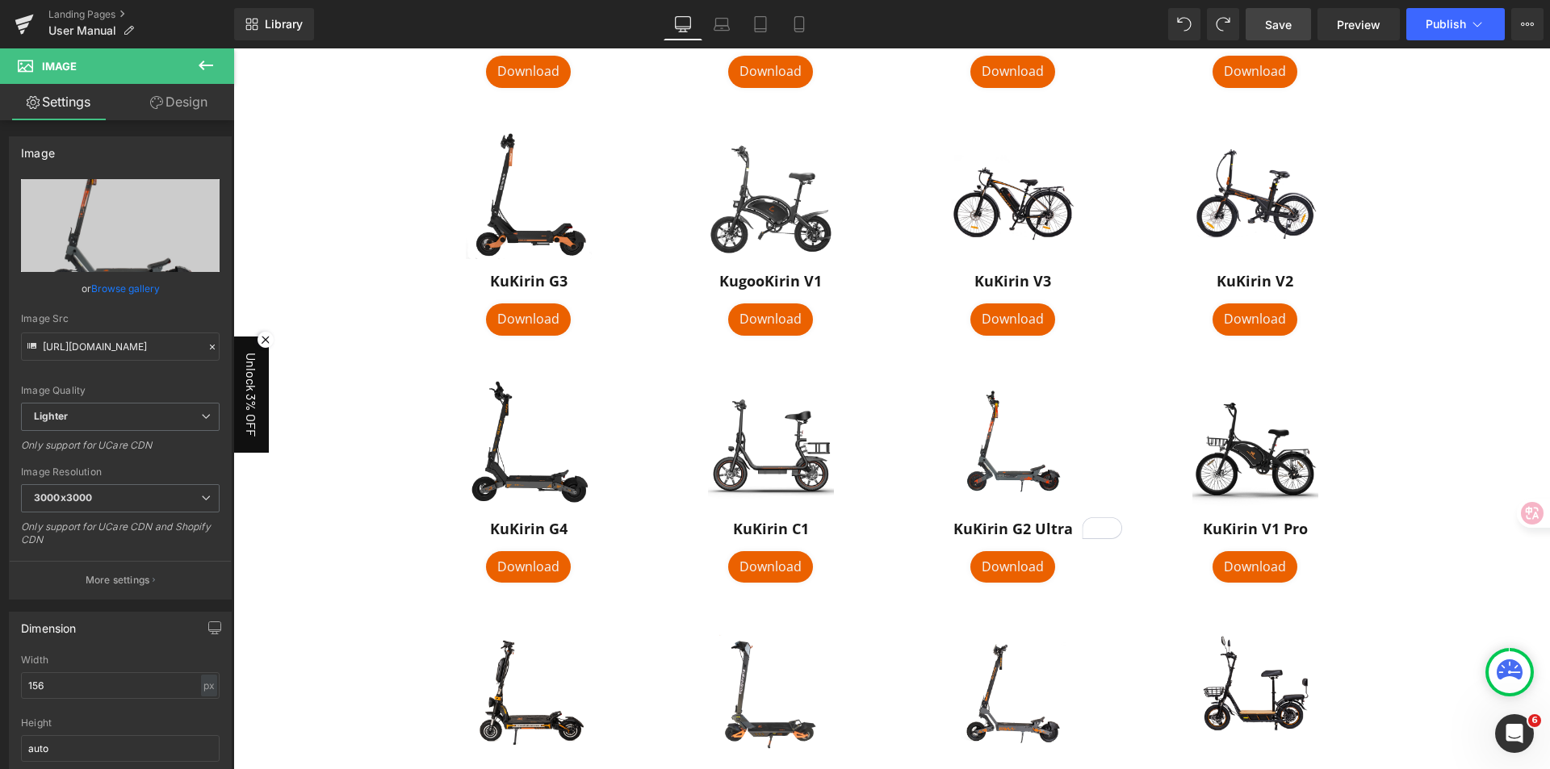
click at [1280, 29] on span "Save" at bounding box center [1278, 24] width 27 height 17
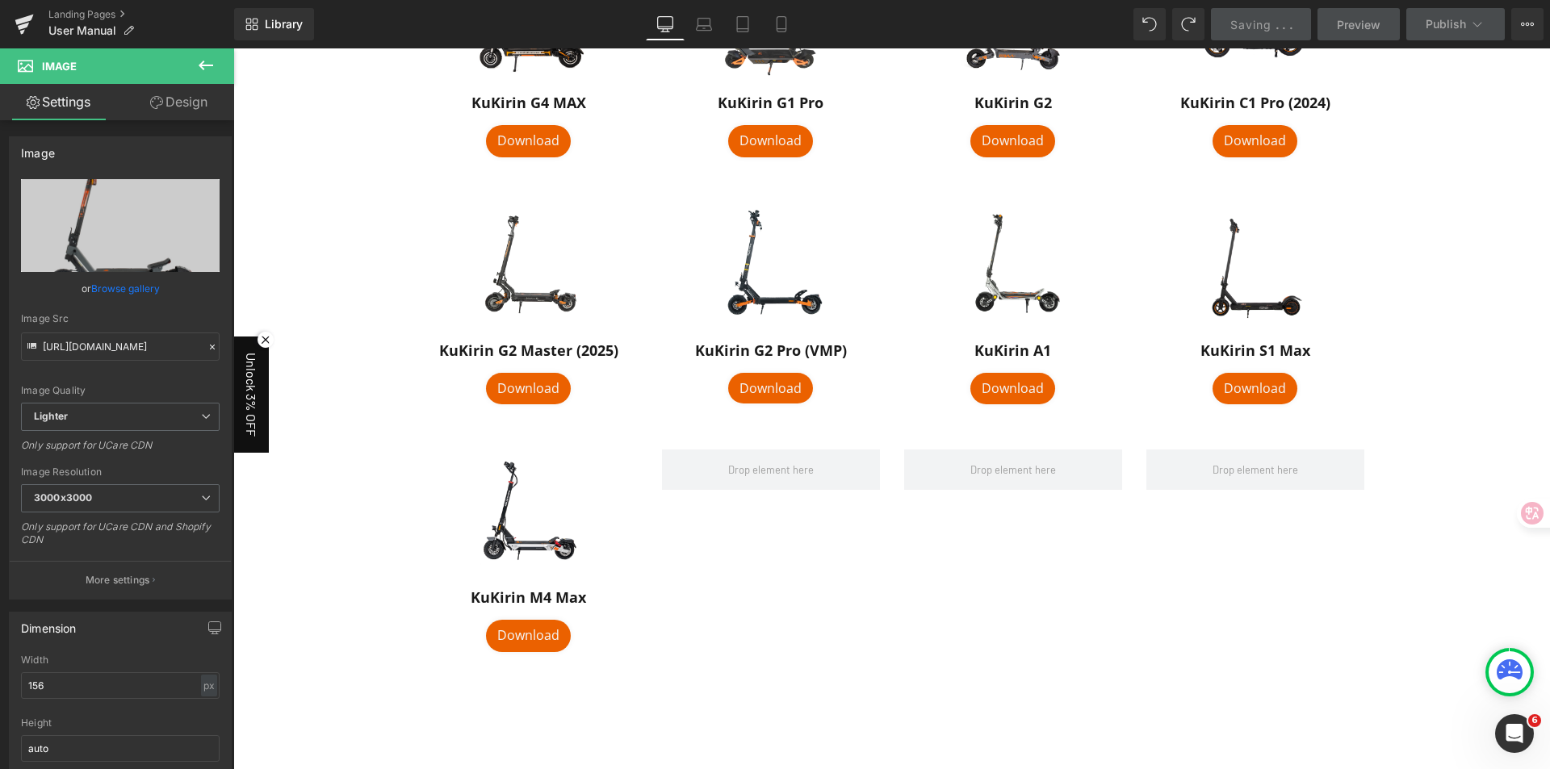
scroll to position [1453, 0]
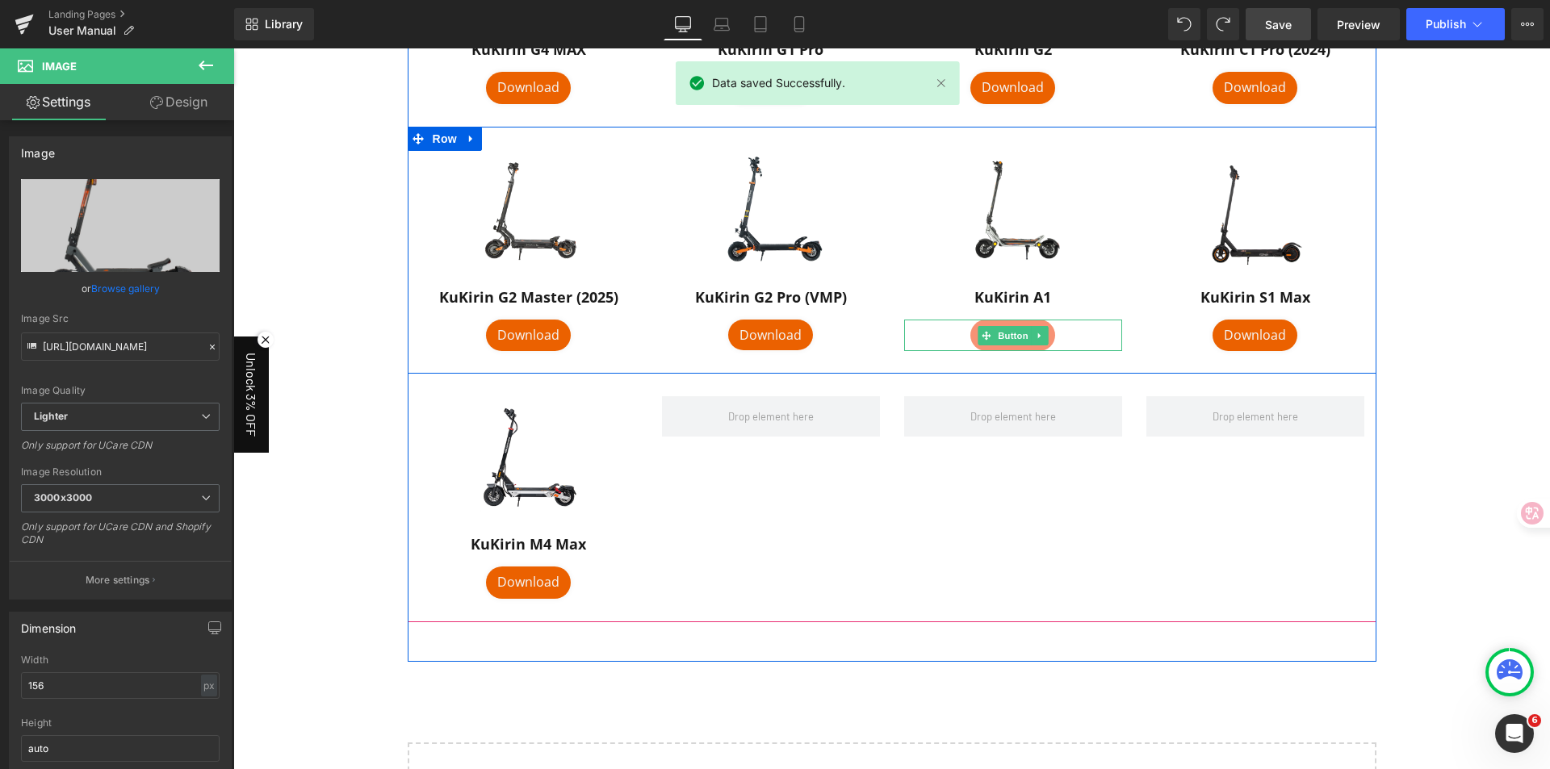
click at [999, 332] on span "Button" at bounding box center [1012, 335] width 37 height 19
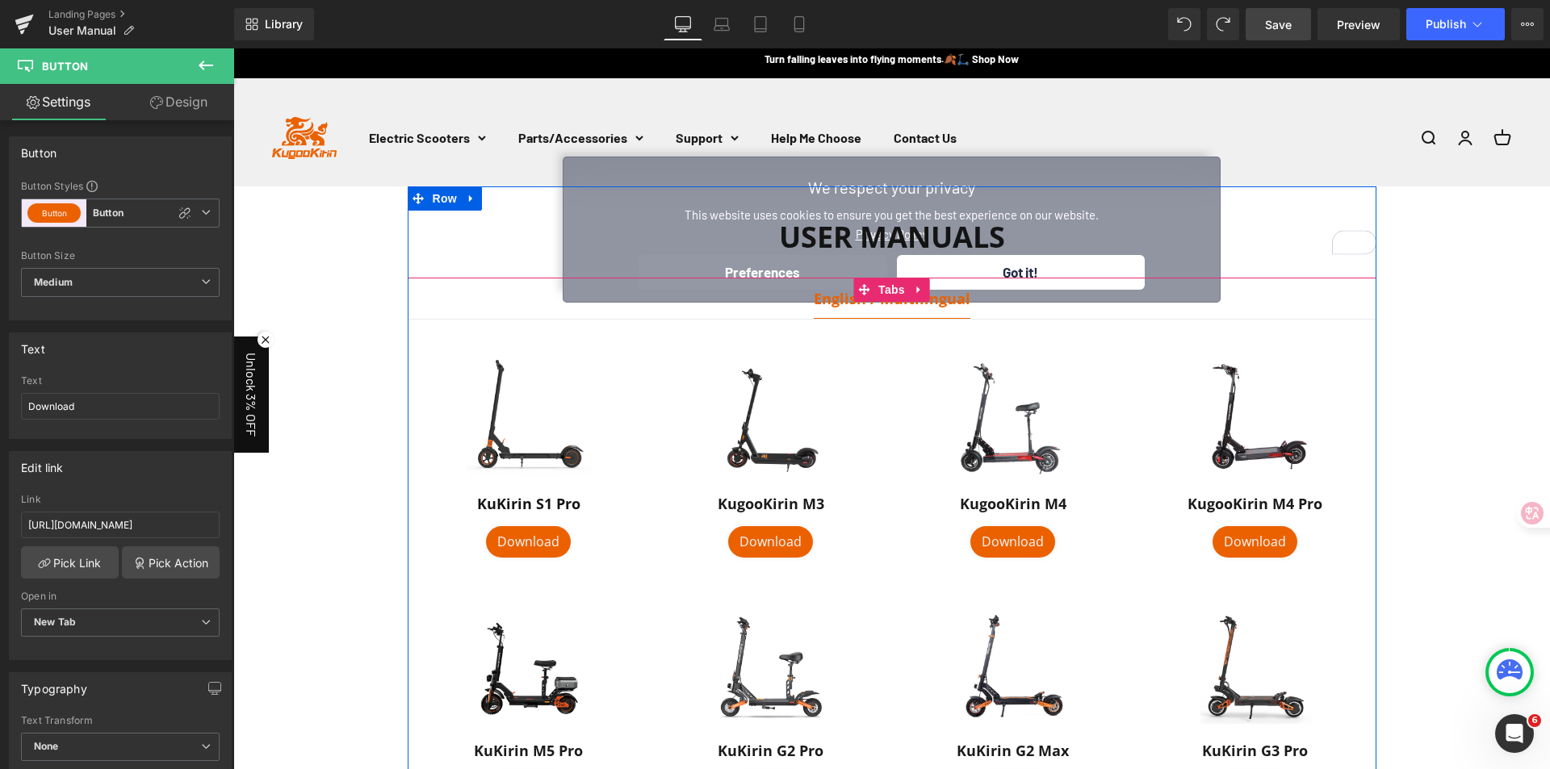
scroll to position [0, 0]
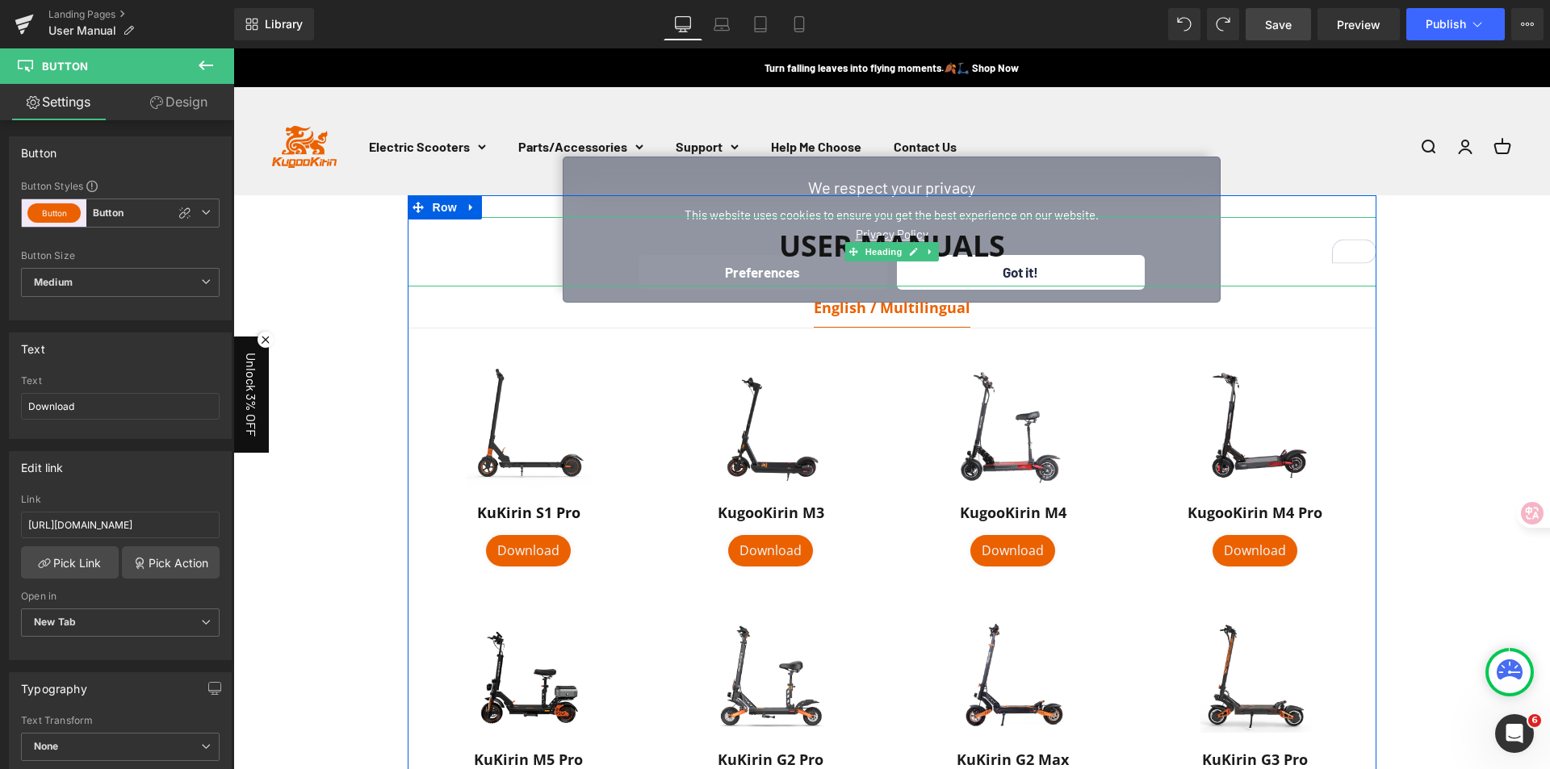
click at [1017, 281] on div "User Manuals" at bounding box center [892, 251] width 969 height 69
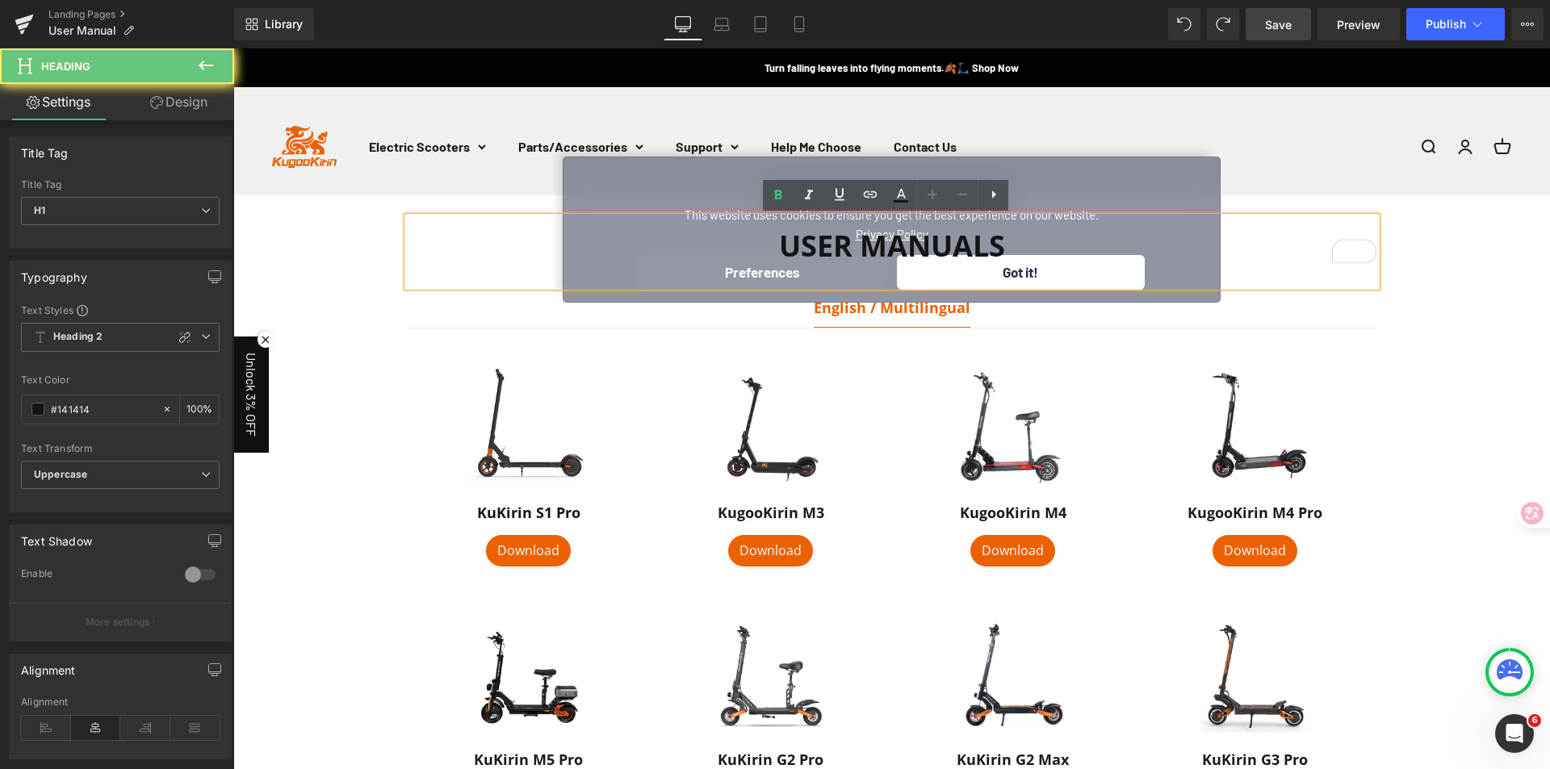
drag, startPoint x: 1023, startPoint y: 267, endPoint x: 1257, endPoint y: 262, distance: 234.1
click at [1023, 267] on div "User Manuals" at bounding box center [892, 251] width 969 height 69
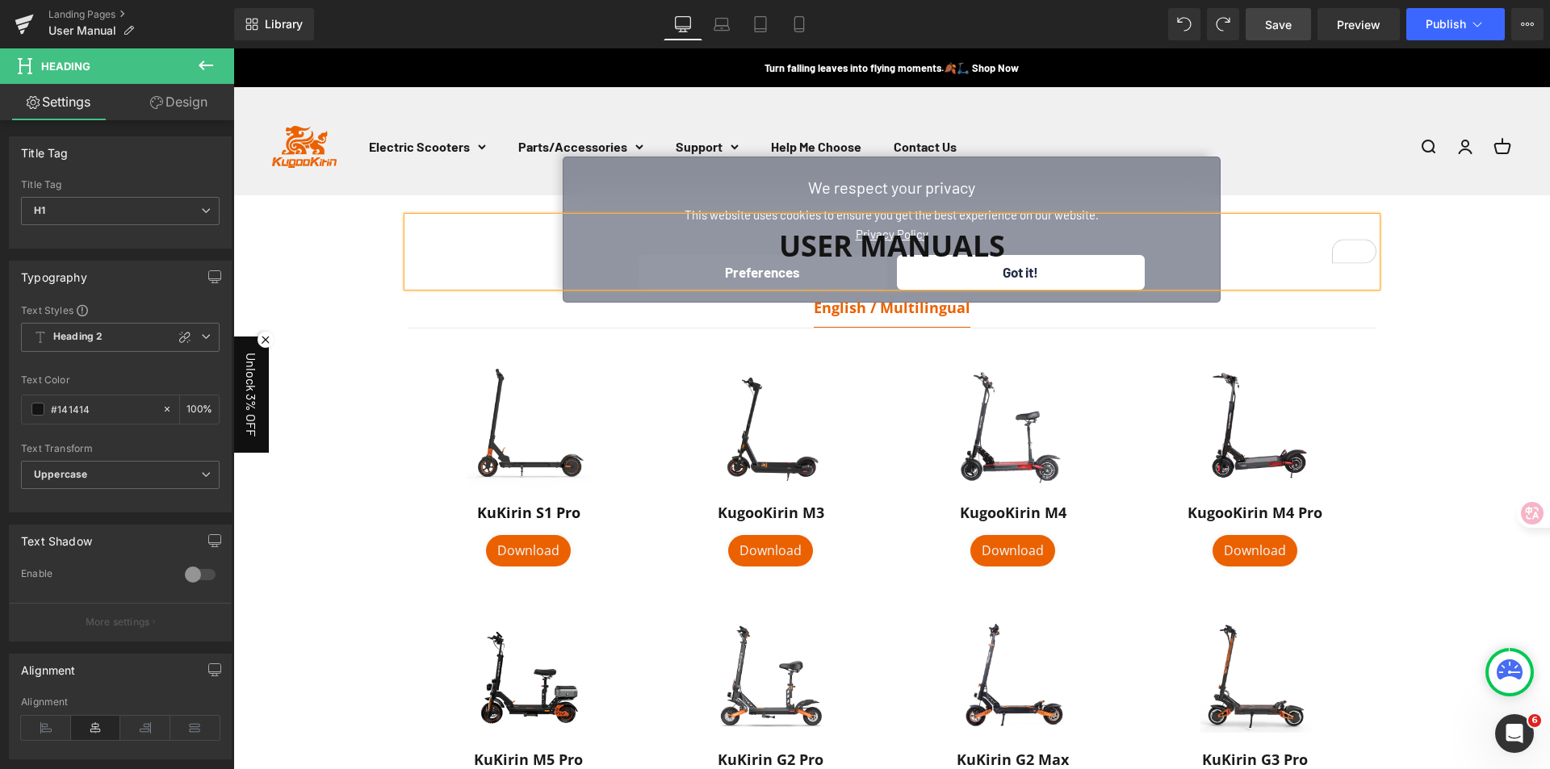
drag, startPoint x: 1287, startPoint y: 19, endPoint x: 998, endPoint y: 13, distance: 289.8
click at [1287, 19] on span "Save" at bounding box center [1278, 24] width 27 height 17
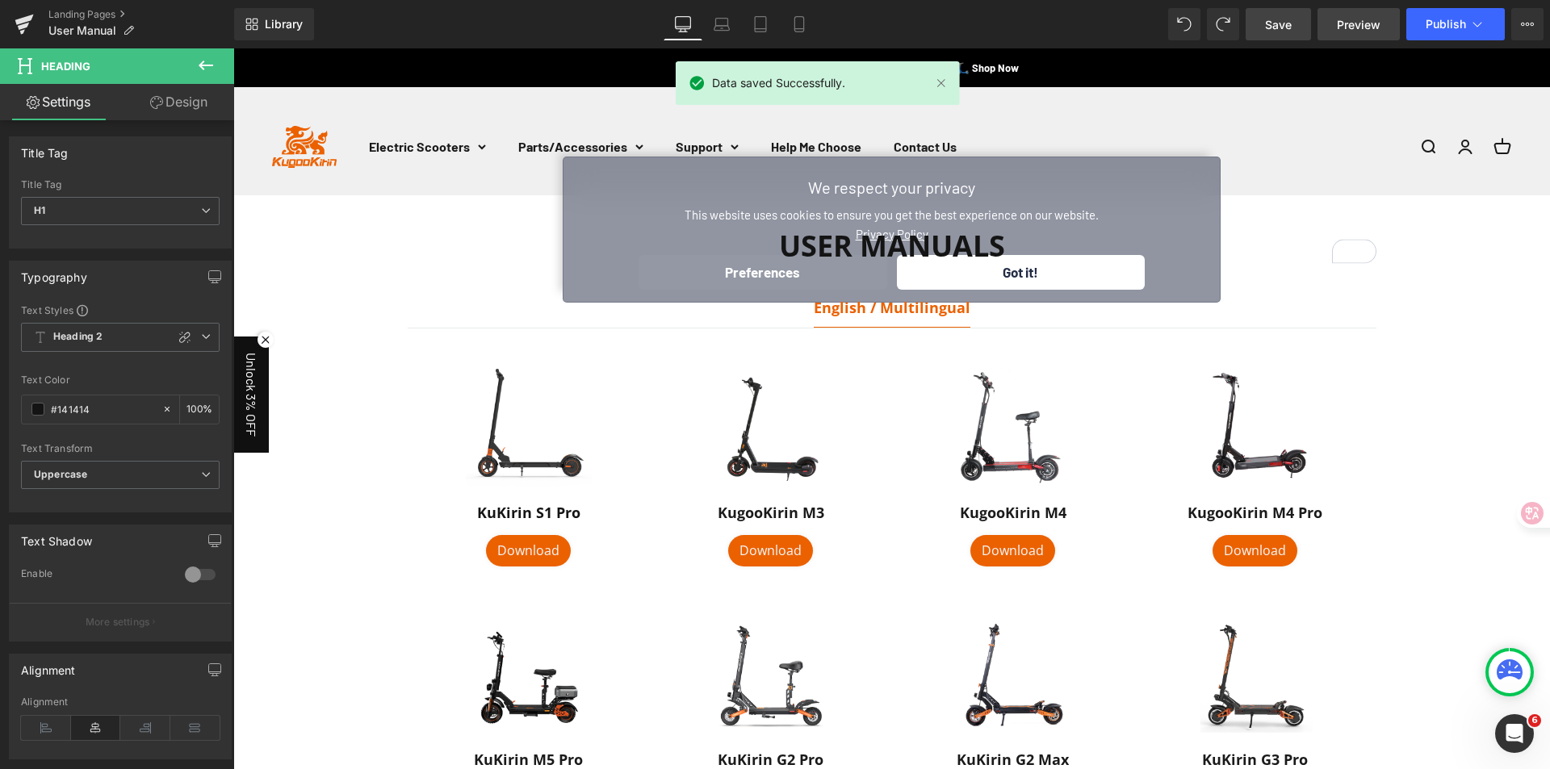
click at [1350, 22] on span "Preview" at bounding box center [1359, 24] width 44 height 17
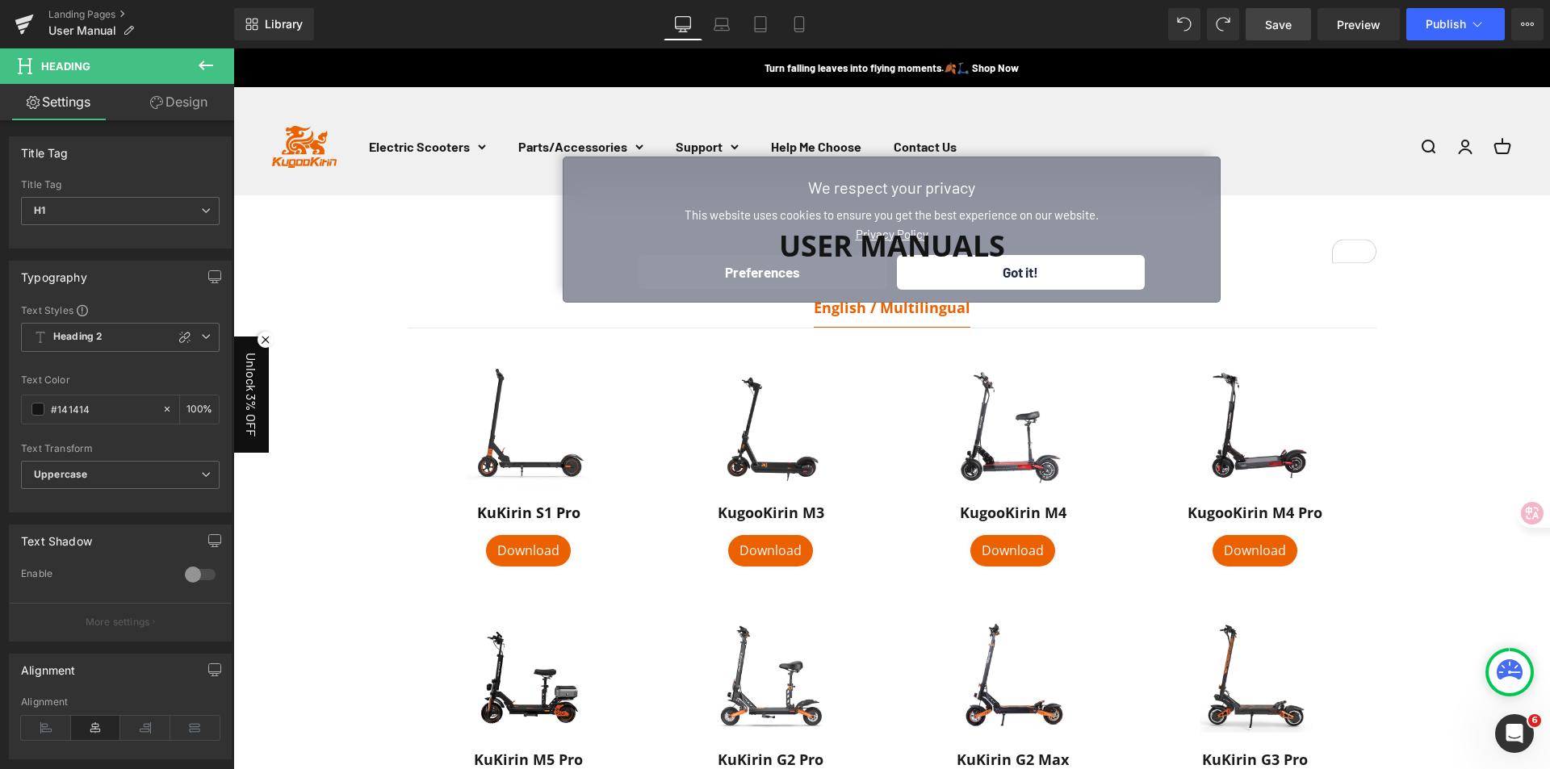
click at [998, 270] on div "User Manuals" at bounding box center [892, 251] width 969 height 69
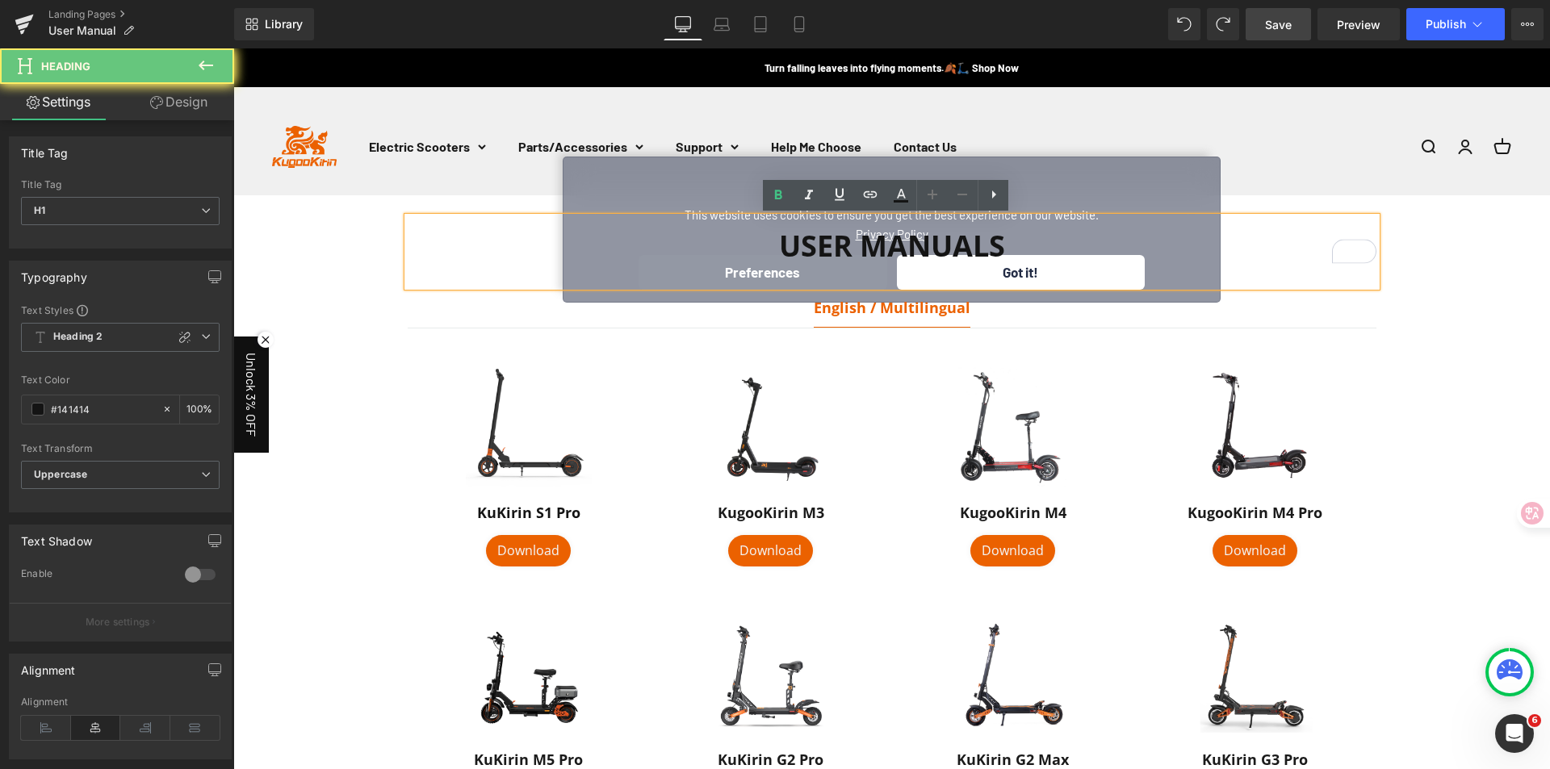
drag, startPoint x: 1055, startPoint y: 277, endPoint x: 1082, endPoint y: 283, distance: 28.2
click at [1054, 277] on div "User Manuals" at bounding box center [892, 251] width 969 height 69
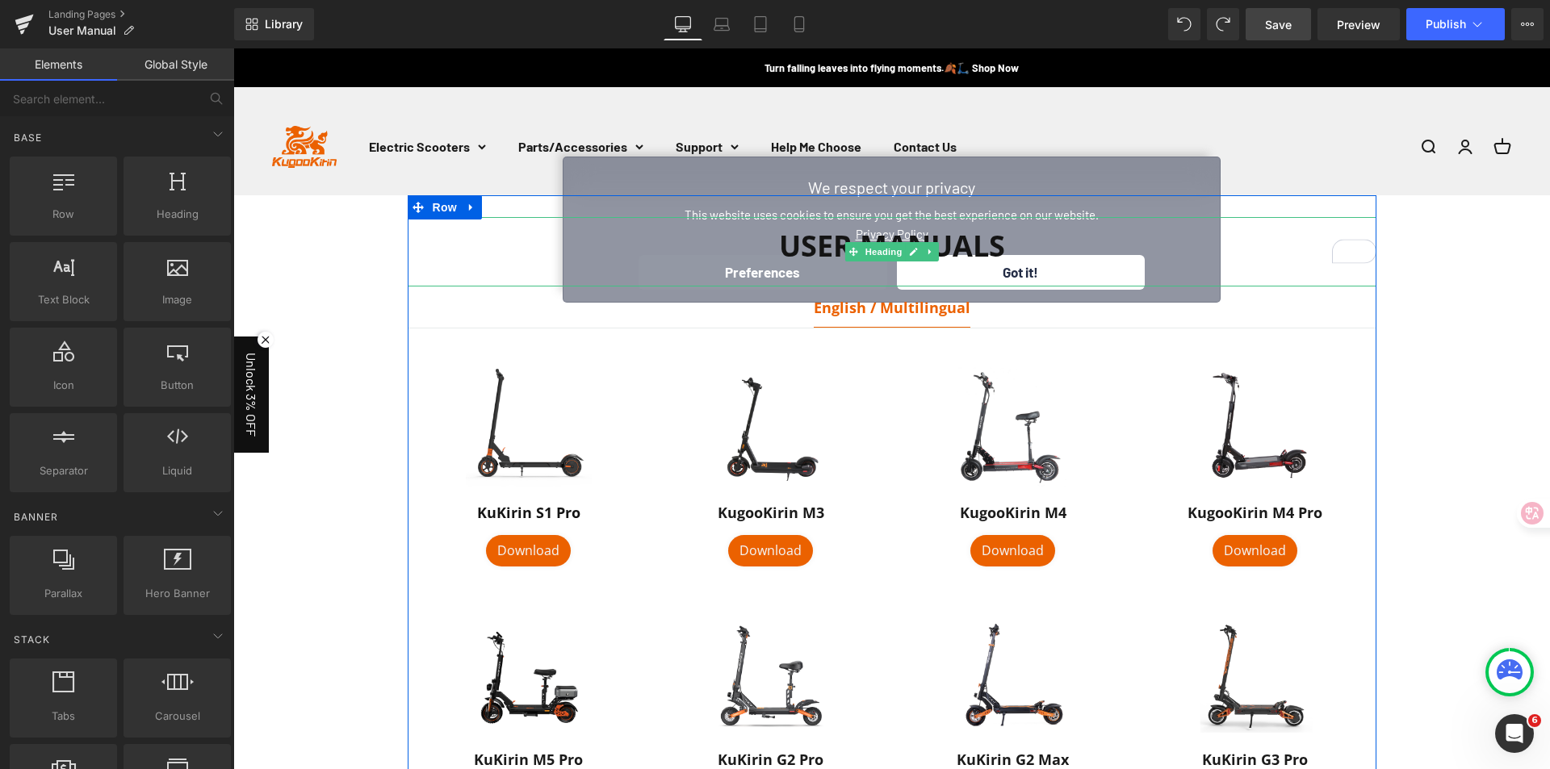
click at [1084, 279] on div "User Manuals" at bounding box center [892, 251] width 969 height 69
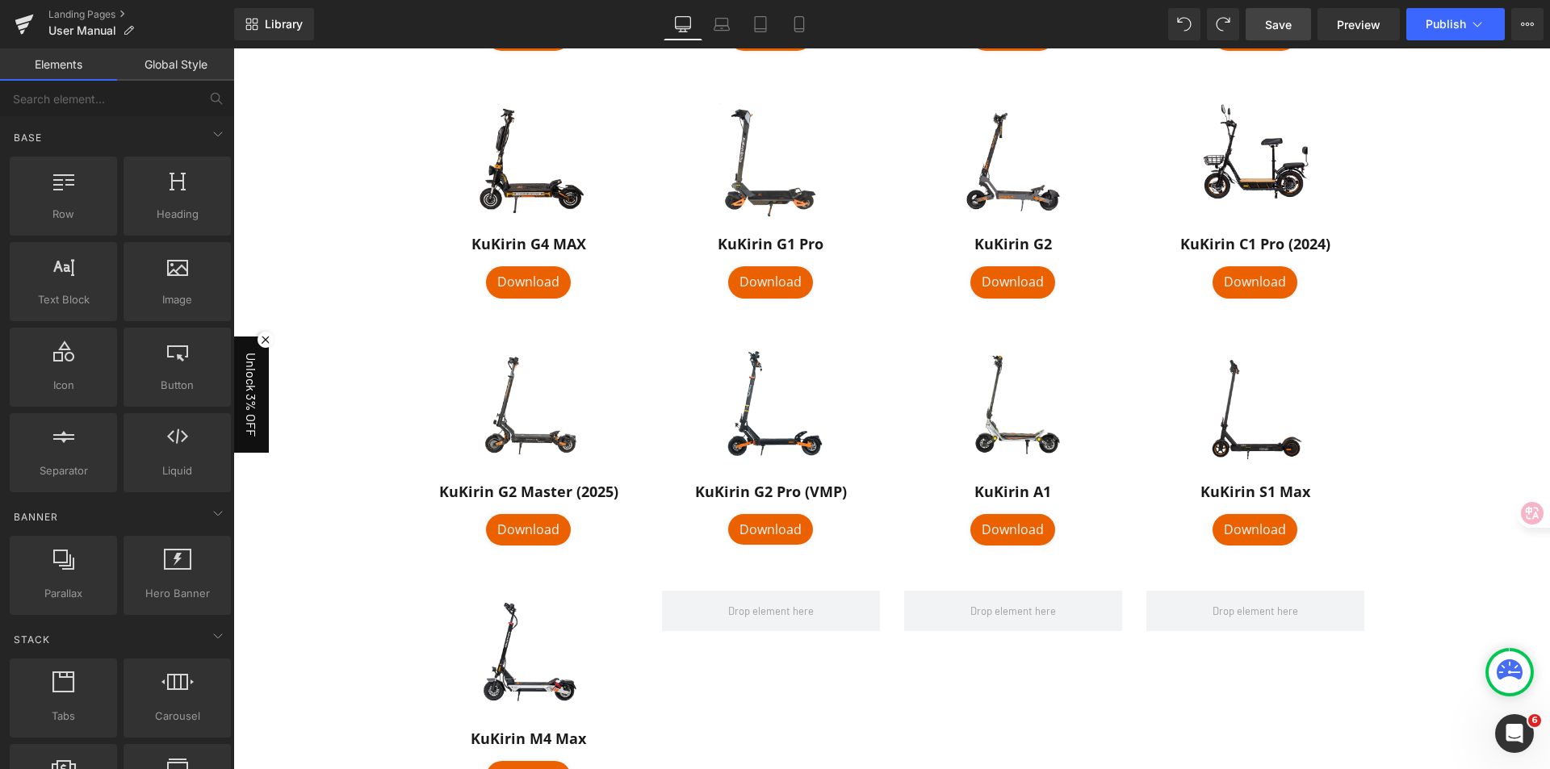
scroll to position [1130, 0]
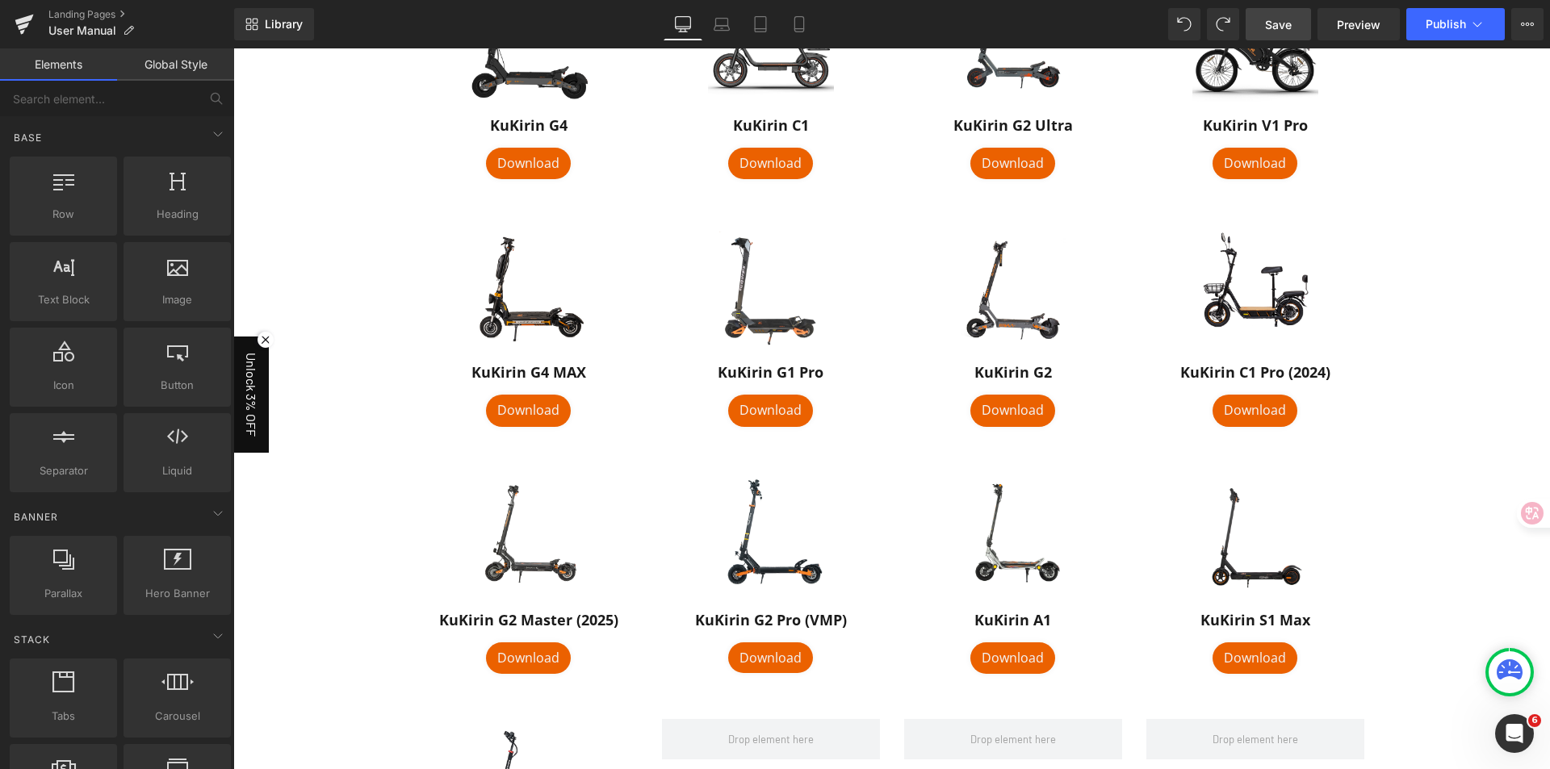
click at [1472, 389] on div "User Manuals Heading English / Multilingual Text Block Image KuKirin S1 Pro Hea…" at bounding box center [891, 131] width 1316 height 2132
click at [1345, 31] on span "Preview" at bounding box center [1359, 24] width 44 height 17
click at [1436, 27] on span "Publish" at bounding box center [1445, 24] width 40 height 13
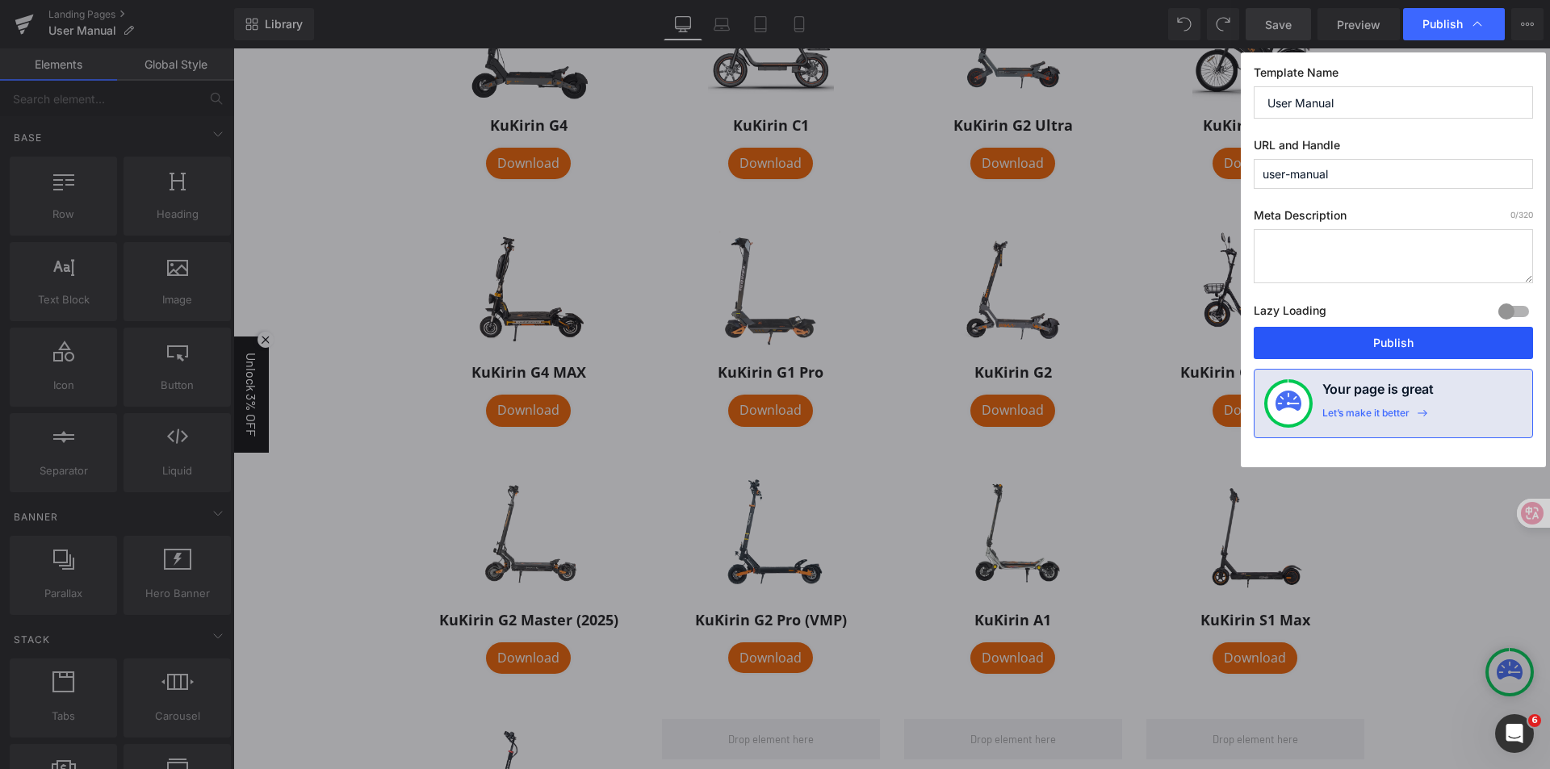
drag, startPoint x: 1375, startPoint y: 354, endPoint x: 1146, endPoint y: 333, distance: 230.3
click at [1375, 354] on button "Publish" at bounding box center [1392, 343] width 279 height 32
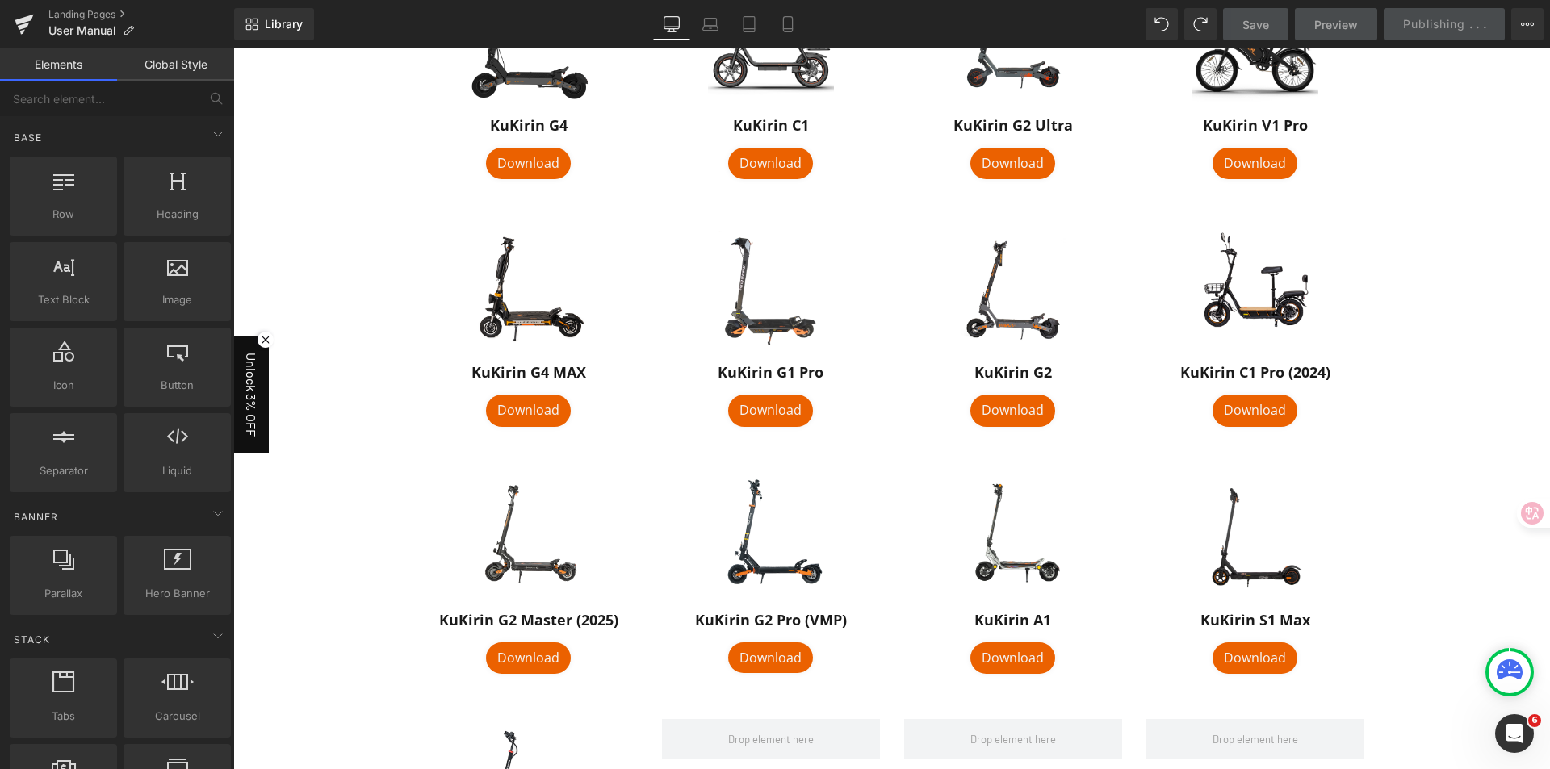
scroll to position [888, 0]
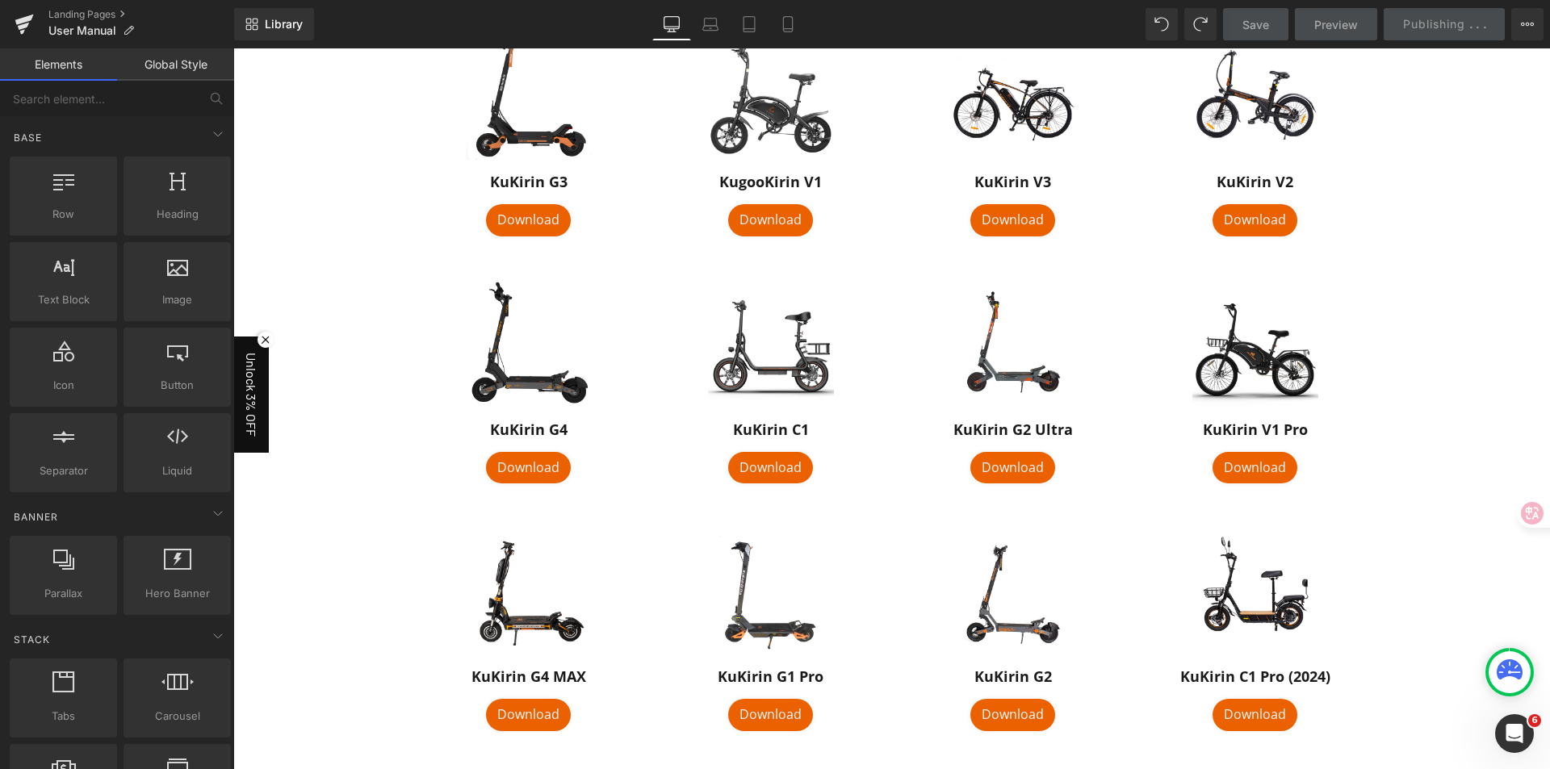
scroll to position [807, 0]
